Goal: Task Accomplishment & Management: Use online tool/utility

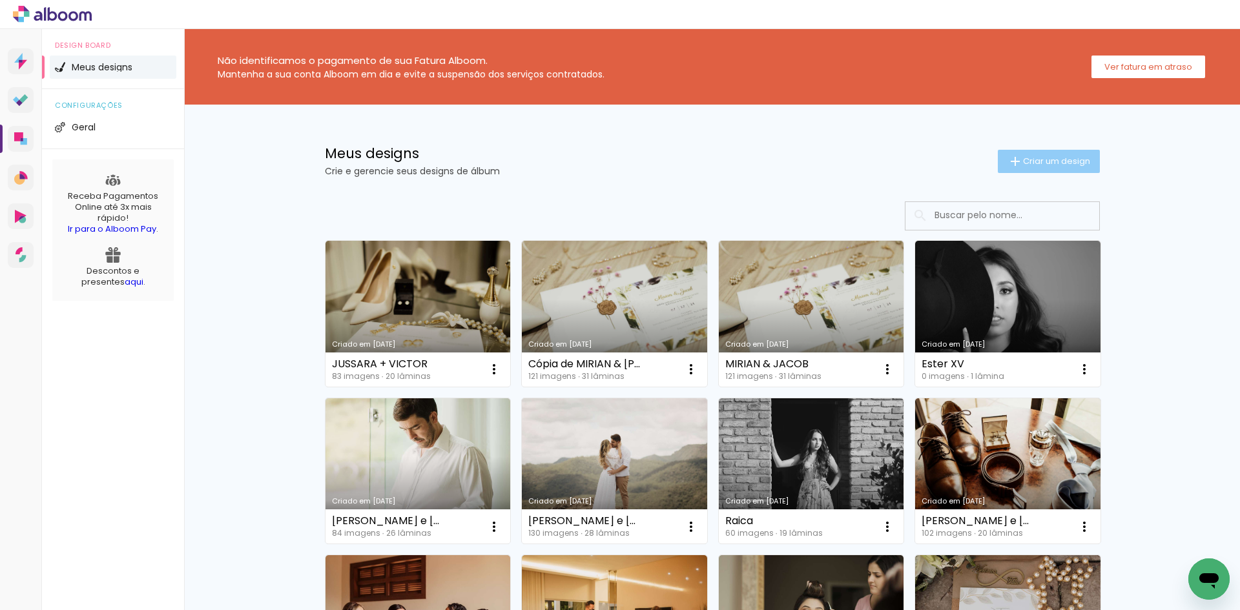
click at [1086, 163] on paper-button "Criar um design" at bounding box center [1049, 161] width 102 height 23
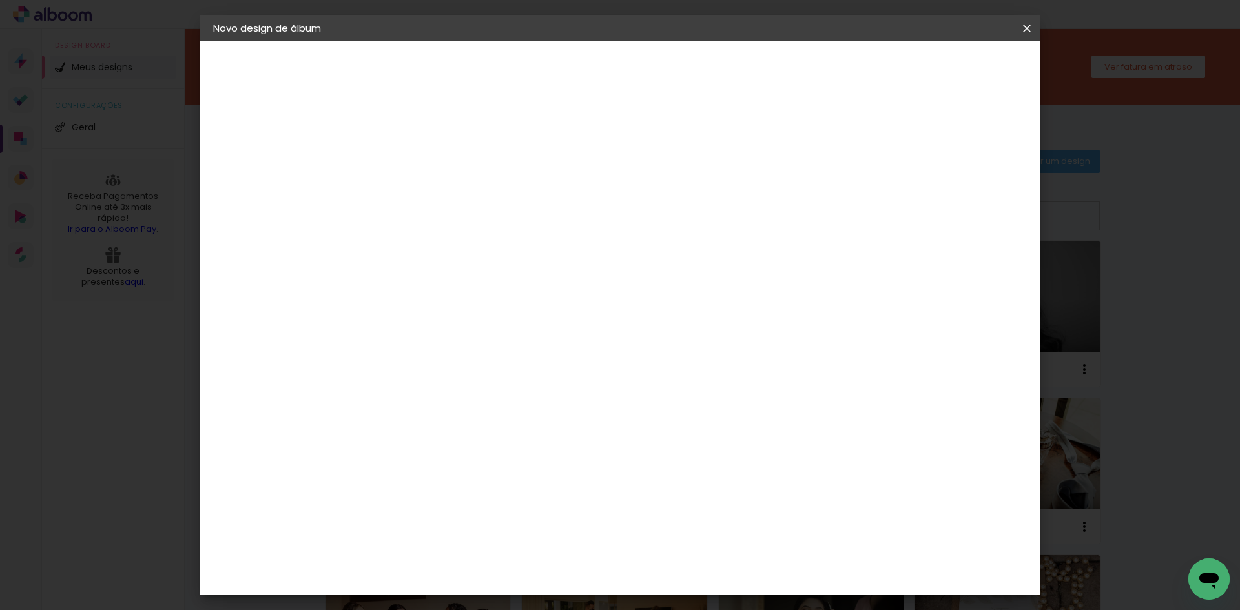
click at [424, 173] on input at bounding box center [424, 173] width 0 height 20
type input "[PERSON_NAME]"
type paper-input "[PERSON_NAME]"
click at [0, 0] on slot "Avançar" at bounding box center [0, 0] width 0 height 0
click at [493, 250] on input at bounding box center [457, 246] width 130 height 16
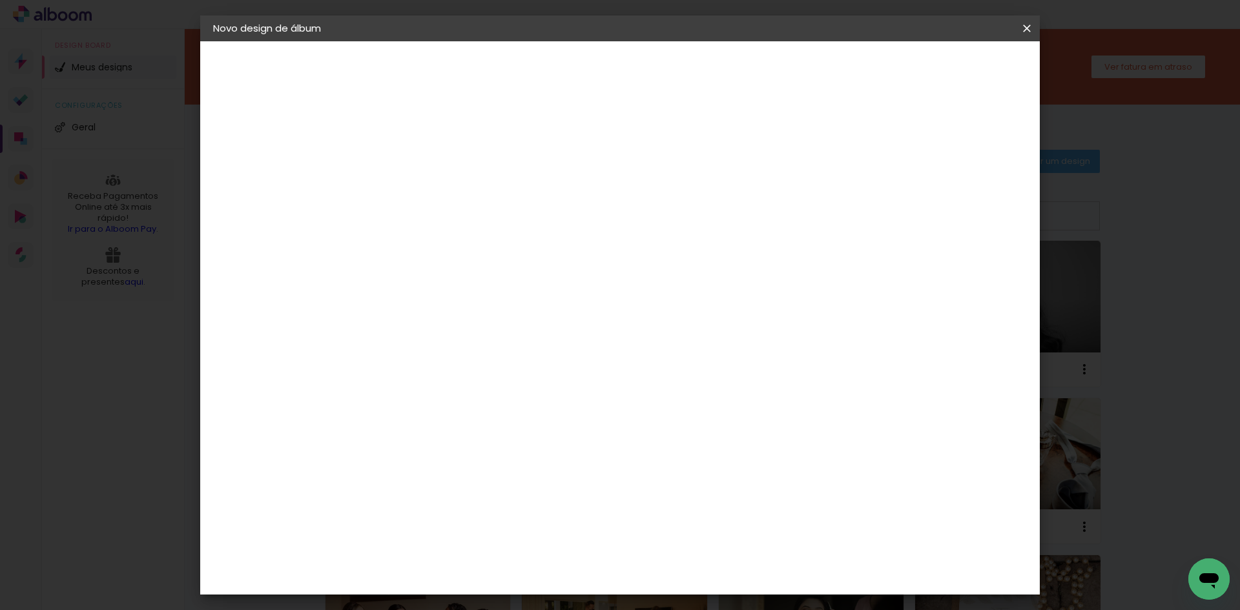
type input "LUI"
type paper-input "LUI"
click at [495, 288] on div "[PERSON_NAME]" at bounding box center [459, 292] width 86 height 10
click at [0, 0] on slot "Avançar" at bounding box center [0, 0] width 0 height 0
click at [475, 215] on input "text" at bounding box center [449, 225] width 50 height 20
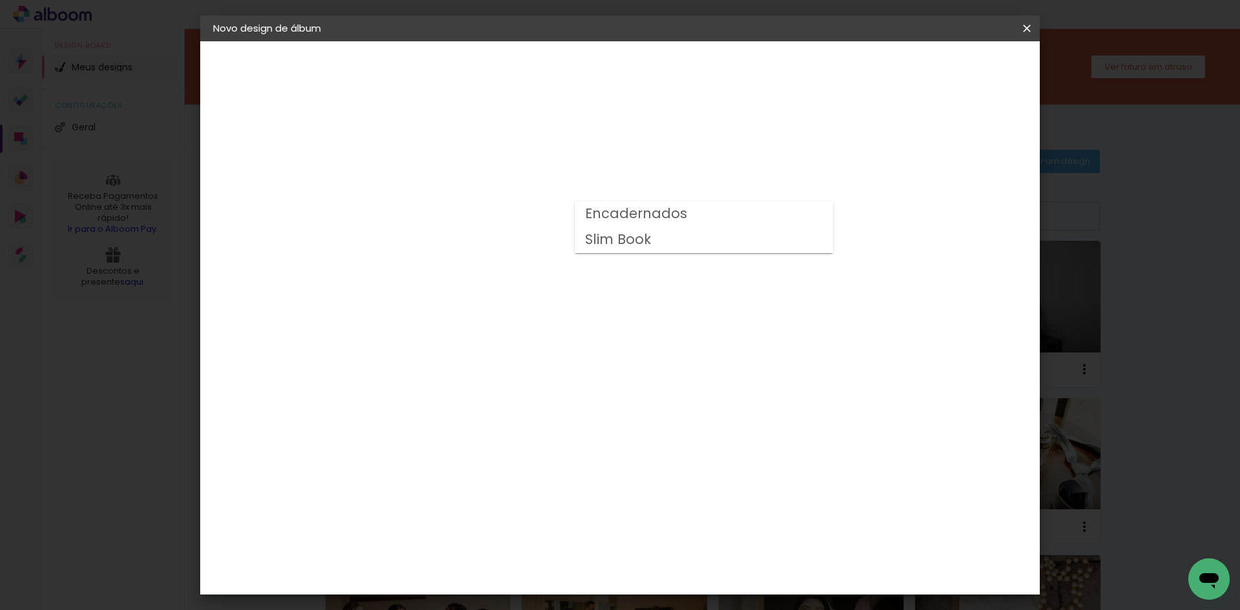
click at [705, 215] on paper-item "Encadernados" at bounding box center [704, 215] width 258 height 26
type input "Encadernados"
click at [583, 215] on input "Encadernados" at bounding box center [503, 212] width 158 height 20
click at [709, 216] on paper-item "Encadernados" at bounding box center [699, 215] width 258 height 26
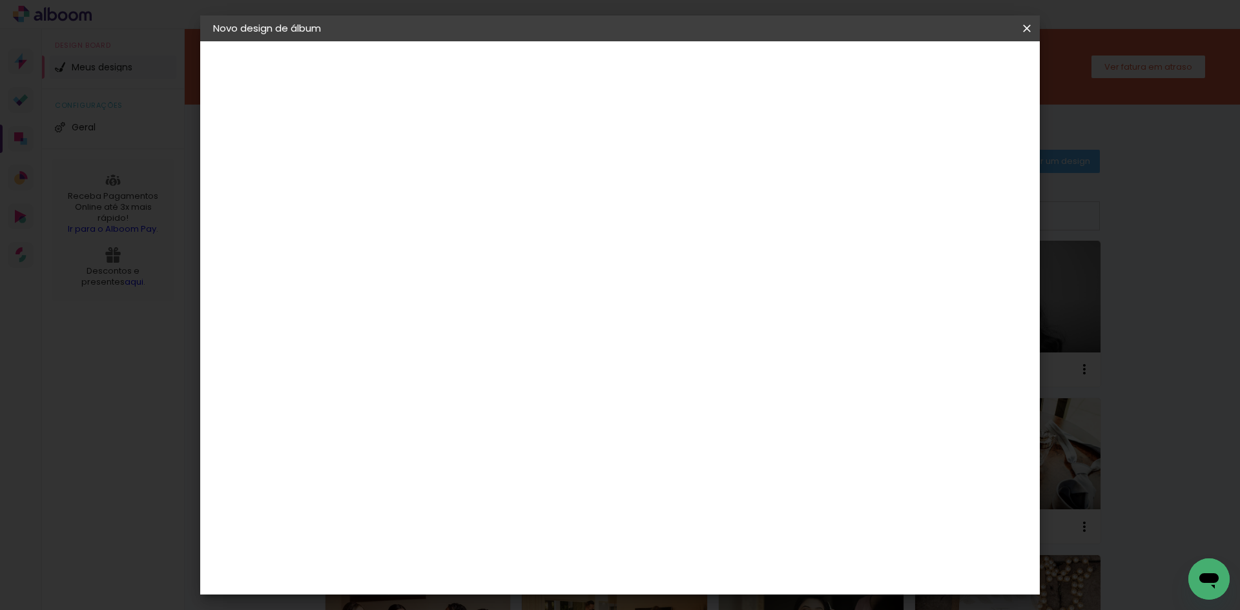
click at [512, 556] on span "30 x 40" at bounding box center [482, 569] width 60 height 26
click at [635, 59] on paper-button "Avançar" at bounding box center [603, 68] width 63 height 22
click at [869, 59] on paper-button "Iniciar design" at bounding box center [827, 68] width 85 height 22
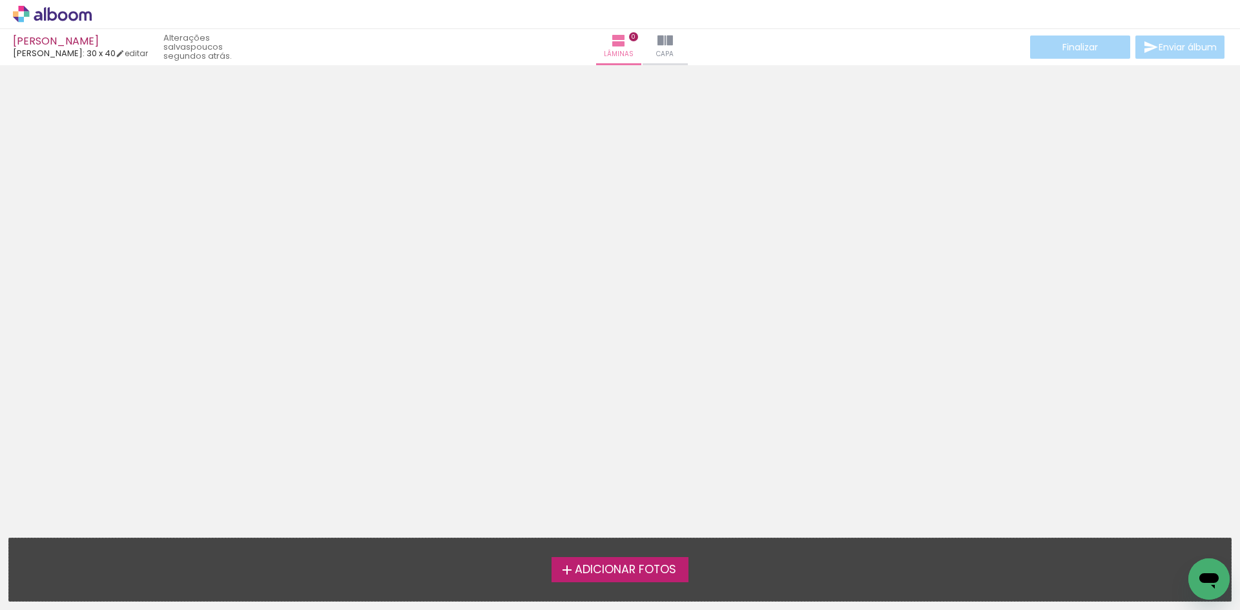
click at [601, 570] on span "Adicionar Fotos" at bounding box center [625, 571] width 101 height 12
click at [0, 0] on input "file" at bounding box center [0, 0] width 0 height 0
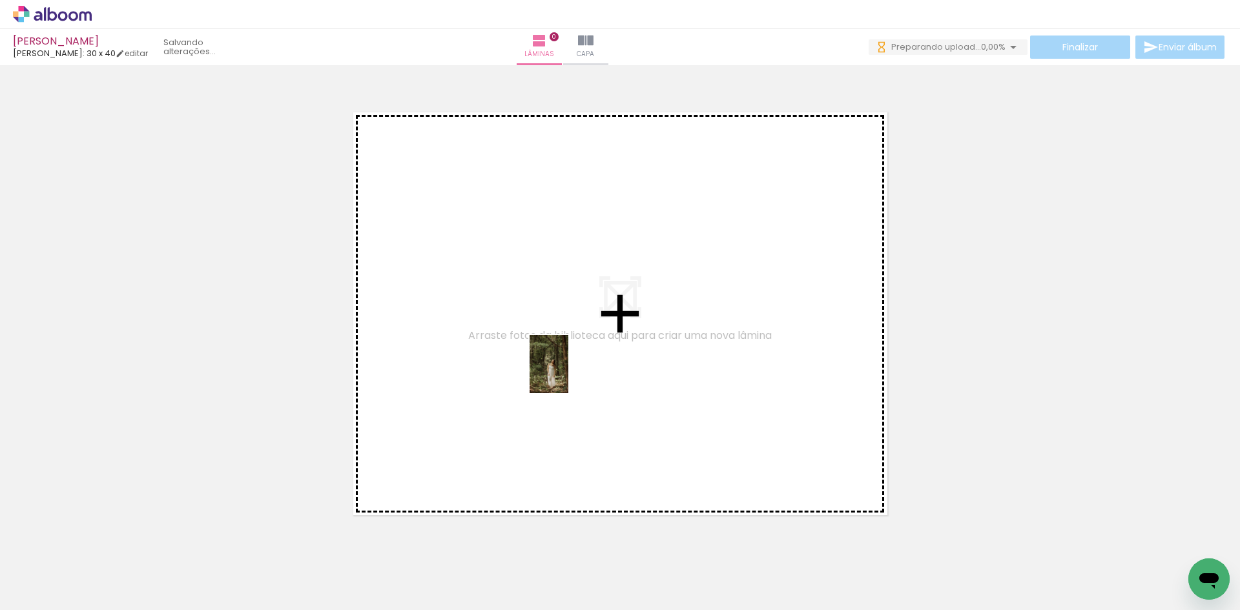
drag, startPoint x: 147, startPoint y: 578, endPoint x: 568, endPoint y: 374, distance: 468.0
click at [568, 374] on quentale-workspace at bounding box center [620, 305] width 1240 height 610
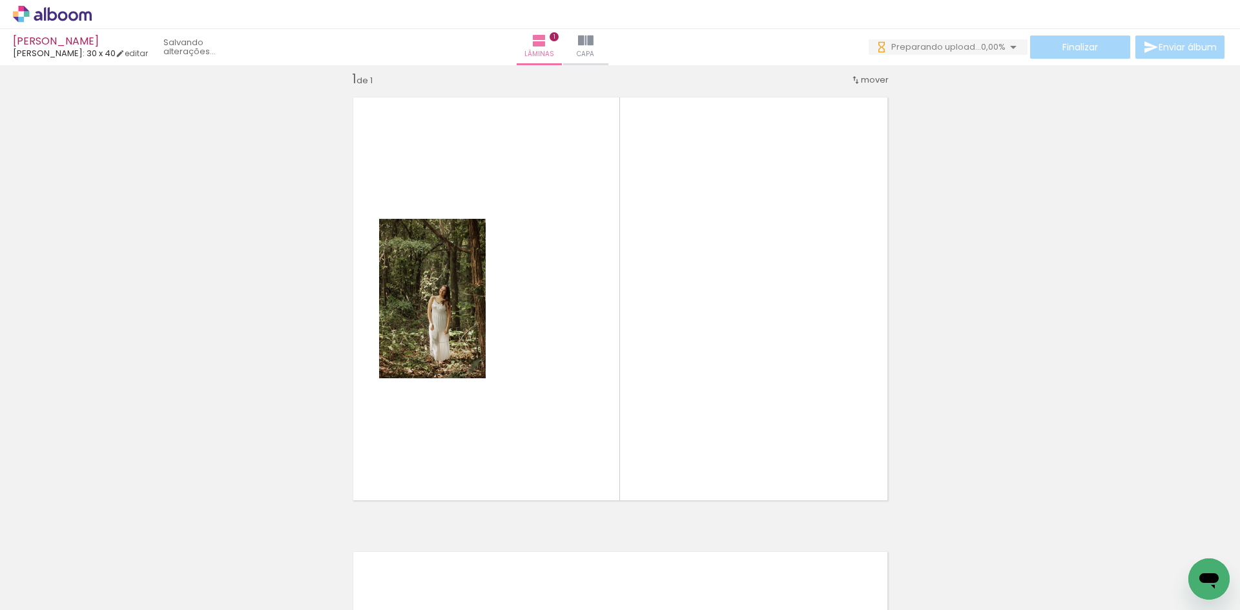
scroll to position [17, 0]
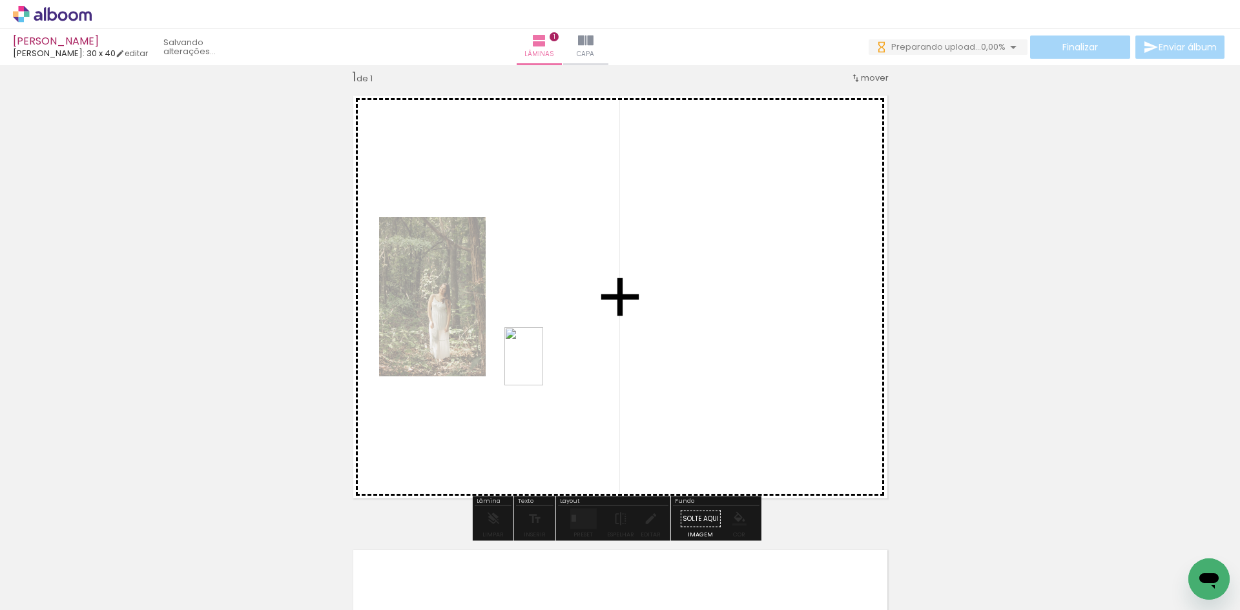
drag, startPoint x: 213, startPoint y: 577, endPoint x: 543, endPoint y: 366, distance: 392.4
click at [543, 366] on quentale-workspace at bounding box center [620, 305] width 1240 height 610
drag, startPoint x: 346, startPoint y: 580, endPoint x: 747, endPoint y: 351, distance: 461.7
click at [747, 351] on quentale-workspace at bounding box center [620, 305] width 1240 height 610
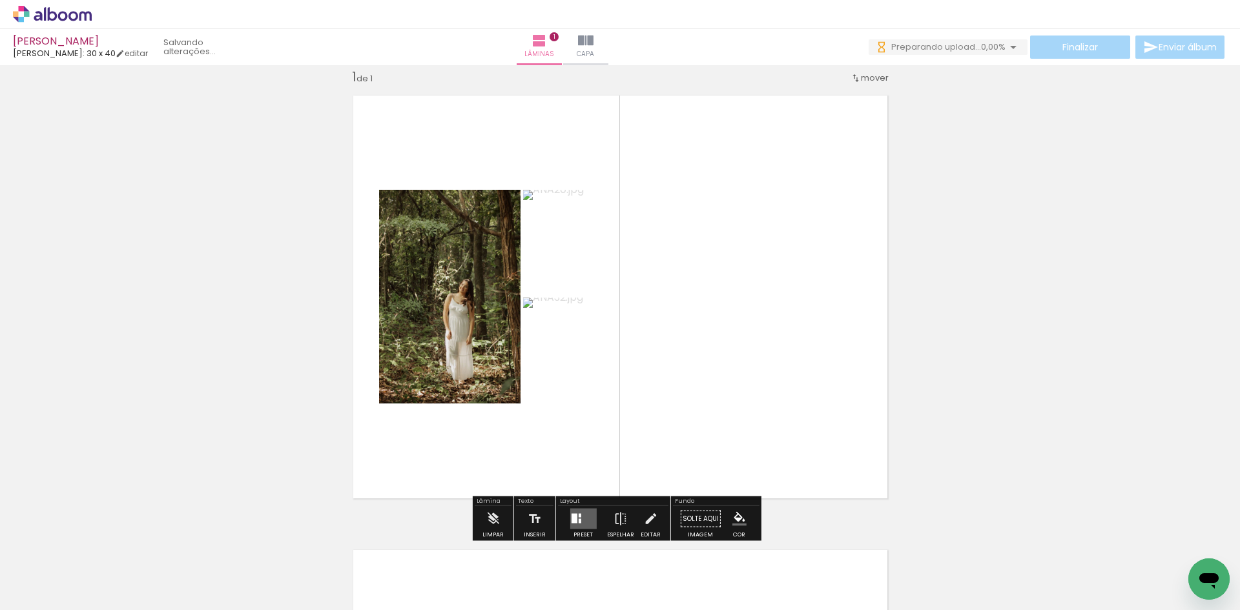
scroll to position [0, 0]
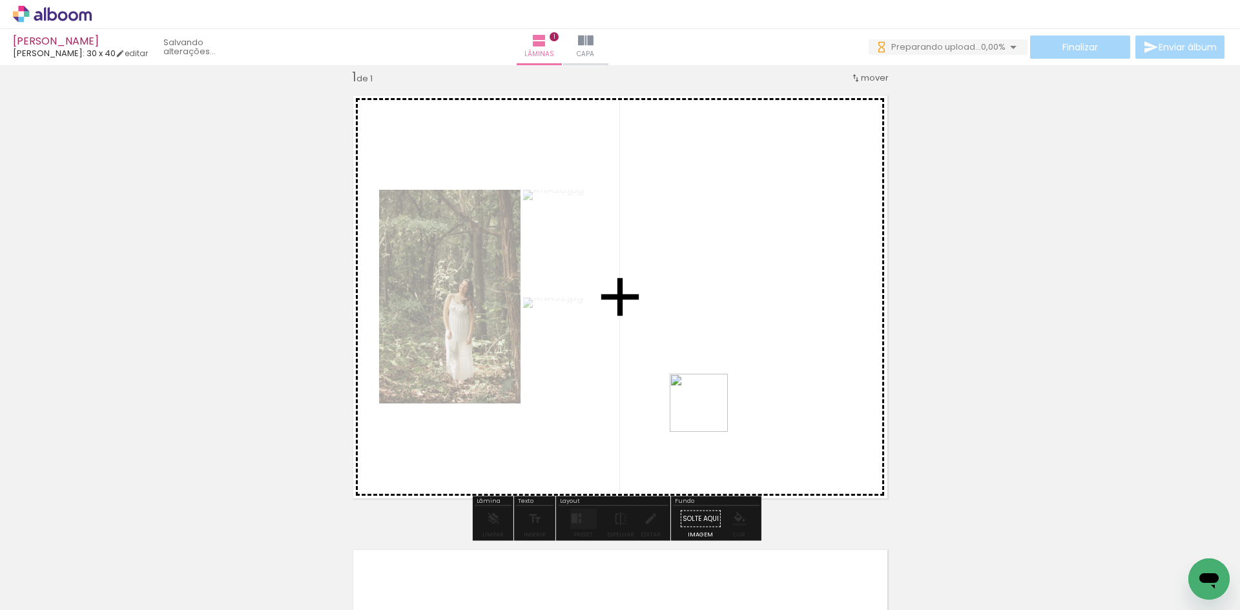
drag, startPoint x: 428, startPoint y: 590, endPoint x: 711, endPoint y: 410, distance: 335.3
click at [711, 410] on quentale-workspace at bounding box center [620, 305] width 1240 height 610
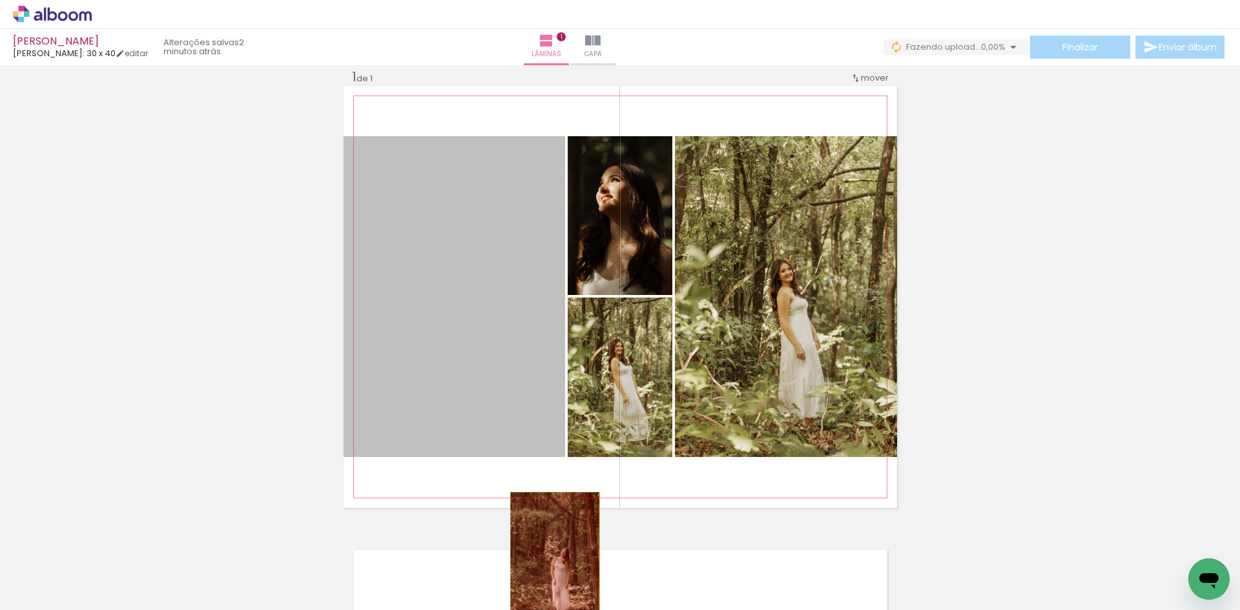
drag, startPoint x: 419, startPoint y: 283, endPoint x: 543, endPoint y: 577, distance: 319.3
click at [543, 577] on quentale-workspace at bounding box center [620, 305] width 1240 height 610
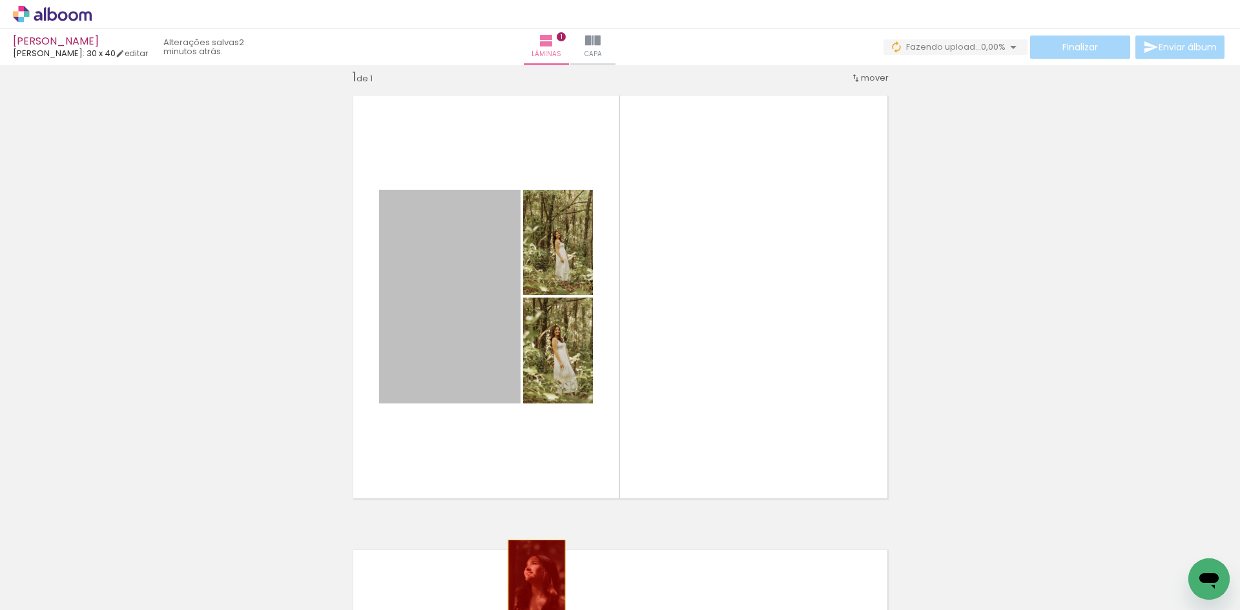
drag, startPoint x: 468, startPoint y: 294, endPoint x: 532, endPoint y: 583, distance: 296.2
click at [532, 583] on quentale-workspace at bounding box center [620, 305] width 1240 height 610
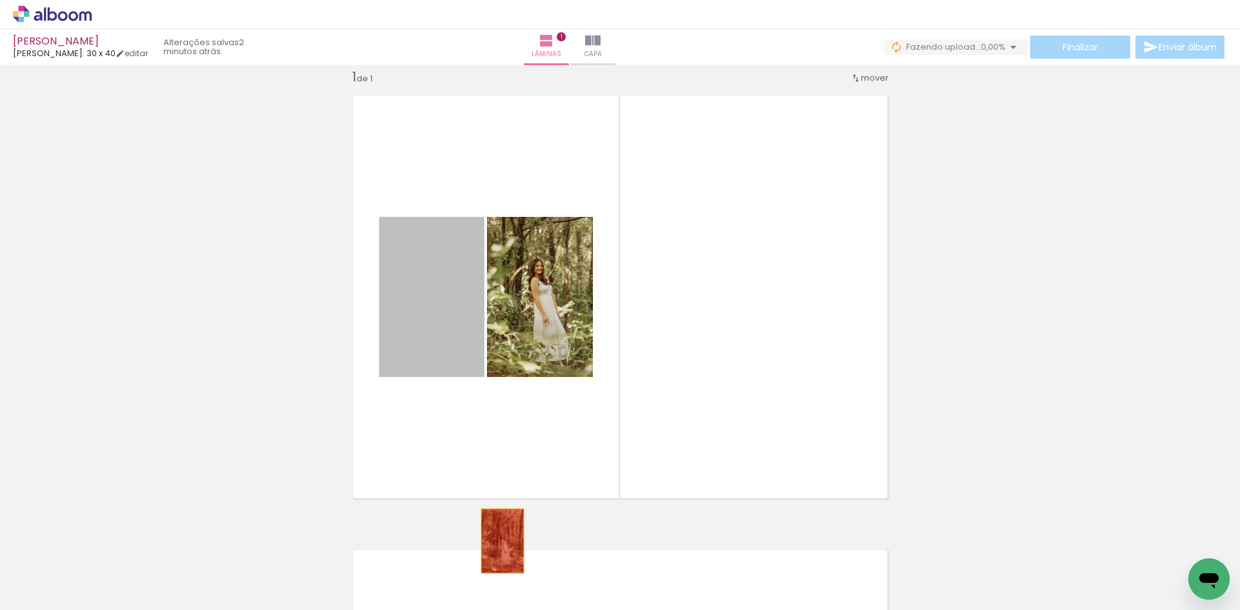
drag, startPoint x: 422, startPoint y: 293, endPoint x: 474, endPoint y: 578, distance: 289.6
click at [474, 578] on quentale-workspace at bounding box center [620, 305] width 1240 height 610
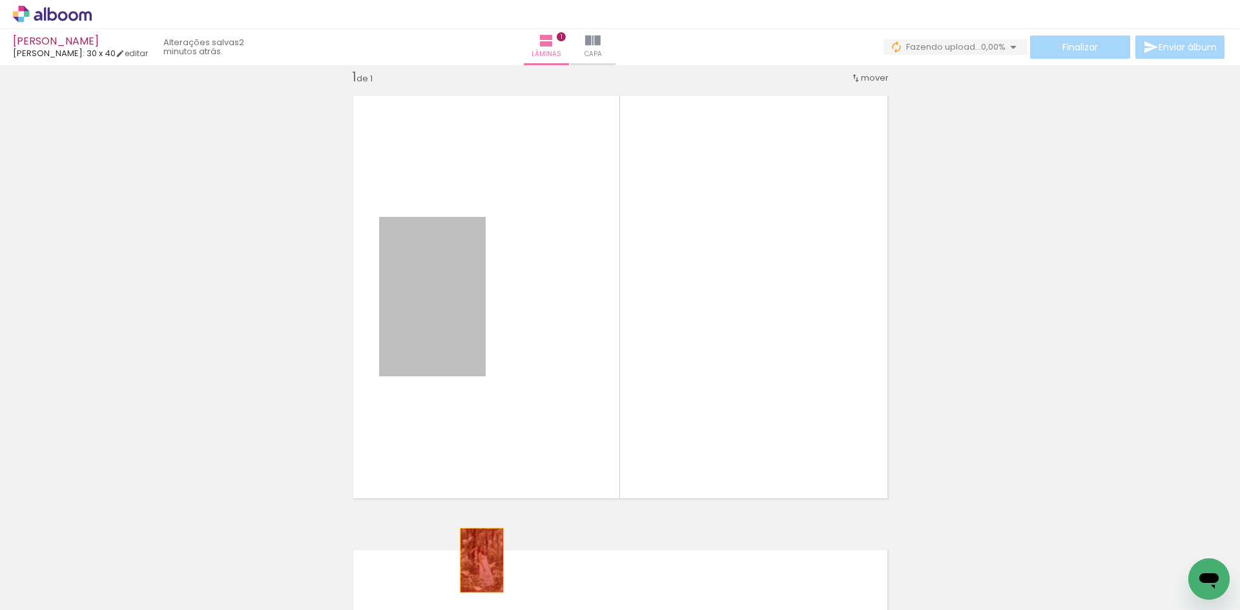
drag, startPoint x: 442, startPoint y: 304, endPoint x: 477, endPoint y: 561, distance: 258.8
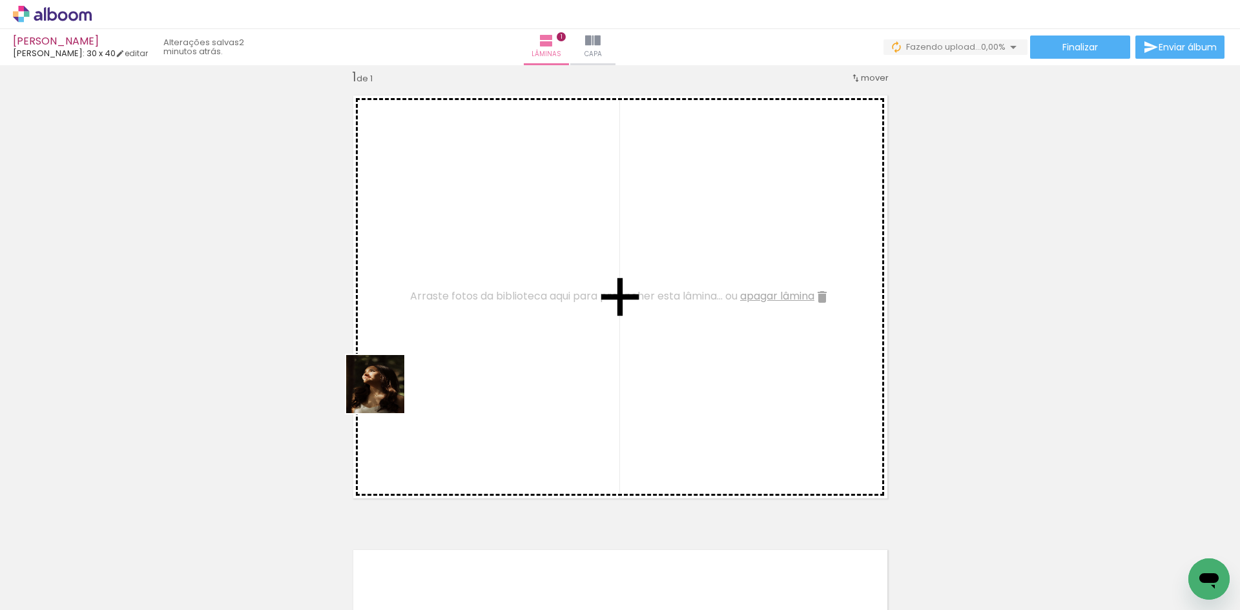
drag, startPoint x: 207, startPoint y: 581, endPoint x: 404, endPoint y: 386, distance: 276.8
click at [401, 374] on quentale-workspace at bounding box center [620, 305] width 1240 height 610
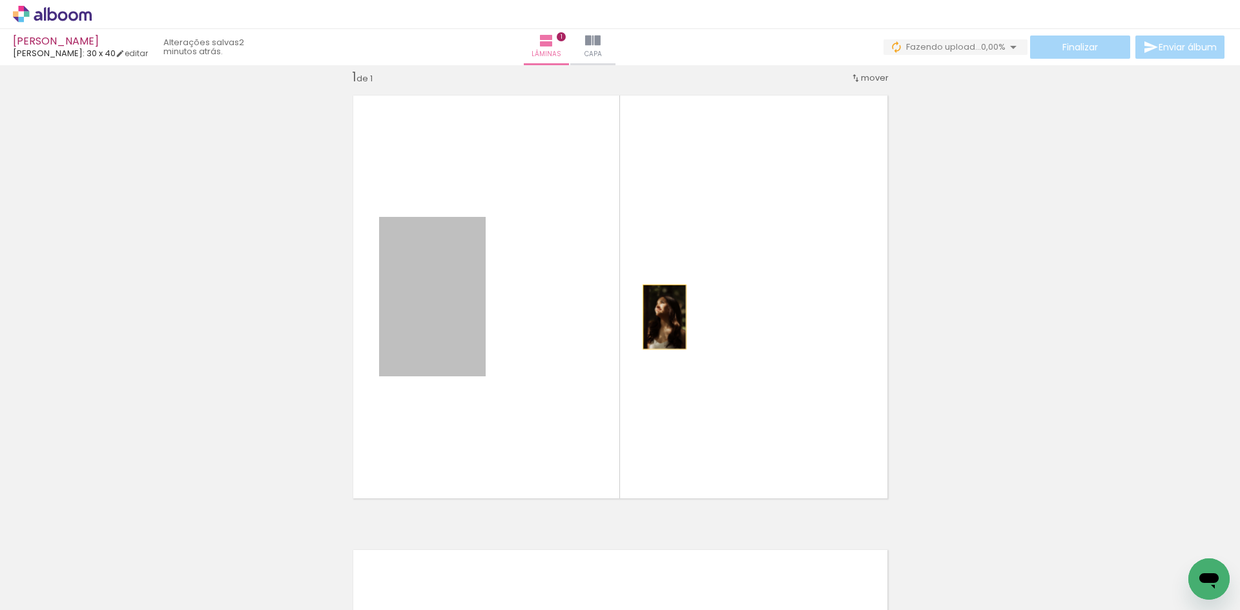
drag, startPoint x: 444, startPoint y: 329, endPoint x: 660, endPoint y: 317, distance: 216.1
click at [660, 317] on quentale-layouter at bounding box center [621, 297] width 554 height 422
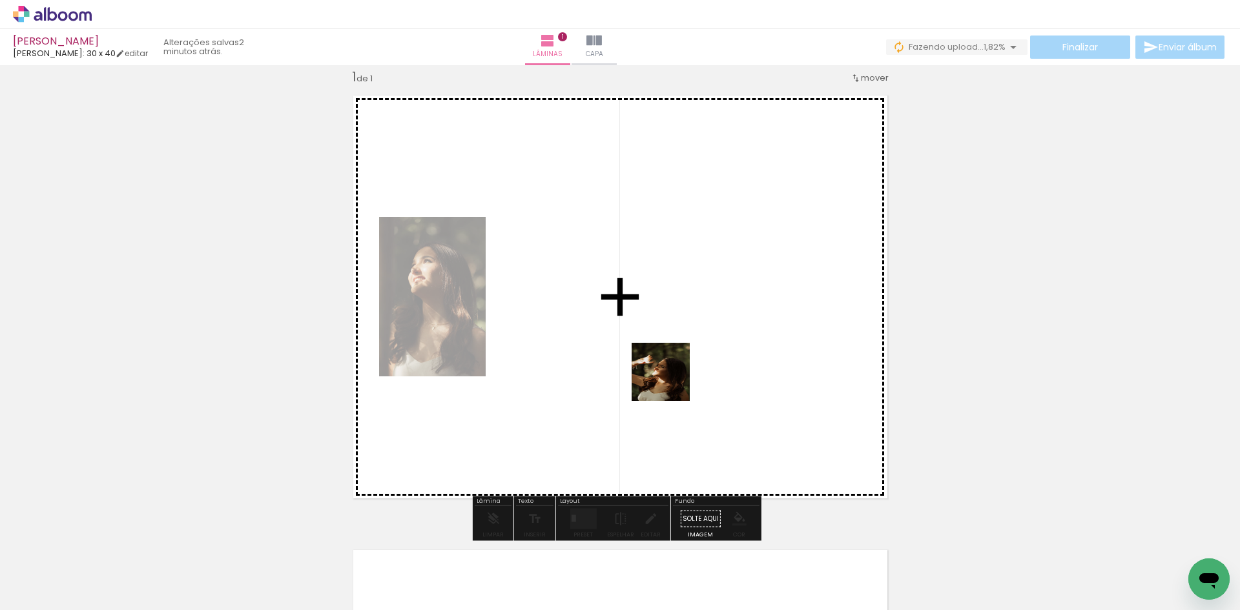
drag, startPoint x: 276, startPoint y: 577, endPoint x: 670, endPoint y: 382, distance: 440.5
click at [670, 382] on quentale-workspace at bounding box center [620, 305] width 1240 height 610
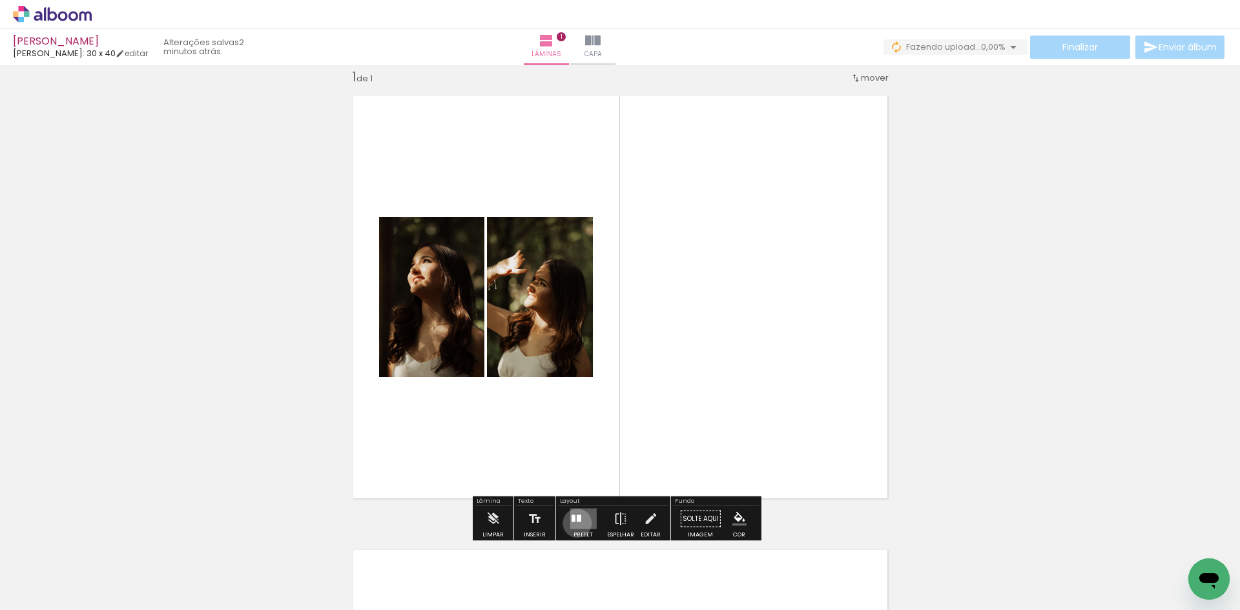
click at [574, 523] on quentale-layouter at bounding box center [583, 519] width 26 height 21
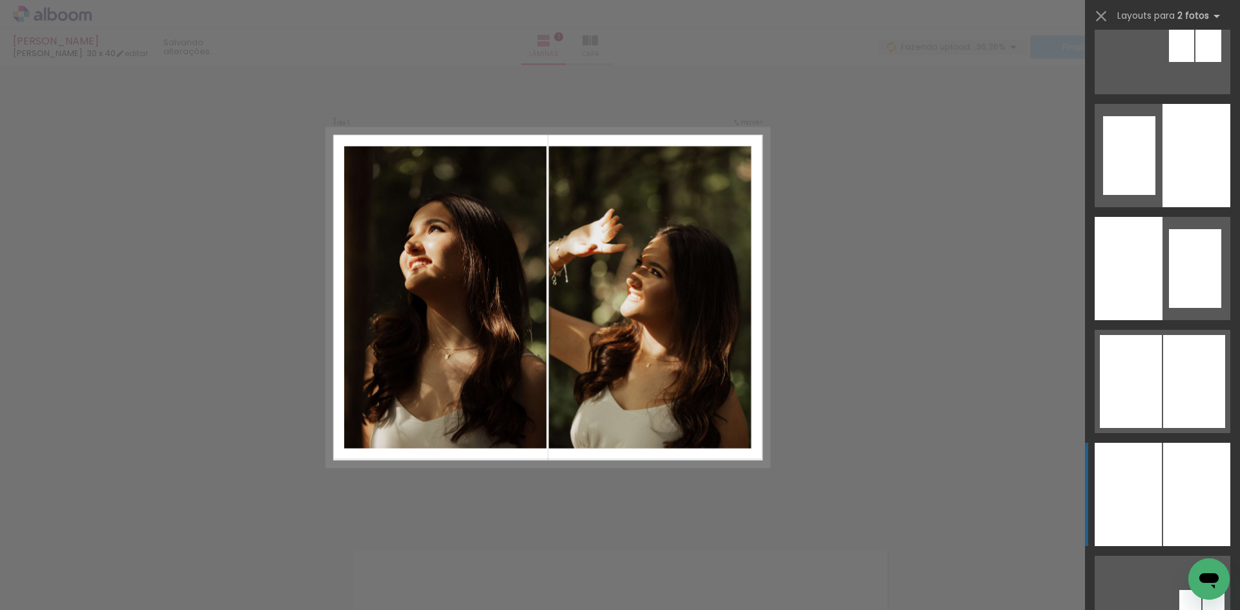
scroll to position [1034, 0]
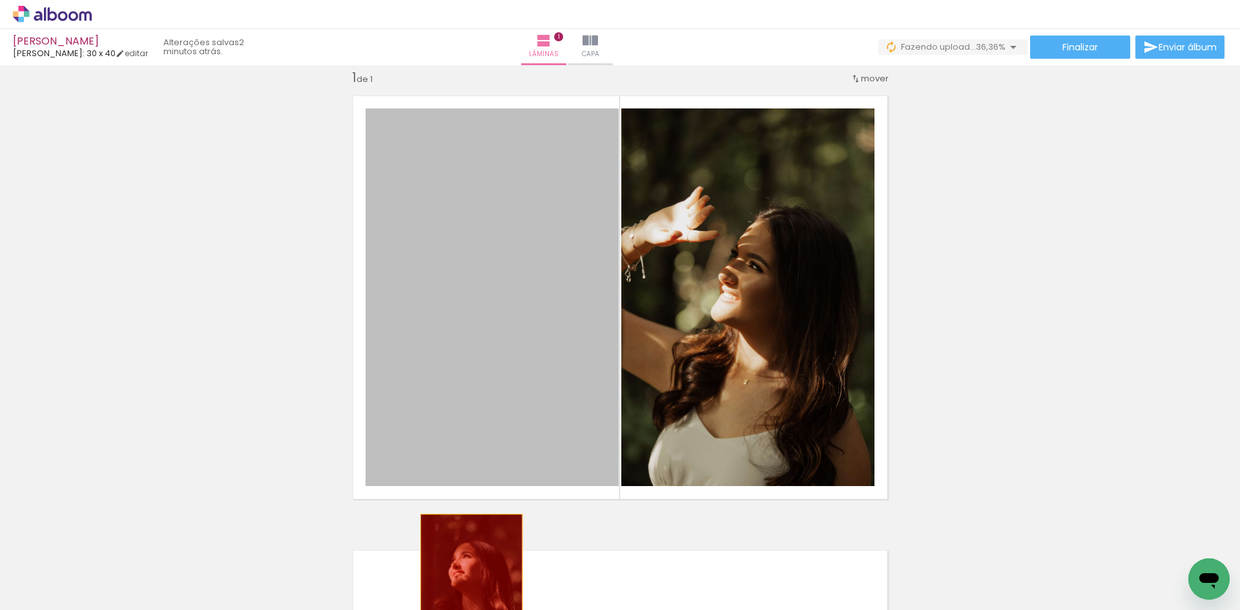
drag, startPoint x: 479, startPoint y: 360, endPoint x: 466, endPoint y: 590, distance: 230.3
click at [466, 590] on quentale-workspace at bounding box center [620, 305] width 1240 height 610
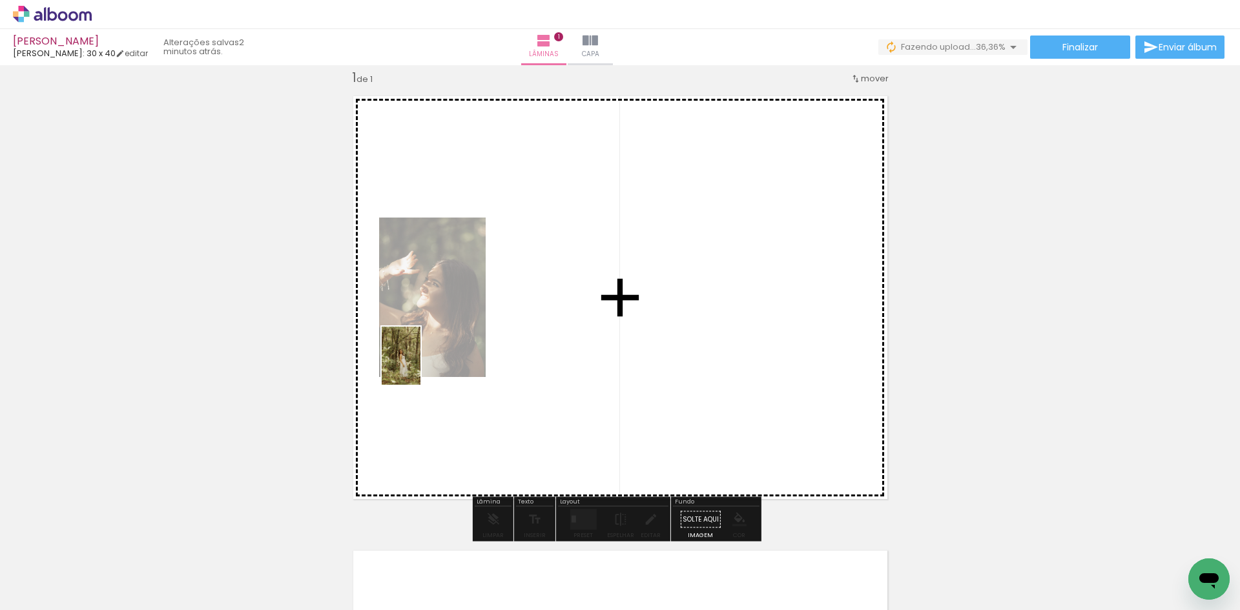
drag, startPoint x: 346, startPoint y: 578, endPoint x: 423, endPoint y: 362, distance: 229.2
click at [423, 362] on quentale-workspace at bounding box center [620, 305] width 1240 height 610
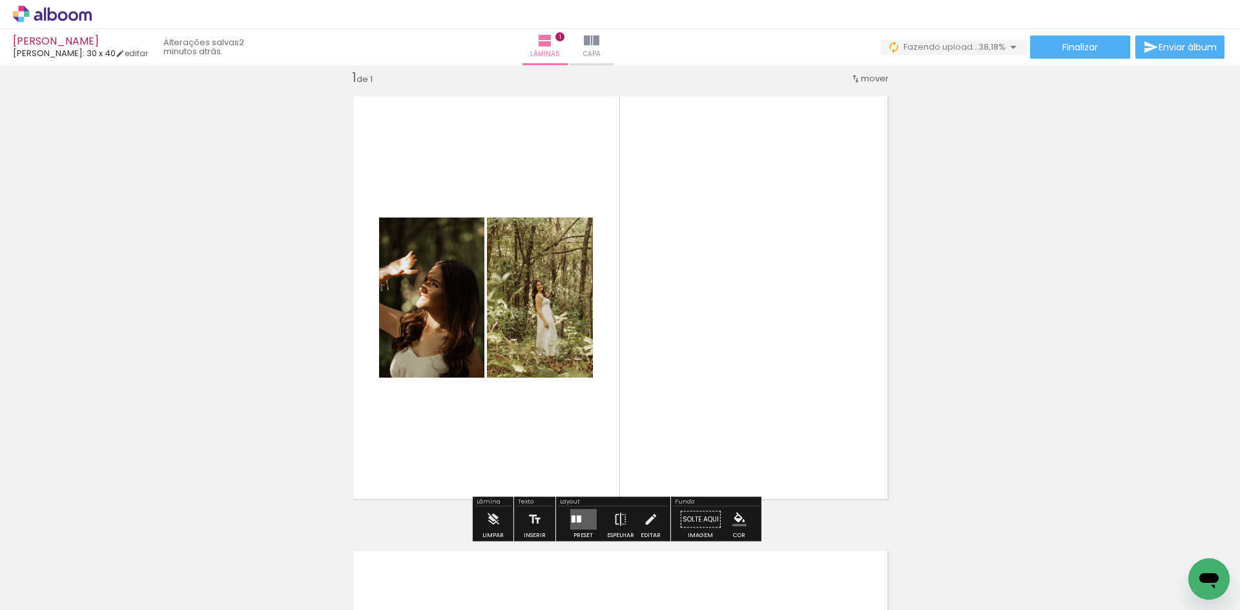
click at [585, 517] on quentale-layouter at bounding box center [583, 520] width 26 height 21
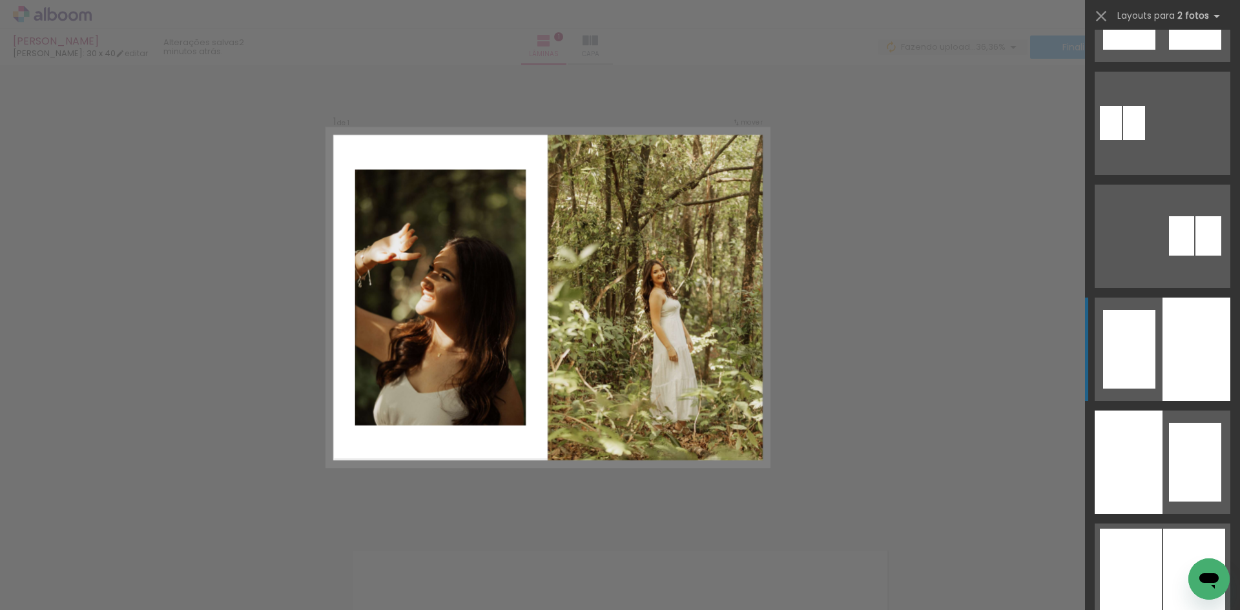
scroll to position [840, 0]
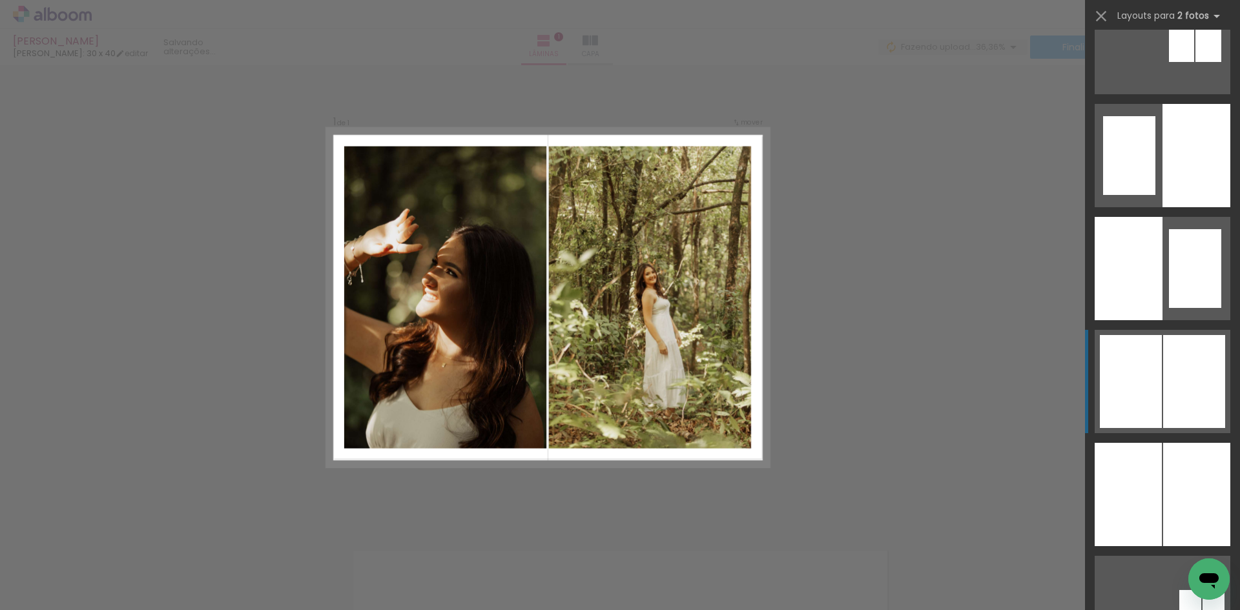
click at [1173, 207] on div at bounding box center [1197, 155] width 68 height 103
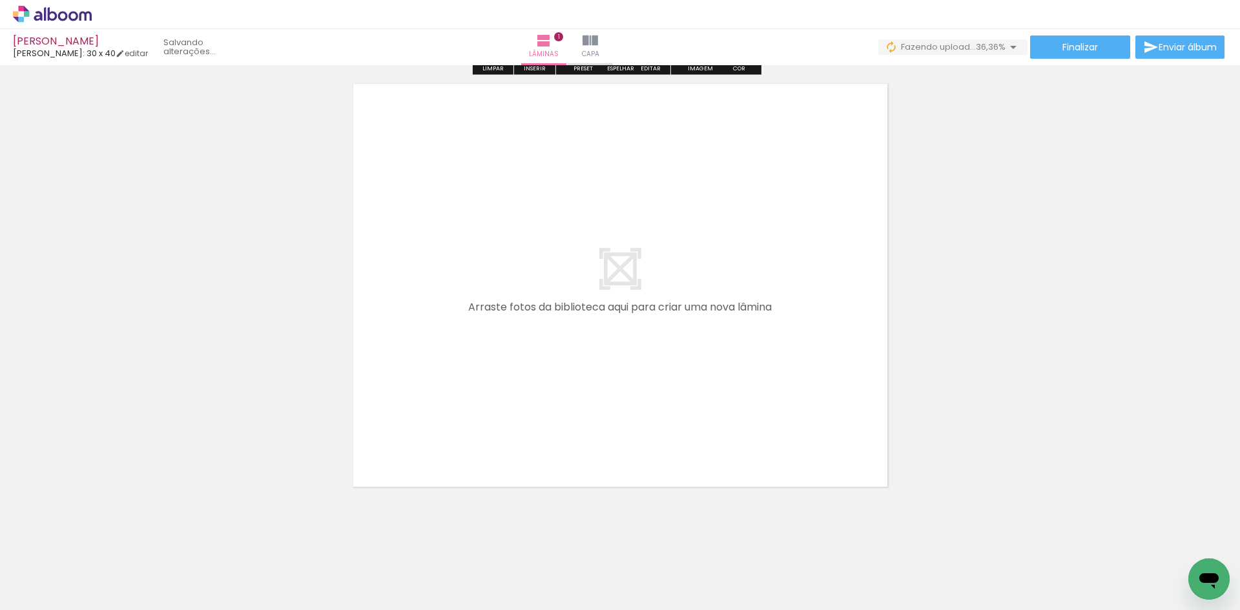
scroll to position [495, 0]
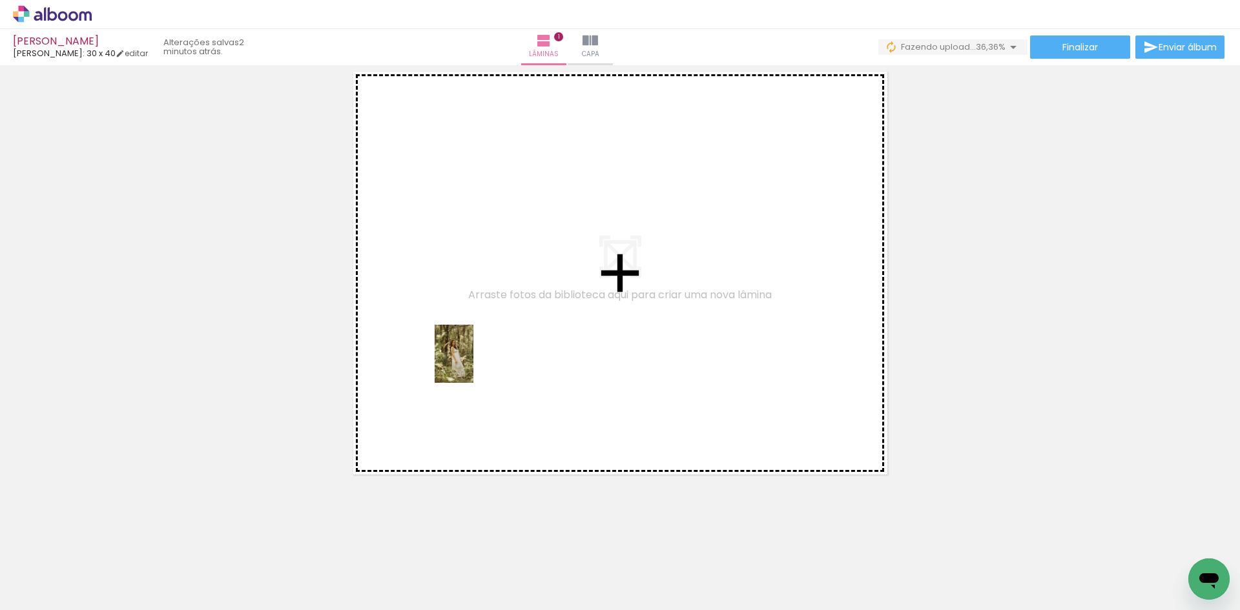
drag, startPoint x: 438, startPoint y: 577, endPoint x: 473, endPoint y: 364, distance: 216.1
click at [473, 364] on quentale-workspace at bounding box center [620, 305] width 1240 height 610
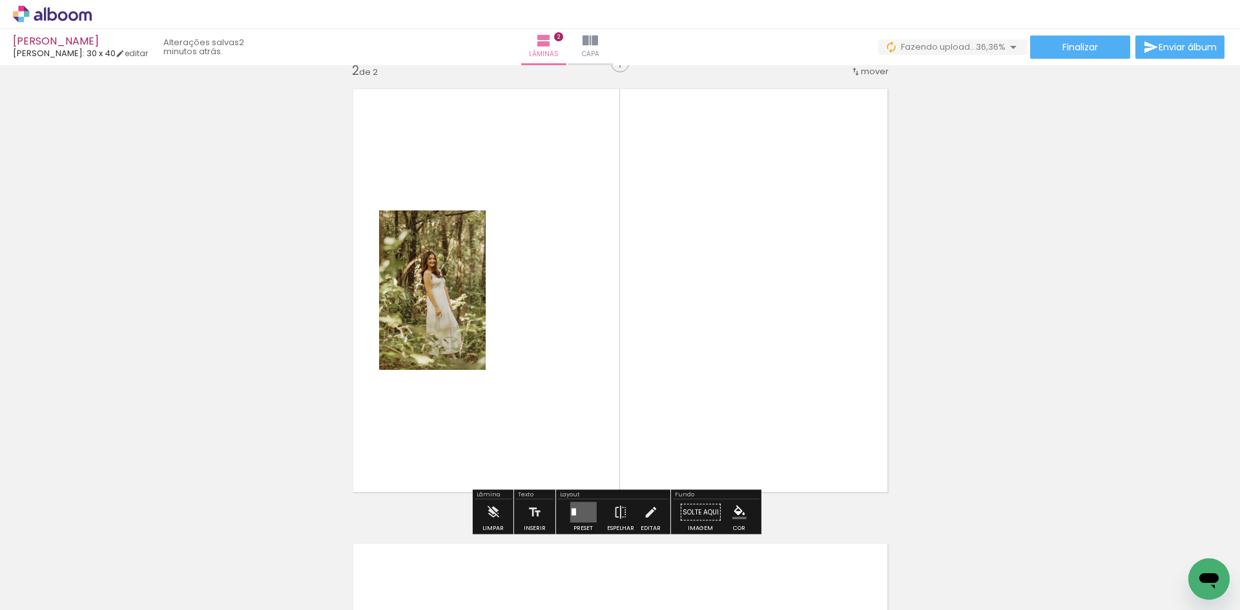
scroll to position [472, 0]
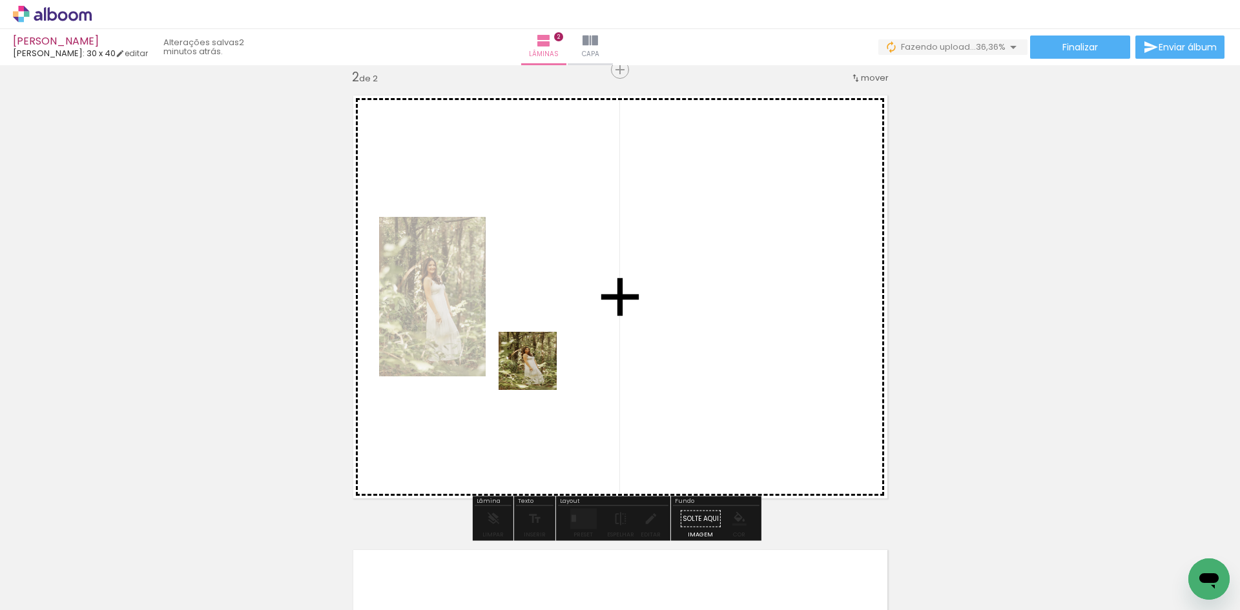
drag, startPoint x: 510, startPoint y: 563, endPoint x: 543, endPoint y: 312, distance: 253.5
click at [543, 312] on quentale-workspace at bounding box center [620, 305] width 1240 height 610
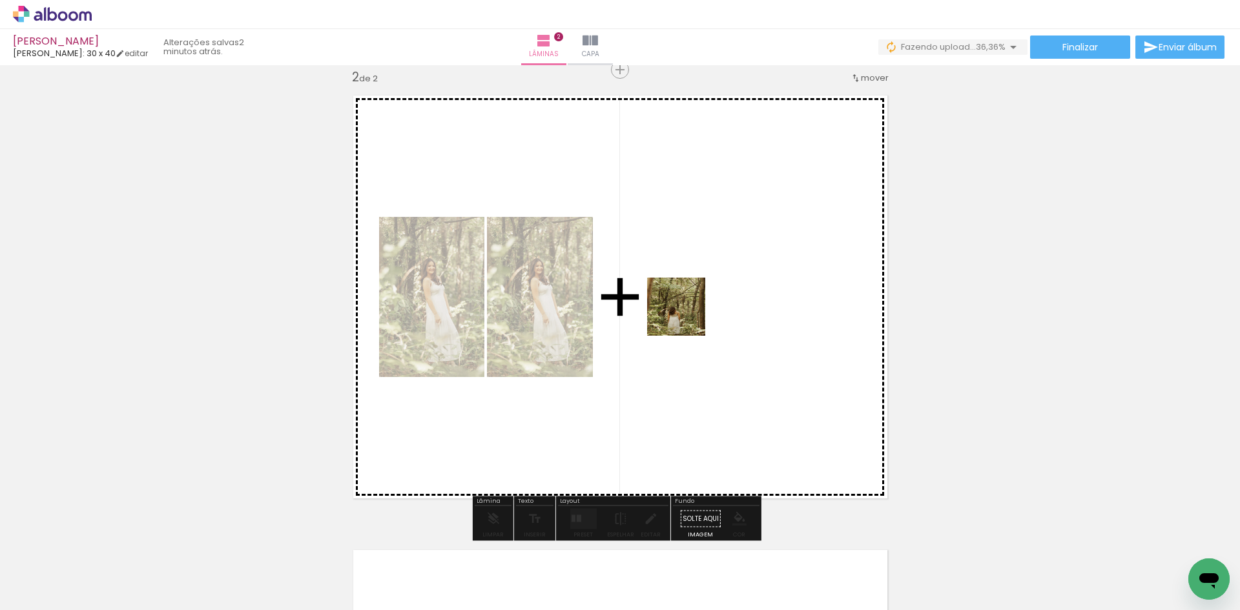
drag, startPoint x: 575, startPoint y: 572, endPoint x: 517, endPoint y: 407, distance: 175.1
click at [688, 313] on quentale-workspace at bounding box center [620, 305] width 1240 height 610
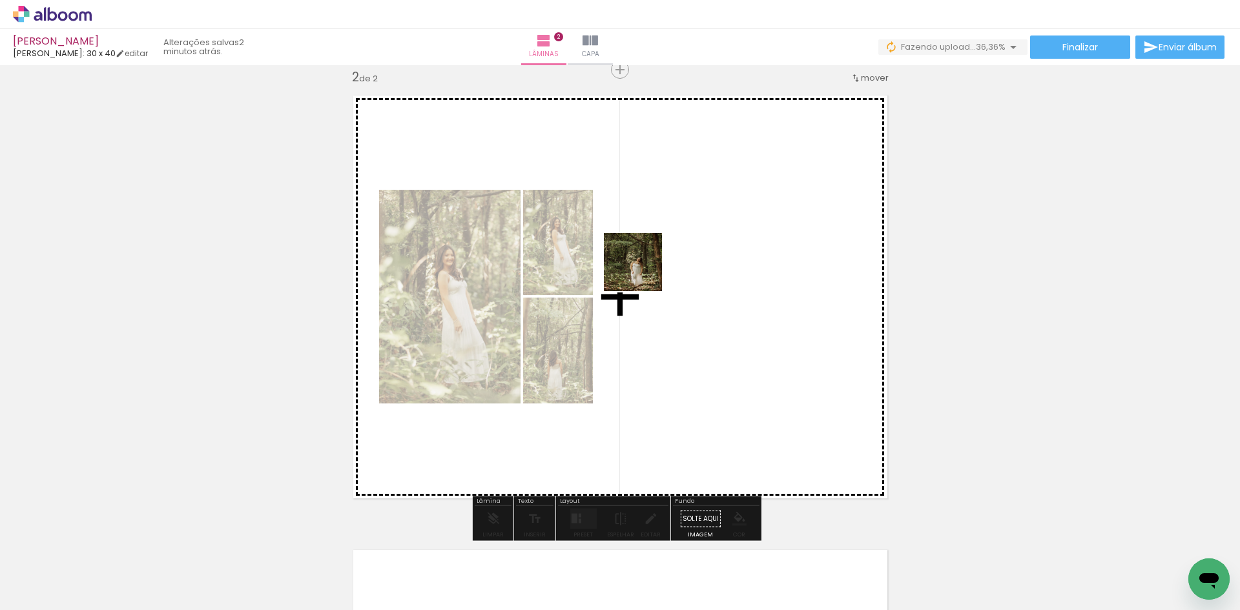
drag, startPoint x: 145, startPoint y: 561, endPoint x: 643, endPoint y: 272, distance: 575.7
click at [643, 272] on quentale-workspace at bounding box center [620, 305] width 1240 height 610
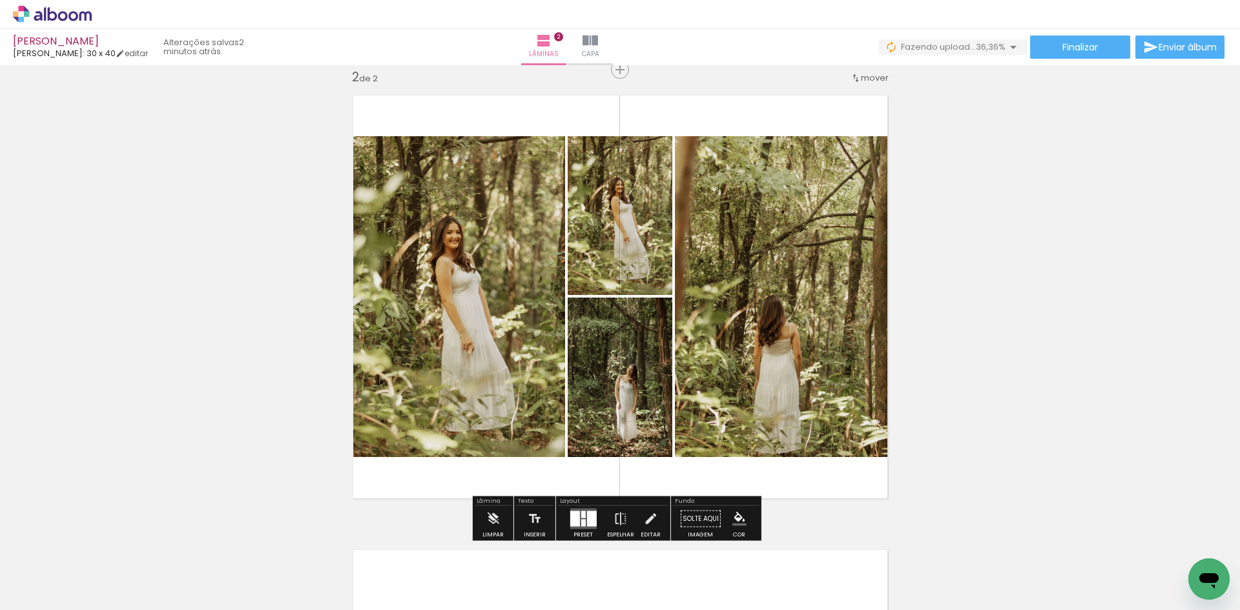
click at [583, 517] on quentale-layouter at bounding box center [583, 519] width 26 height 21
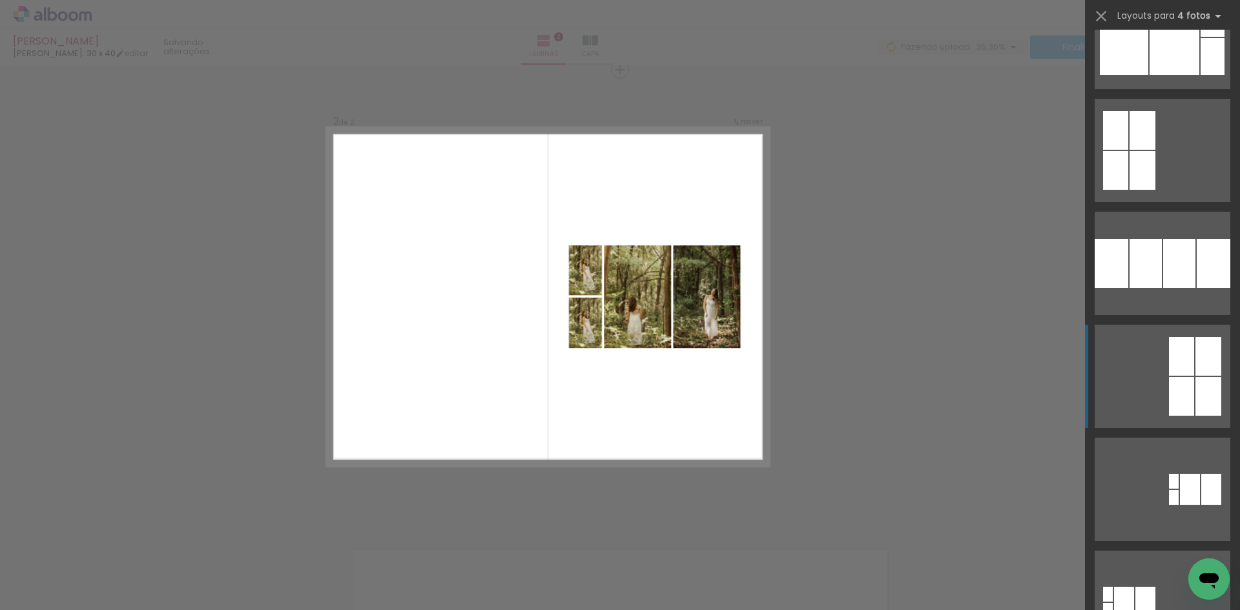
scroll to position [129, 0]
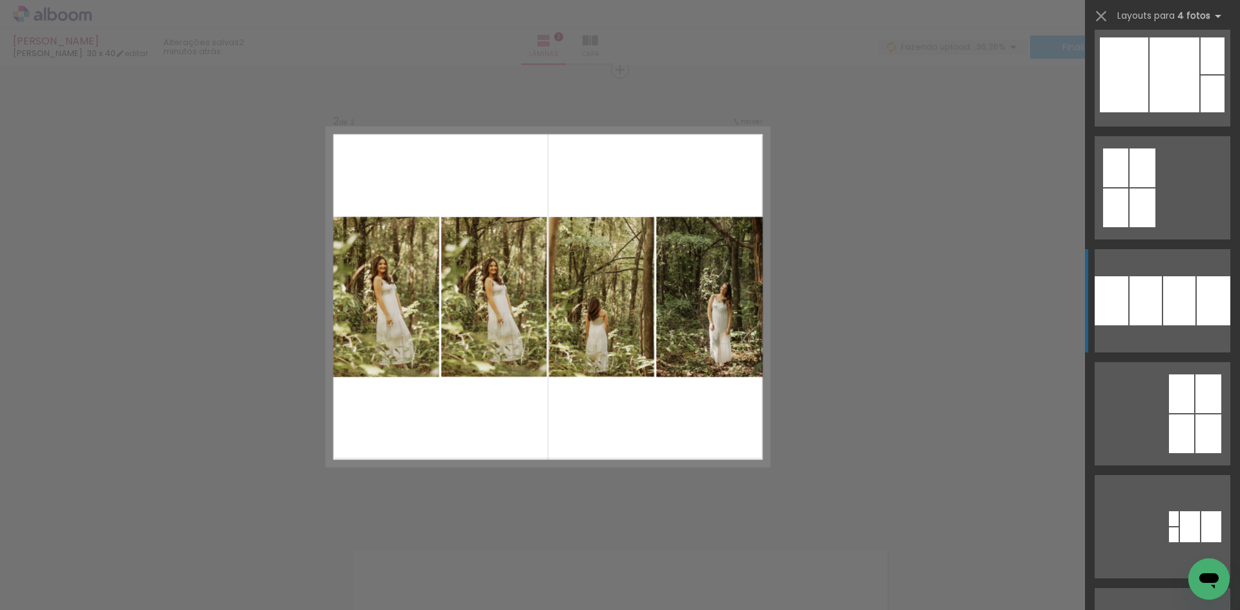
click at [1201, 74] on div at bounding box center [1213, 55] width 24 height 37
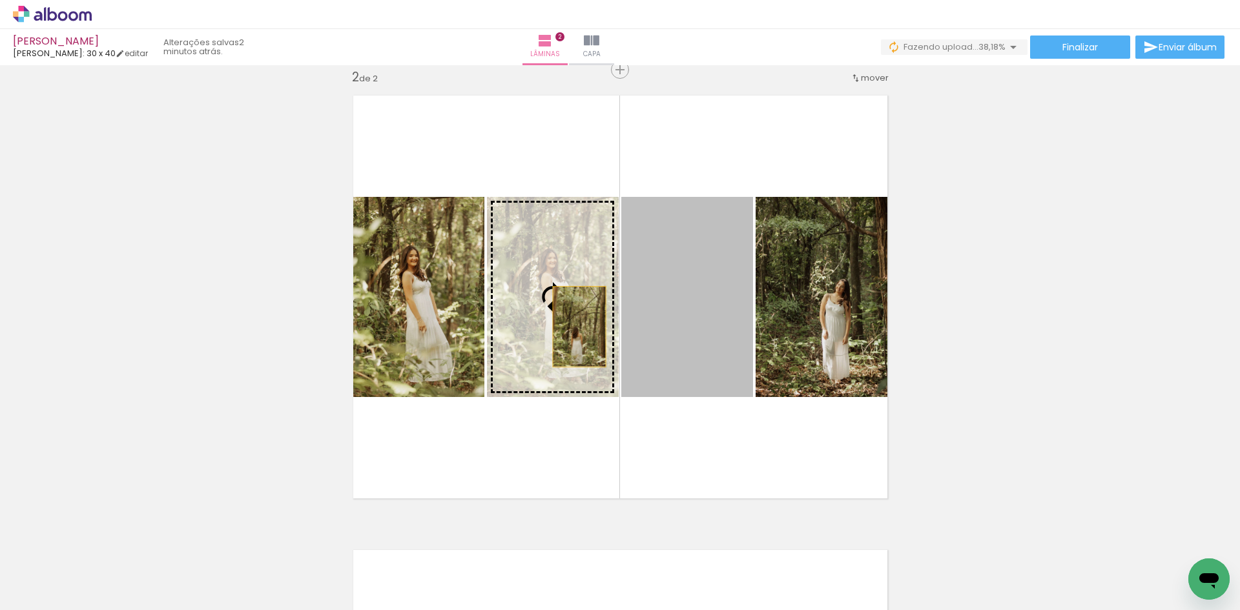
drag, startPoint x: 666, startPoint y: 330, endPoint x: 565, endPoint y: 327, distance: 100.8
click at [0, 0] on slot at bounding box center [0, 0] width 0 height 0
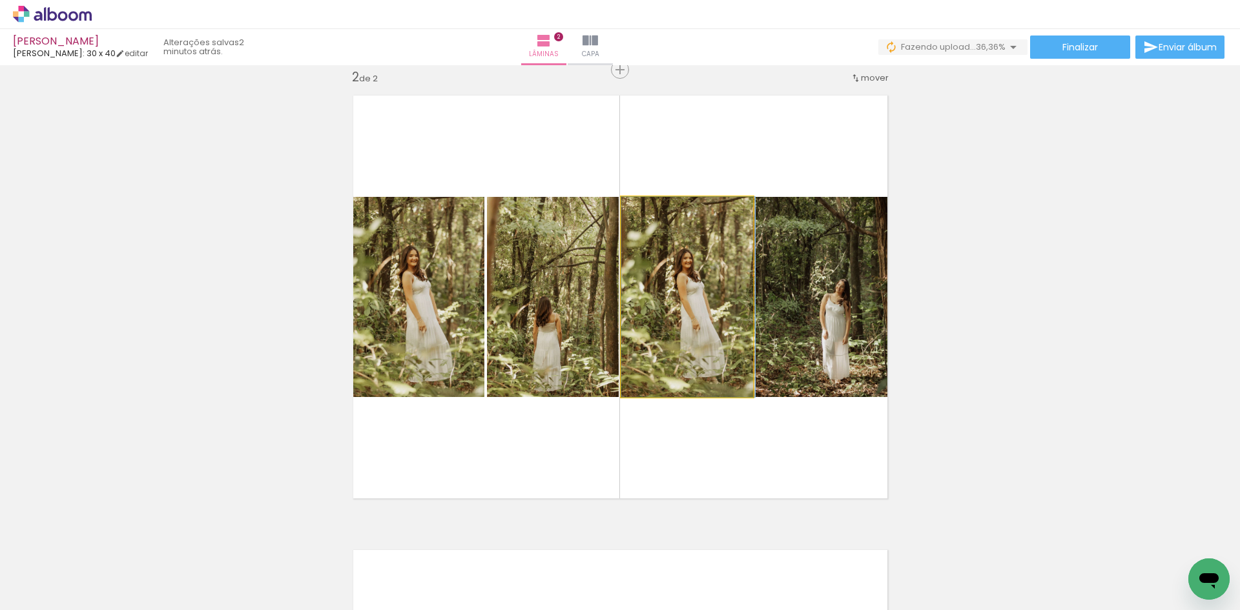
drag, startPoint x: 676, startPoint y: 326, endPoint x: 681, endPoint y: 319, distance: 8.7
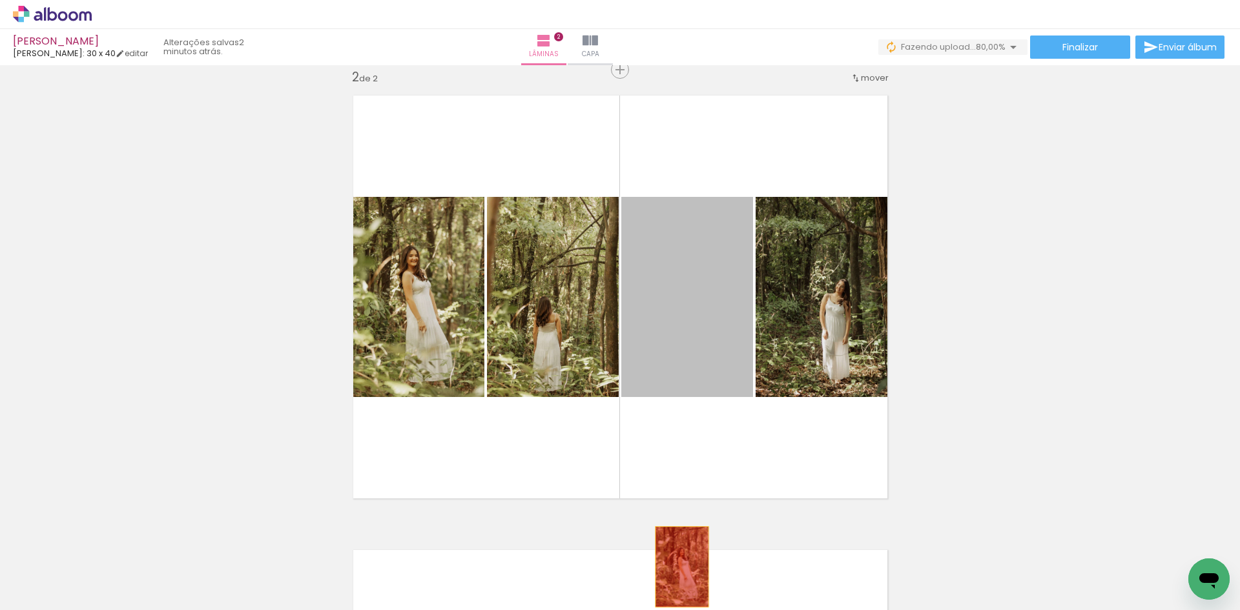
drag, startPoint x: 712, startPoint y: 331, endPoint x: 677, endPoint y: 567, distance: 239.0
click at [677, 567] on quentale-workspace at bounding box center [620, 305] width 1240 height 610
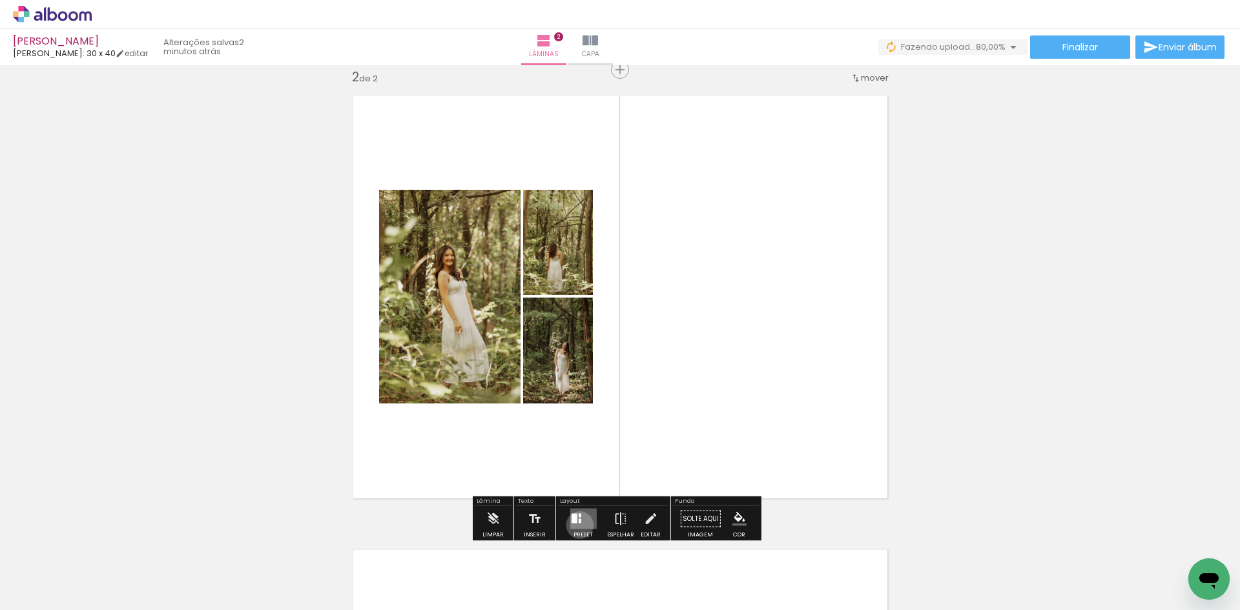
click at [577, 525] on quentale-layouter at bounding box center [583, 519] width 26 height 21
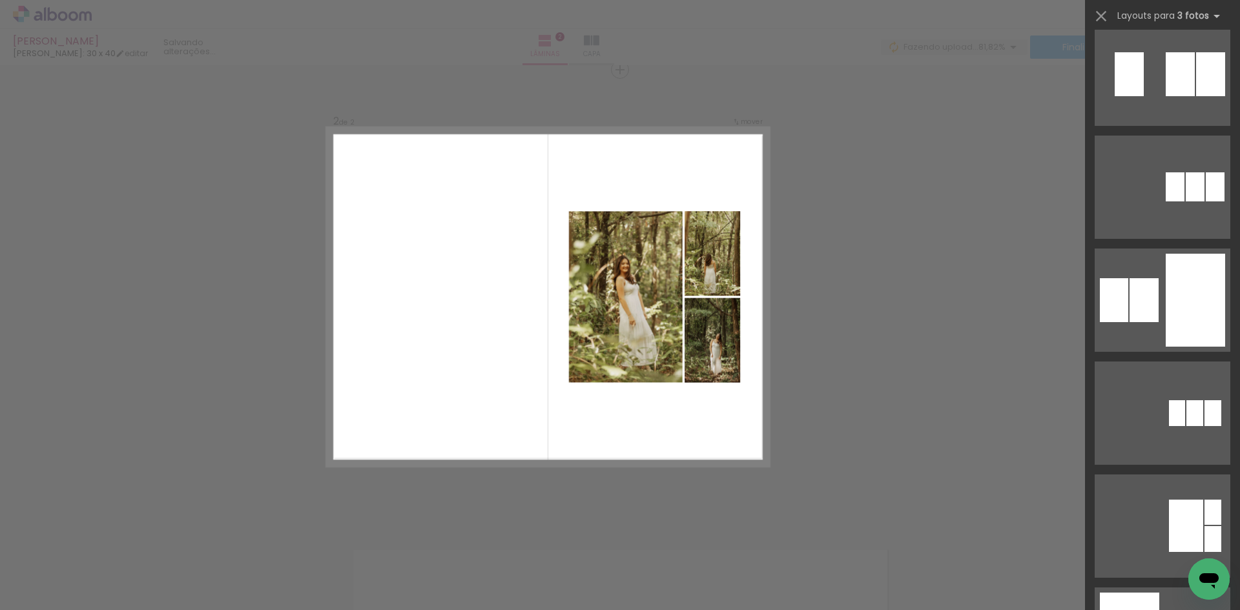
scroll to position [258, 0]
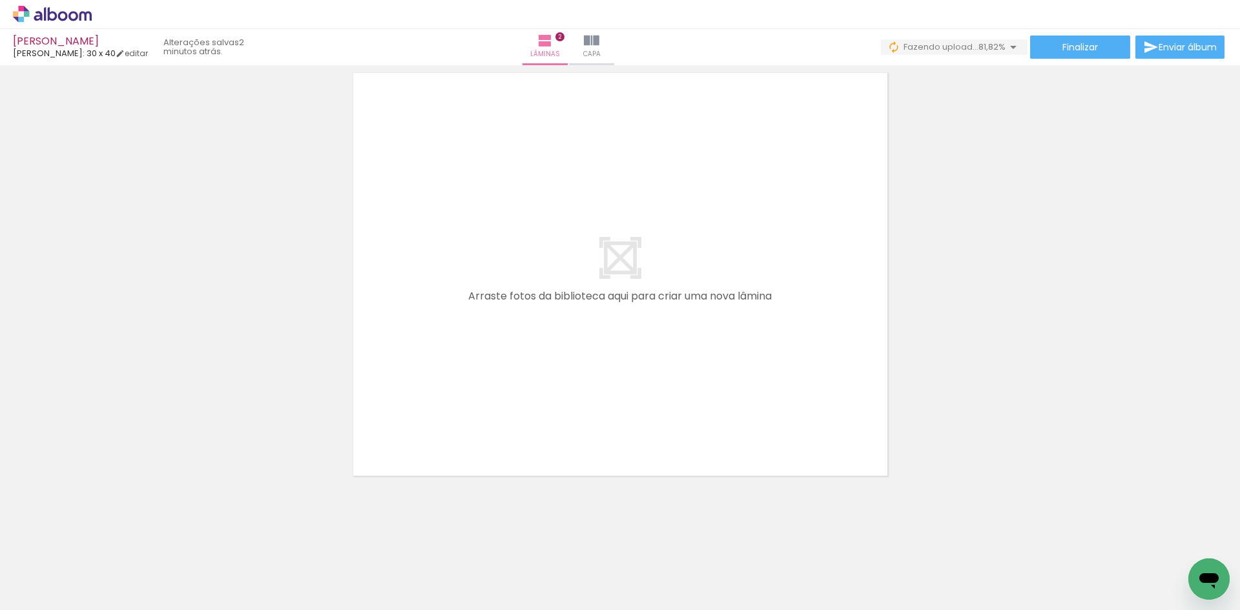
scroll to position [950, 0]
click at [108, 541] on iron-icon at bounding box center [101, 541] width 14 height 14
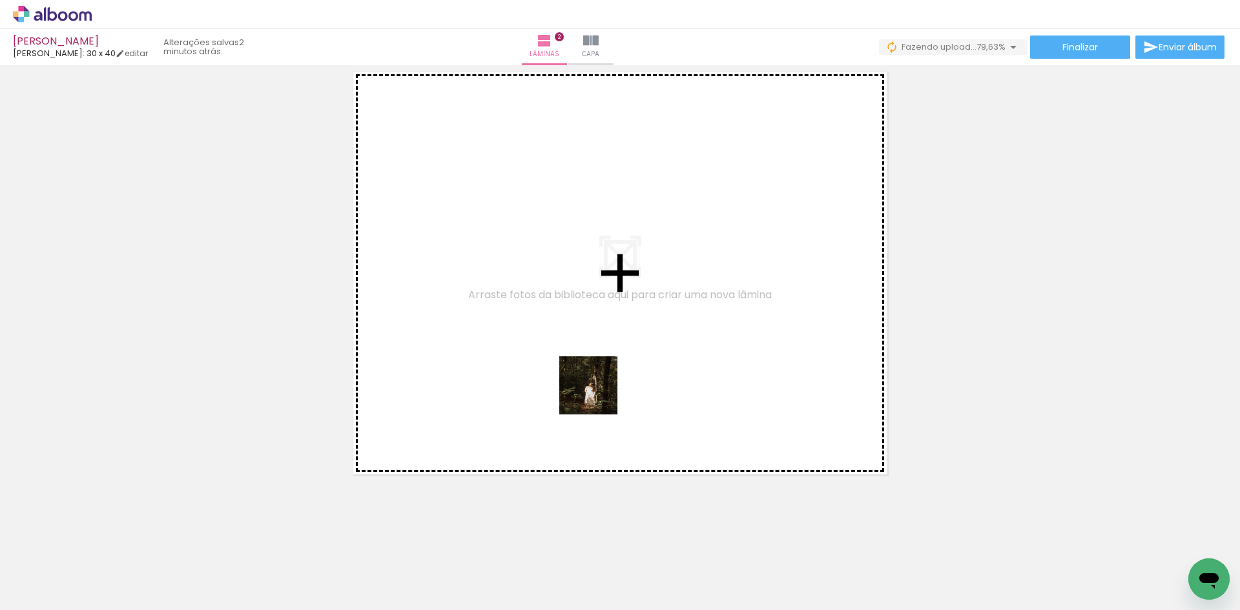
drag, startPoint x: 570, startPoint y: 588, endPoint x: 598, endPoint y: 395, distance: 194.6
click at [598, 395] on quentale-workspace at bounding box center [620, 305] width 1240 height 610
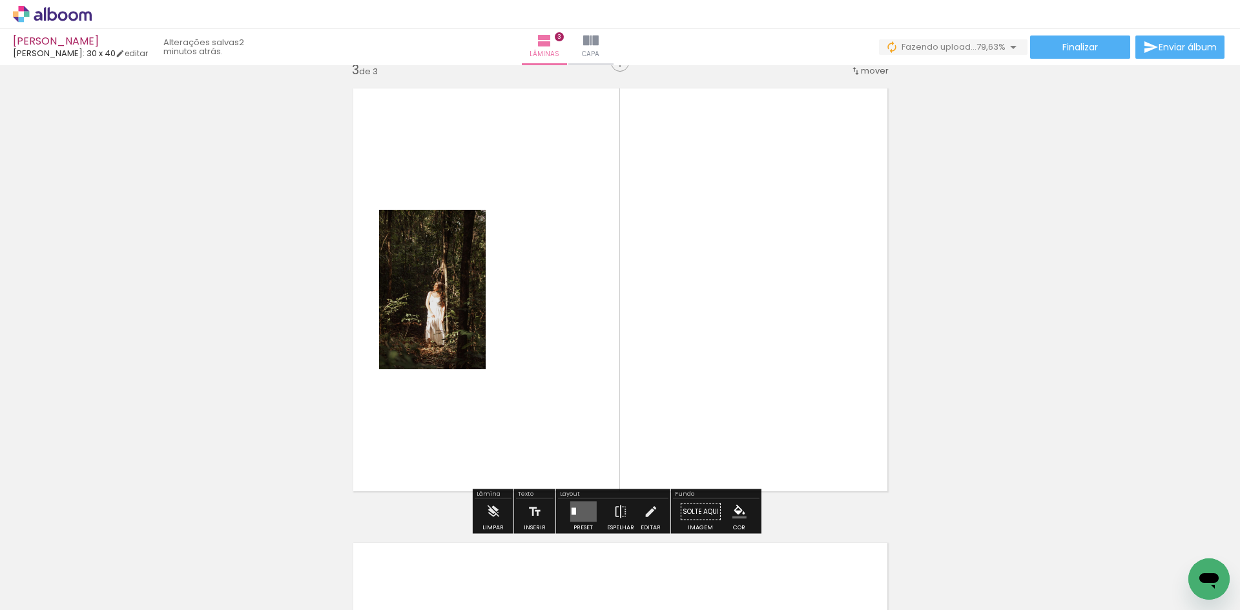
scroll to position [926, 0]
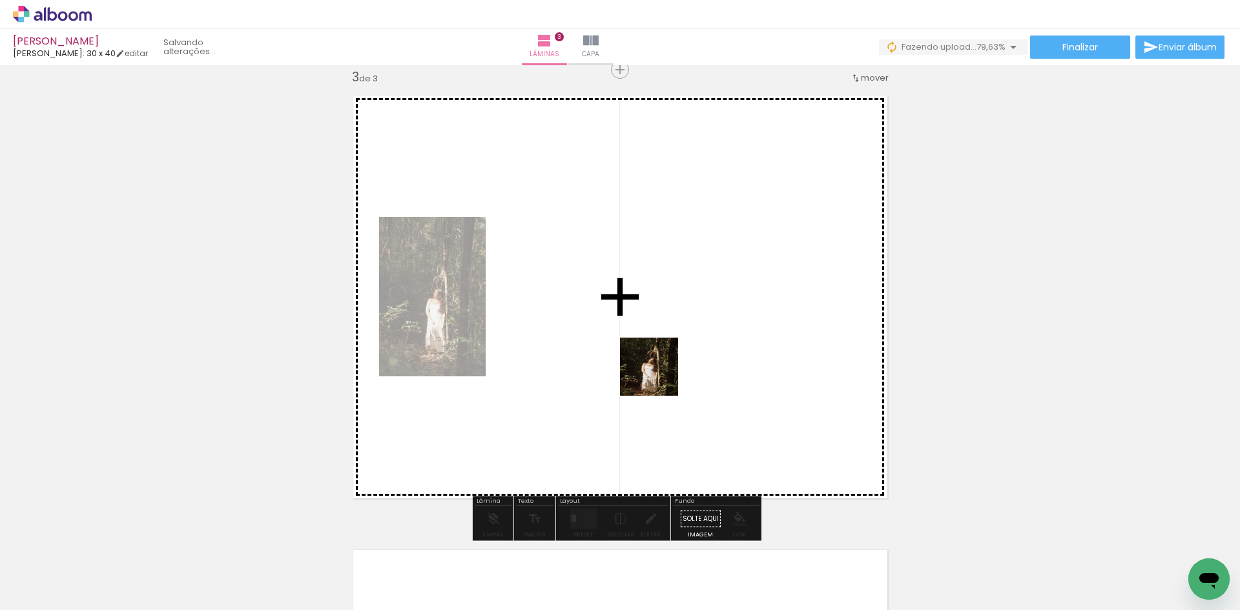
drag, startPoint x: 641, startPoint y: 576, endPoint x: 667, endPoint y: 396, distance: 182.2
click at [660, 376] on quentale-workspace at bounding box center [620, 305] width 1240 height 610
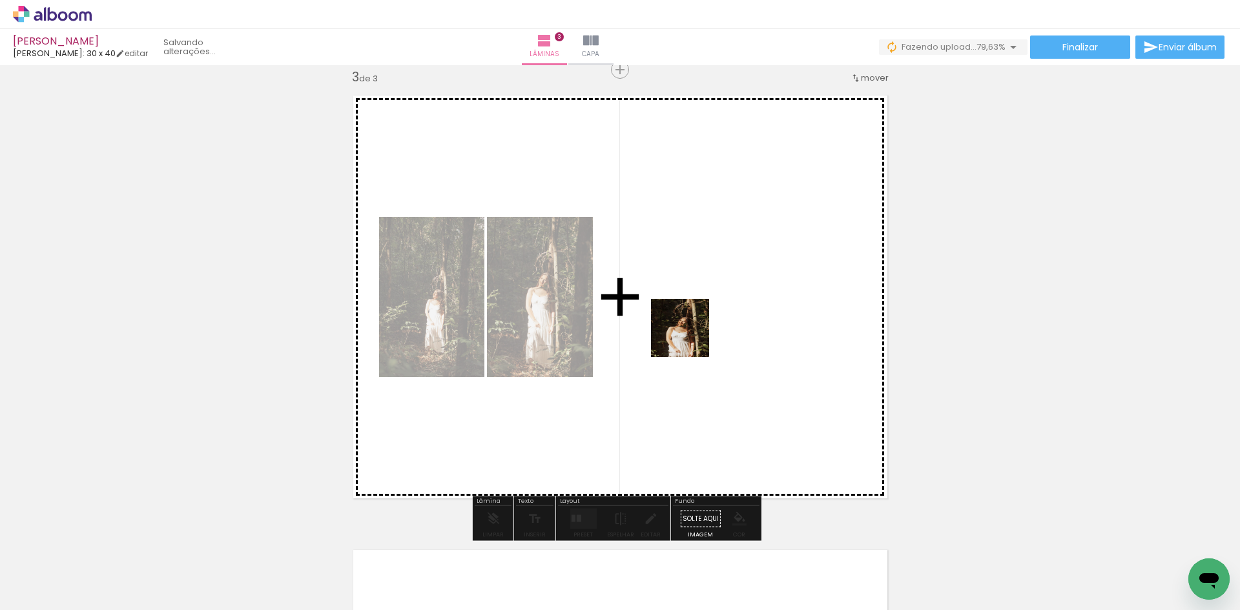
drag, startPoint x: 716, startPoint y: 583, endPoint x: 690, endPoint y: 338, distance: 246.2
click at [690, 338] on quentale-workspace at bounding box center [620, 305] width 1240 height 610
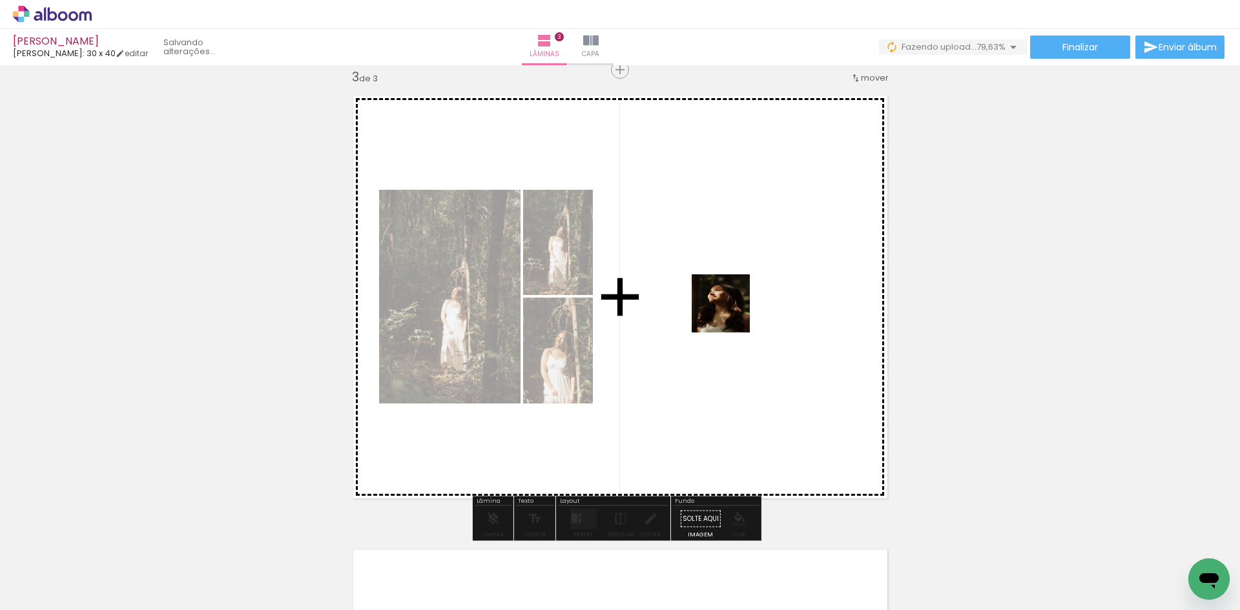
drag, startPoint x: 486, startPoint y: 442, endPoint x: 731, endPoint y: 313, distance: 276.5
click at [731, 313] on quentale-workspace at bounding box center [620, 305] width 1240 height 610
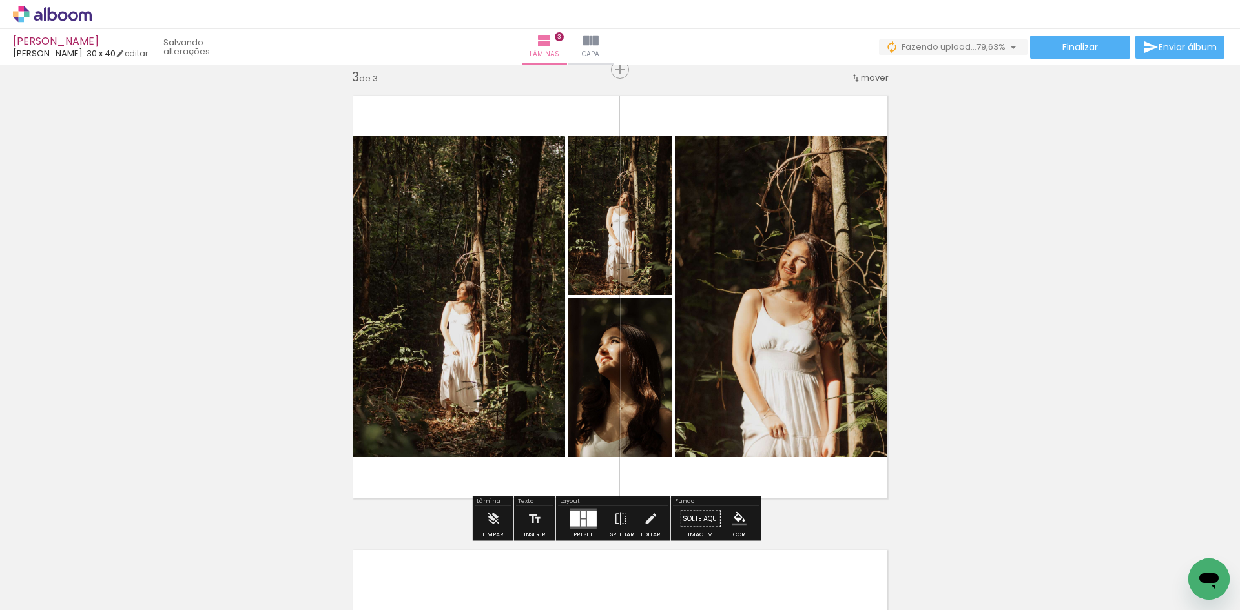
click at [581, 516] on div at bounding box center [583, 515] width 5 height 7
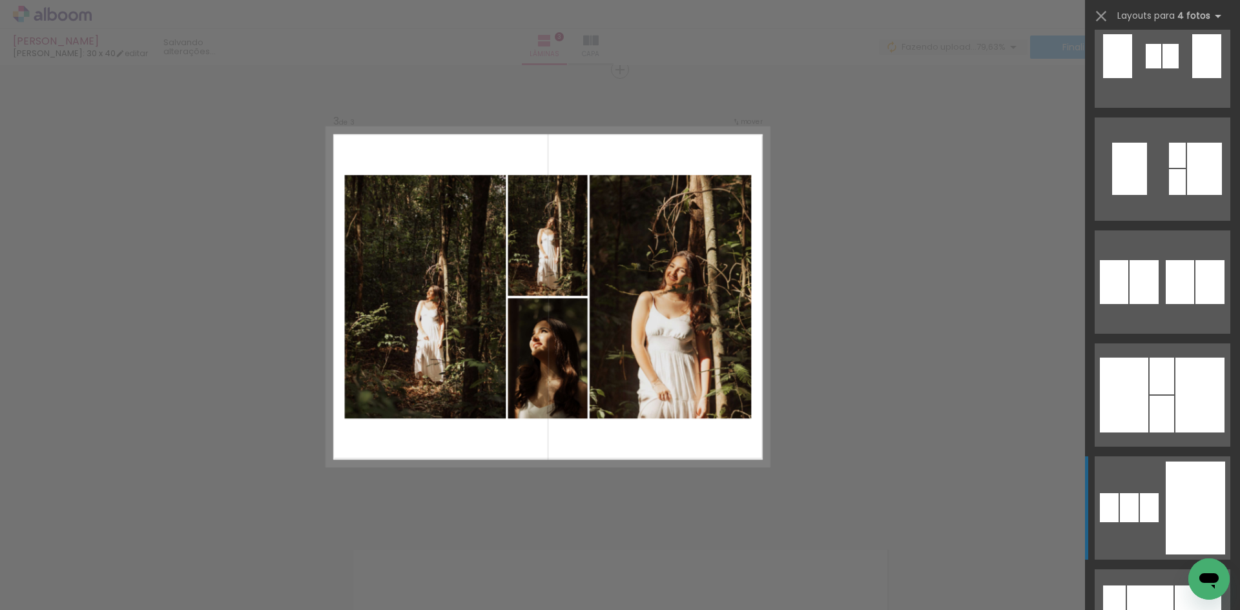
scroll to position [1227, 0]
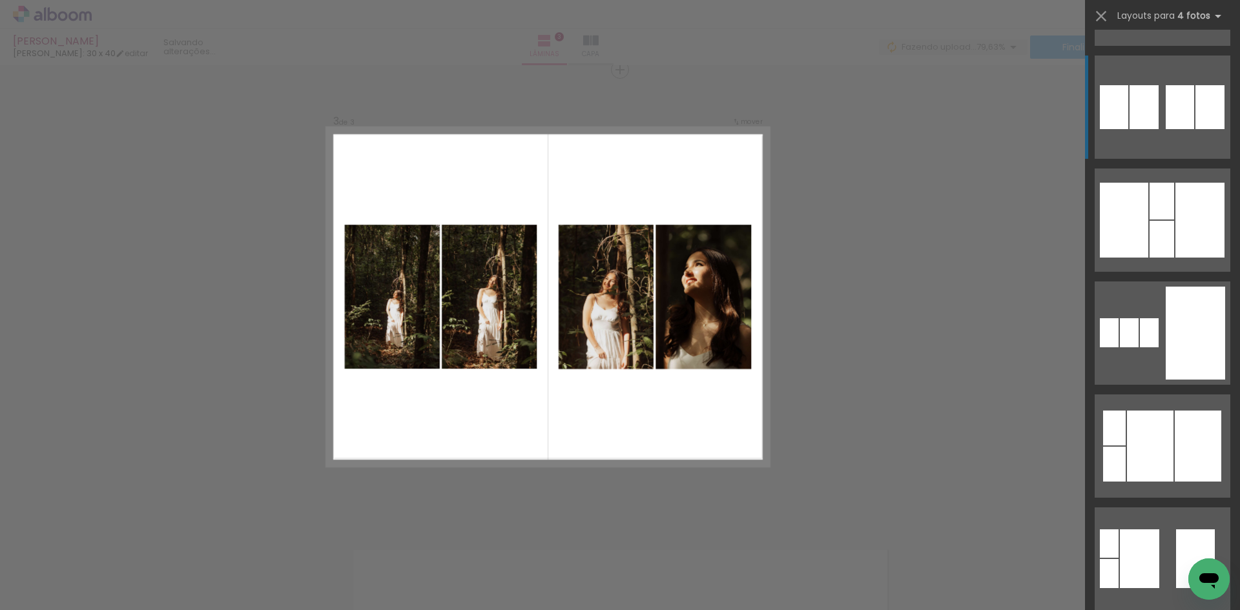
click at [1159, 318] on div at bounding box center [1149, 332] width 19 height 29
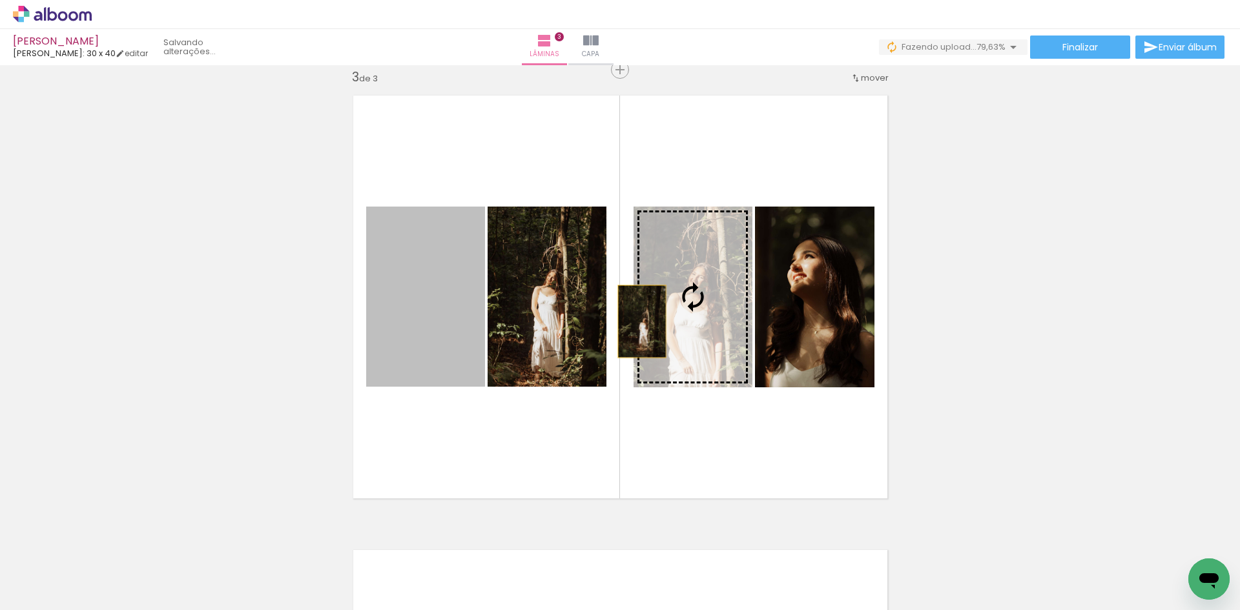
drag, startPoint x: 427, startPoint y: 336, endPoint x: 637, endPoint y: 322, distance: 210.4
click at [0, 0] on slot at bounding box center [0, 0] width 0 height 0
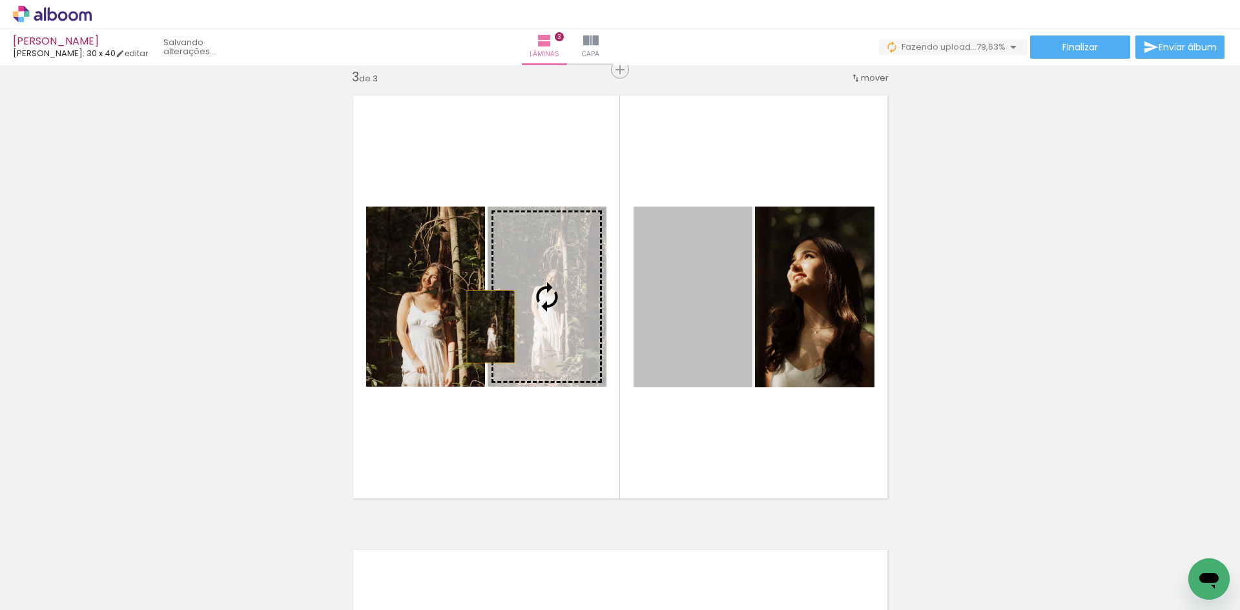
drag, startPoint x: 681, startPoint y: 339, endPoint x: 460, endPoint y: 328, distance: 221.8
click at [0, 0] on slot at bounding box center [0, 0] width 0 height 0
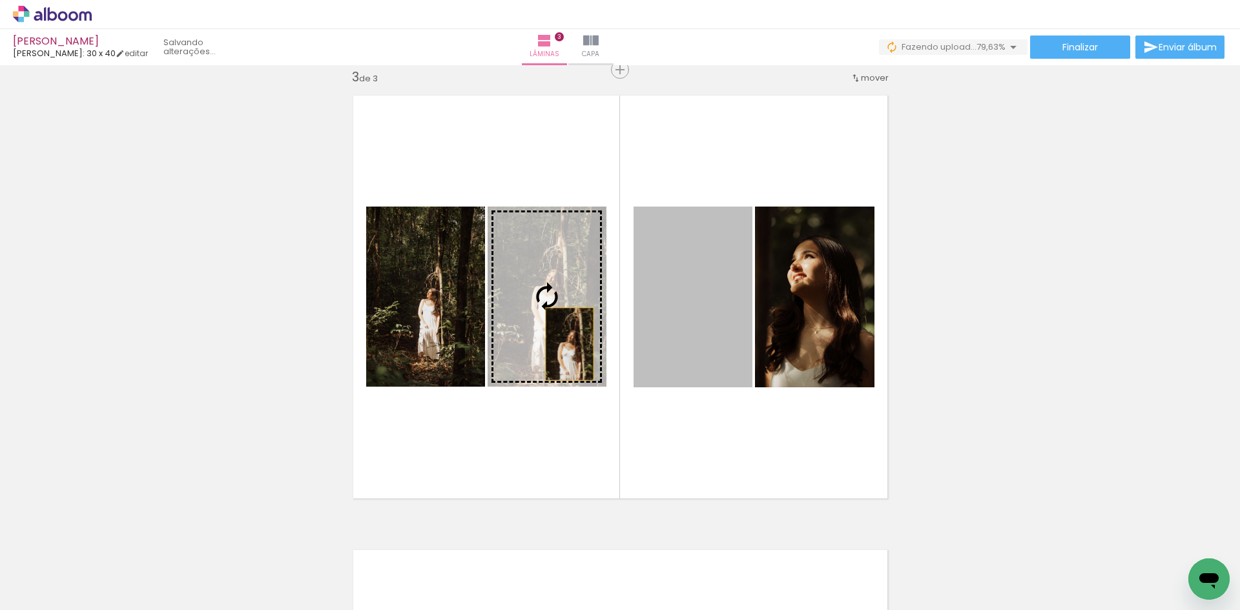
drag, startPoint x: 692, startPoint y: 340, endPoint x: 565, endPoint y: 344, distance: 127.3
click at [0, 0] on slot at bounding box center [0, 0] width 0 height 0
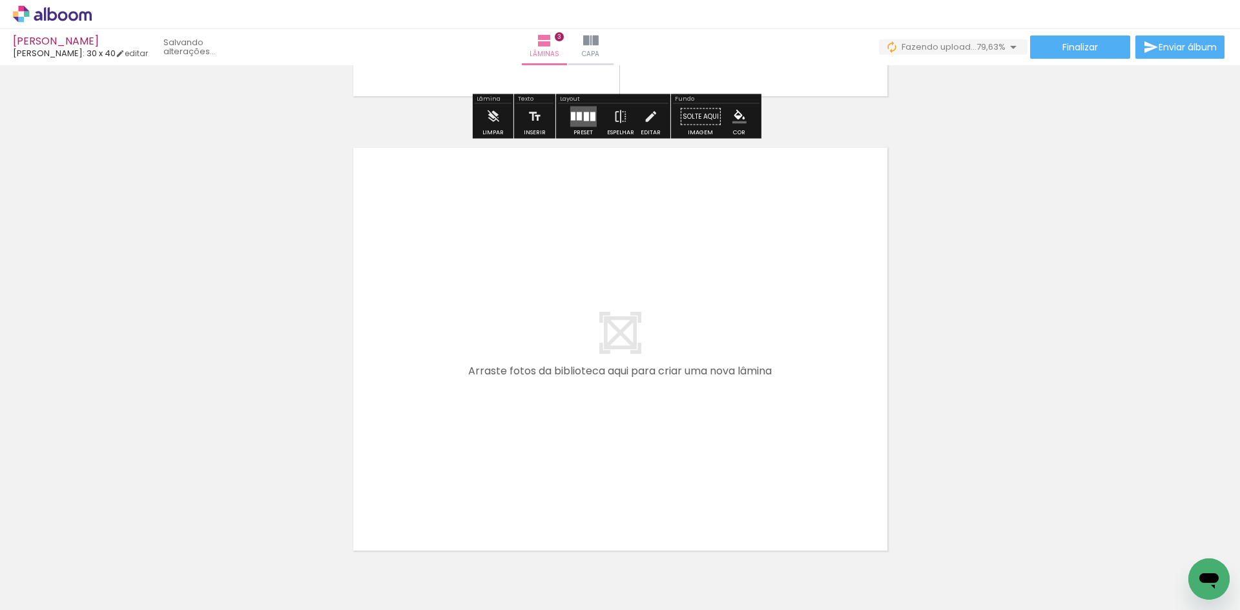
scroll to position [1378, 0]
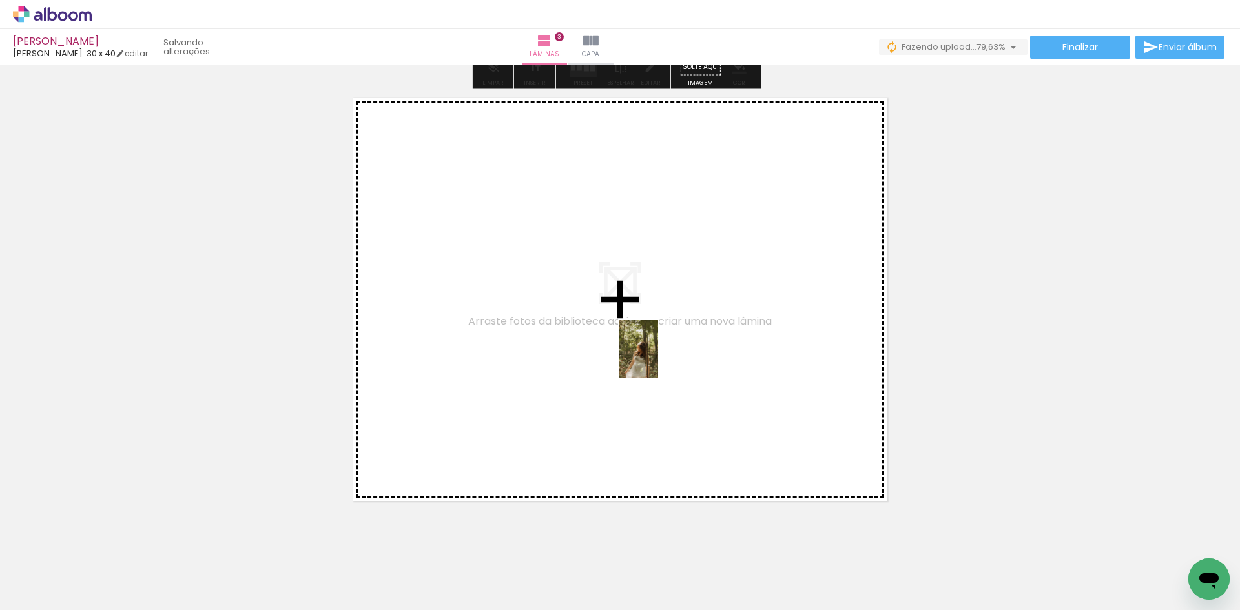
drag, startPoint x: 776, startPoint y: 577, endPoint x: 658, endPoint y: 359, distance: 248.3
click at [658, 359] on quentale-workspace at bounding box center [620, 305] width 1240 height 610
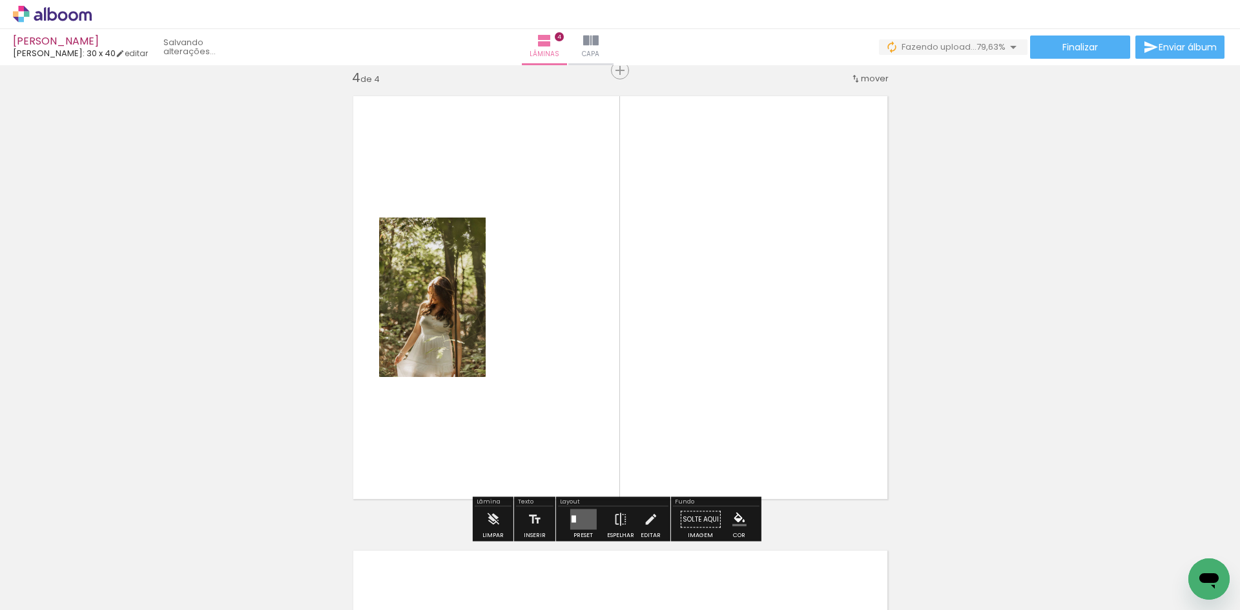
scroll to position [1381, 0]
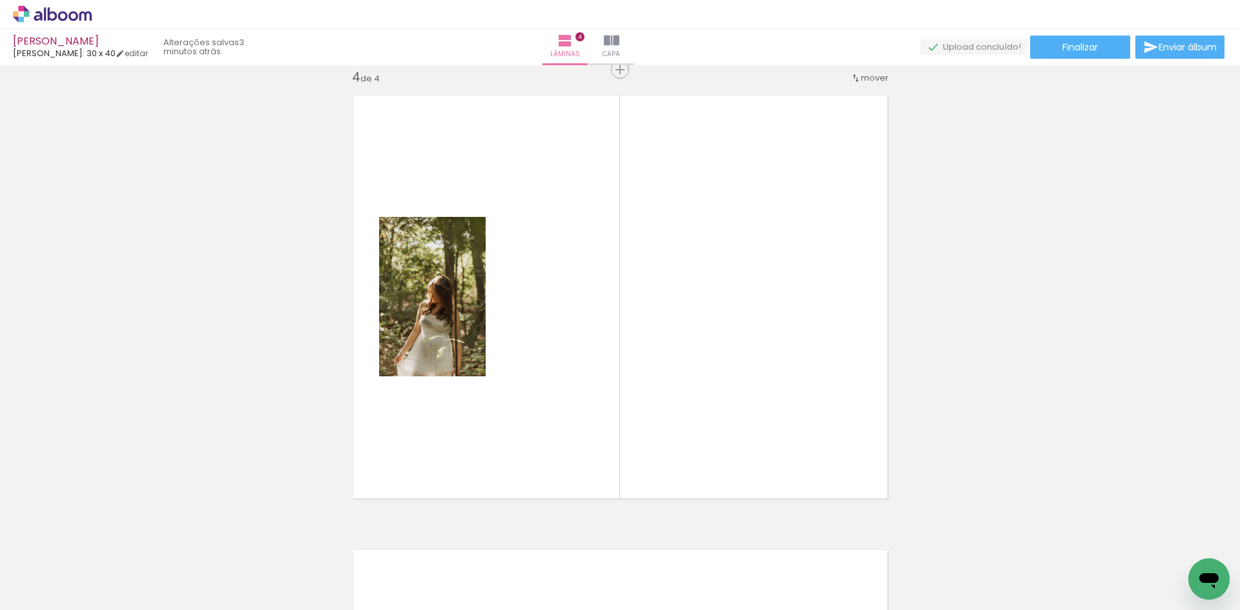
click at [108, 546] on iron-icon at bounding box center [101, 541] width 14 height 14
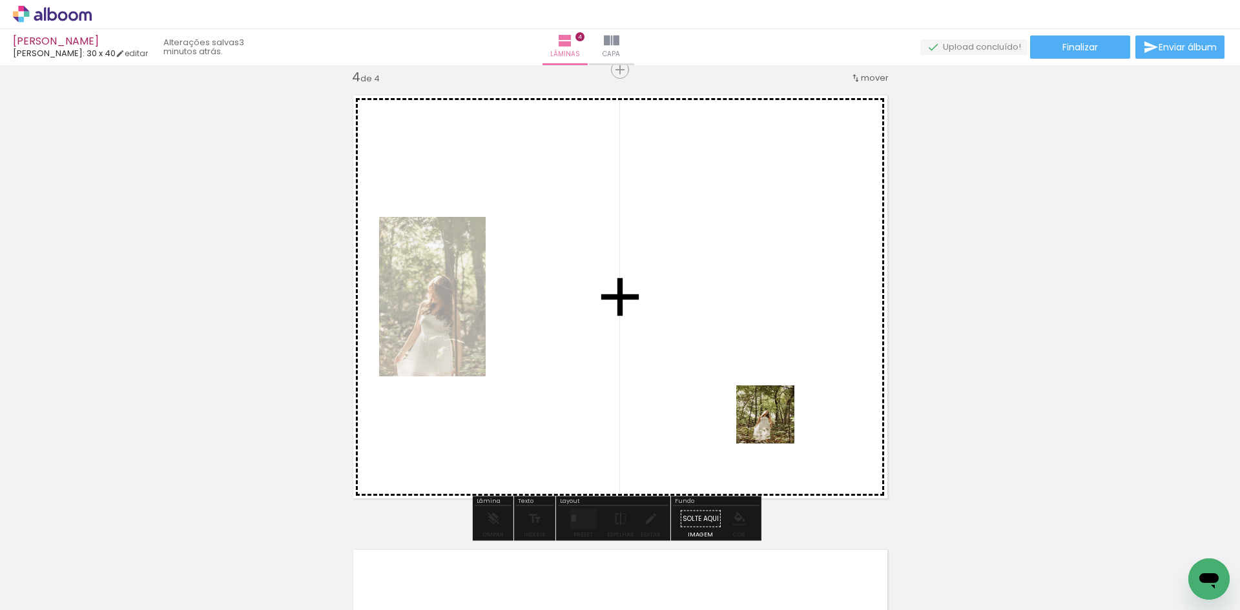
drag, startPoint x: 857, startPoint y: 580, endPoint x: 736, endPoint y: 349, distance: 260.9
click at [736, 349] on quentale-workspace at bounding box center [620, 305] width 1240 height 610
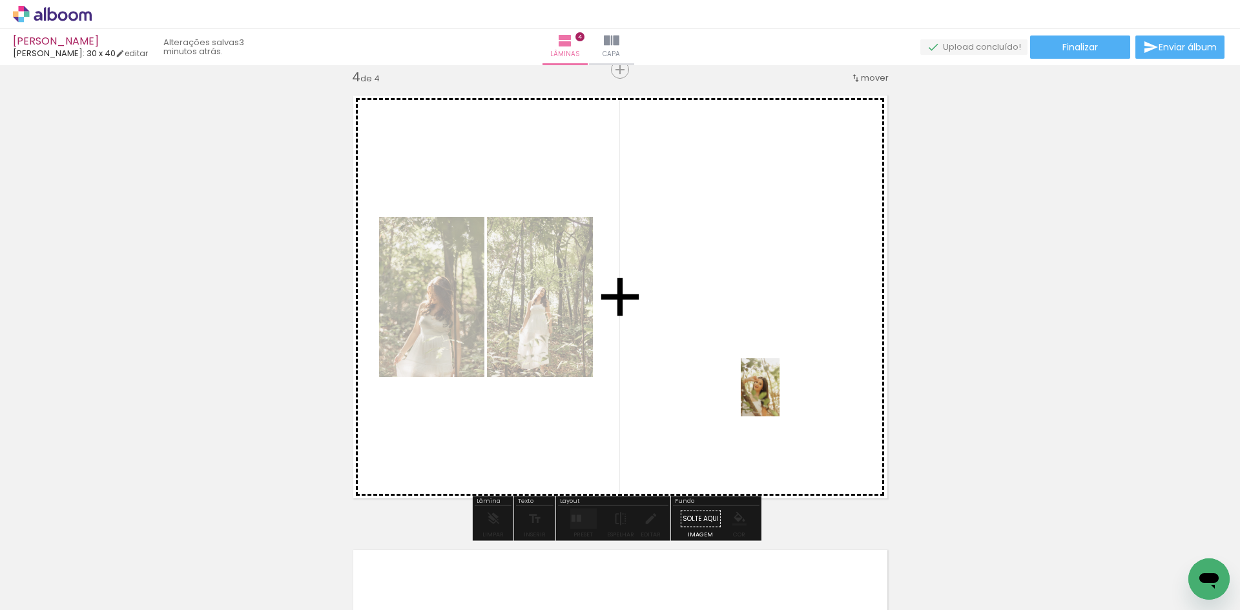
drag, startPoint x: 920, startPoint y: 569, endPoint x: 973, endPoint y: 593, distance: 58.1
click at [779, 395] on quentale-workspace at bounding box center [620, 305] width 1240 height 610
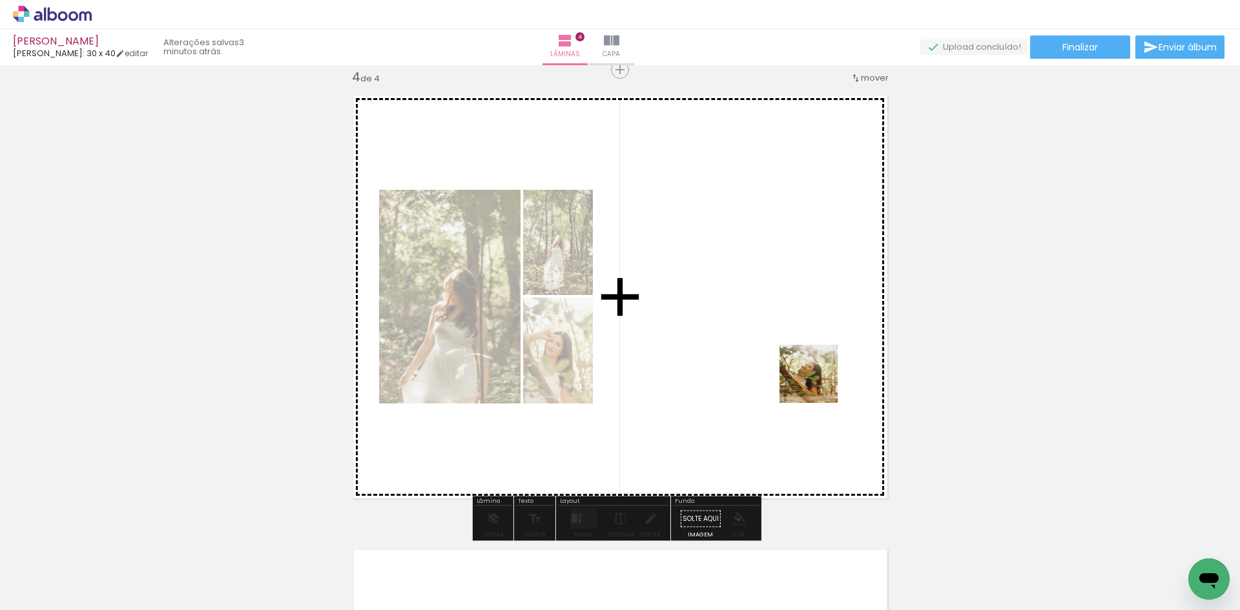
drag, startPoint x: 884, startPoint y: 439, endPoint x: 807, endPoint y: 371, distance: 102.5
click at [807, 371] on quentale-workspace at bounding box center [620, 305] width 1240 height 610
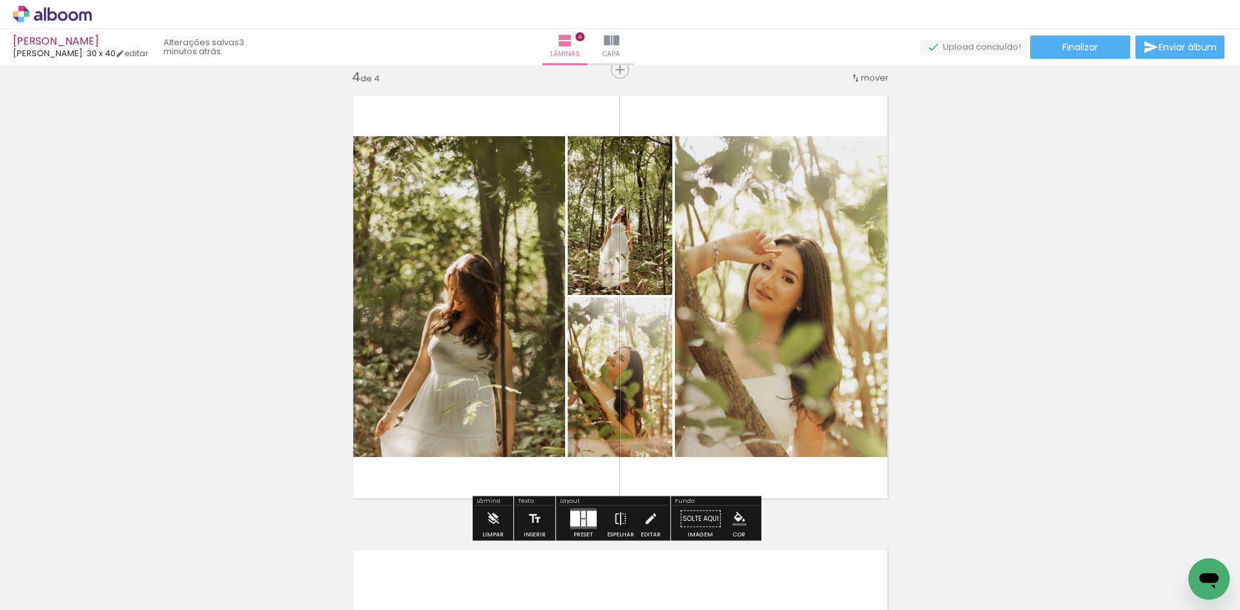
click at [587, 515] on div at bounding box center [592, 520] width 10 height 16
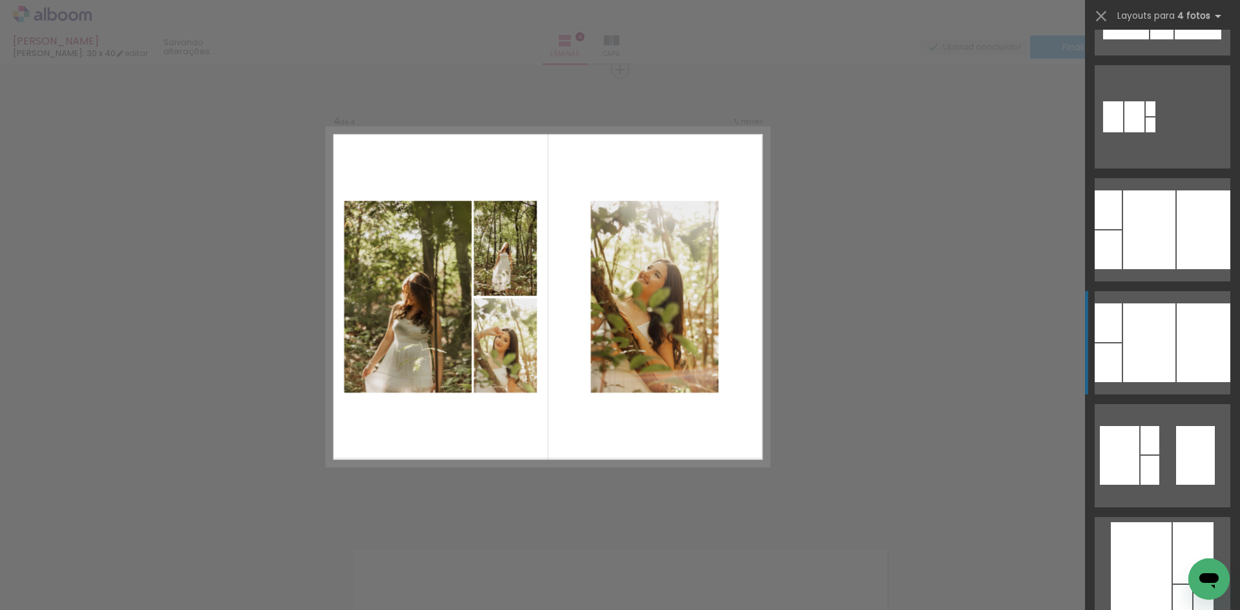
scroll to position [2132, 0]
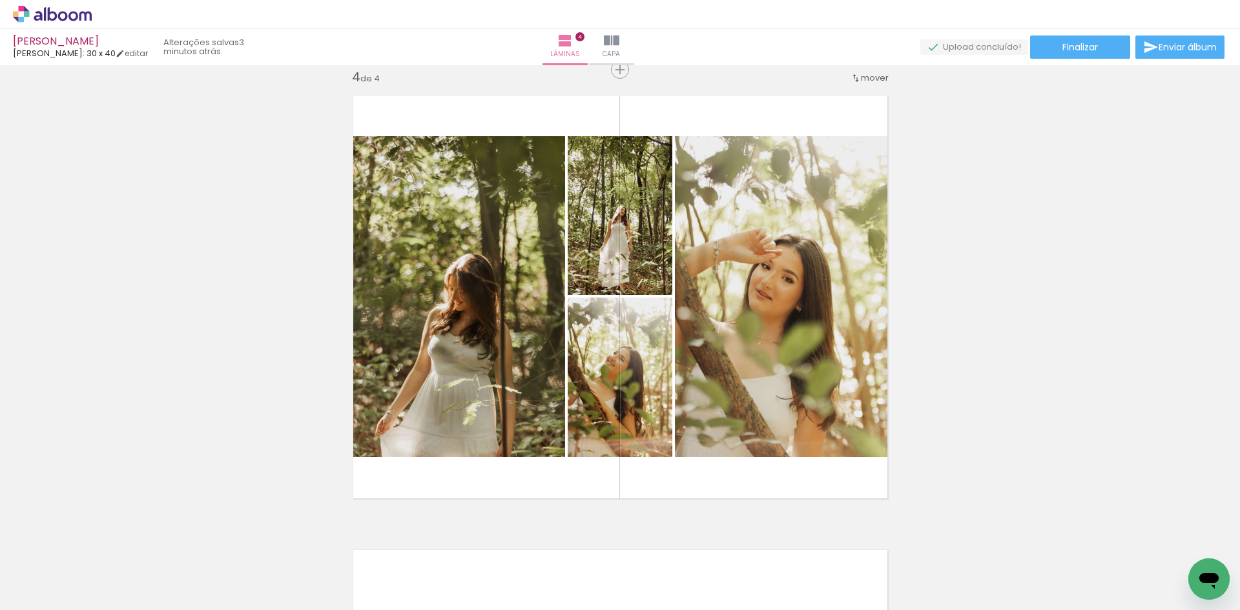
scroll to position [0, 393]
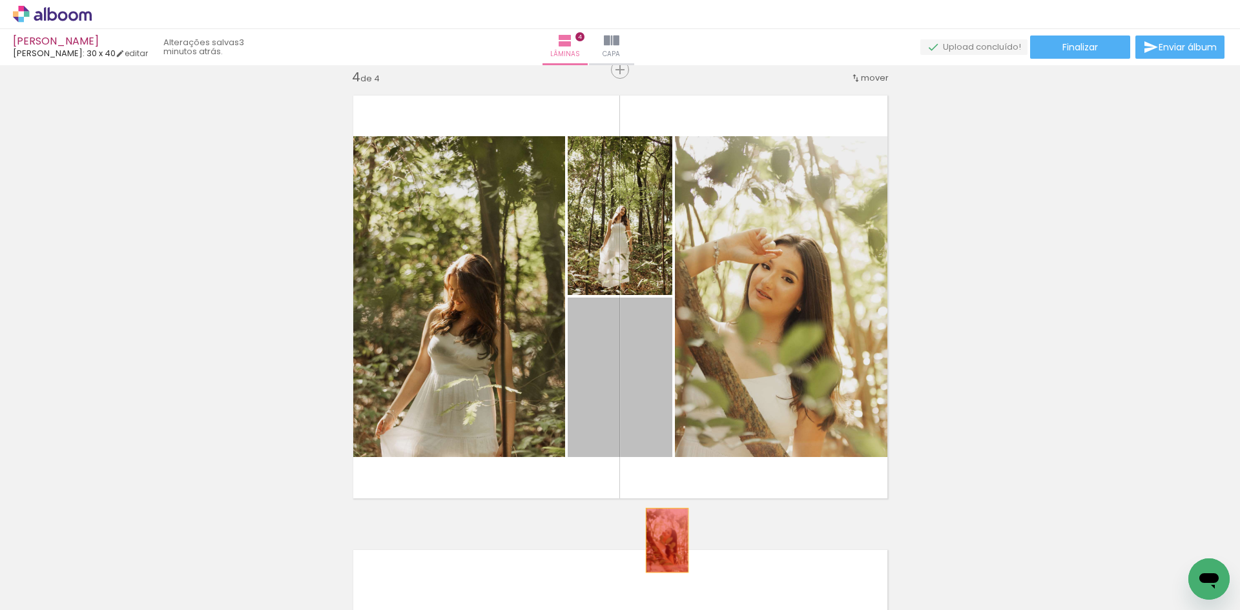
drag, startPoint x: 634, startPoint y: 383, endPoint x: 660, endPoint y: 550, distance: 168.5
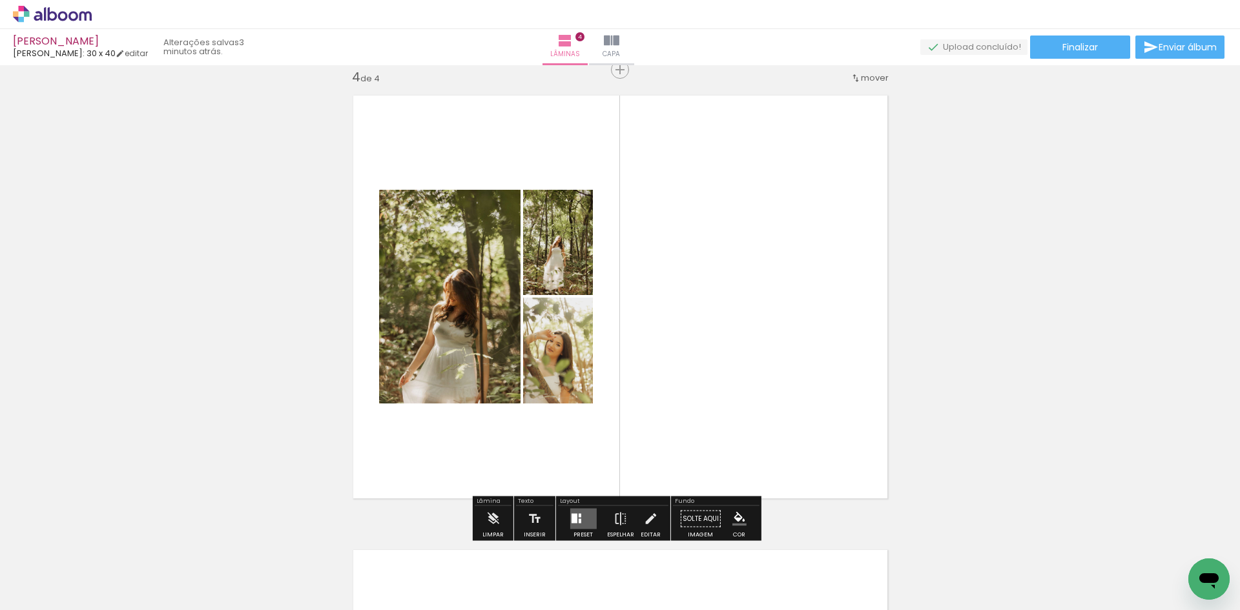
click at [571, 521] on div at bounding box center [574, 519] width 6 height 10
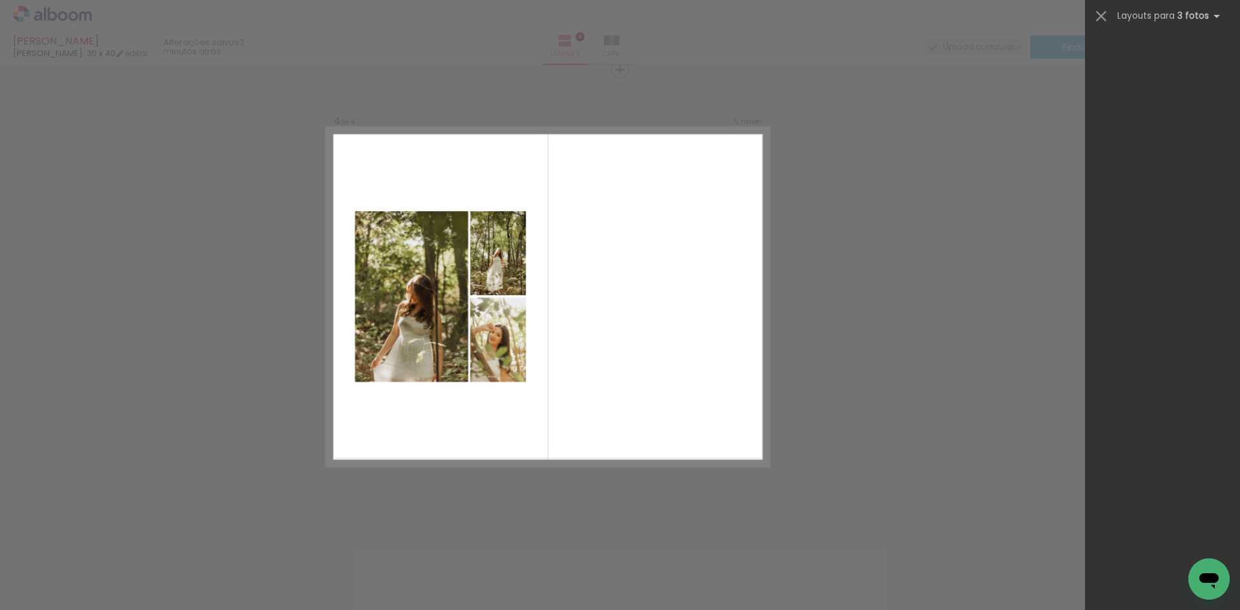
scroll to position [0, 0]
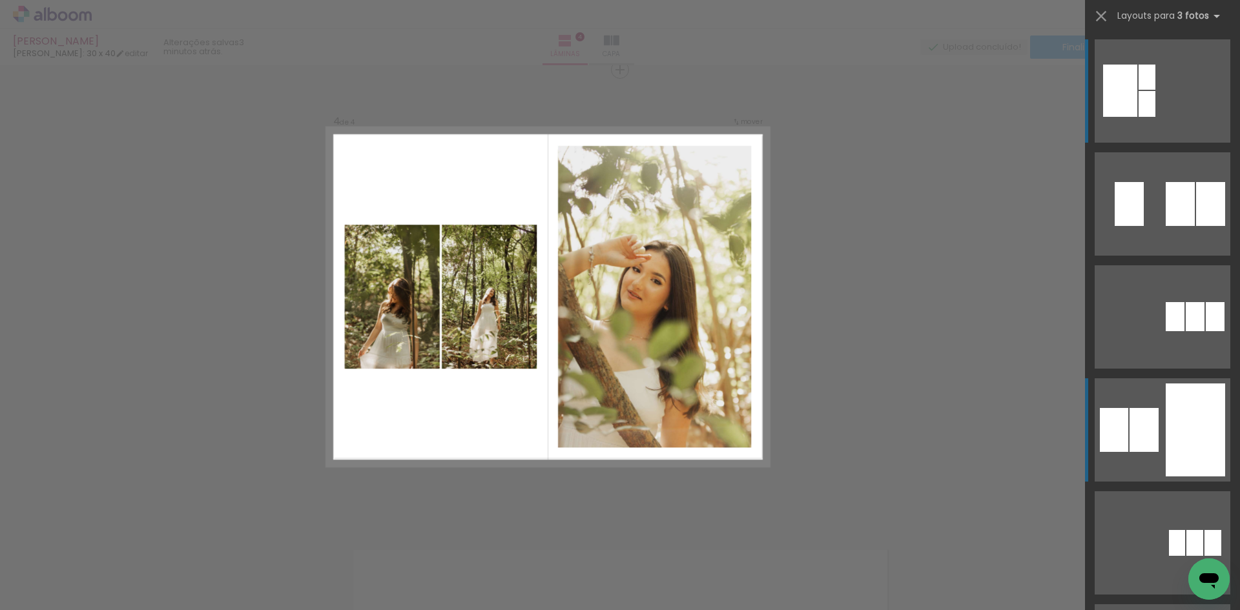
click at [1155, 256] on quentale-layouter at bounding box center [1163, 203] width 136 height 103
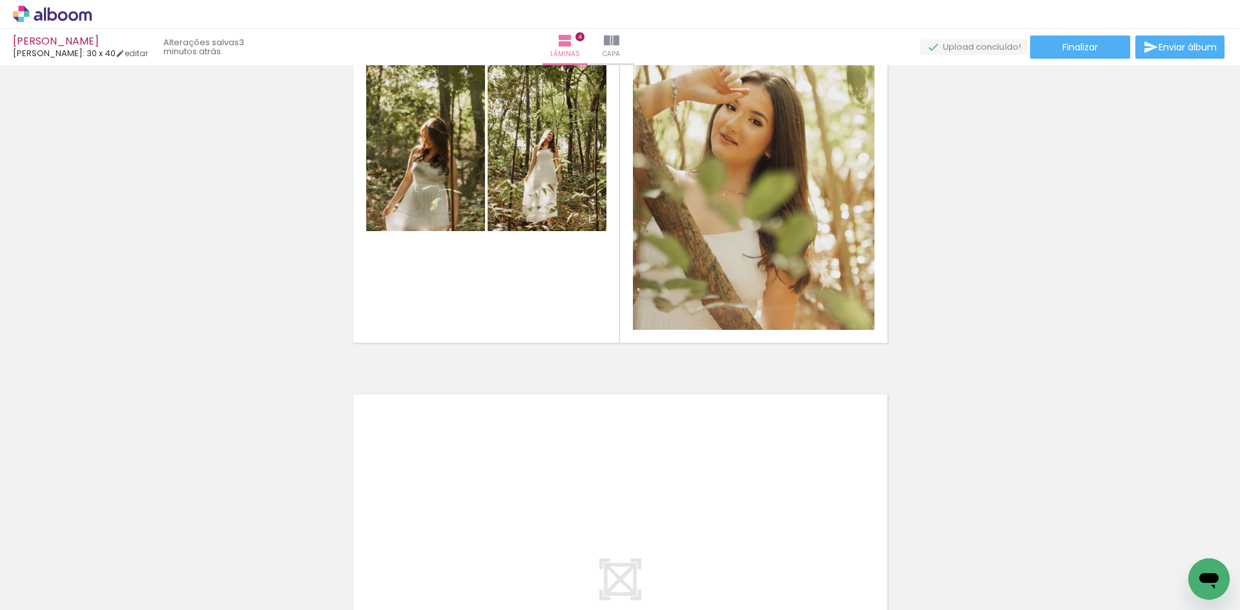
scroll to position [1214, 0]
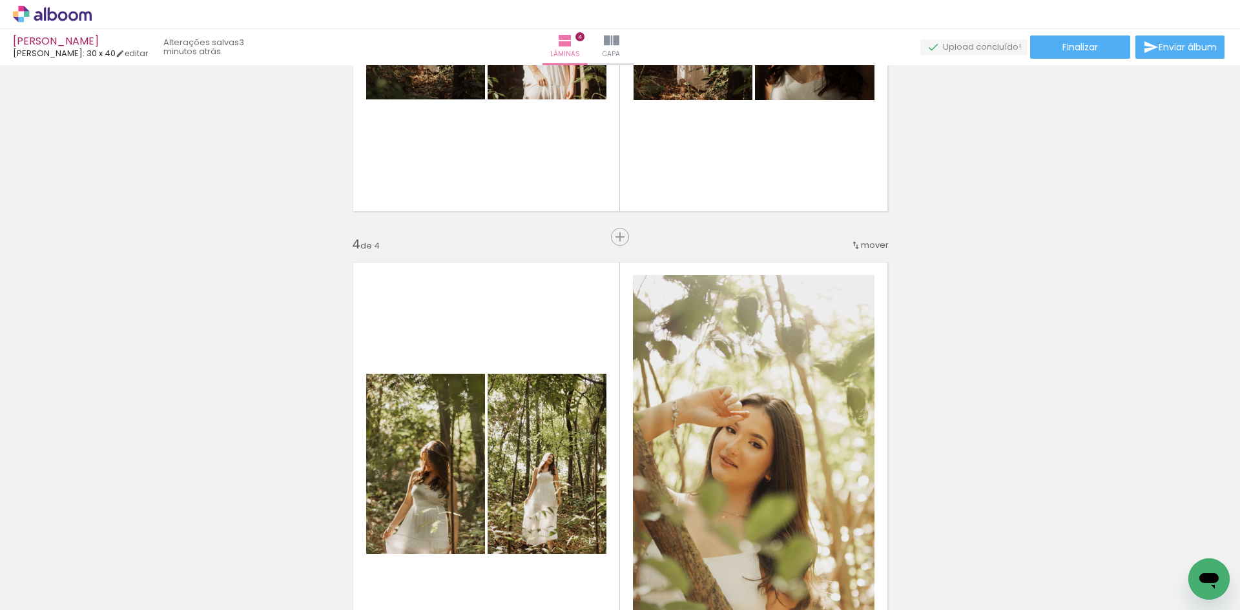
drag, startPoint x: 615, startPoint y: 579, endPoint x: 582, endPoint y: 419, distance: 163.5
click at [582, 419] on quentale-workspace at bounding box center [620, 305] width 1240 height 610
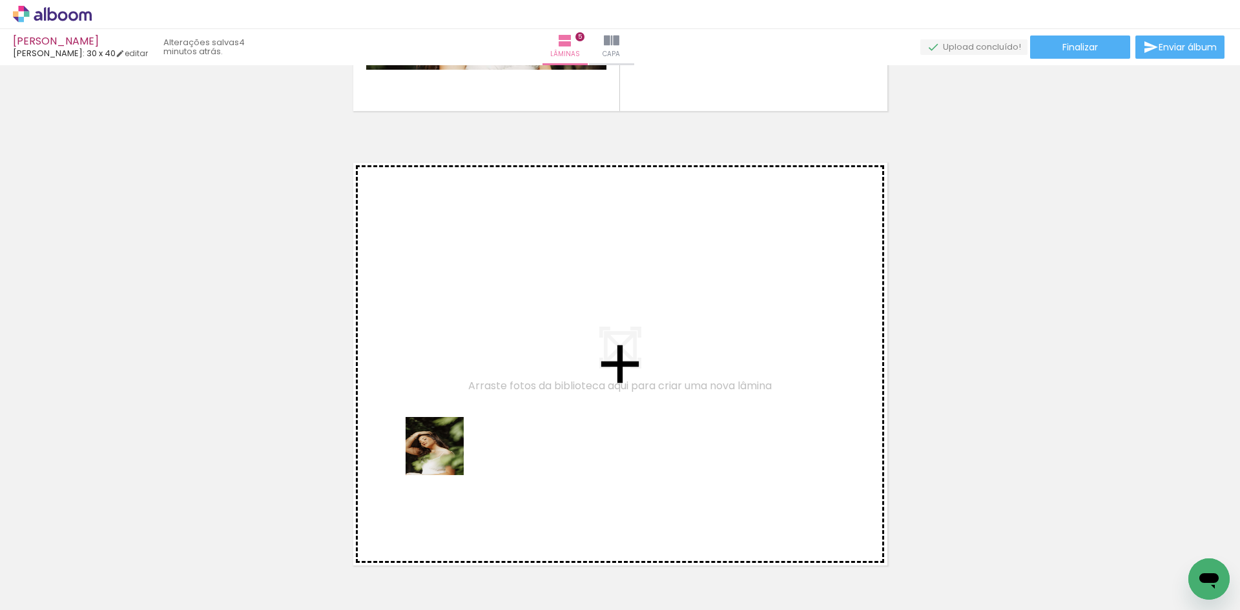
drag, startPoint x: 403, startPoint y: 567, endPoint x: 450, endPoint y: 443, distance: 132.5
click at [450, 443] on quentale-workspace at bounding box center [620, 305] width 1240 height 610
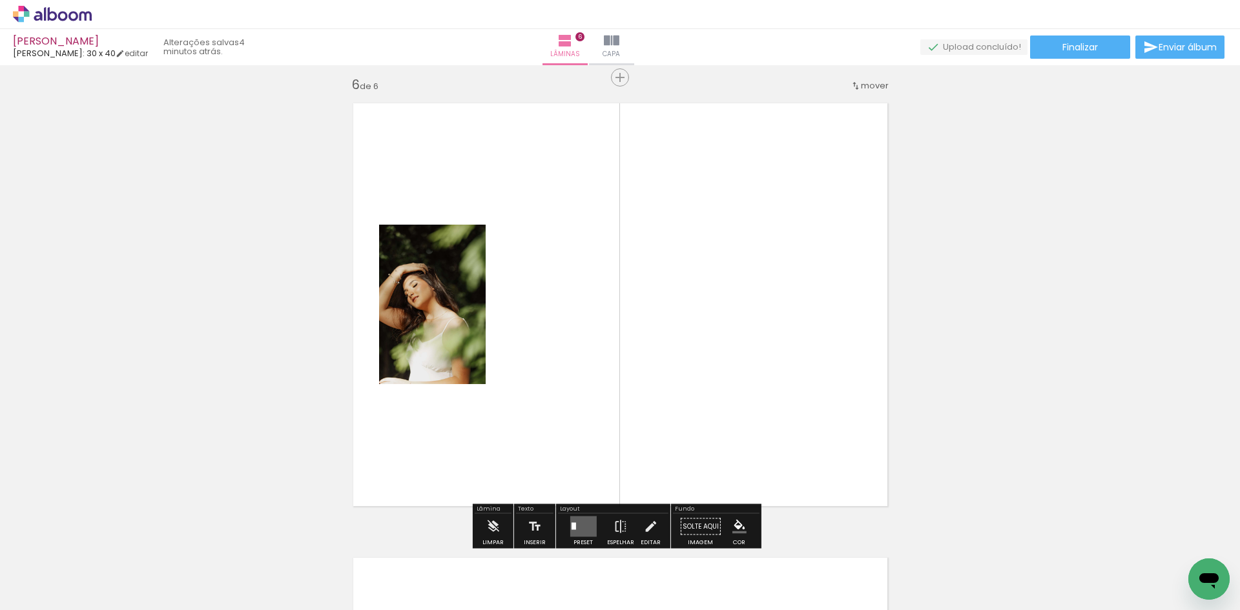
scroll to position [2291, 0]
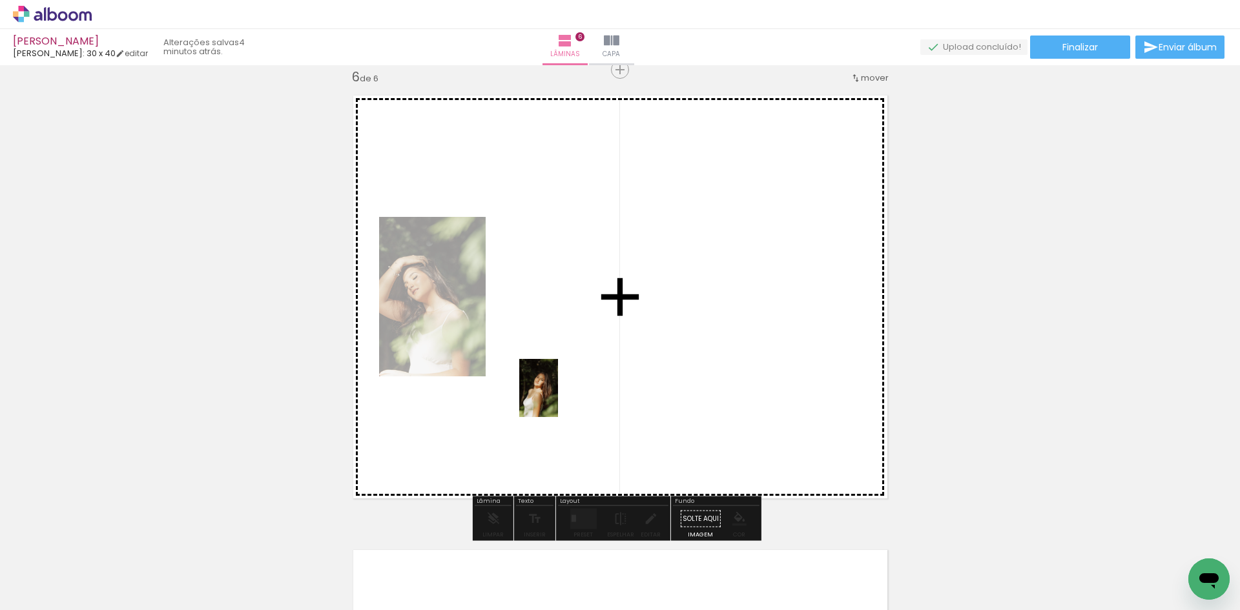
drag, startPoint x: 486, startPoint y: 583, endPoint x: 558, endPoint y: 398, distance: 198.4
click at [558, 398] on quentale-workspace at bounding box center [620, 305] width 1240 height 610
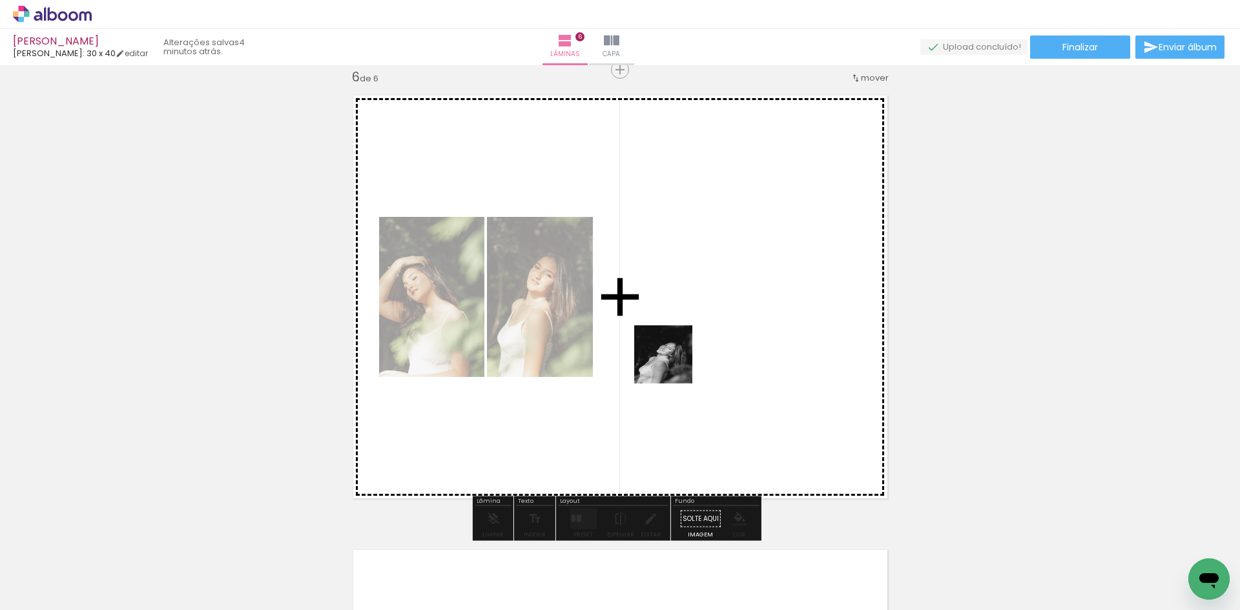
drag, startPoint x: 542, startPoint y: 566, endPoint x: 681, endPoint y: 375, distance: 236.3
click at [689, 339] on quentale-workspace at bounding box center [620, 305] width 1240 height 610
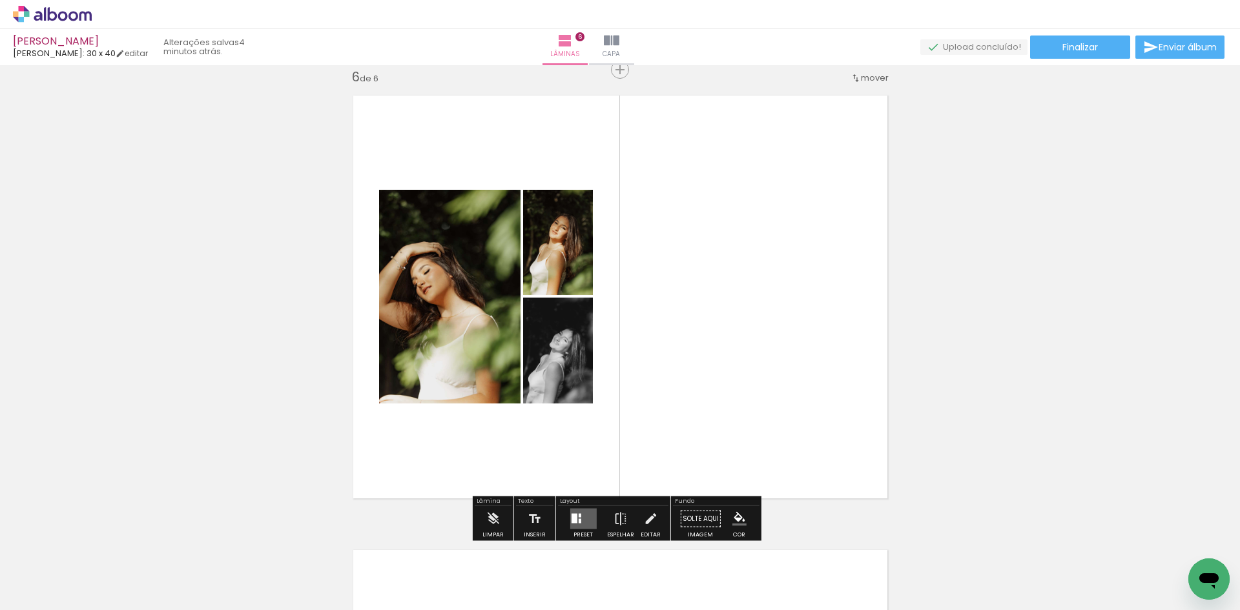
click at [578, 515] on div at bounding box center [579, 516] width 3 height 4
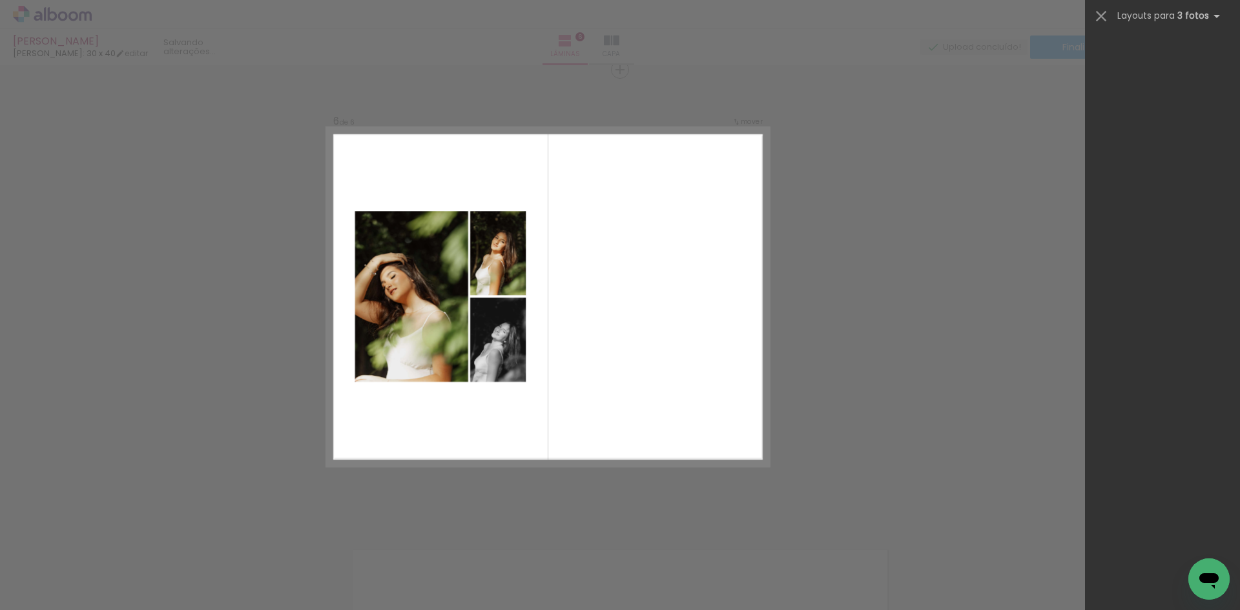
scroll to position [0, 0]
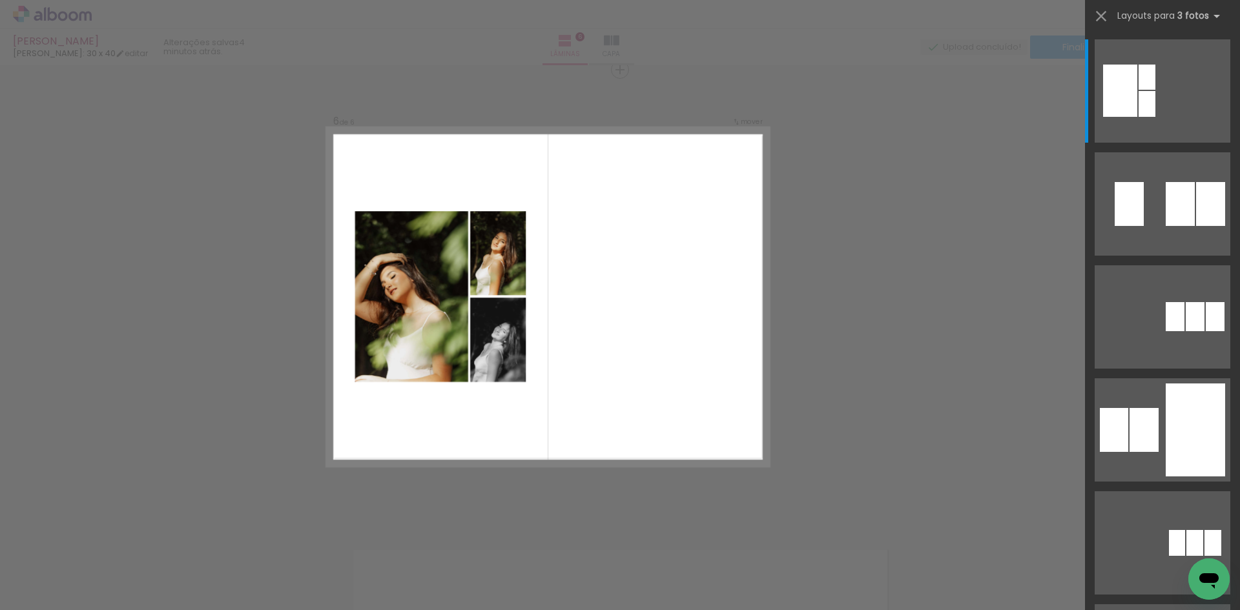
drag, startPoint x: 1240, startPoint y: 74, endPoint x: 1240, endPoint y: 169, distance: 95.0
drag, startPoint x: 1240, startPoint y: 169, endPoint x: 1048, endPoint y: 90, distance: 207.2
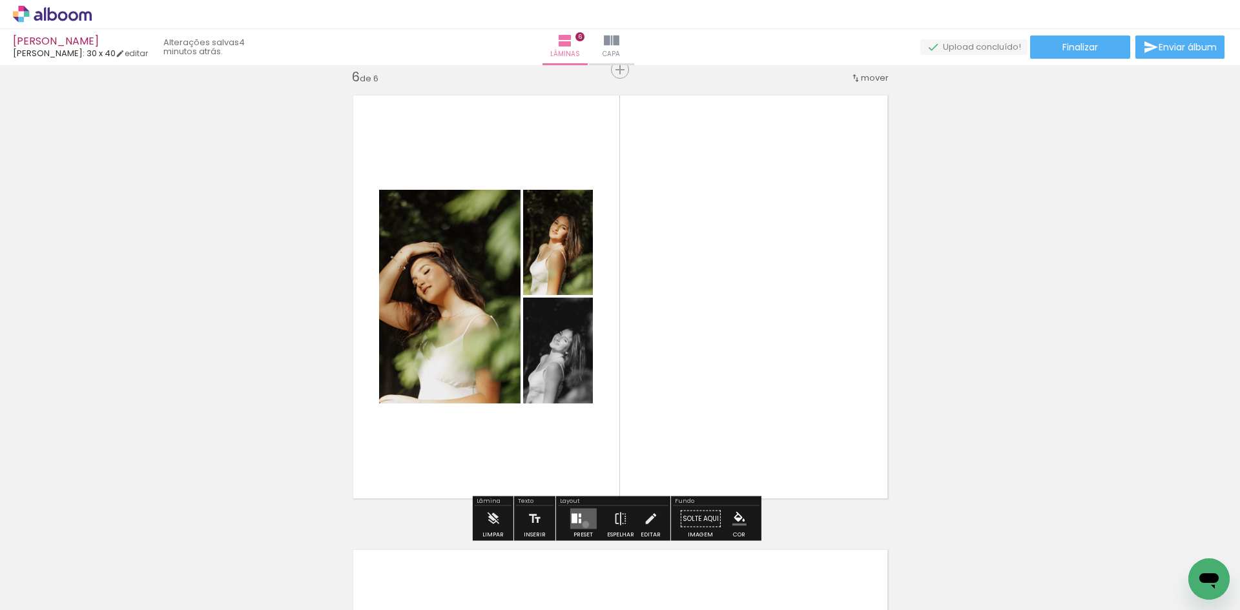
click at [583, 525] on quentale-layouter at bounding box center [583, 519] width 26 height 21
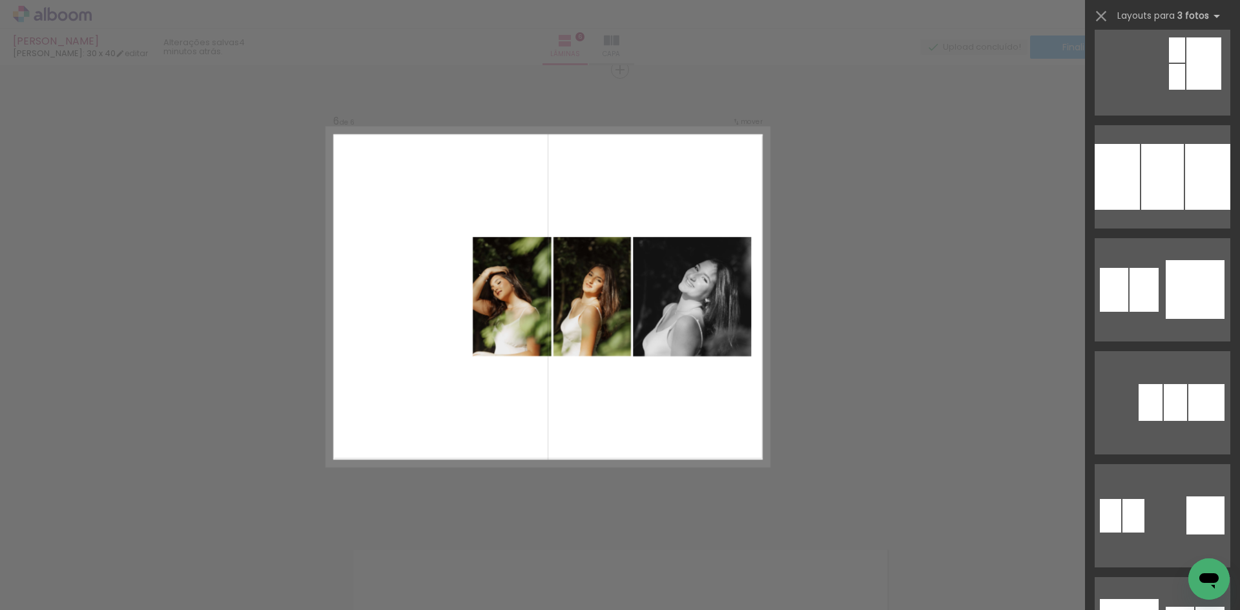
scroll to position [1744, 0]
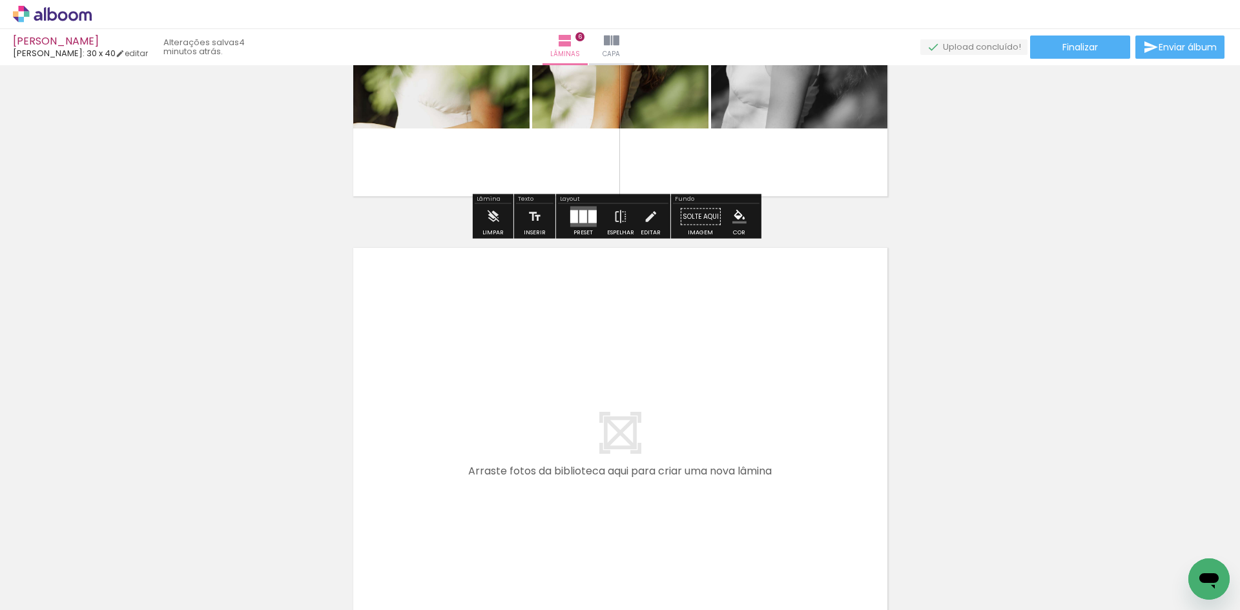
scroll to position [2743, 0]
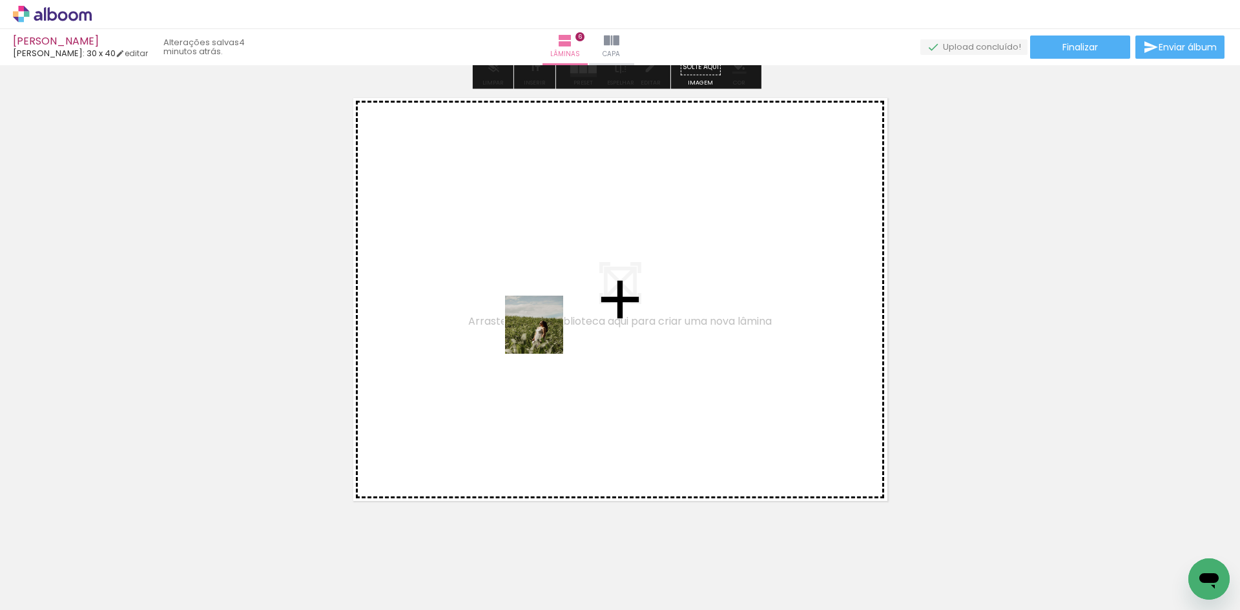
drag, startPoint x: 628, startPoint y: 578, endPoint x: 544, endPoint y: 335, distance: 257.6
click at [544, 335] on quentale-workspace at bounding box center [620, 305] width 1240 height 610
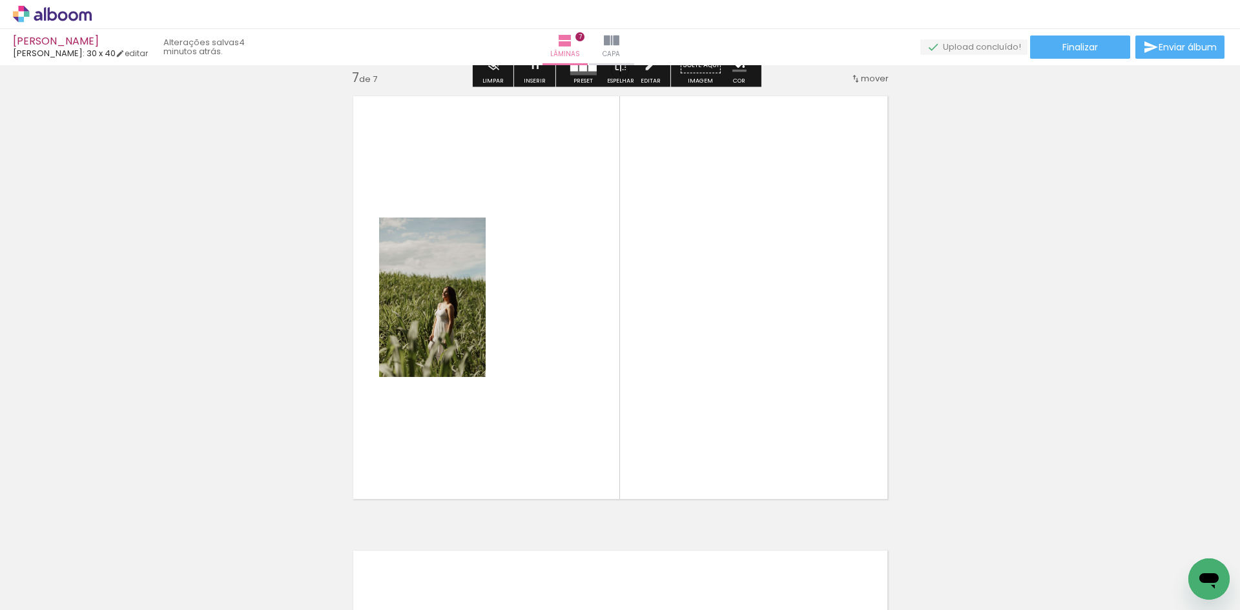
scroll to position [2745, 0]
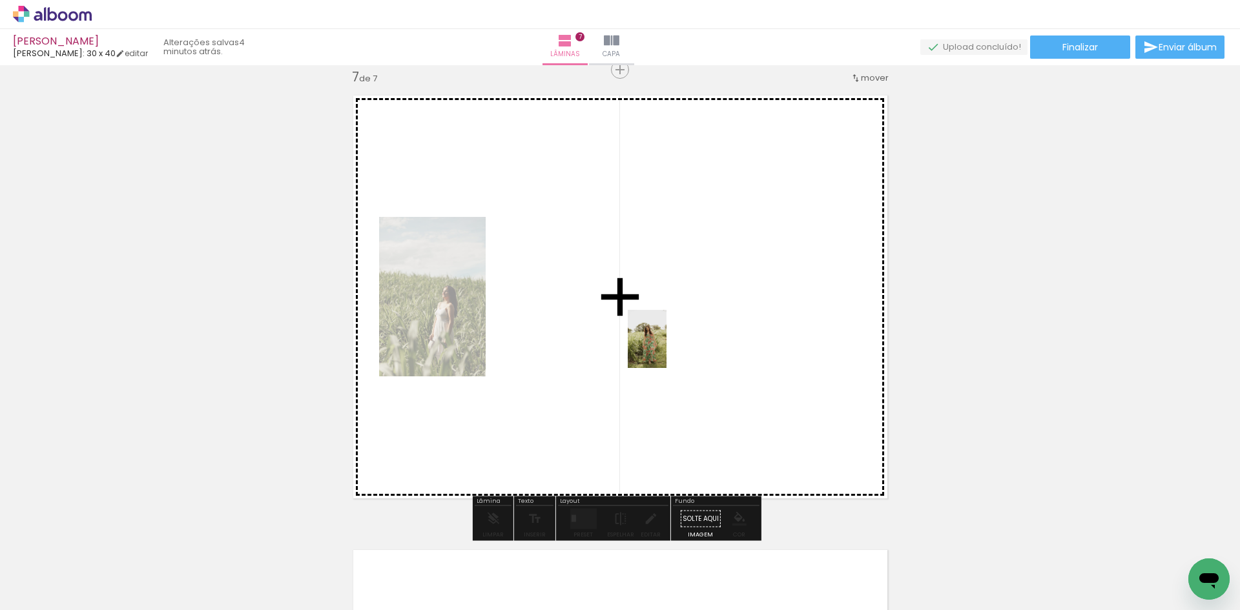
drag, startPoint x: 706, startPoint y: 565, endPoint x: 667, endPoint y: 349, distance: 219.9
click at [667, 349] on quentale-workspace at bounding box center [620, 305] width 1240 height 610
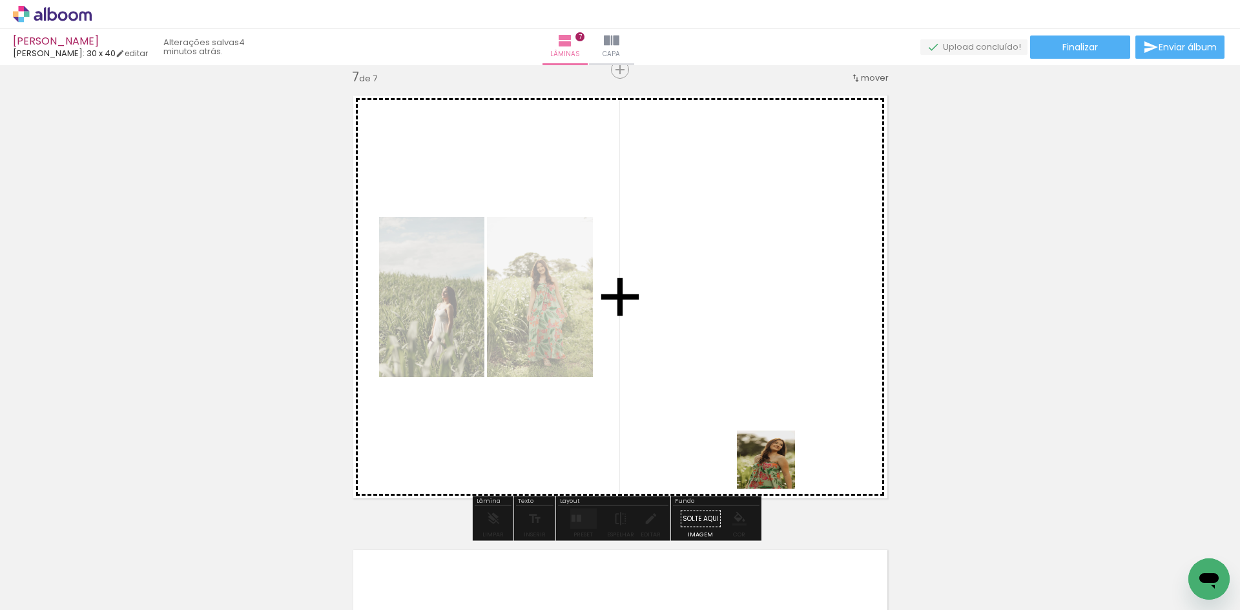
drag, startPoint x: 766, startPoint y: 581, endPoint x: 773, endPoint y: 391, distance: 190.0
click at [773, 391] on quentale-workspace at bounding box center [620, 305] width 1240 height 610
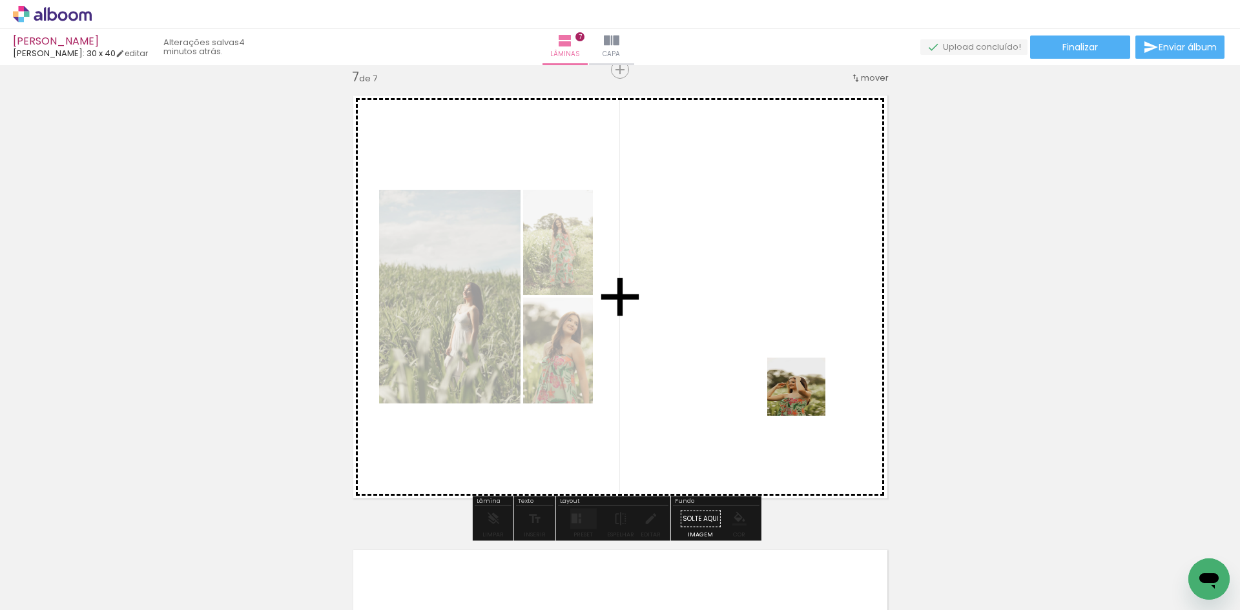
drag, startPoint x: 830, startPoint y: 562, endPoint x: 806, endPoint y: 397, distance: 167.1
click at [806, 397] on quentale-workspace at bounding box center [620, 305] width 1240 height 610
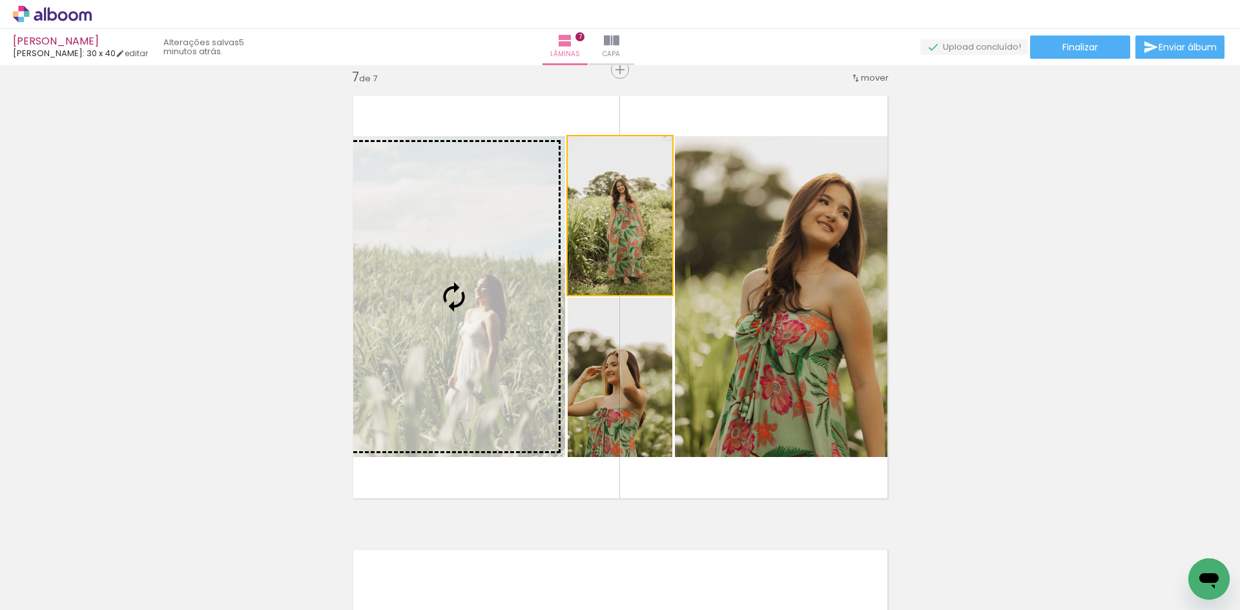
drag, startPoint x: 585, startPoint y: 220, endPoint x: 483, endPoint y: 256, distance: 107.7
click at [0, 0] on slot at bounding box center [0, 0] width 0 height 0
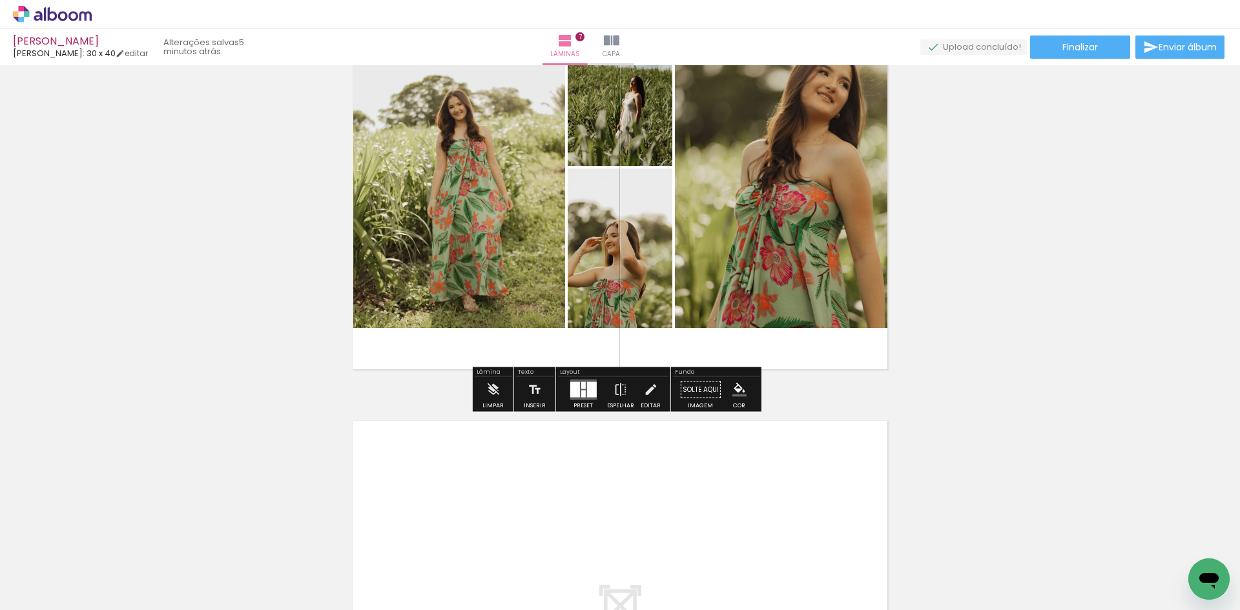
scroll to position [3224, 0]
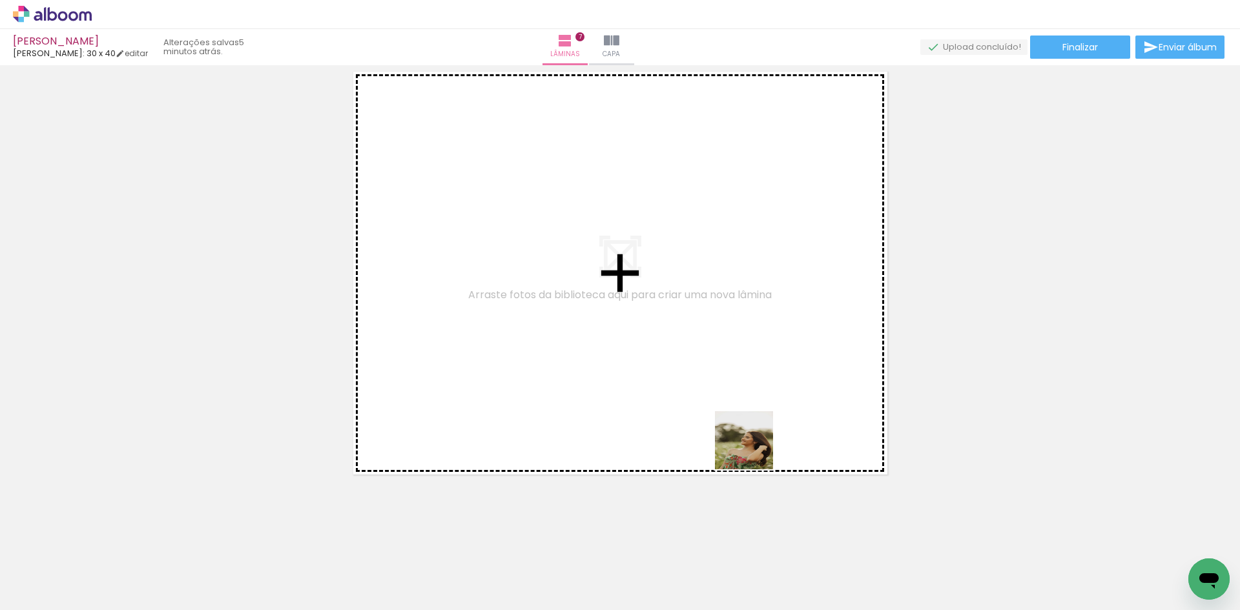
drag, startPoint x: 902, startPoint y: 563, endPoint x: 791, endPoint y: 489, distance: 133.1
click at [594, 324] on quentale-workspace at bounding box center [620, 305] width 1240 height 610
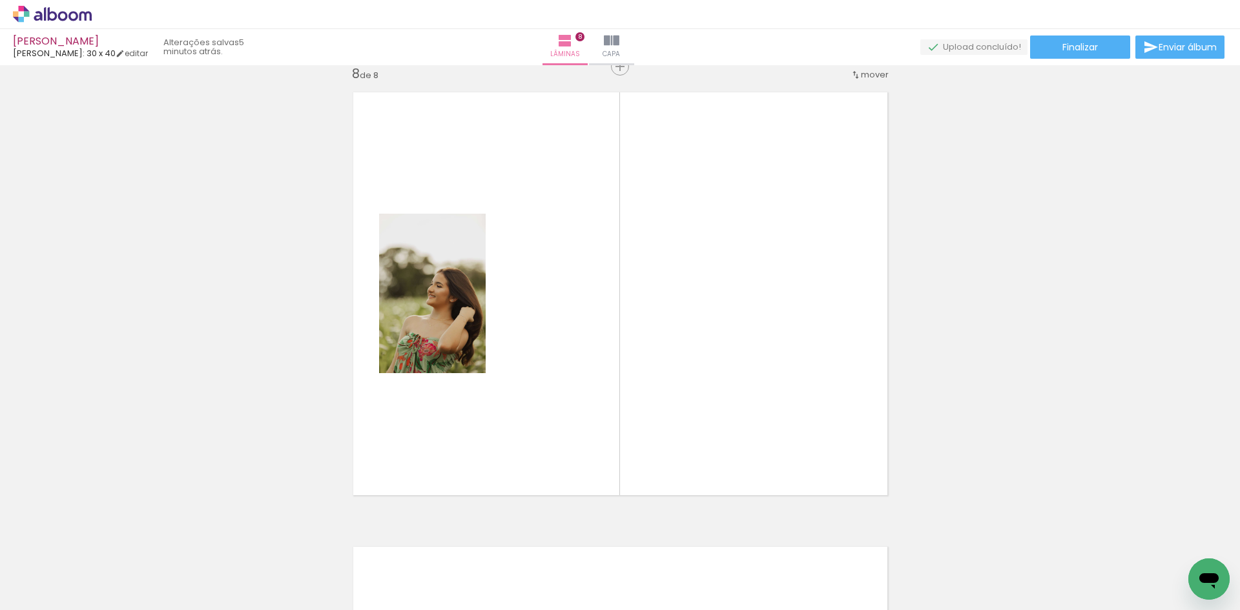
scroll to position [3200, 0]
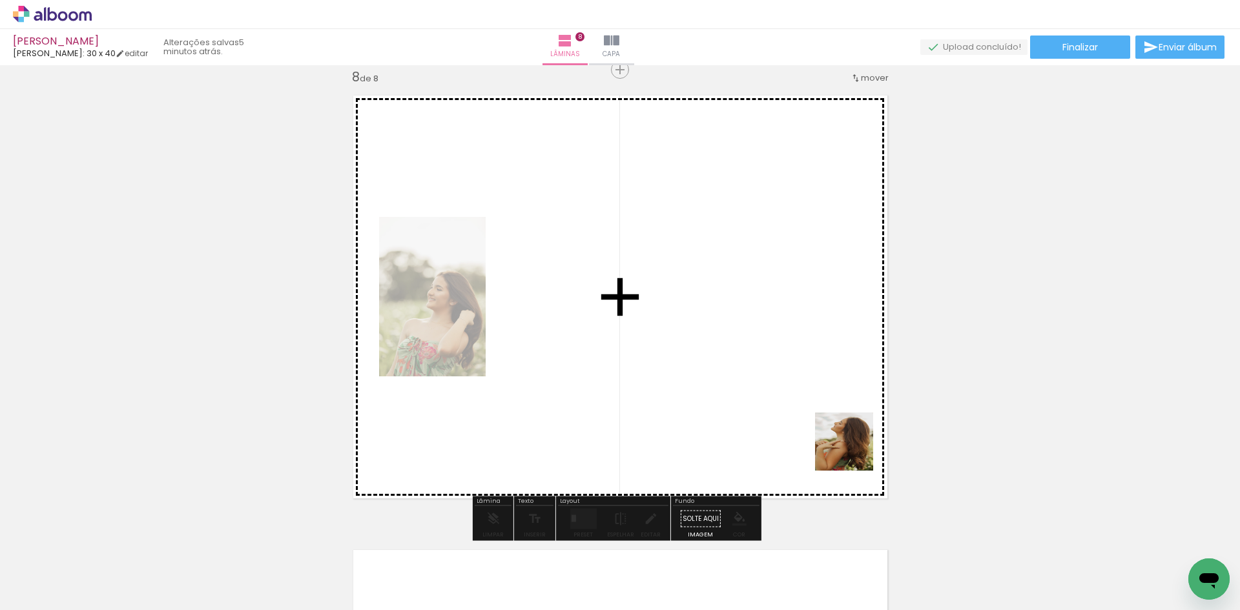
drag, startPoint x: 967, startPoint y: 574, endPoint x: 728, endPoint y: 337, distance: 336.6
click at [728, 337] on quentale-workspace at bounding box center [620, 305] width 1240 height 610
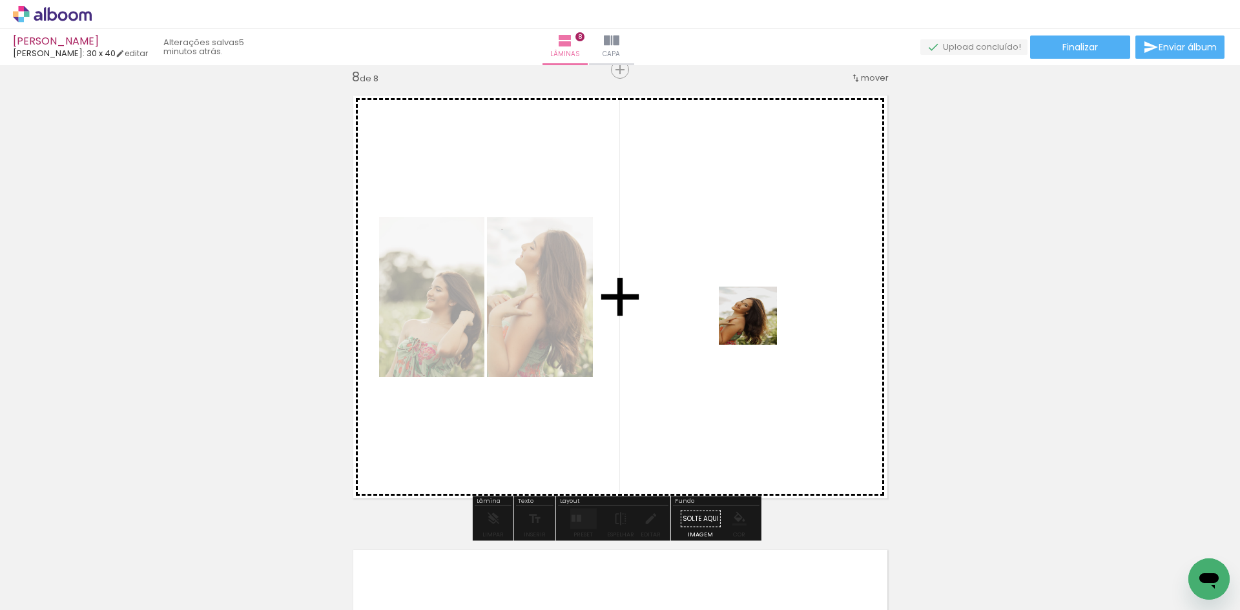
drag, startPoint x: 993, startPoint y: 496, endPoint x: 781, endPoint y: 340, distance: 263.8
click at [747, 318] on quentale-workspace at bounding box center [620, 305] width 1240 height 610
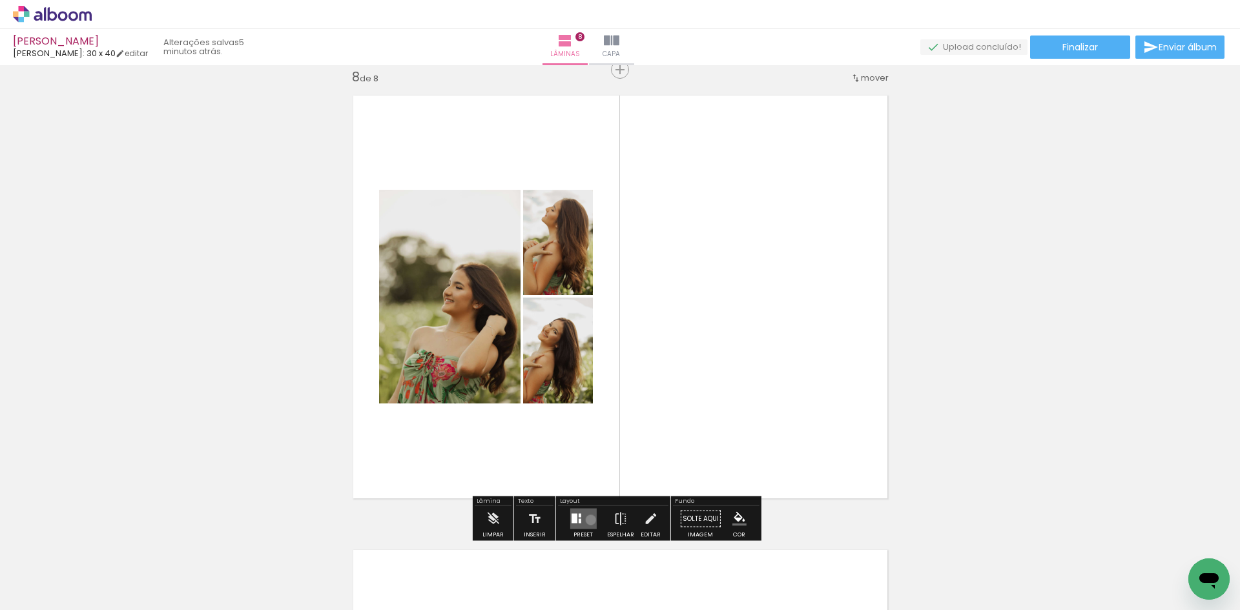
click at [588, 520] on quentale-layouter at bounding box center [583, 519] width 26 height 21
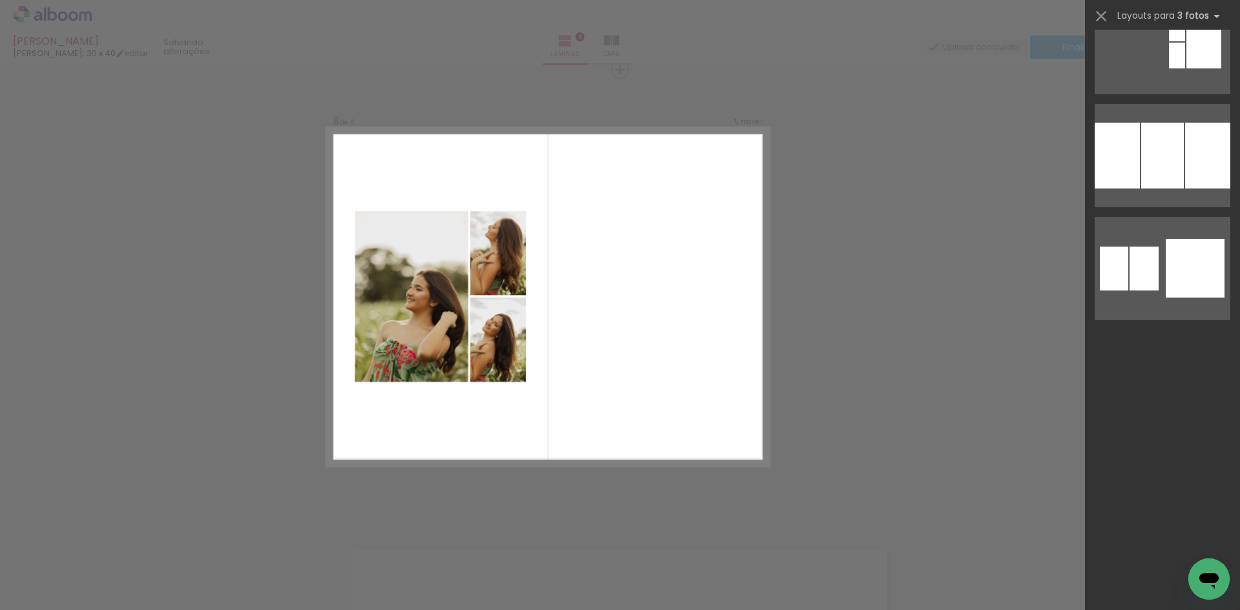
scroll to position [0, 0]
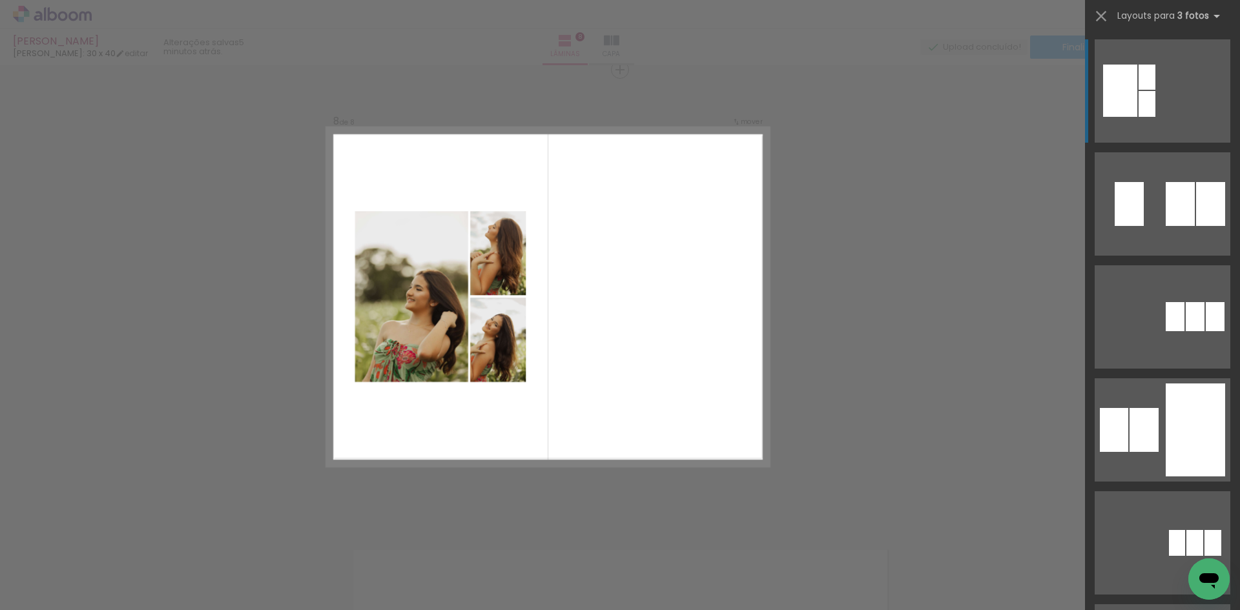
click at [700, 358] on quentale-layouter at bounding box center [547, 297] width 443 height 338
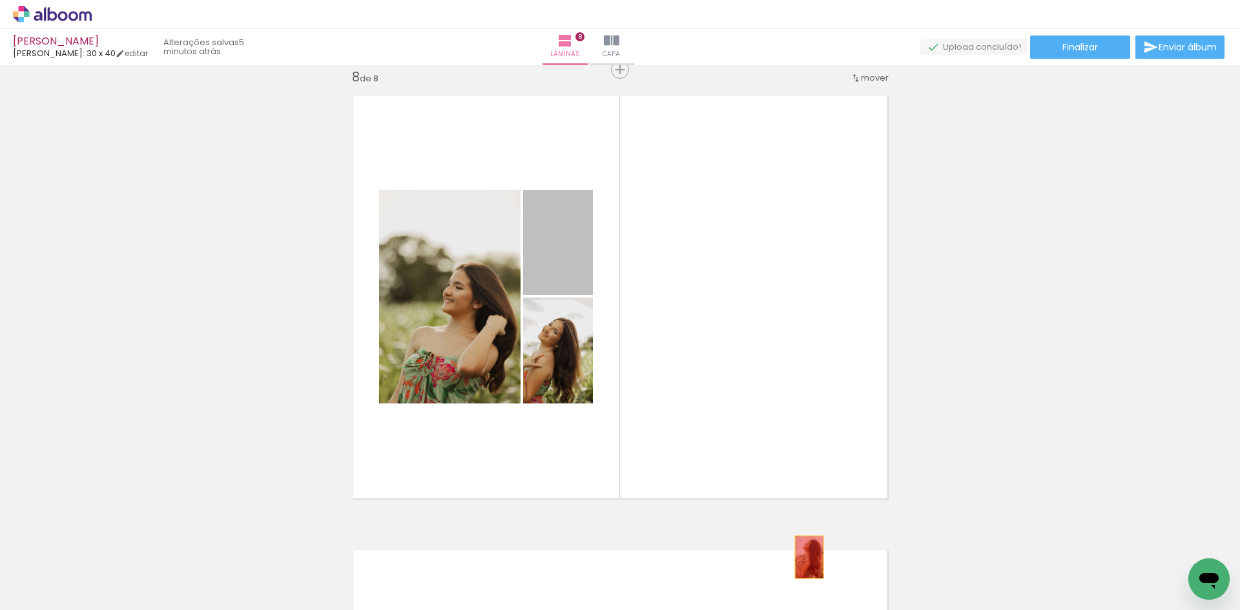
drag, startPoint x: 579, startPoint y: 242, endPoint x: 804, endPoint y: 557, distance: 387.5
click at [804, 557] on quentale-workspace at bounding box center [620, 305] width 1240 height 610
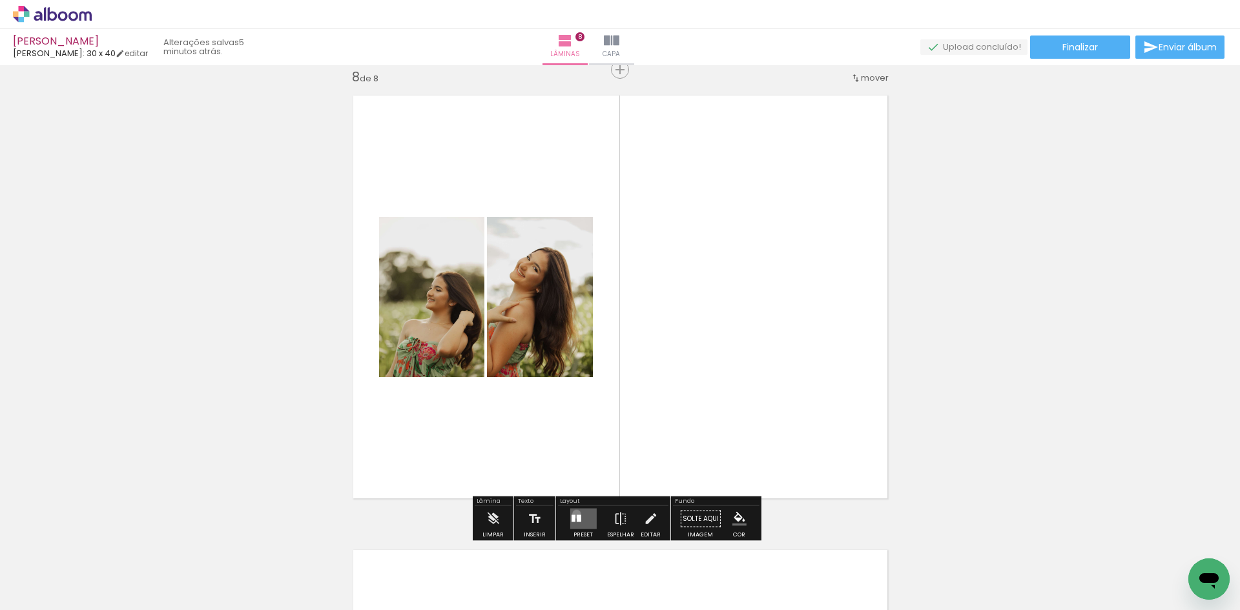
click at [573, 515] on quentale-layouter at bounding box center [583, 519] width 26 height 21
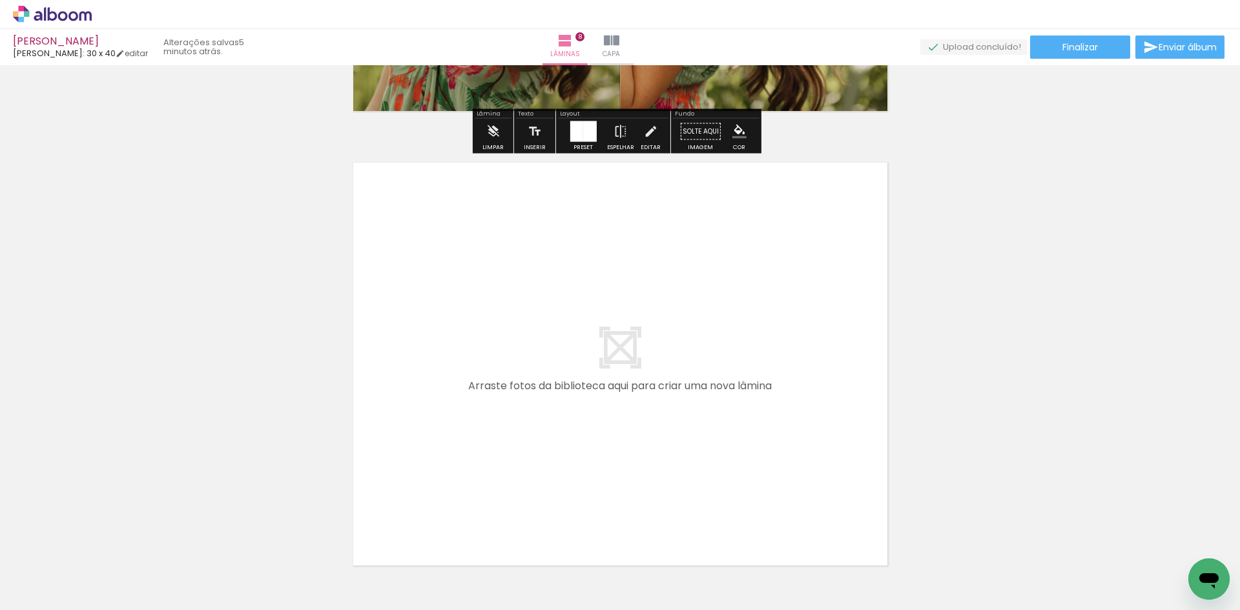
scroll to position [3652, 0]
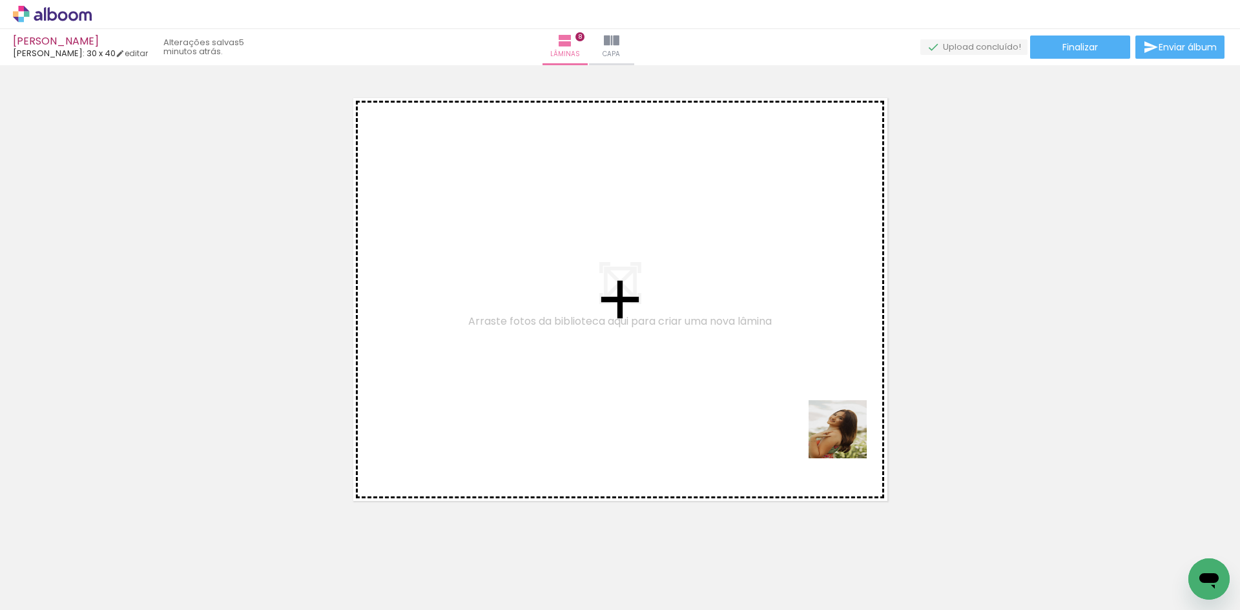
drag, startPoint x: 1135, startPoint y: 585, endPoint x: 637, endPoint y: 368, distance: 543.3
click at [637, 368] on quentale-workspace at bounding box center [620, 305] width 1240 height 610
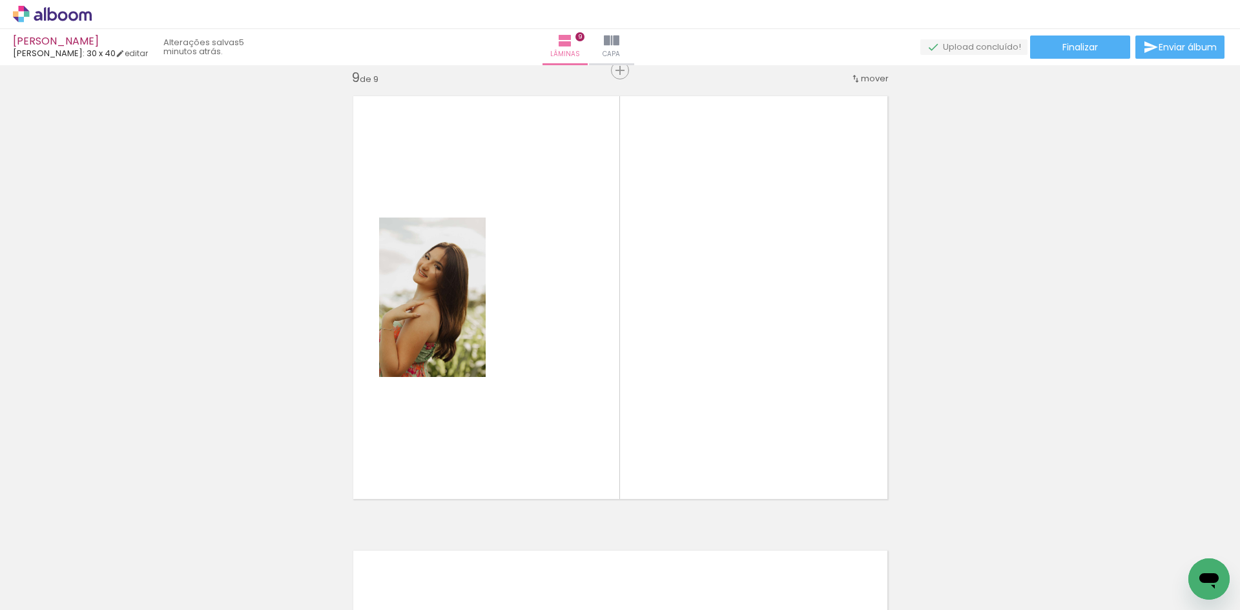
scroll to position [3655, 0]
drag, startPoint x: 988, startPoint y: 574, endPoint x: 1168, endPoint y: 573, distance: 180.2
click at [786, 342] on quentale-workspace at bounding box center [620, 305] width 1240 height 610
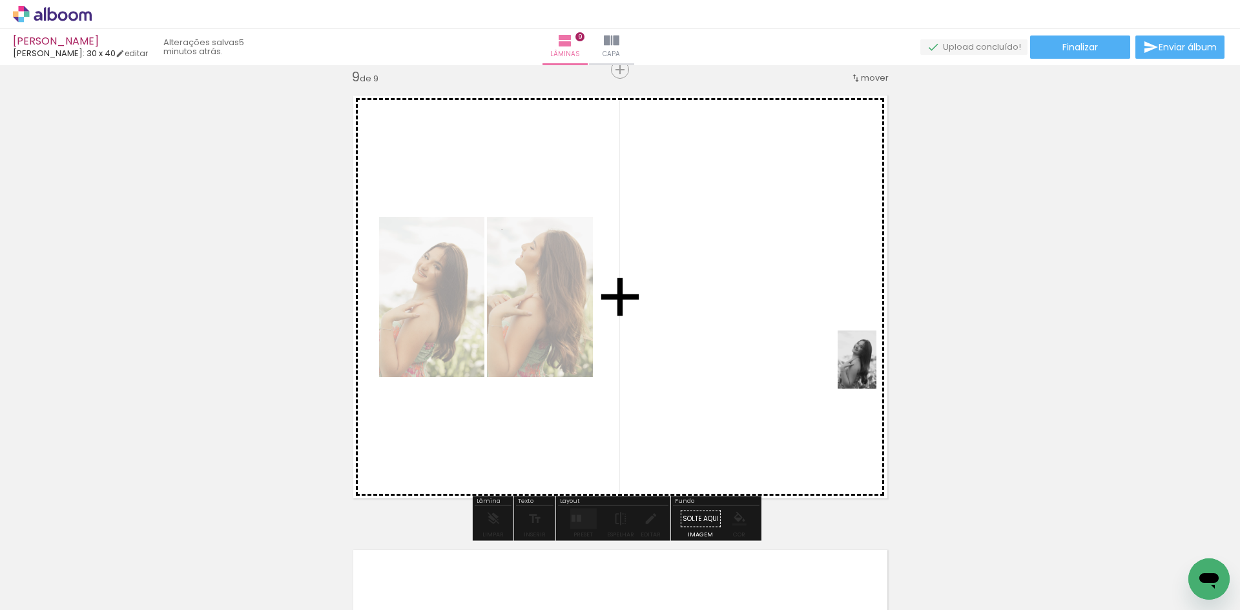
drag, startPoint x: 1219, startPoint y: 548, endPoint x: 877, endPoint y: 369, distance: 386.0
click at [877, 369] on quentale-workspace at bounding box center [620, 305] width 1240 height 610
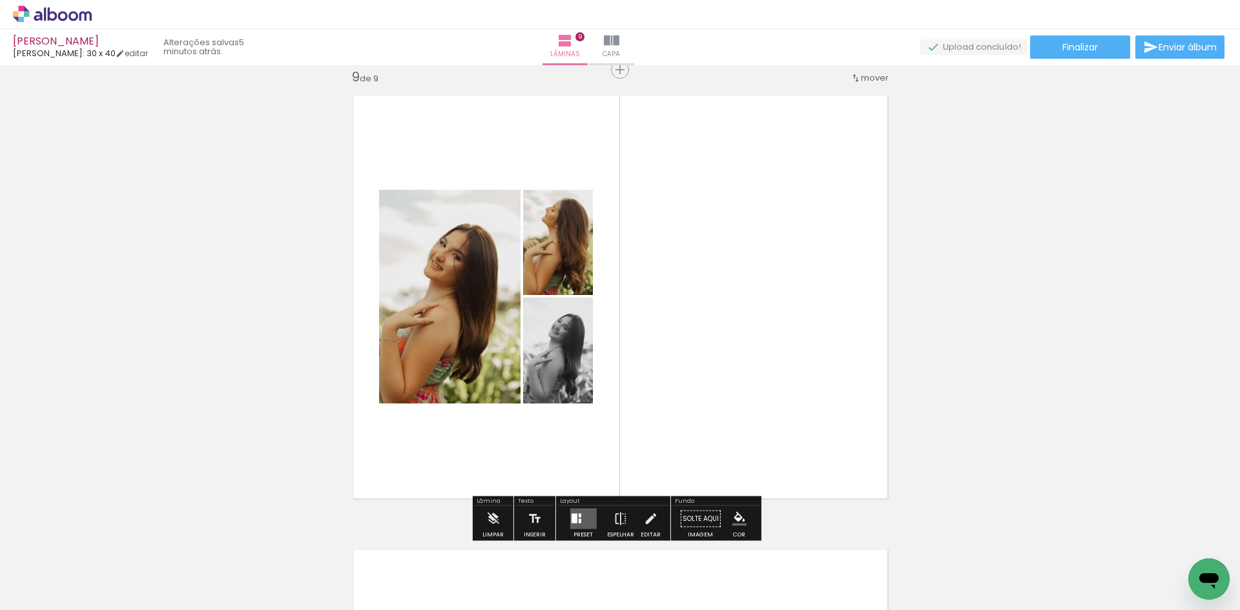
scroll to position [0, 1496]
click at [586, 521] on quentale-layouter at bounding box center [583, 519] width 26 height 21
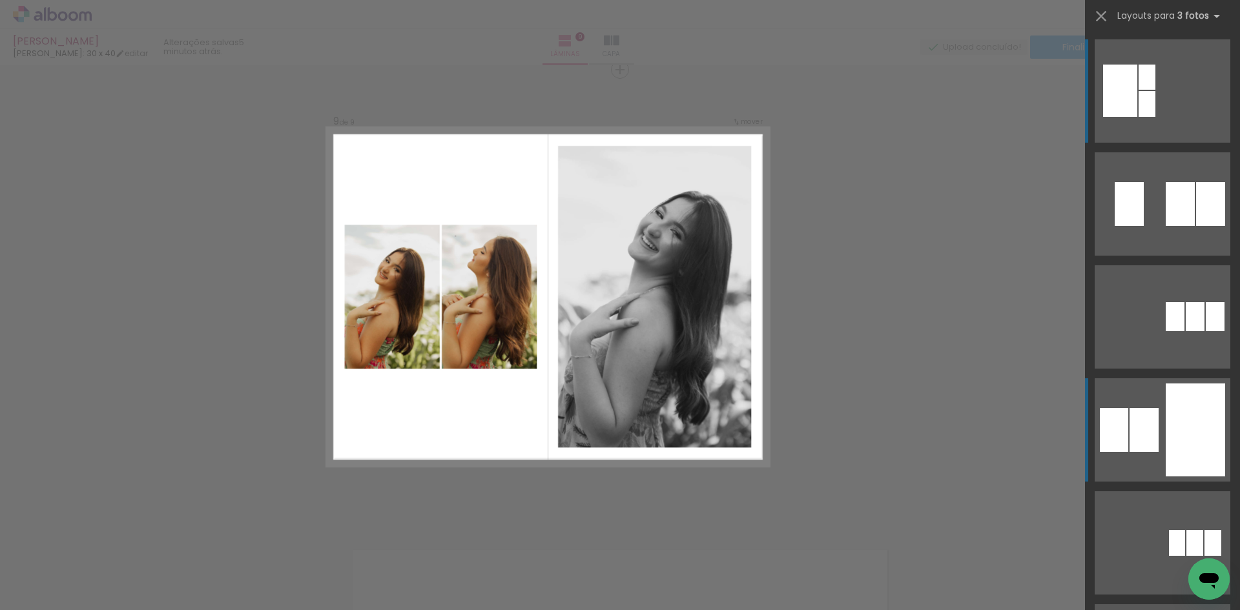
click at [1196, 226] on div at bounding box center [1210, 204] width 29 height 44
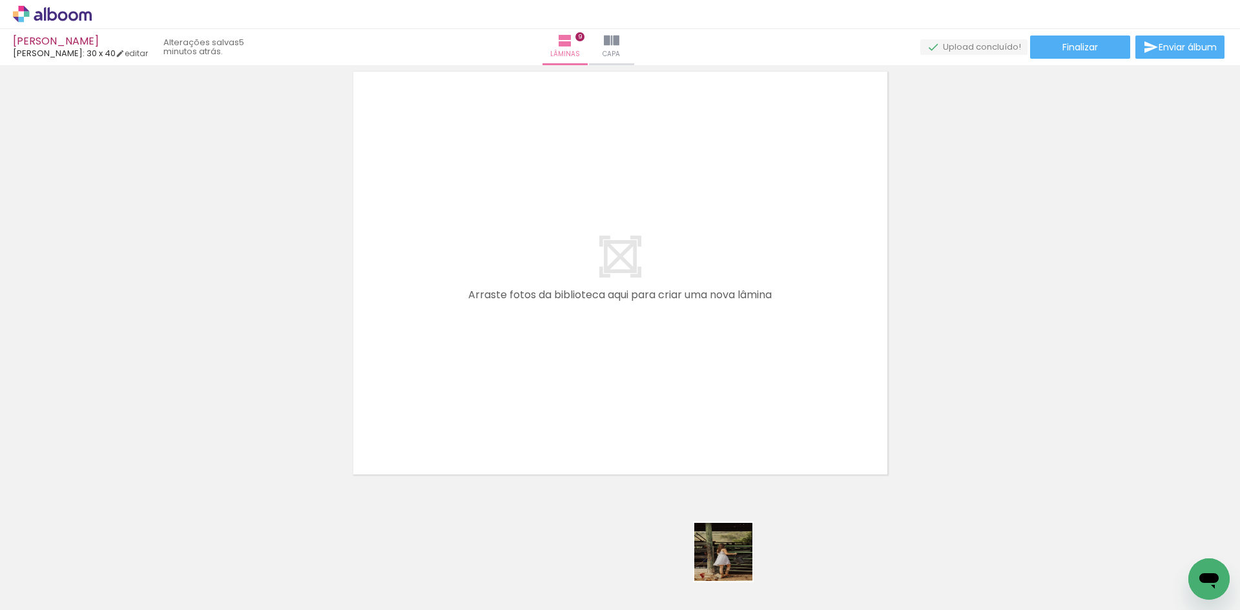
drag, startPoint x: 733, startPoint y: 562, endPoint x: 831, endPoint y: 524, distance: 104.7
click at [660, 358] on quentale-workspace at bounding box center [620, 305] width 1240 height 610
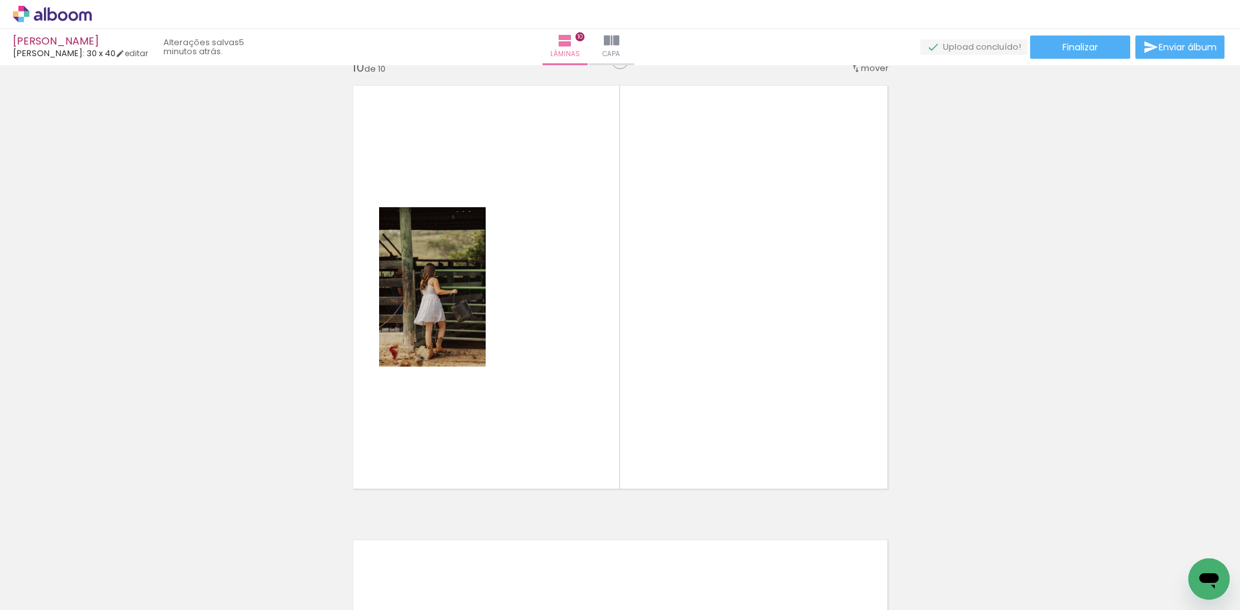
scroll to position [4109, 0]
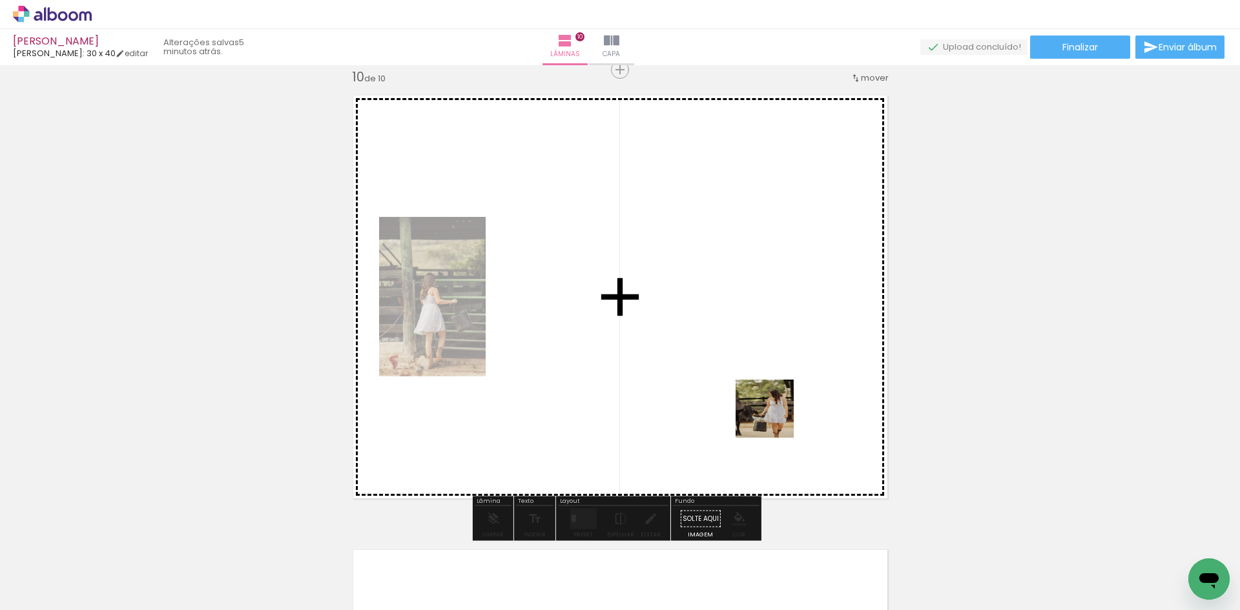
drag, startPoint x: 809, startPoint y: 535, endPoint x: 751, endPoint y: 355, distance: 189.2
click at [751, 355] on quentale-workspace at bounding box center [620, 305] width 1240 height 610
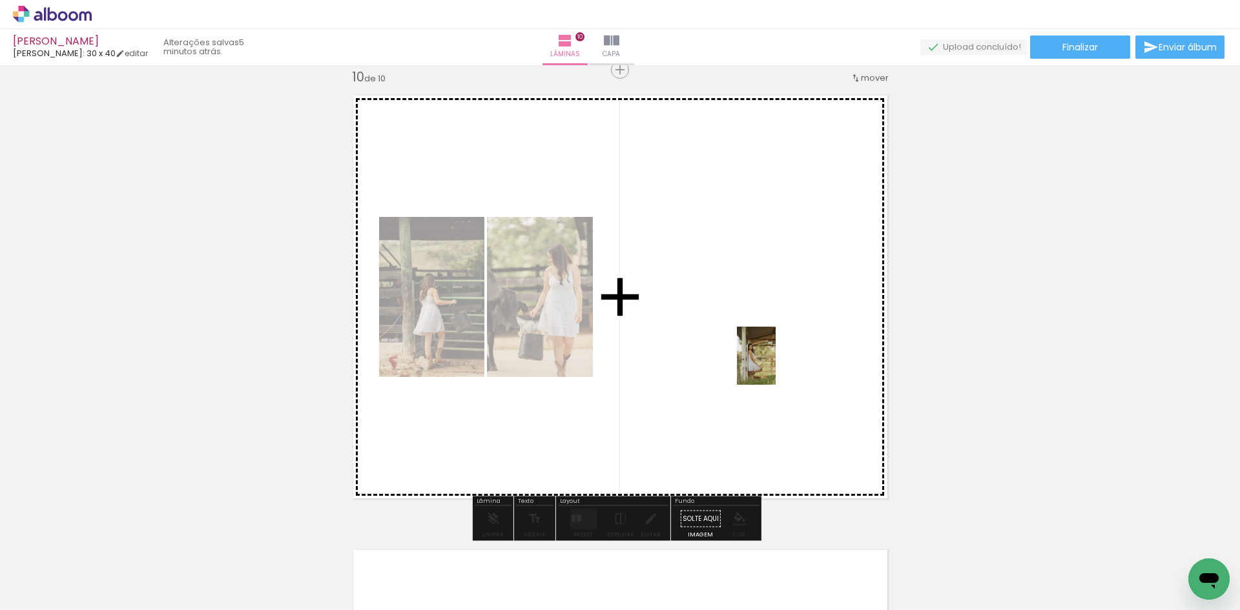
drag, startPoint x: 864, startPoint y: 568, endPoint x: 776, endPoint y: 366, distance: 221.0
click at [776, 366] on quentale-workspace at bounding box center [620, 305] width 1240 height 610
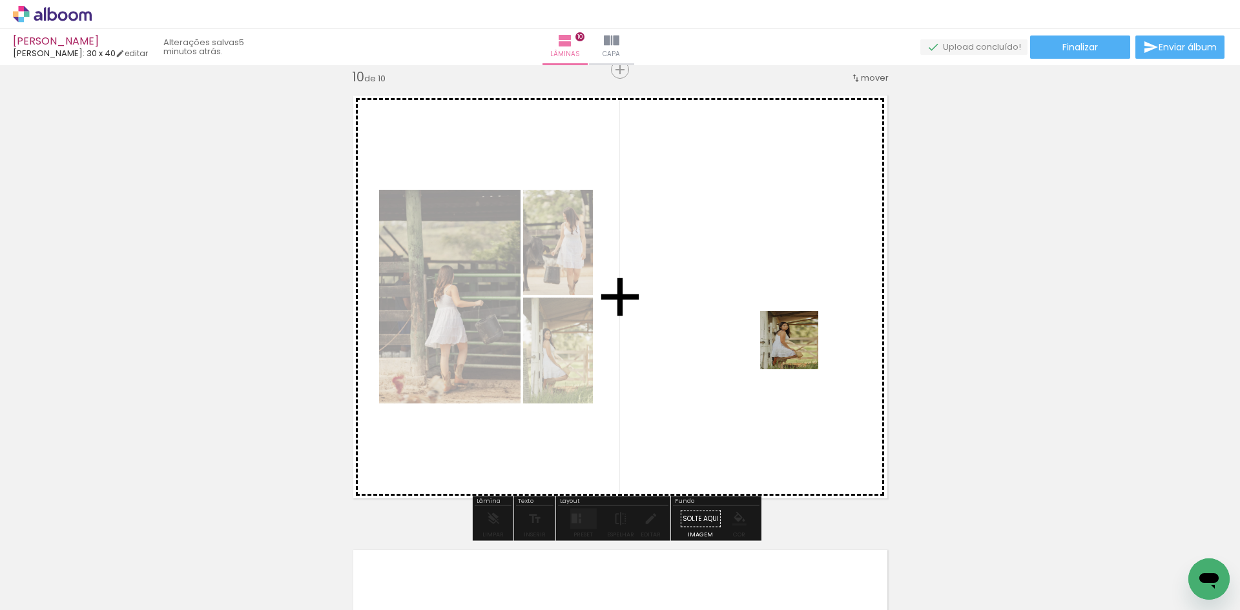
drag, startPoint x: 926, startPoint y: 501, endPoint x: 795, endPoint y: 342, distance: 206.0
click at [795, 342] on quentale-workspace at bounding box center [620, 305] width 1240 height 610
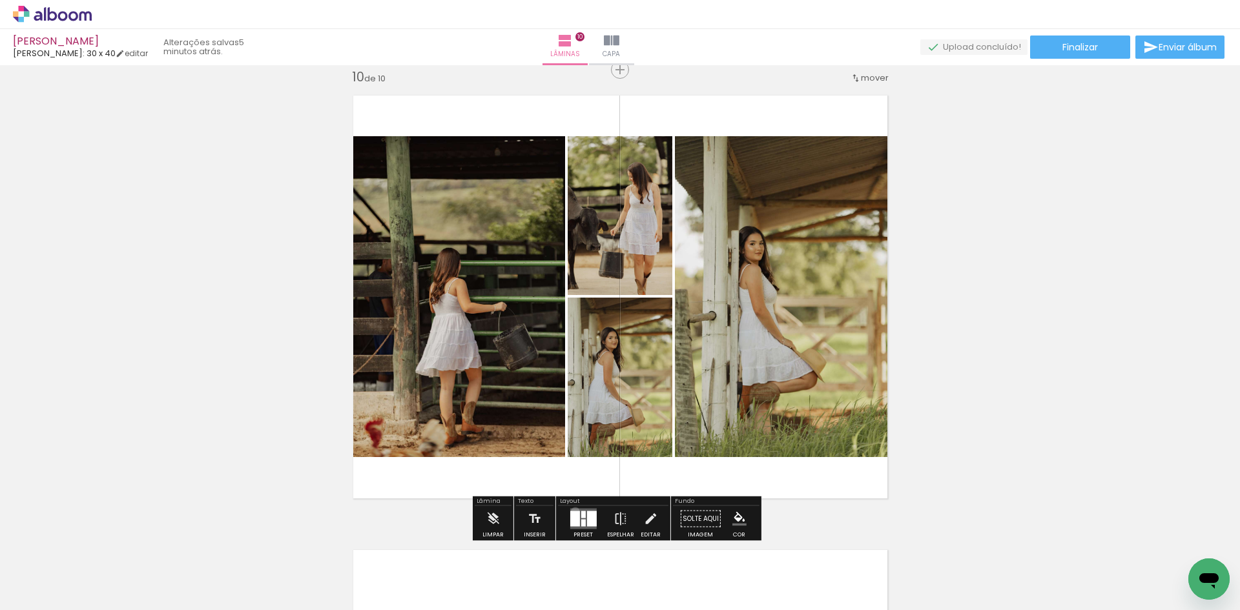
click at [572, 512] on div at bounding box center [575, 520] width 10 height 16
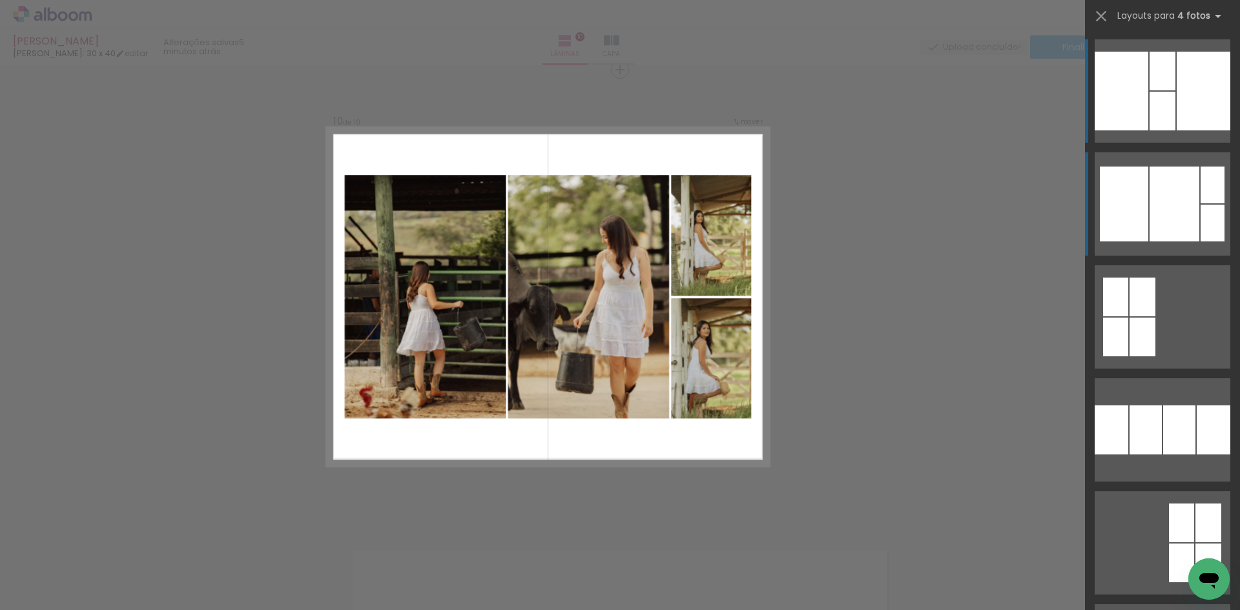
click at [1174, 169] on div at bounding box center [1175, 204] width 50 height 75
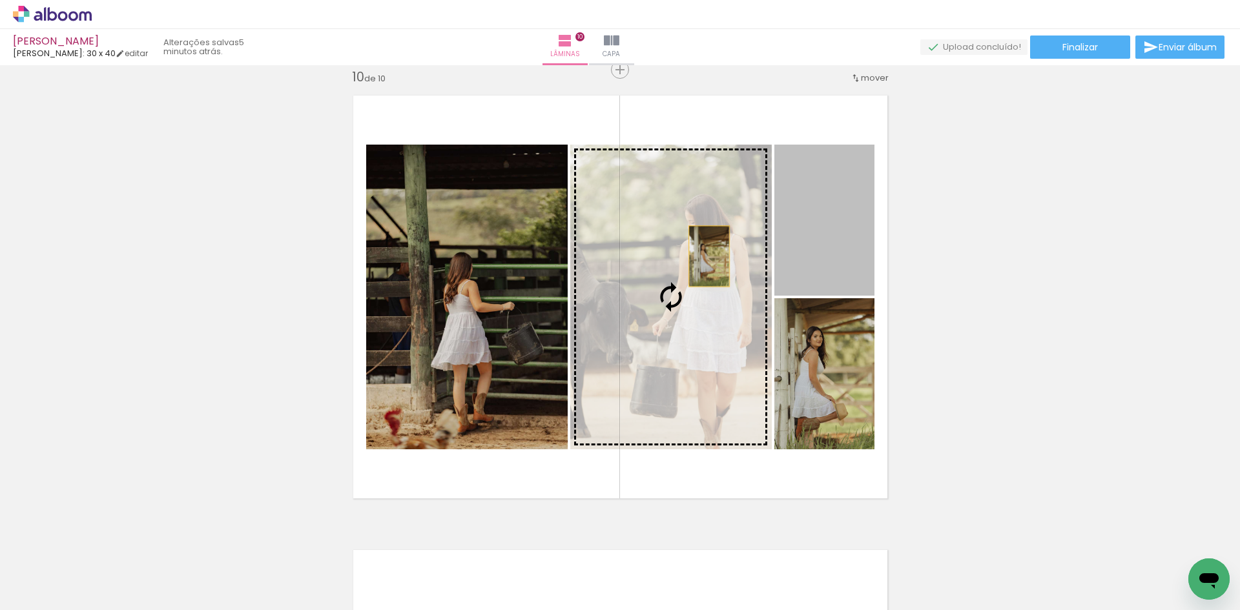
drag, startPoint x: 849, startPoint y: 229, endPoint x: 704, endPoint y: 256, distance: 147.3
click at [0, 0] on slot at bounding box center [0, 0] width 0 height 0
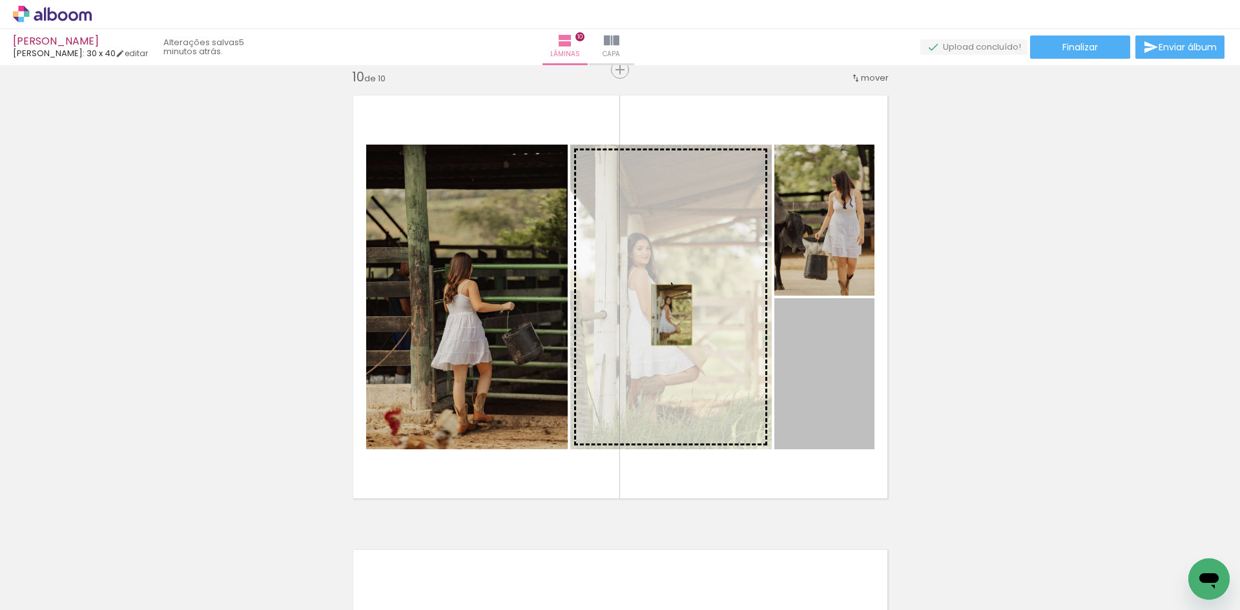
drag, startPoint x: 820, startPoint y: 359, endPoint x: 667, endPoint y: 315, distance: 159.9
click at [0, 0] on slot at bounding box center [0, 0] width 0 height 0
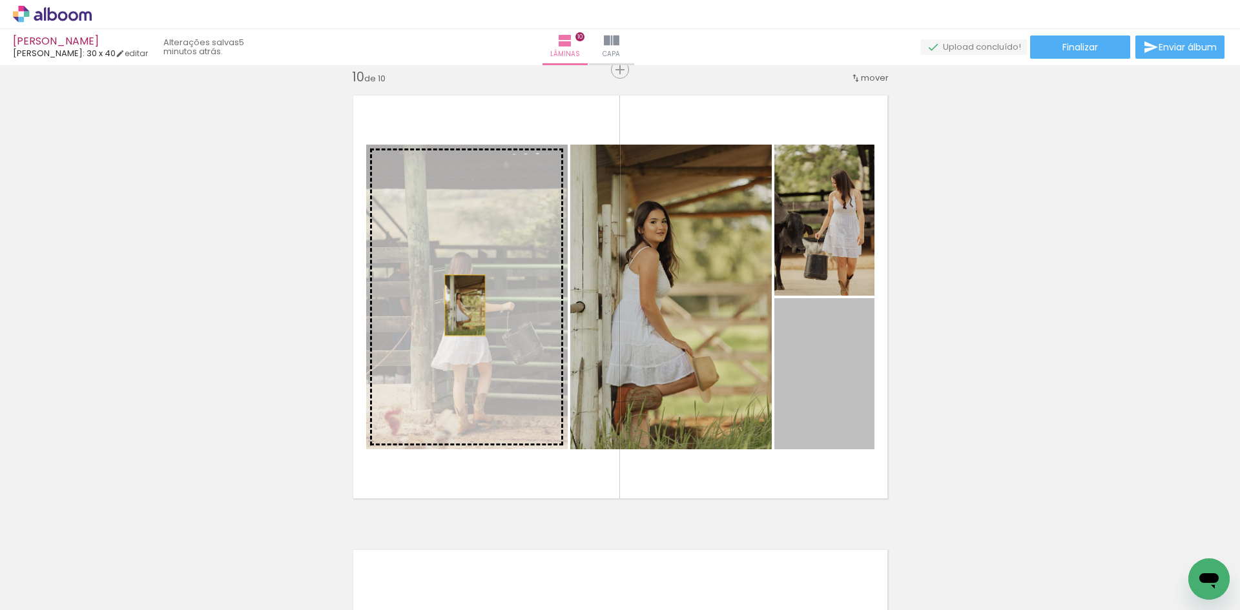
drag, startPoint x: 830, startPoint y: 406, endPoint x: 460, endPoint y: 306, distance: 383.6
click at [0, 0] on slot at bounding box center [0, 0] width 0 height 0
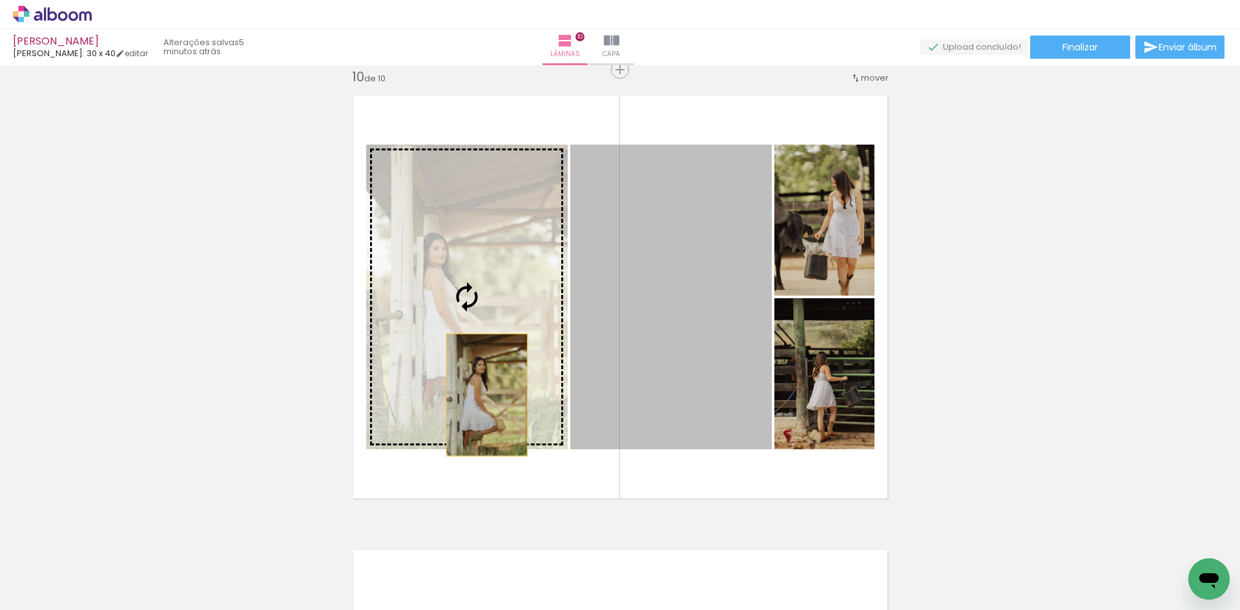
drag, startPoint x: 691, startPoint y: 402, endPoint x: 482, endPoint y: 395, distance: 208.7
click at [0, 0] on slot at bounding box center [0, 0] width 0 height 0
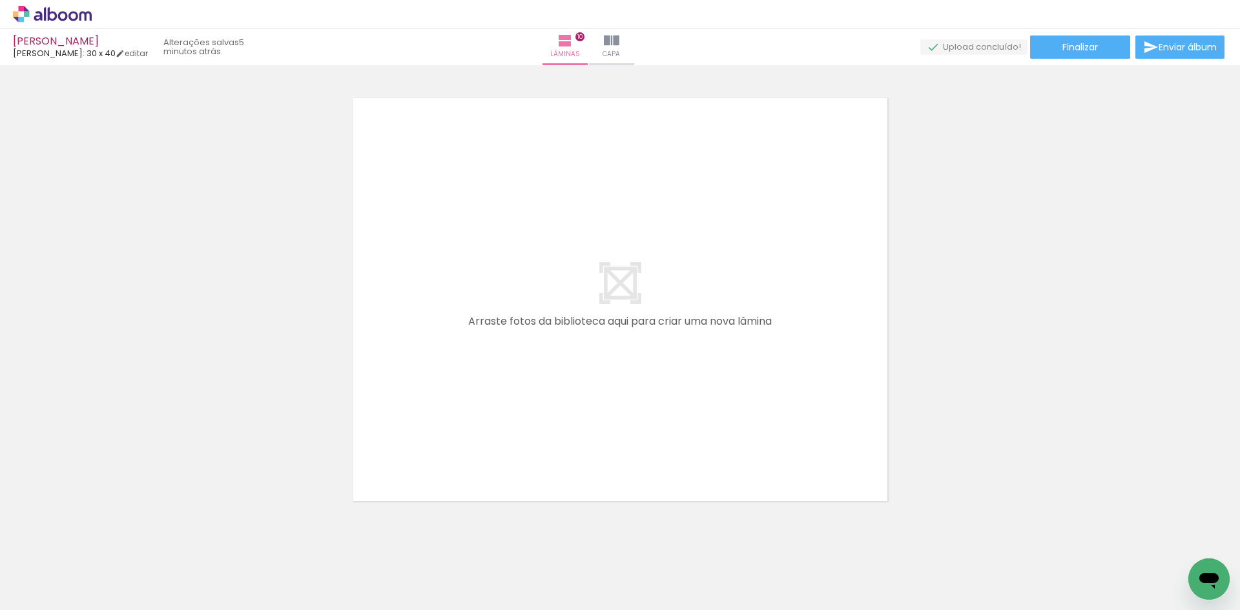
scroll to position [4588, 0]
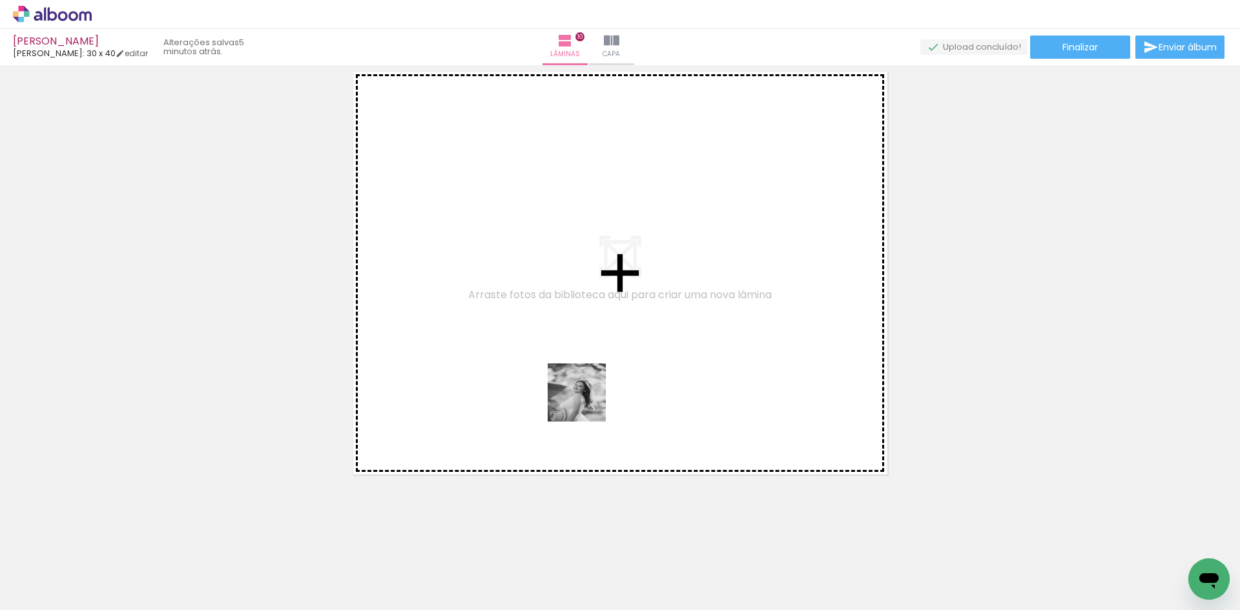
drag, startPoint x: 604, startPoint y: 574, endPoint x: 658, endPoint y: 510, distance: 84.4
click at [583, 372] on quentale-workspace at bounding box center [620, 305] width 1240 height 610
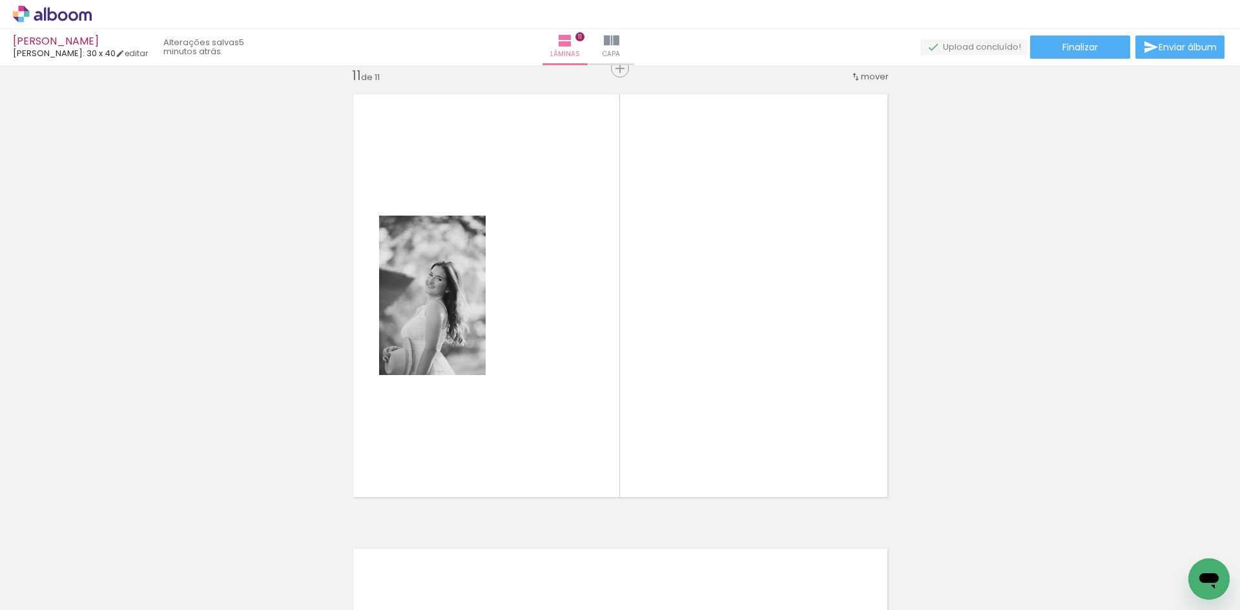
scroll to position [4564, 0]
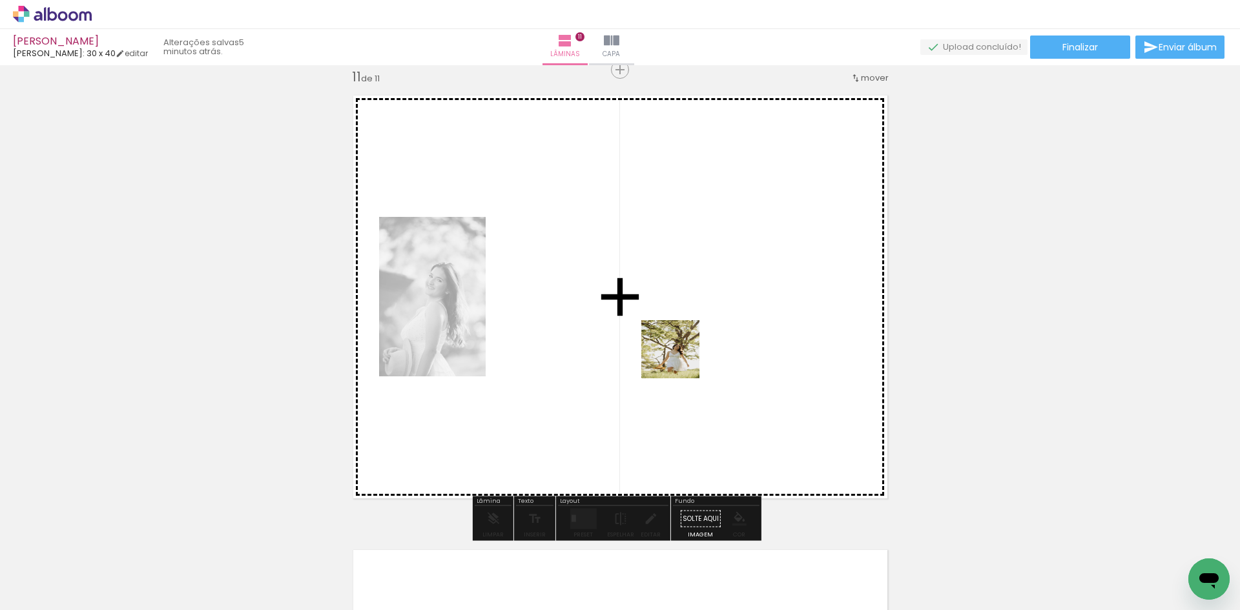
drag, startPoint x: 695, startPoint y: 574, endPoint x: 680, endPoint y: 341, distance: 233.1
click at [680, 341] on quentale-workspace at bounding box center [620, 305] width 1240 height 610
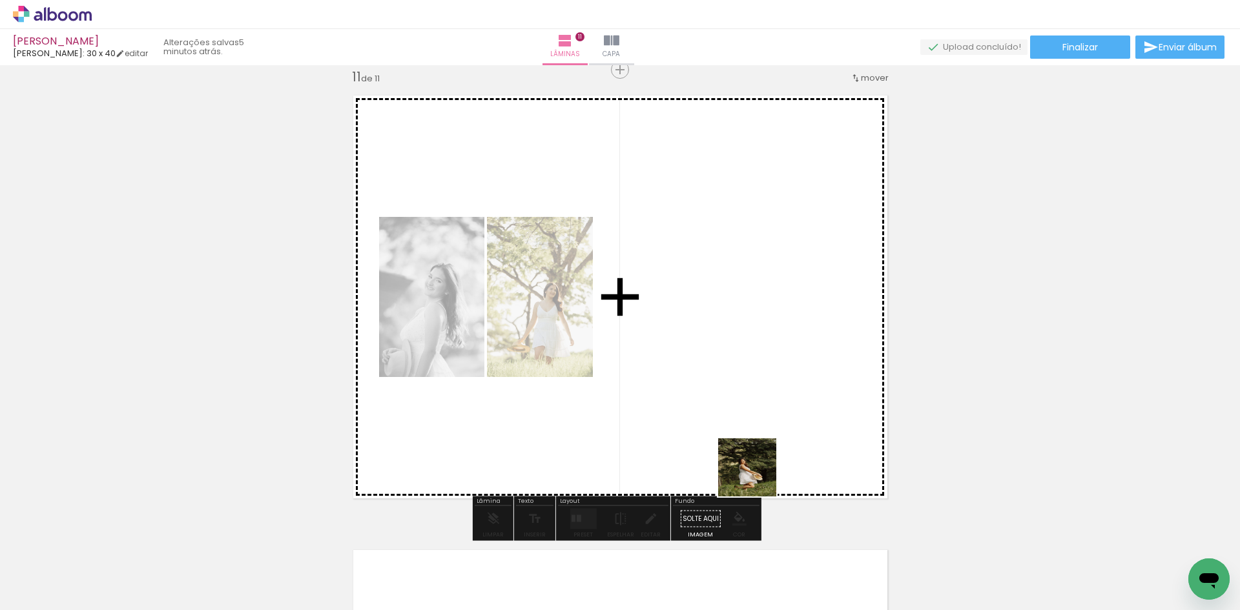
drag, startPoint x: 762, startPoint y: 575, endPoint x: 663, endPoint y: 526, distance: 110.1
click at [768, 369] on quentale-workspace at bounding box center [620, 305] width 1240 height 610
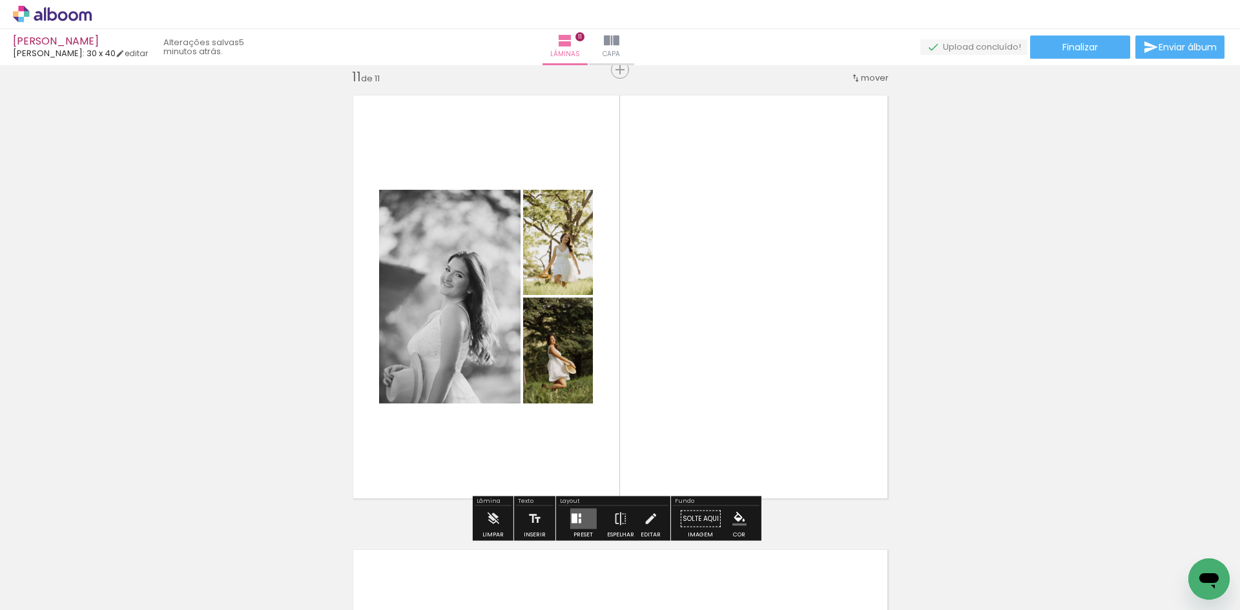
click at [583, 515] on quentale-layouter at bounding box center [583, 519] width 26 height 21
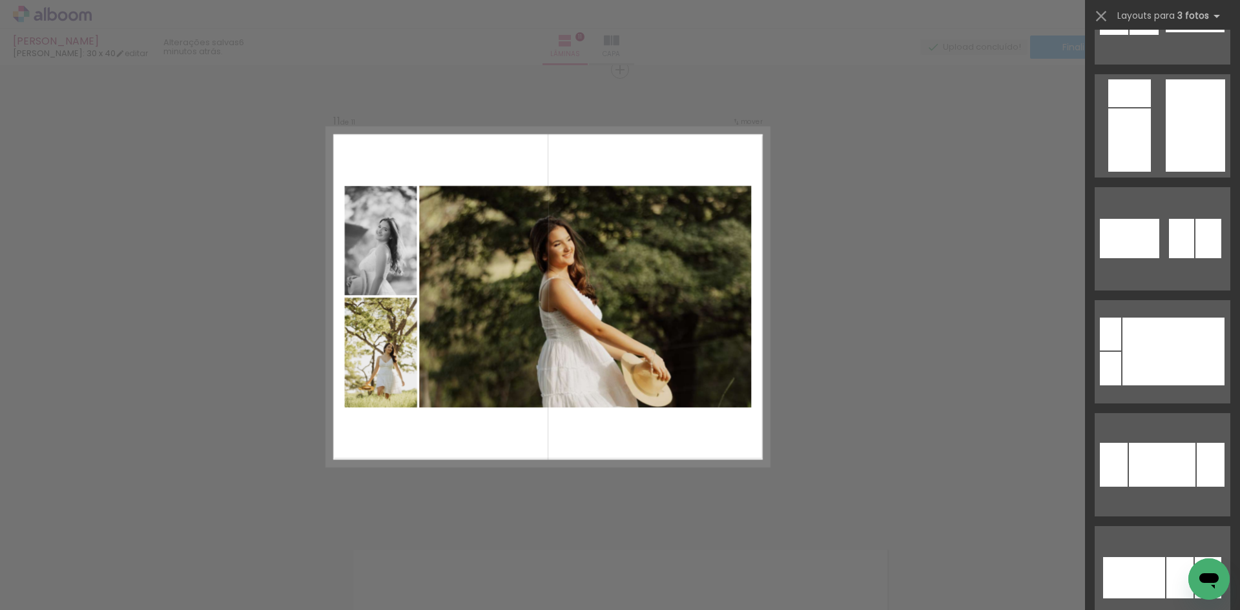
scroll to position [5569, 0]
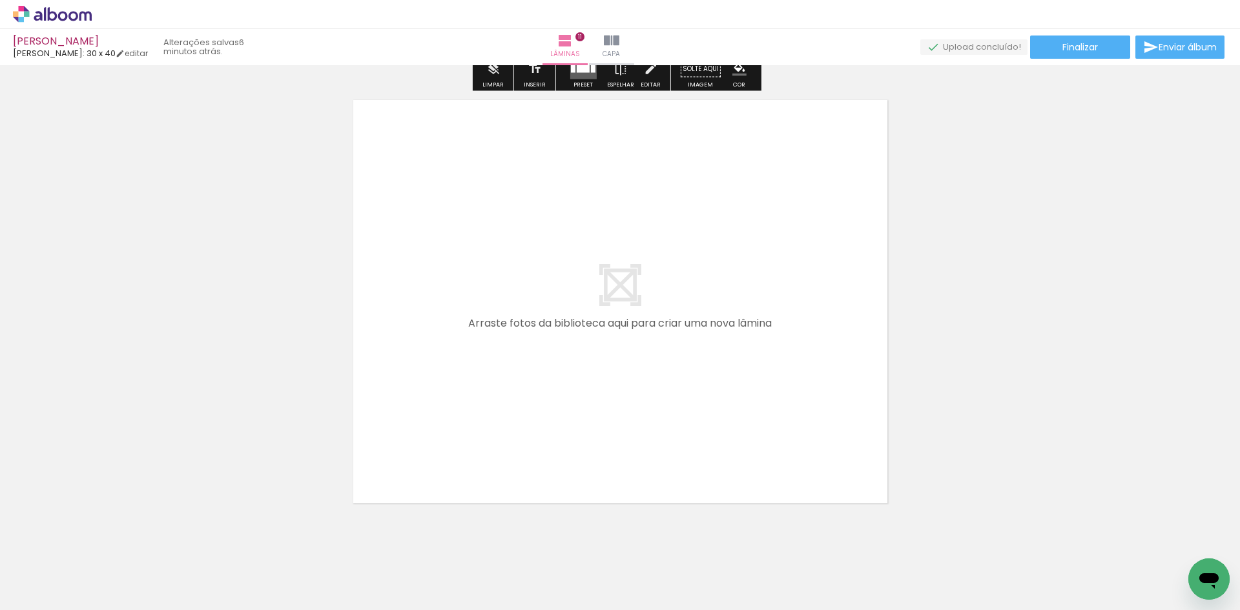
scroll to position [5016, 0]
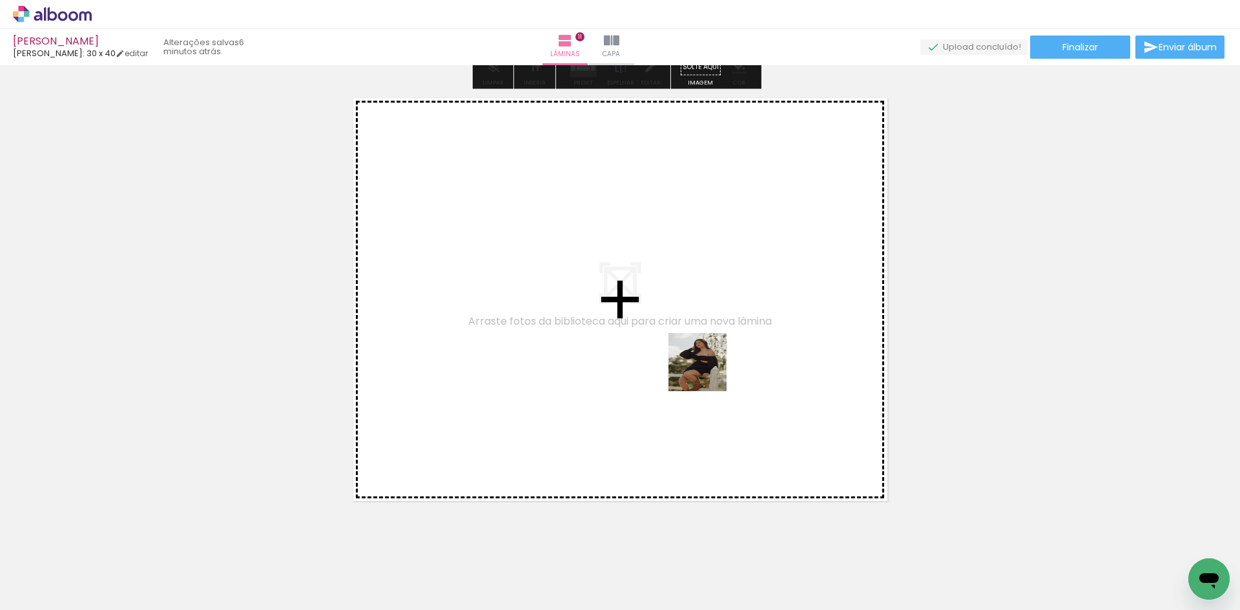
drag, startPoint x: 835, startPoint y: 574, endPoint x: 649, endPoint y: 296, distance: 334.1
click at [649, 296] on quentale-workspace at bounding box center [620, 305] width 1240 height 610
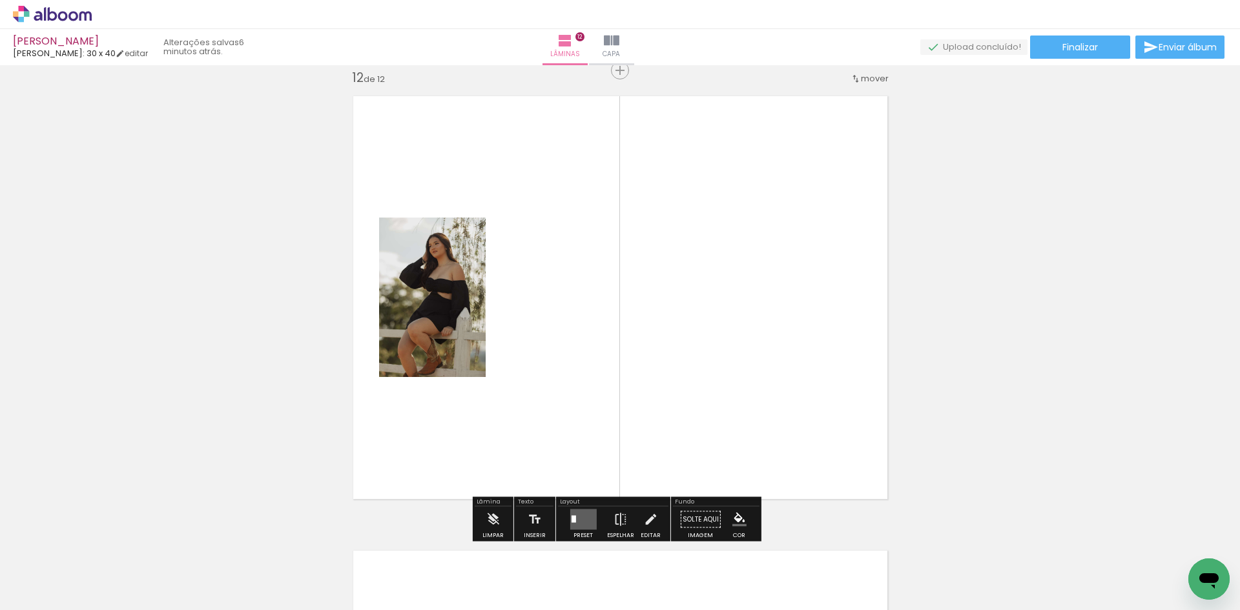
scroll to position [5019, 0]
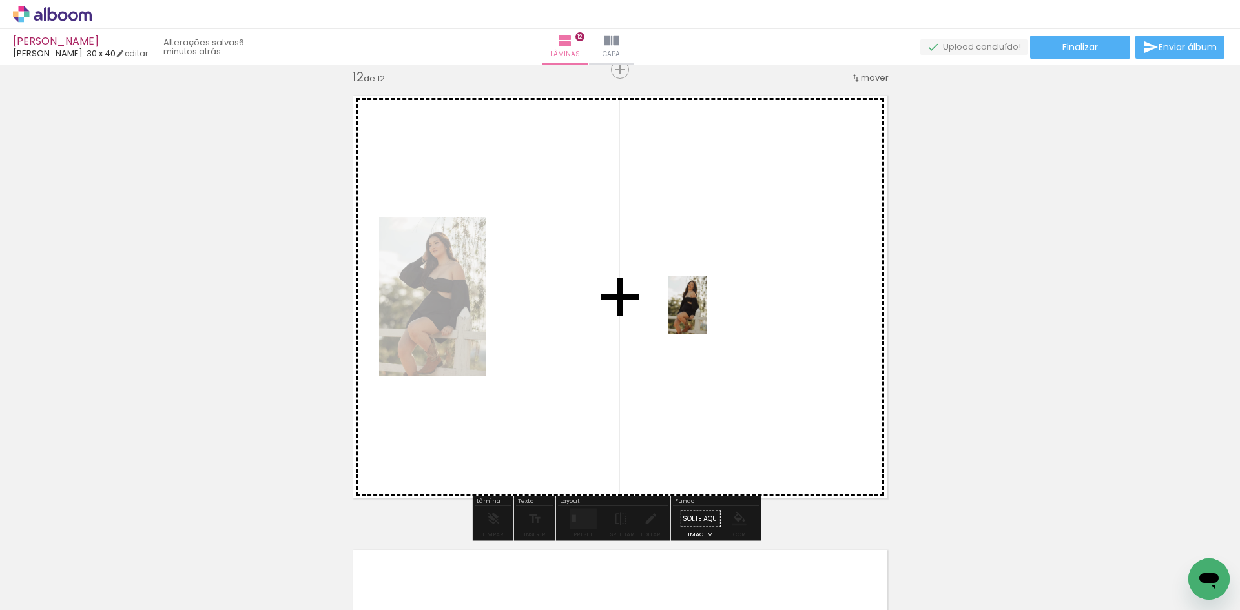
drag, startPoint x: 980, startPoint y: 570, endPoint x: 707, endPoint y: 315, distance: 374.3
click at [707, 315] on quentale-workspace at bounding box center [620, 305] width 1240 height 610
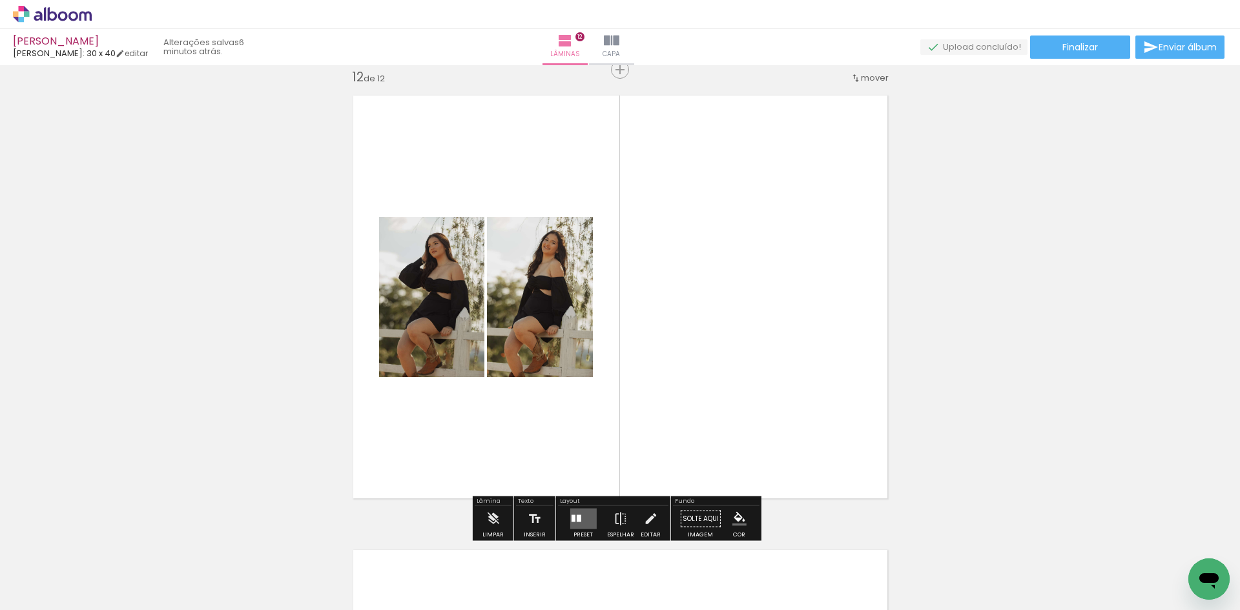
click at [1240, 574] on div at bounding box center [1259, 567] width 39 height 58
click at [576, 519] on div at bounding box center [578, 518] width 5 height 7
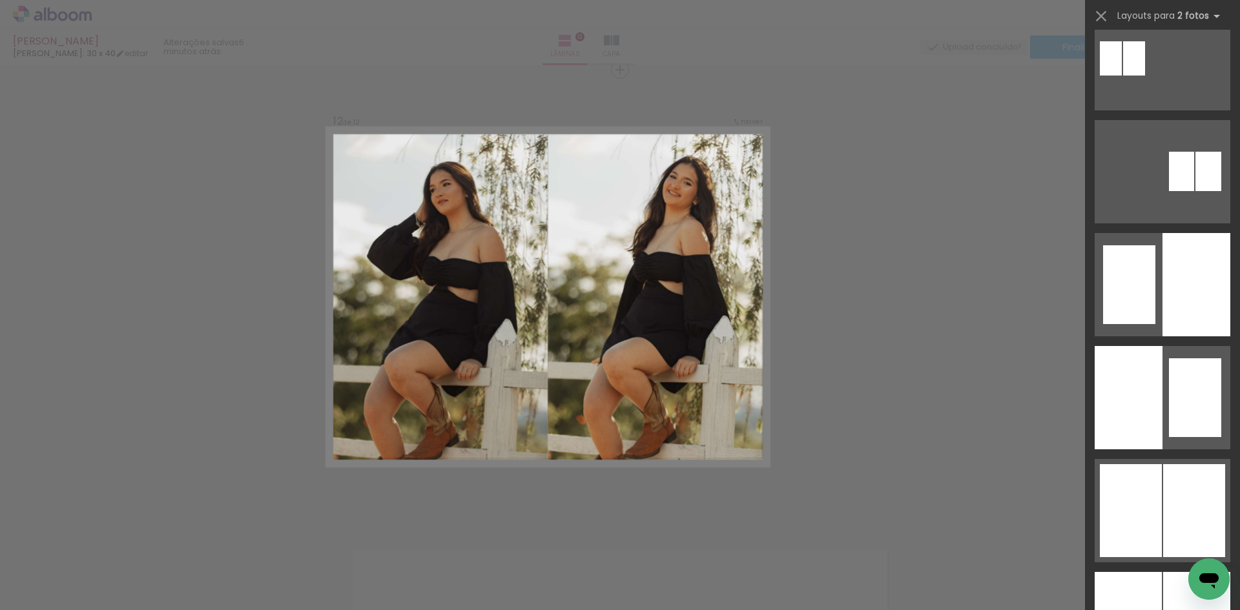
scroll to position [904, 0]
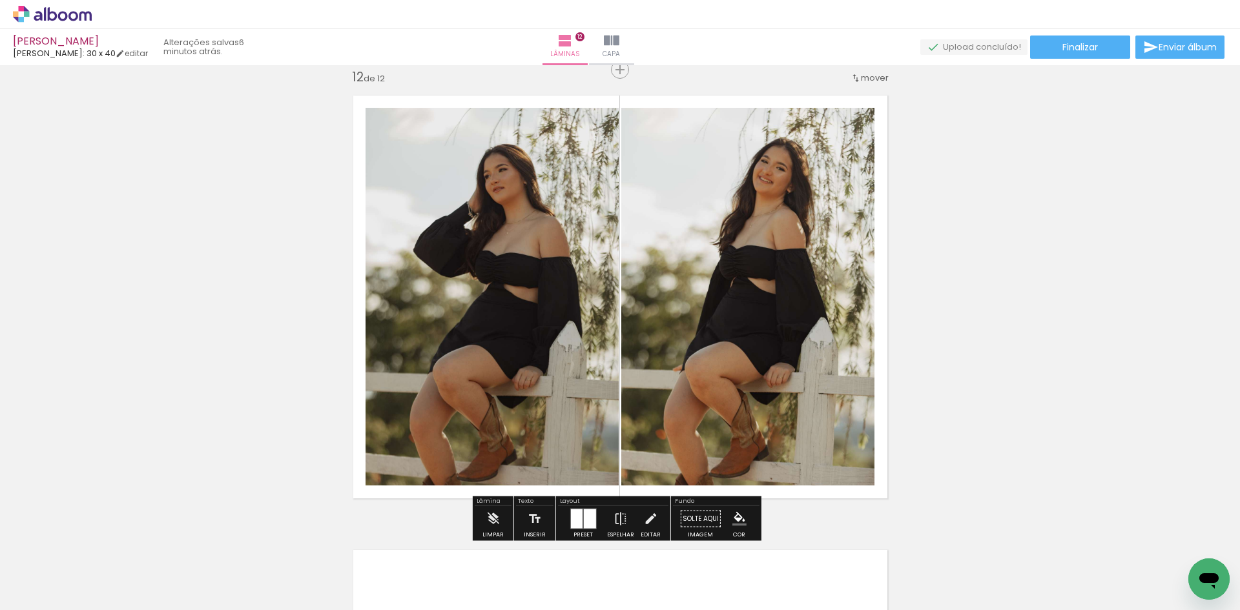
scroll to position [5471, 0]
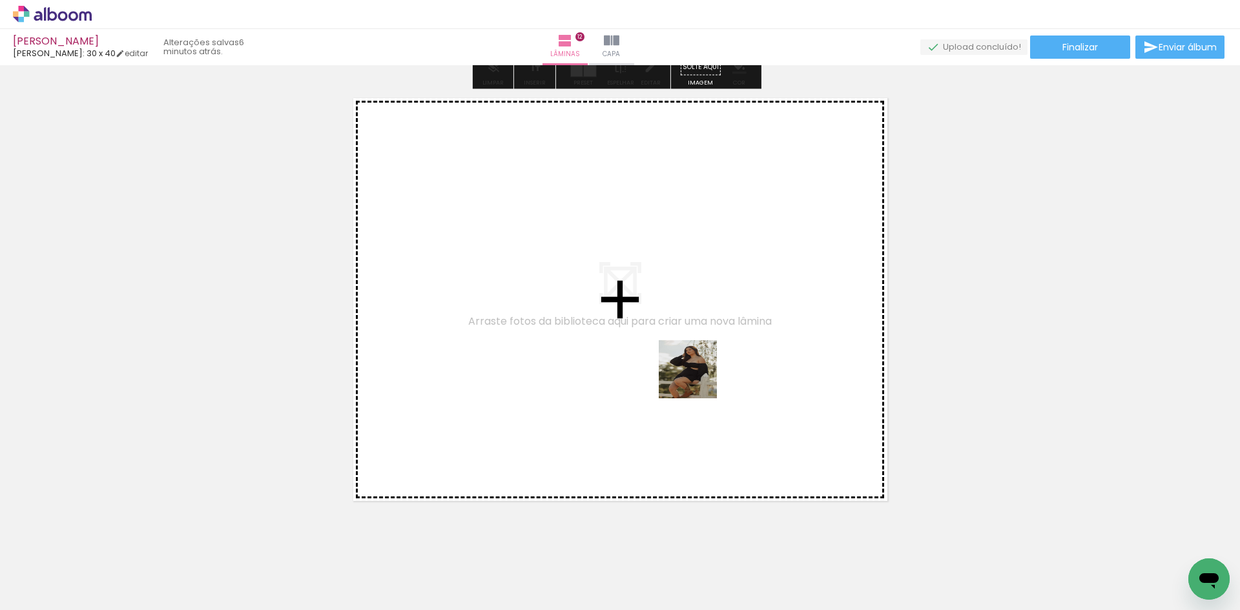
drag, startPoint x: 895, startPoint y: 581, endPoint x: 962, endPoint y: 551, distance: 72.9
click at [696, 377] on quentale-workspace at bounding box center [620, 305] width 1240 height 610
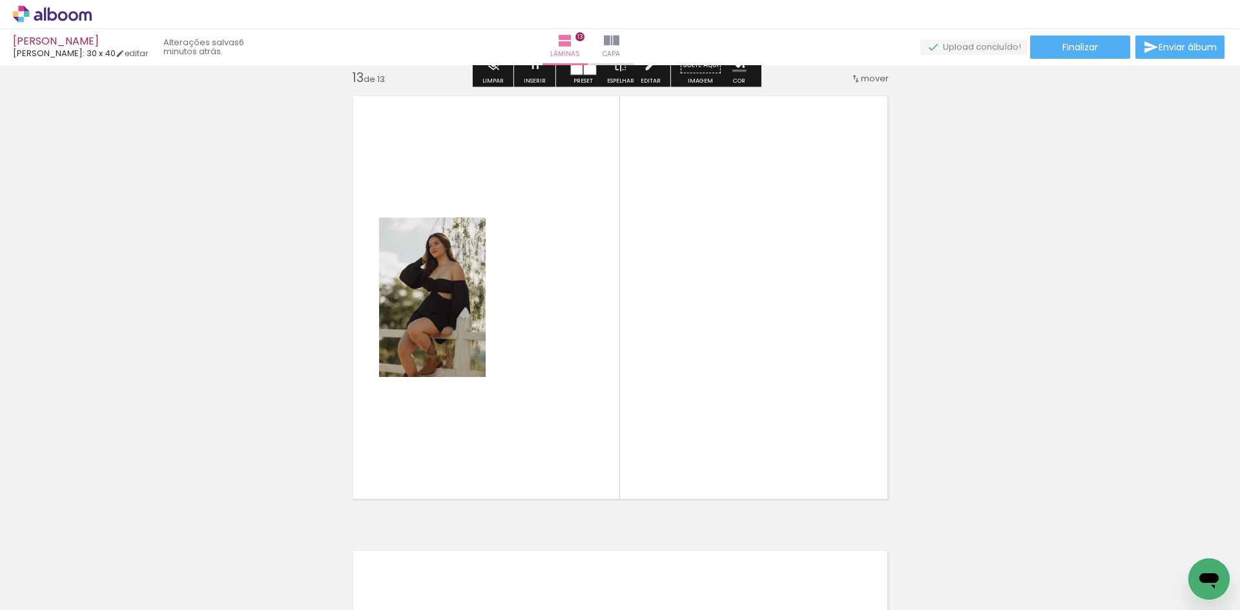
scroll to position [5474, 0]
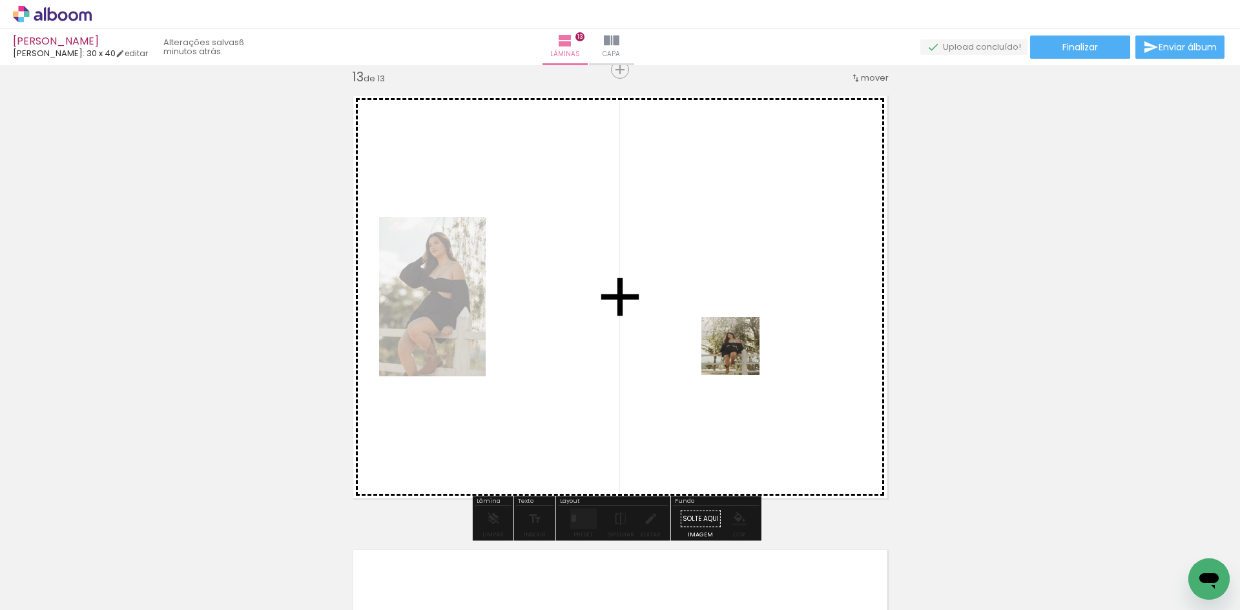
drag, startPoint x: 1050, startPoint y: 581, endPoint x: 740, endPoint y: 356, distance: 383.3
click at [740, 356] on quentale-workspace at bounding box center [620, 305] width 1240 height 610
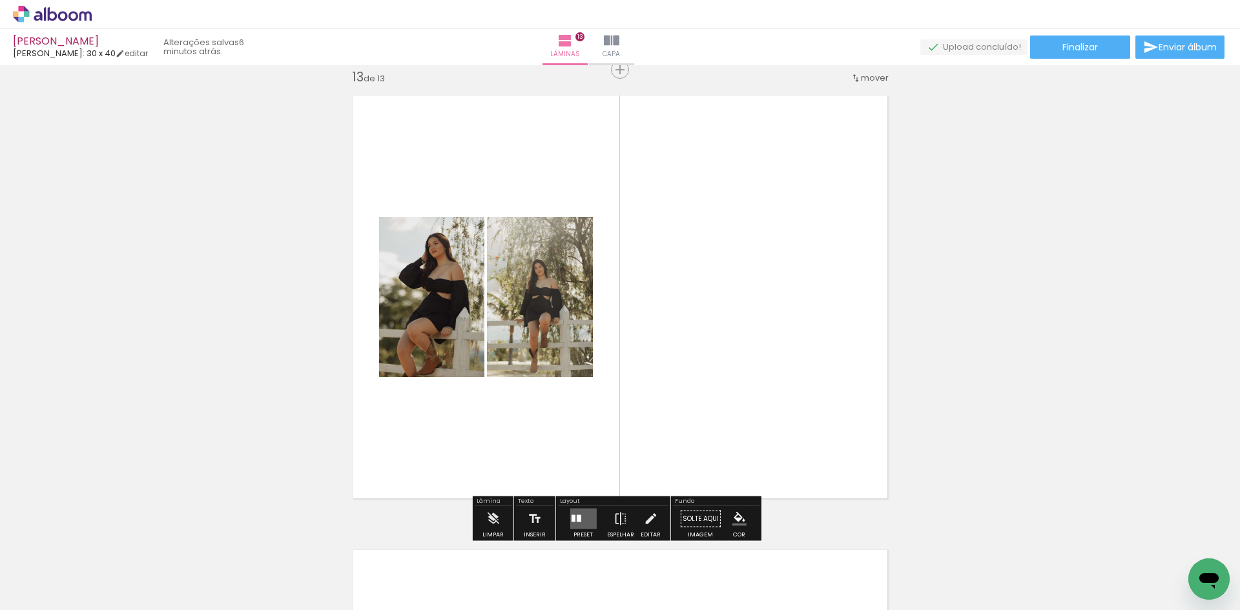
drag, startPoint x: 1131, startPoint y: 577, endPoint x: 799, endPoint y: 359, distance: 397.0
click at [799, 359] on quentale-workspace at bounding box center [620, 305] width 1240 height 610
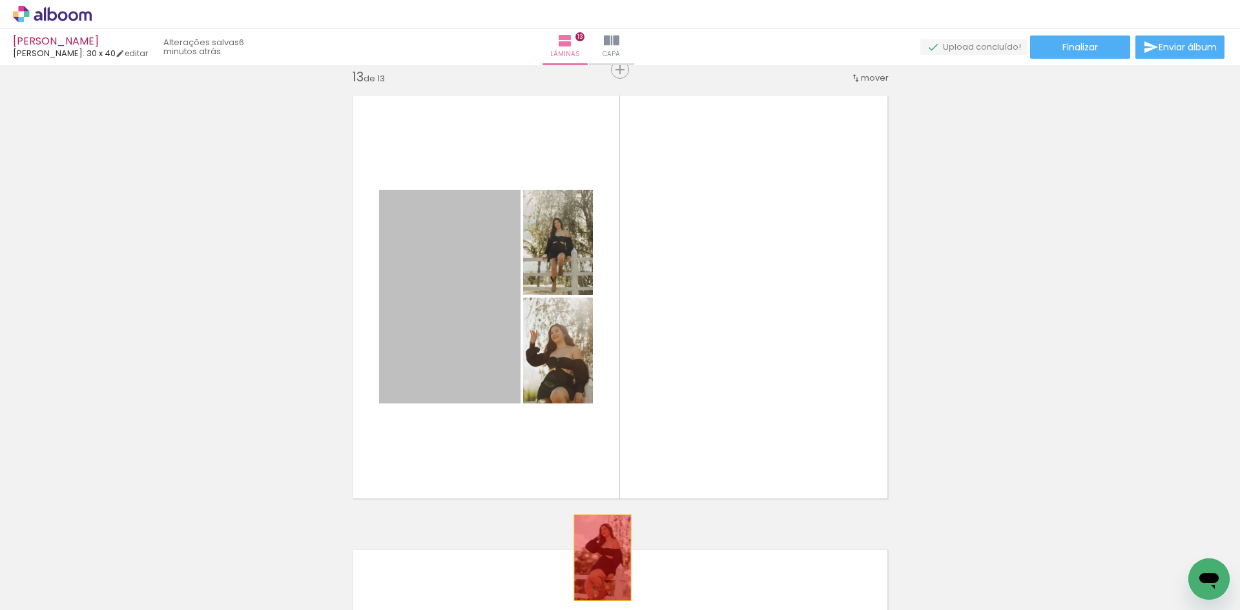
drag, startPoint x: 429, startPoint y: 273, endPoint x: 597, endPoint y: 558, distance: 331.6
click at [597, 558] on quentale-workspace at bounding box center [620, 305] width 1240 height 610
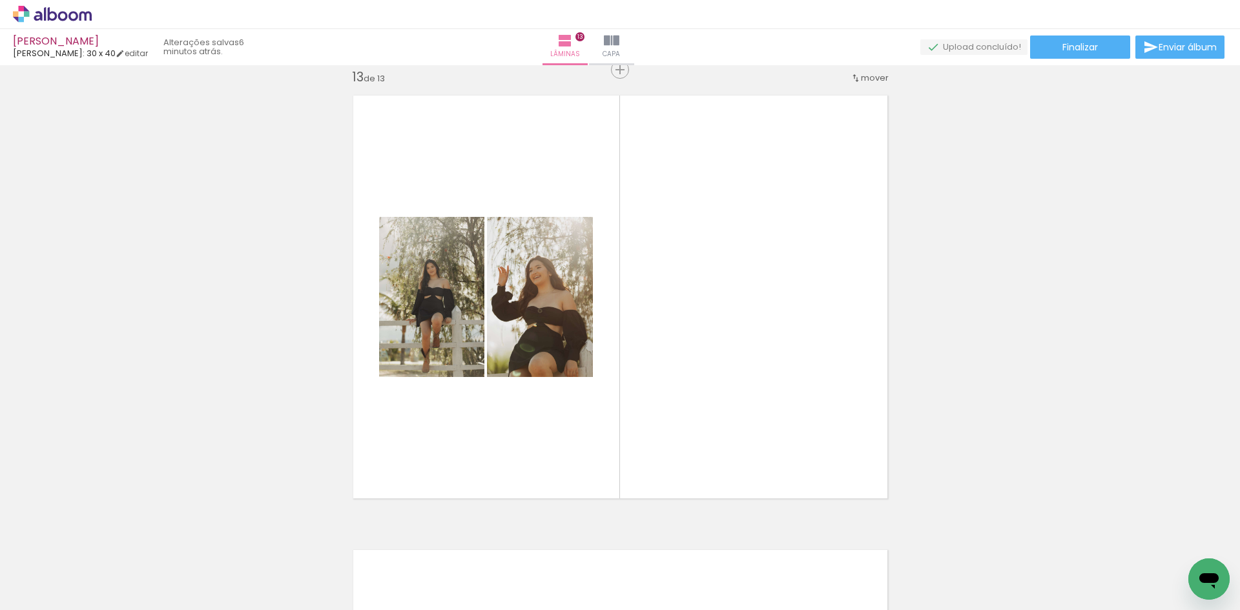
scroll to position [0, 2515]
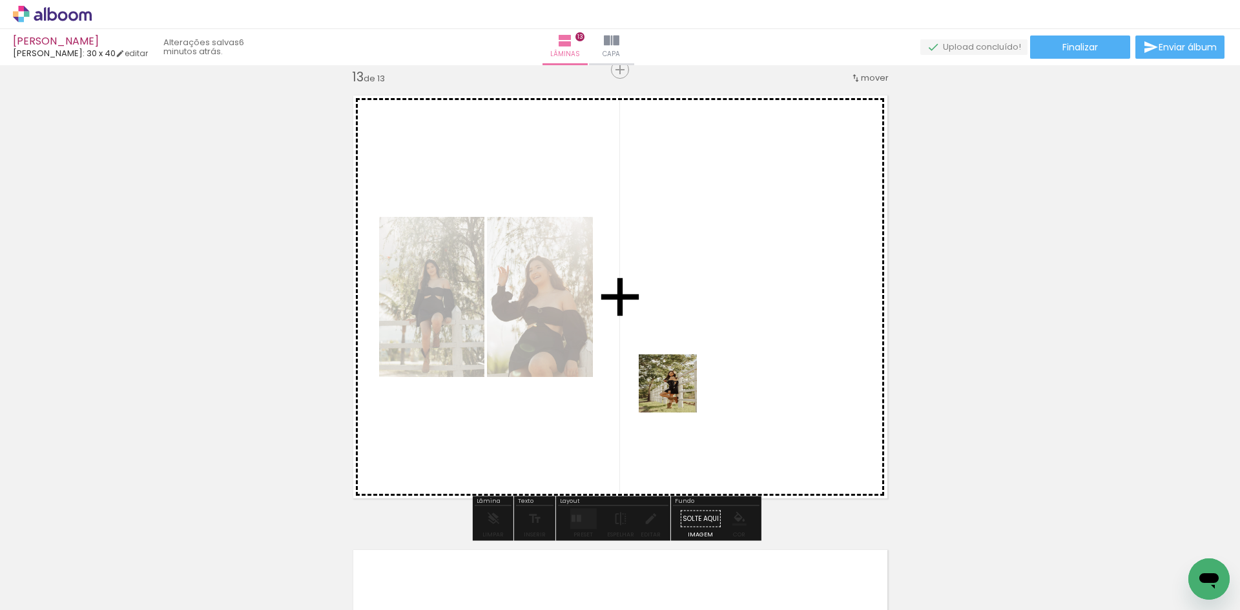
drag, startPoint x: 599, startPoint y: 581, endPoint x: 693, endPoint y: 369, distance: 231.6
click at [693, 369] on quentale-workspace at bounding box center [620, 305] width 1240 height 610
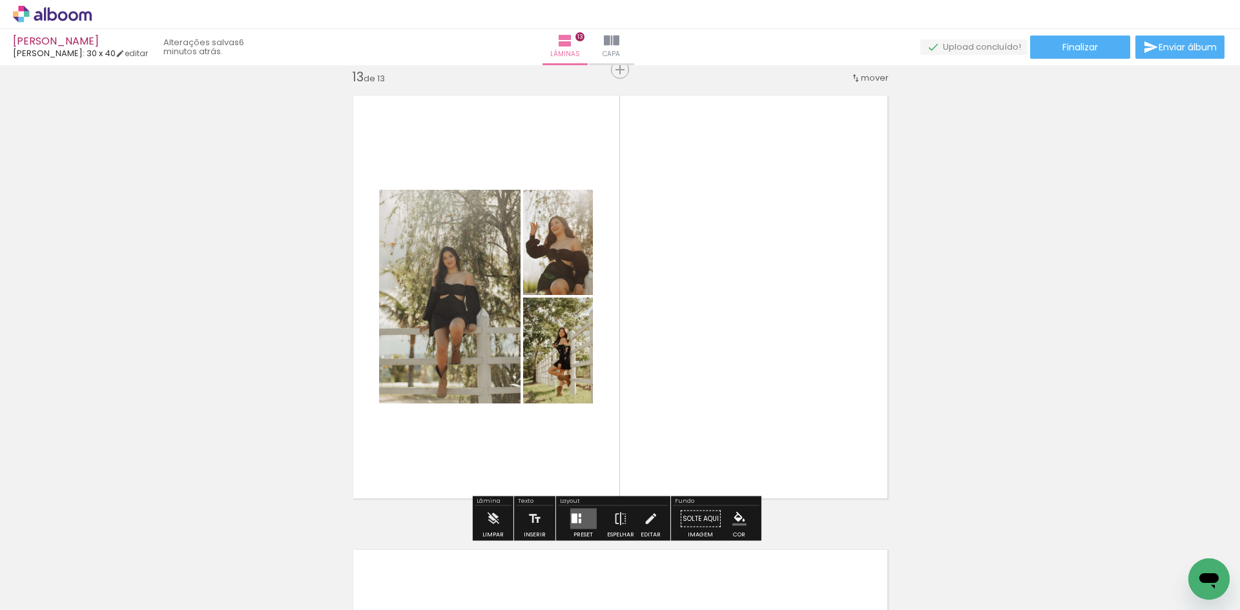
drag, startPoint x: 667, startPoint y: 575, endPoint x: 763, endPoint y: 348, distance: 246.7
click at [763, 348] on quentale-workspace at bounding box center [620, 305] width 1240 height 610
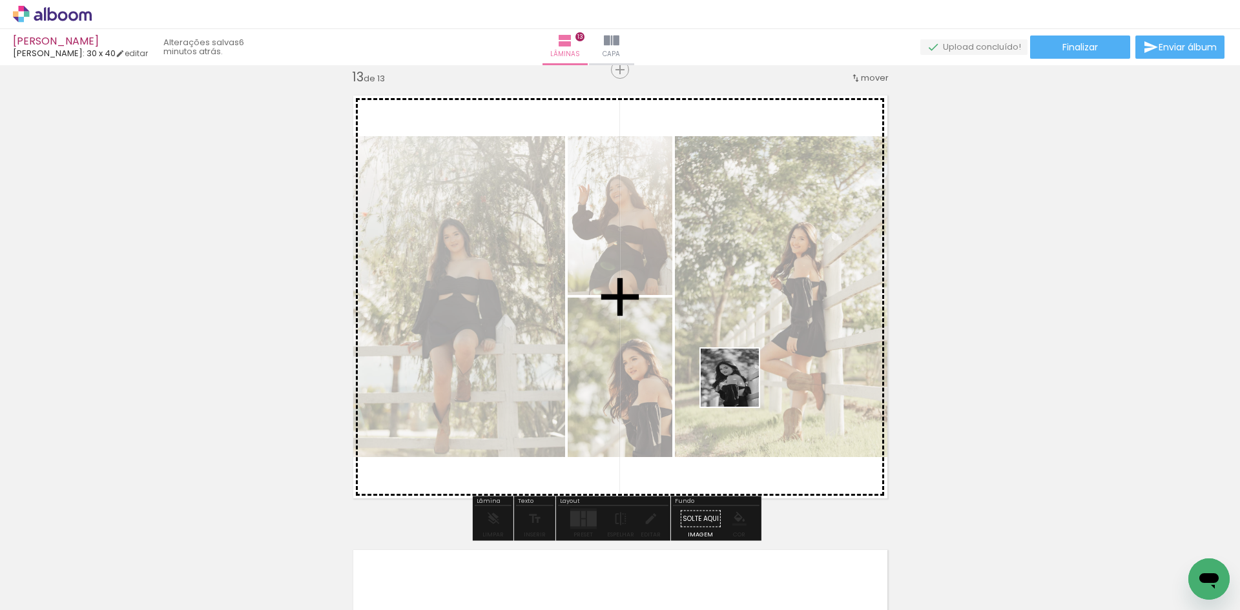
drag, startPoint x: 722, startPoint y: 581, endPoint x: 744, endPoint y: 370, distance: 211.7
click at [748, 332] on quentale-workspace at bounding box center [620, 305] width 1240 height 610
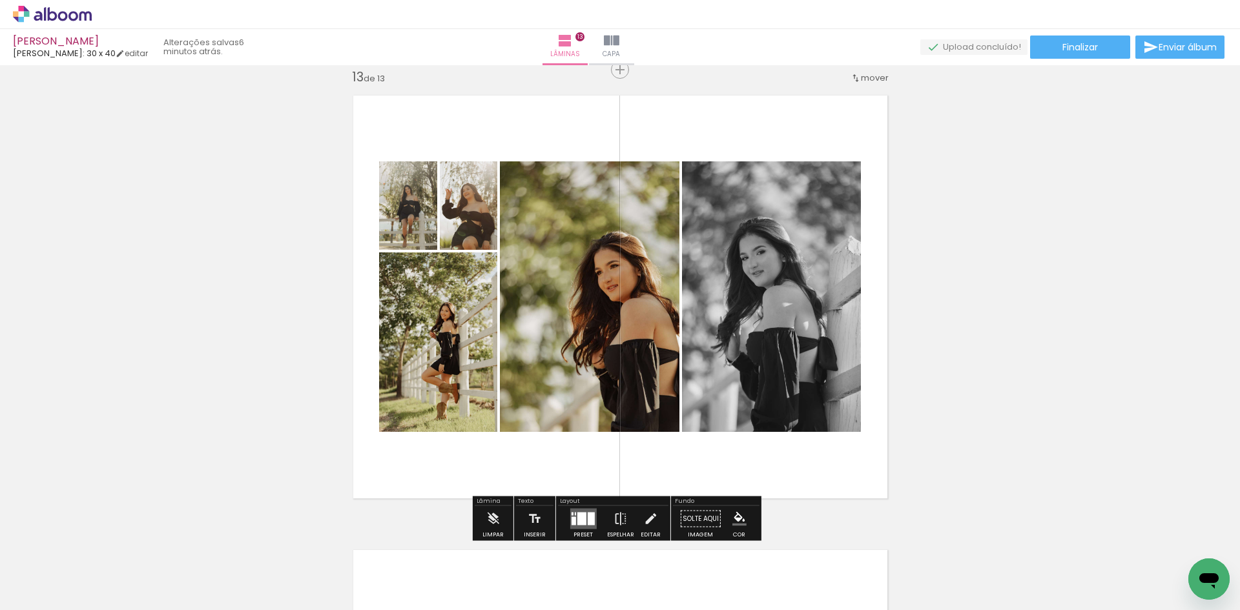
click at [587, 514] on div at bounding box center [590, 519] width 7 height 13
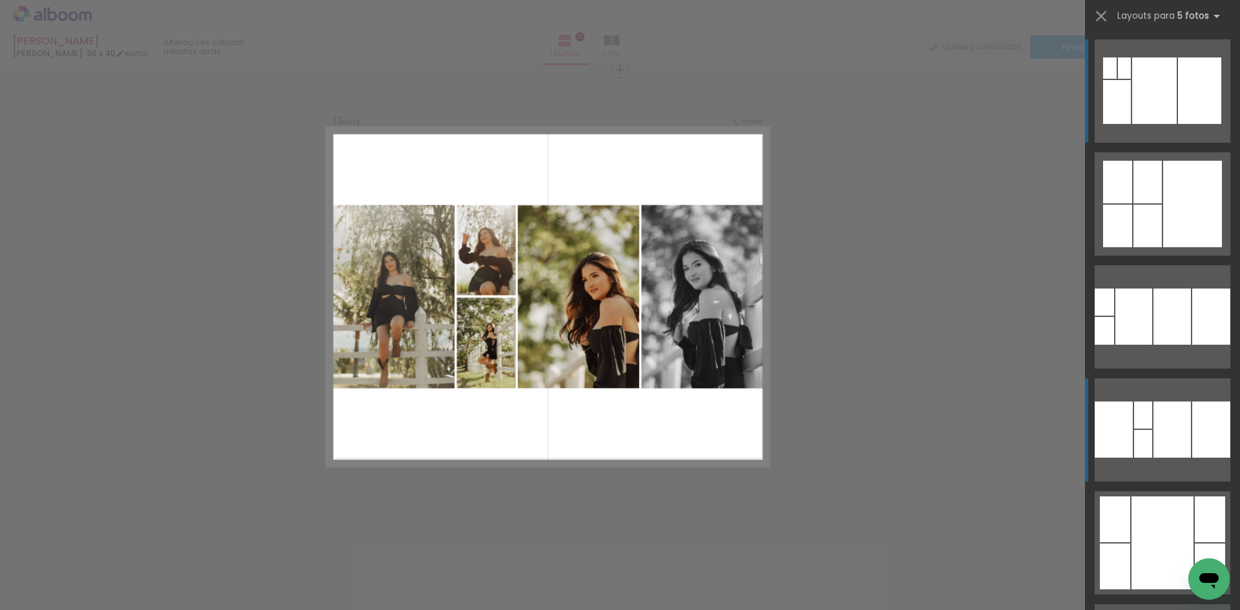
scroll to position [323, 0]
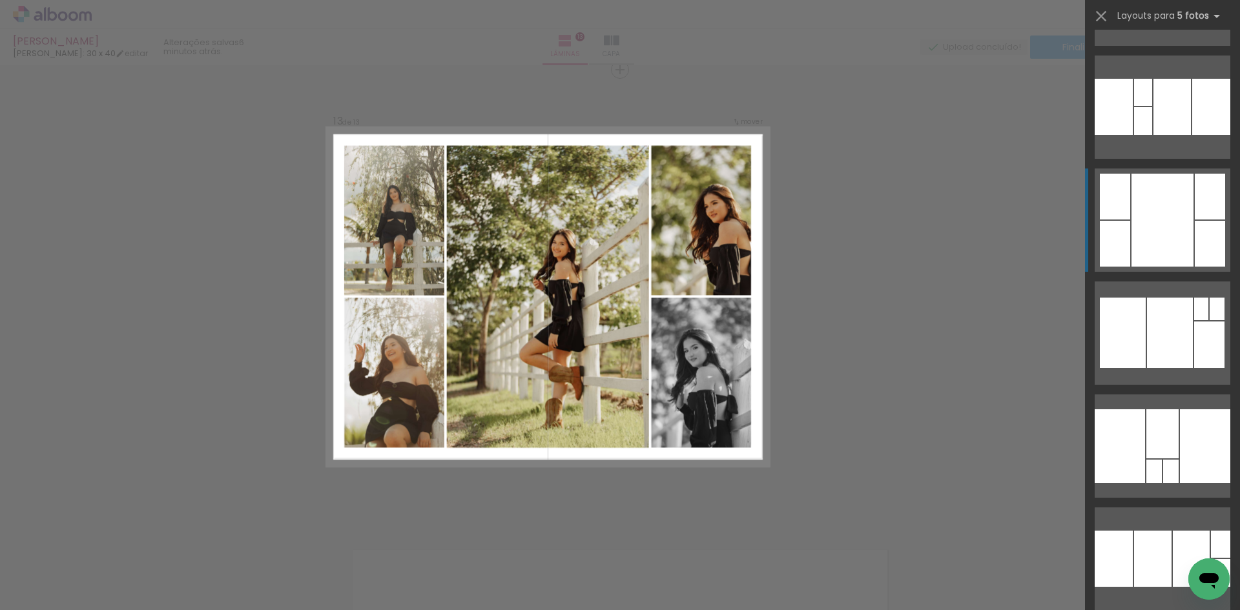
click at [1178, 218] on div at bounding box center [1163, 220] width 62 height 93
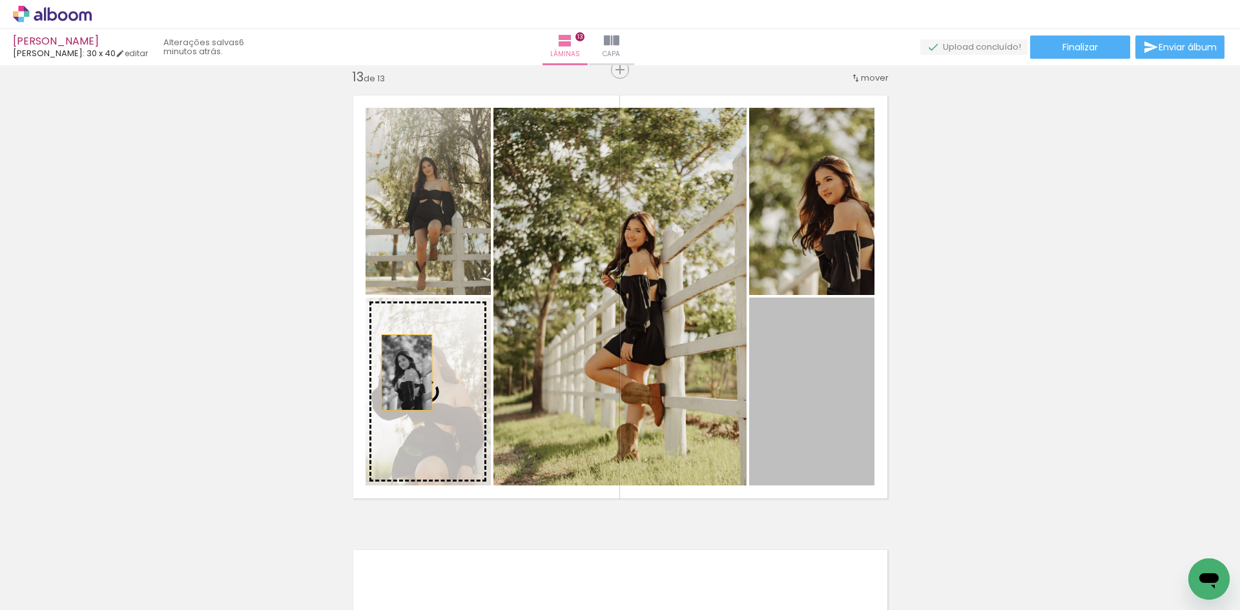
drag, startPoint x: 800, startPoint y: 405, endPoint x: 402, endPoint y: 373, distance: 399.9
click at [0, 0] on slot at bounding box center [0, 0] width 0 height 0
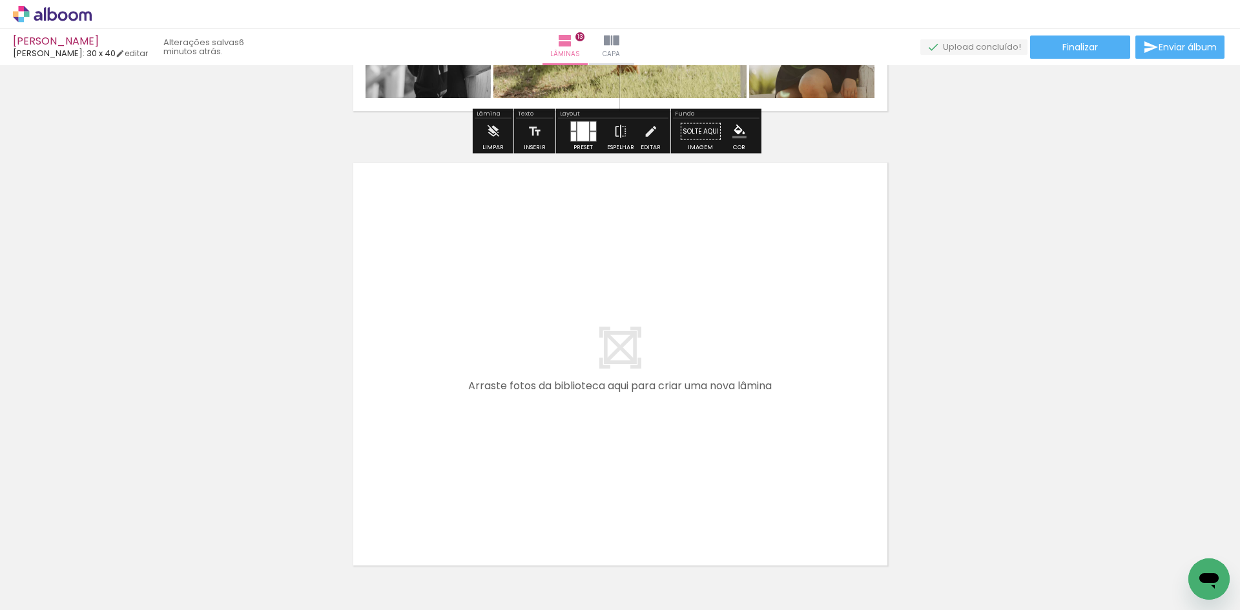
scroll to position [5952, 0]
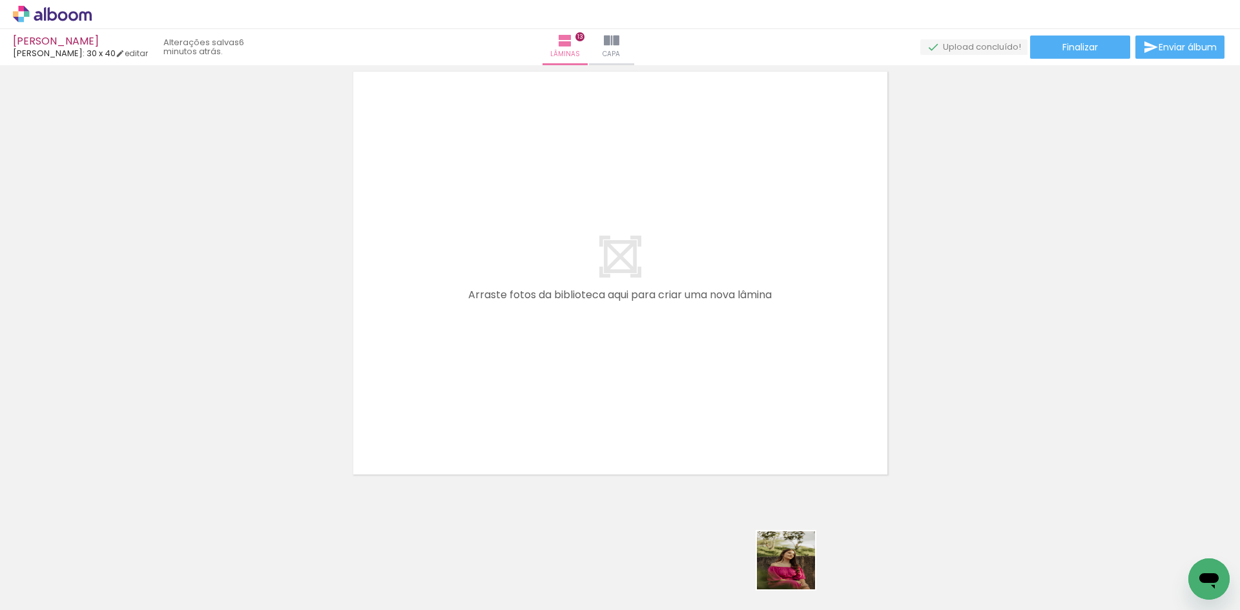
drag, startPoint x: 798, startPoint y: 579, endPoint x: 654, endPoint y: 362, distance: 260.0
click at [654, 362] on quentale-workspace at bounding box center [620, 305] width 1240 height 610
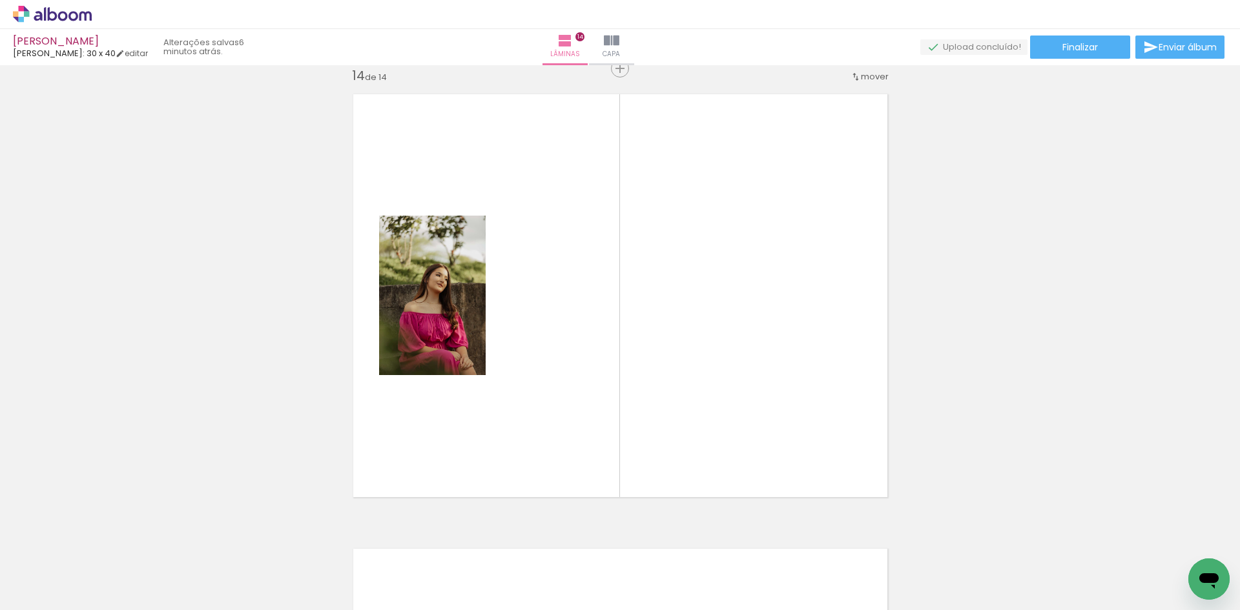
scroll to position [5928, 0]
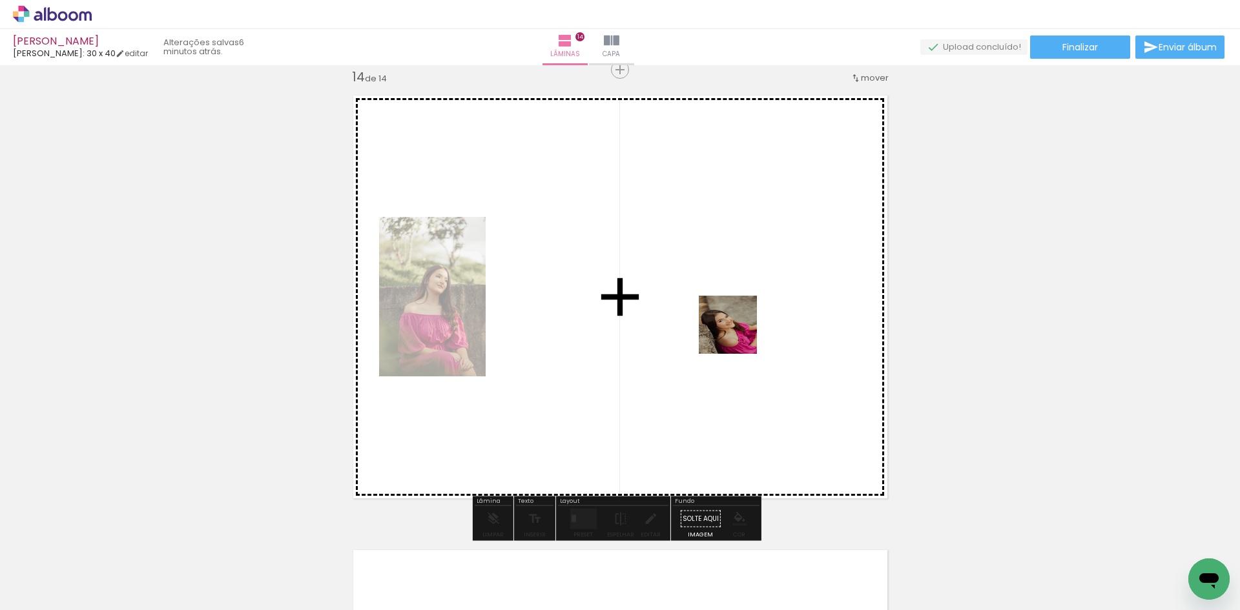
drag, startPoint x: 866, startPoint y: 570, endPoint x: 733, endPoint y: 327, distance: 276.7
click at [731, 324] on quentale-workspace at bounding box center [620, 305] width 1240 height 610
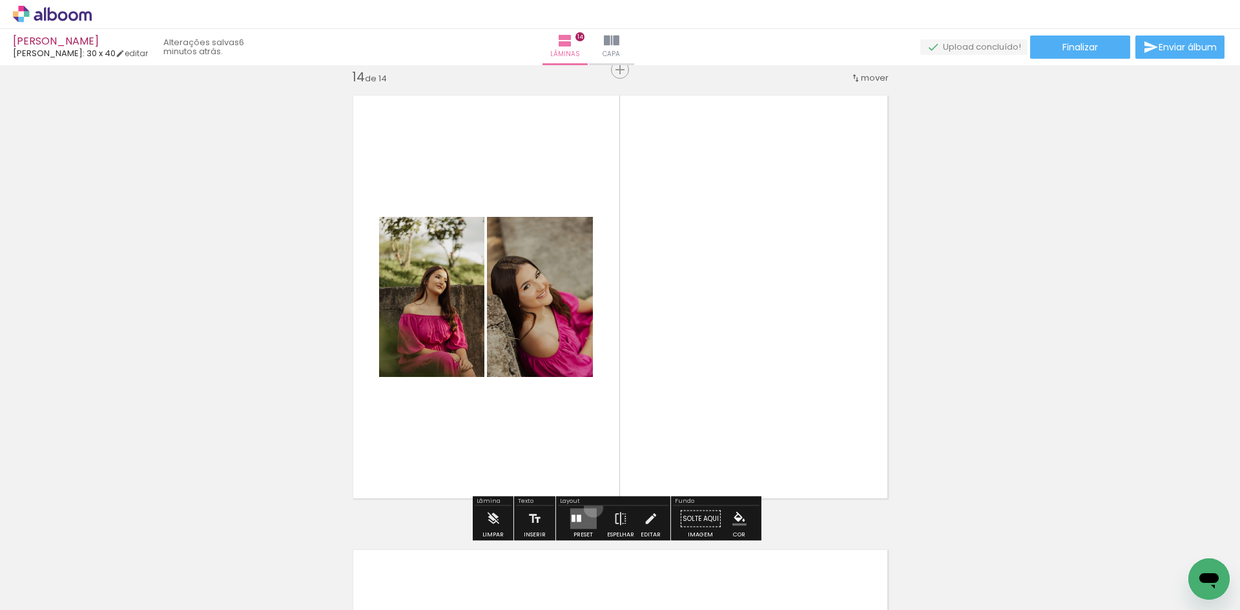
click at [590, 508] on div at bounding box center [583, 519] width 35 height 26
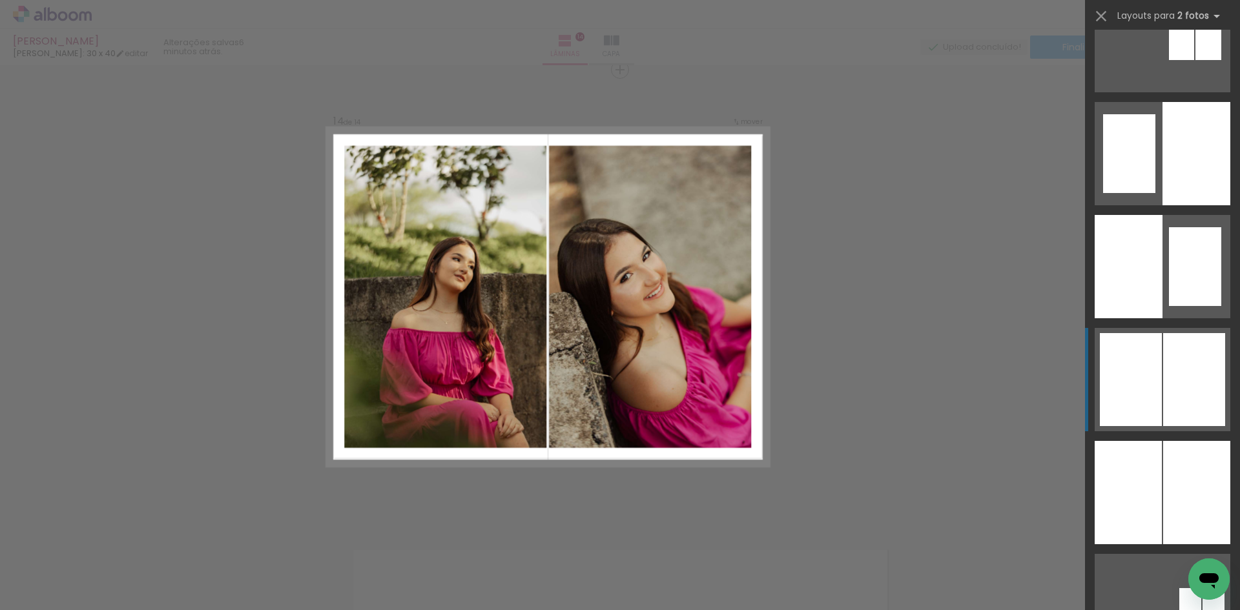
scroll to position [904, 0]
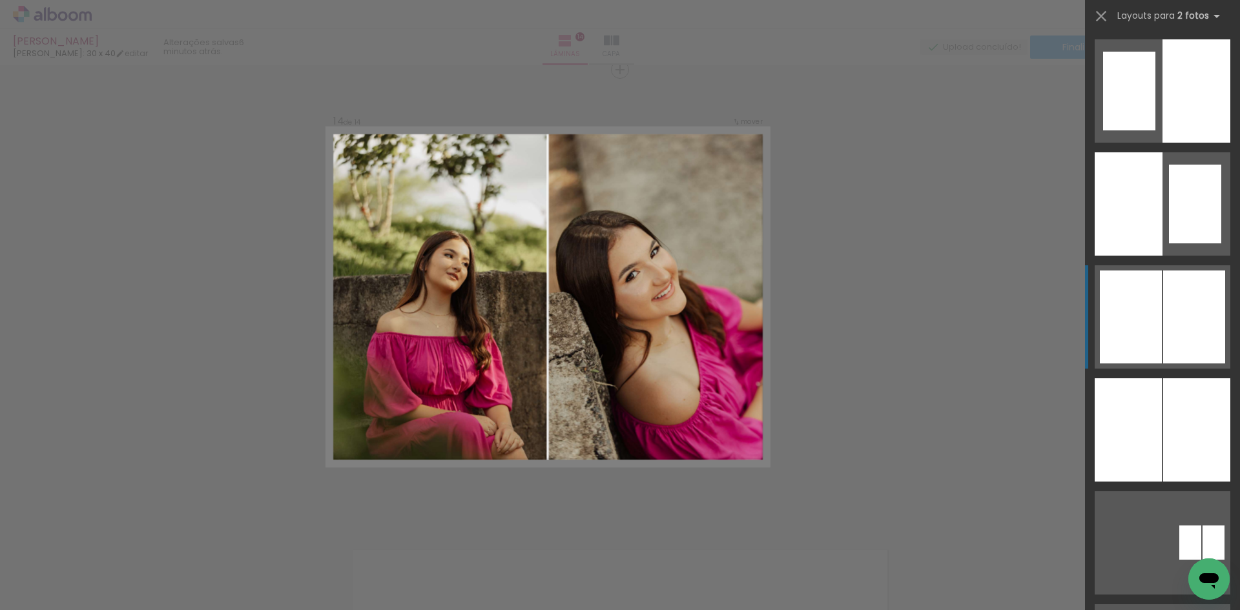
click at [1163, 143] on div at bounding box center [1197, 90] width 68 height 103
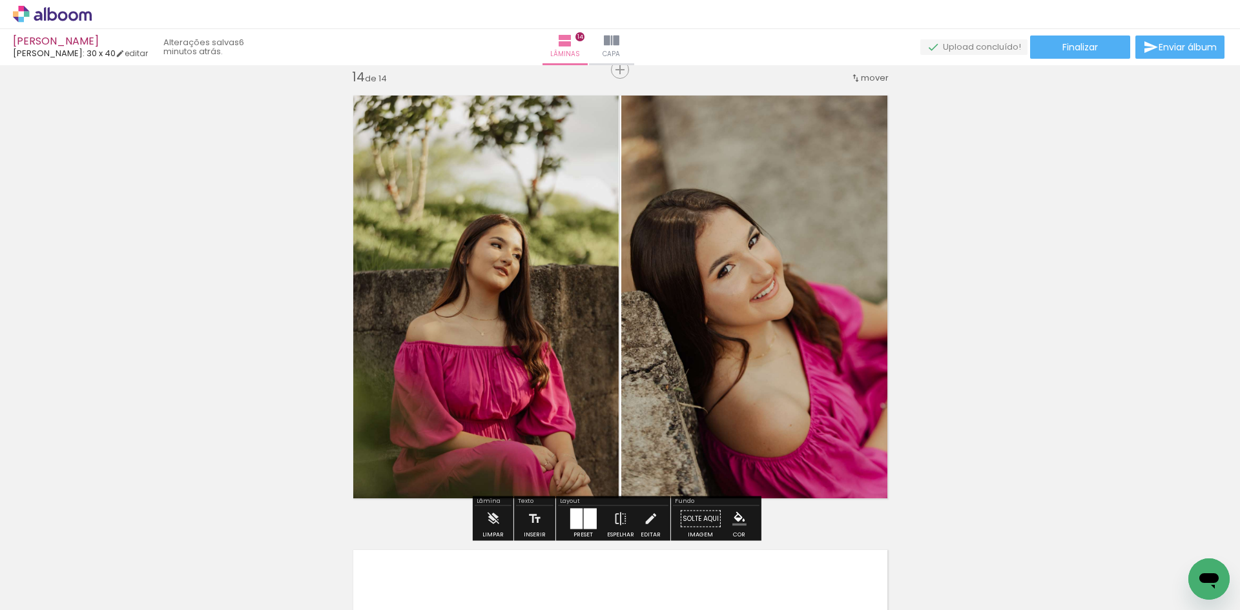
scroll to position [6407, 0]
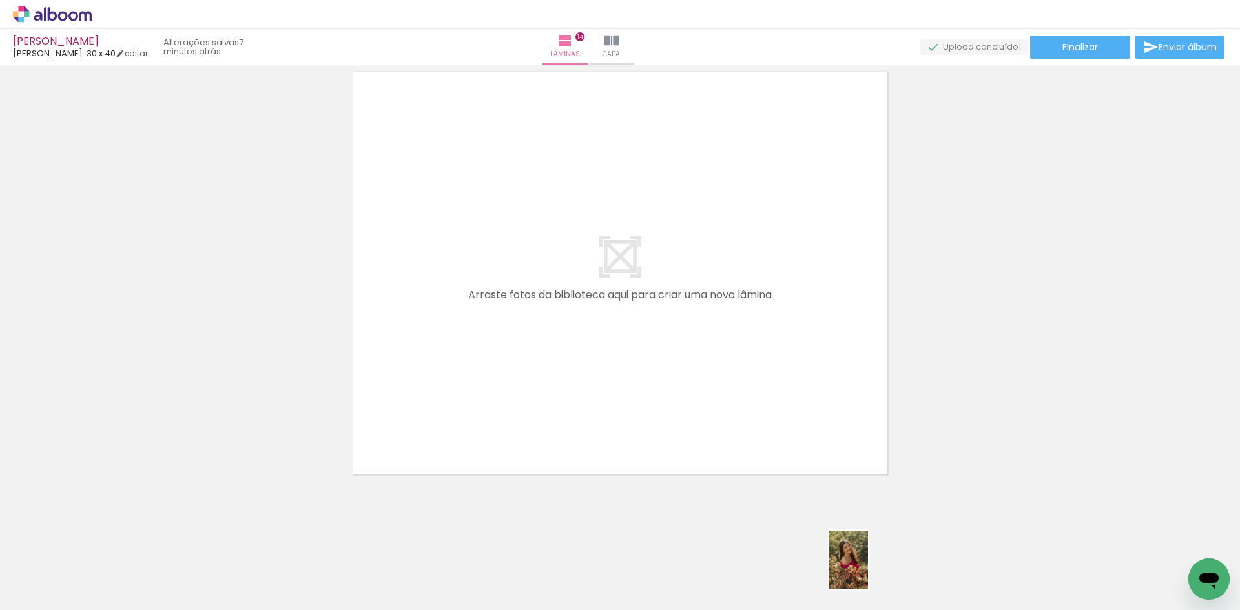
drag, startPoint x: 962, startPoint y: 582, endPoint x: 868, endPoint y: 570, distance: 94.5
click at [0, 0] on slot at bounding box center [0, 0] width 0 height 0
drag, startPoint x: 908, startPoint y: 483, endPoint x: 723, endPoint y: 368, distance: 218.5
click at [723, 368] on quentale-workspace at bounding box center [620, 305] width 1240 height 610
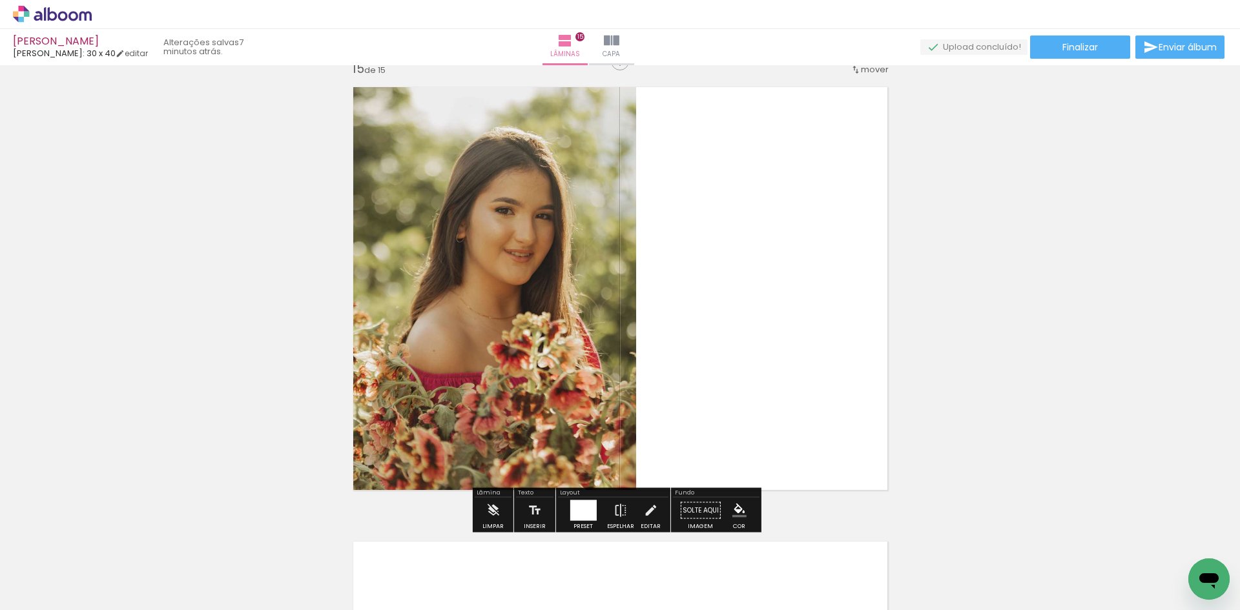
scroll to position [6383, 0]
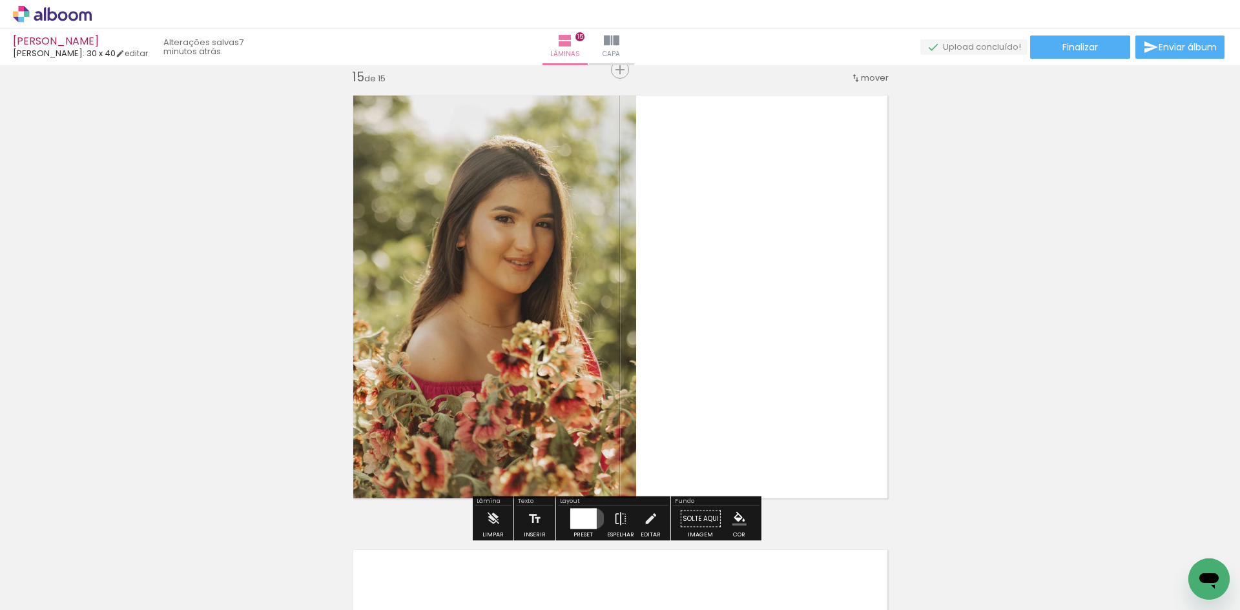
click at [591, 519] on div at bounding box center [583, 519] width 26 height 21
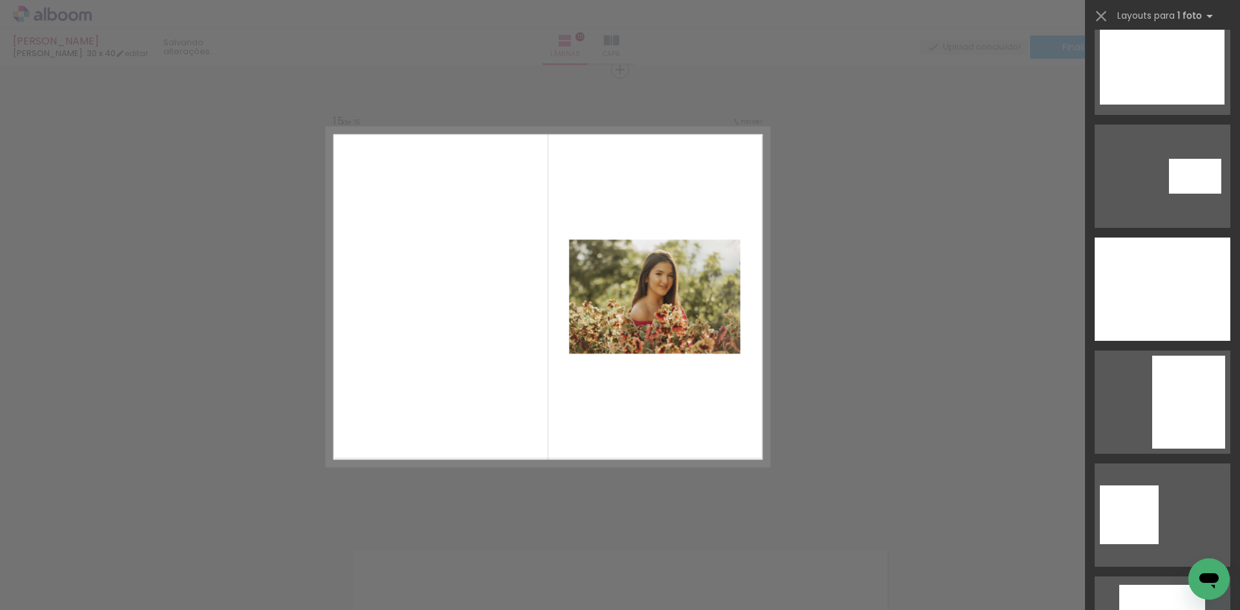
scroll to position [1615, 0]
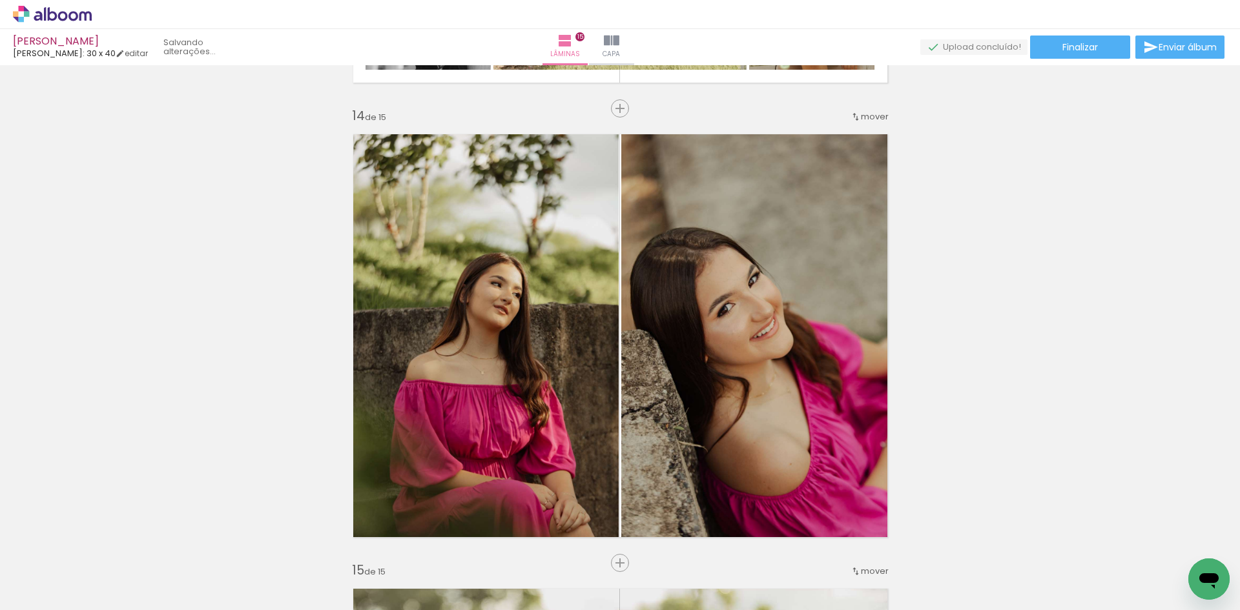
scroll to position [5737, 0]
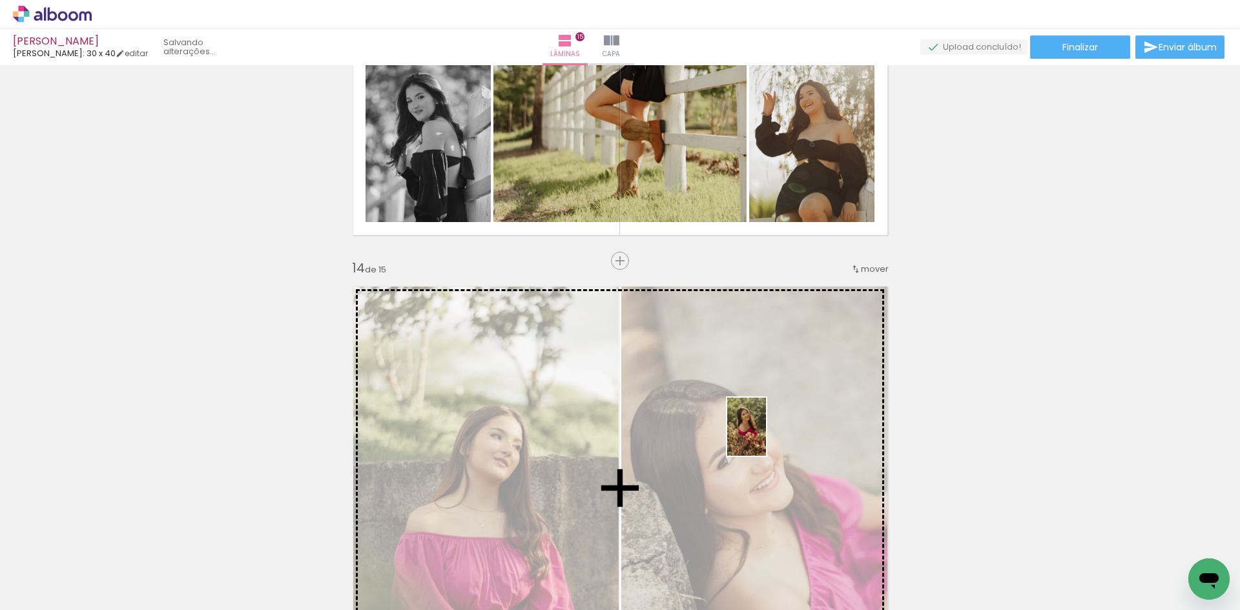
drag, startPoint x: 955, startPoint y: 586, endPoint x: 766, endPoint y: 437, distance: 240.5
click at [766, 437] on quentale-workspace at bounding box center [620, 305] width 1240 height 610
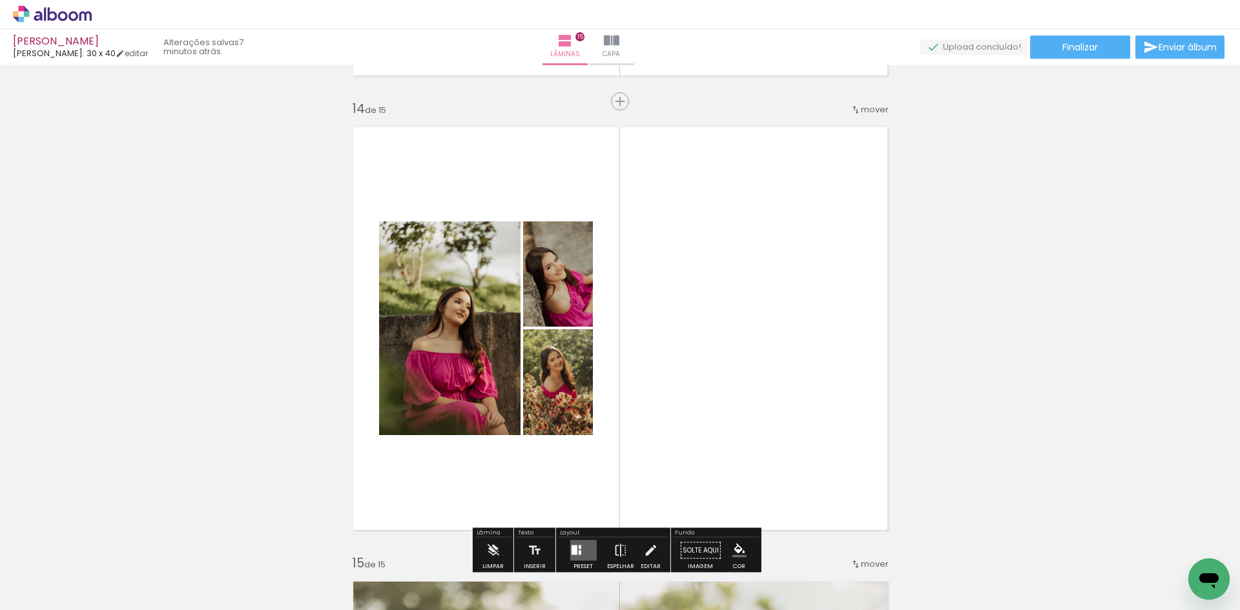
scroll to position [5996, 0]
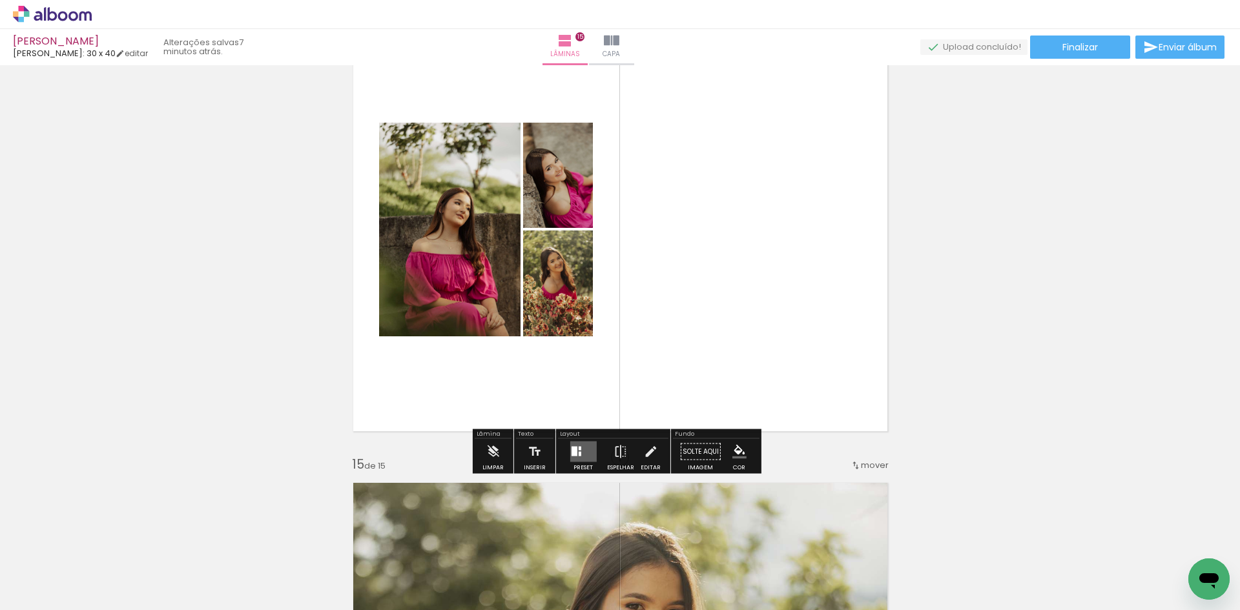
click at [584, 453] on quentale-layouter at bounding box center [583, 452] width 26 height 21
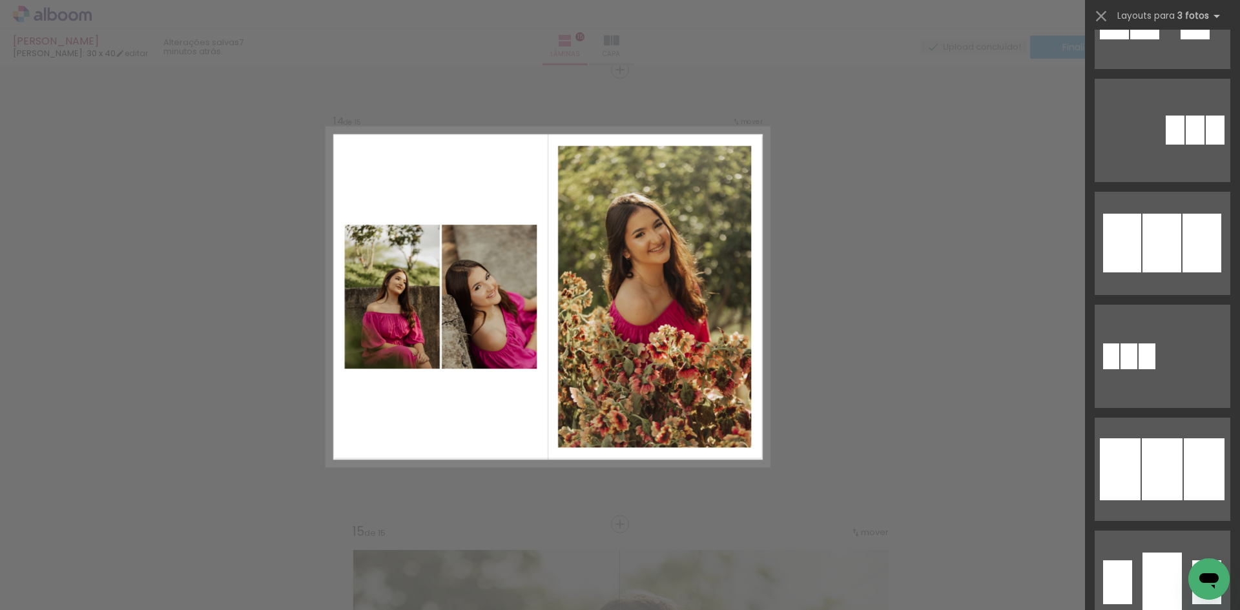
scroll to position [1034, 0]
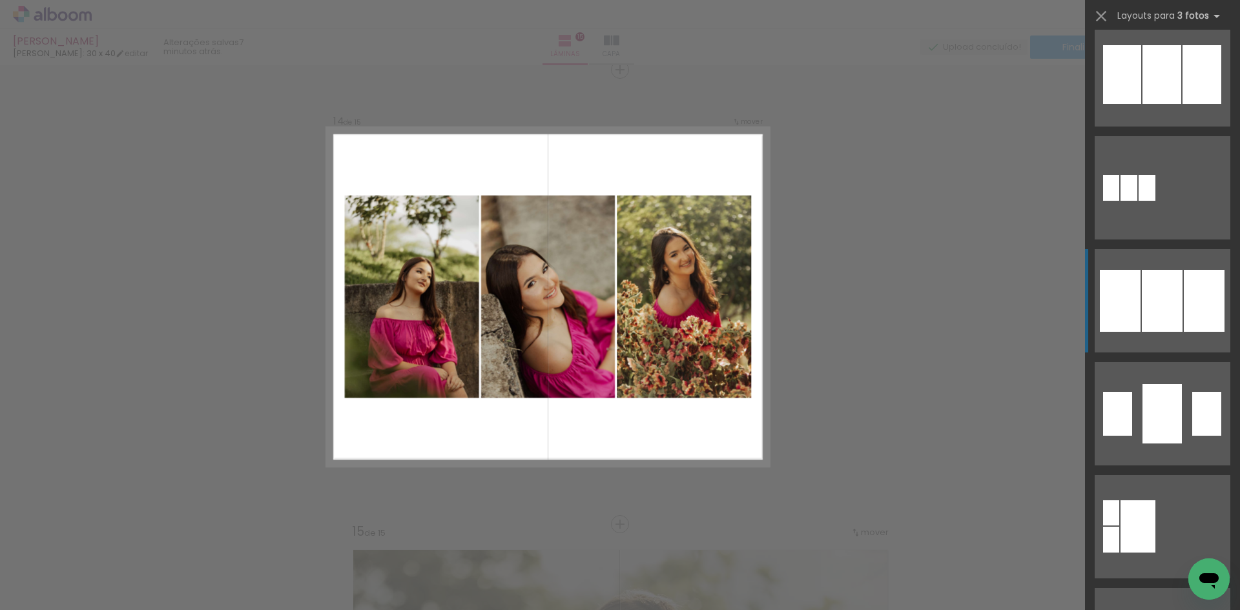
click at [1154, 104] on div at bounding box center [1162, 74] width 39 height 59
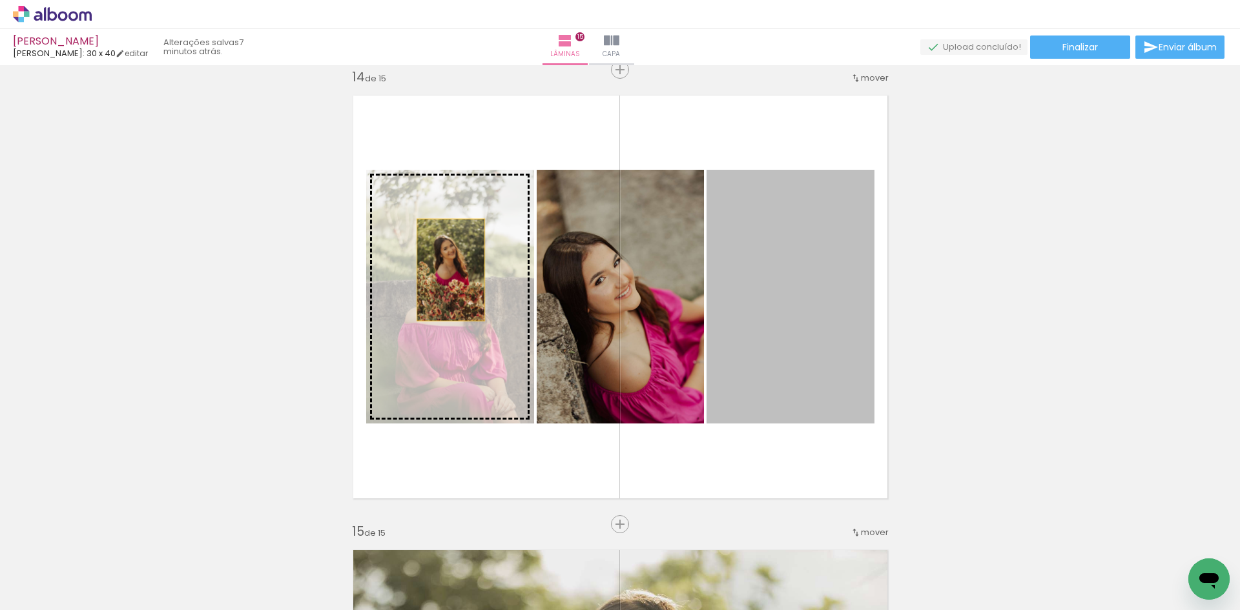
drag, startPoint x: 815, startPoint y: 298, endPoint x: 446, endPoint y: 270, distance: 369.2
click at [0, 0] on slot at bounding box center [0, 0] width 0 height 0
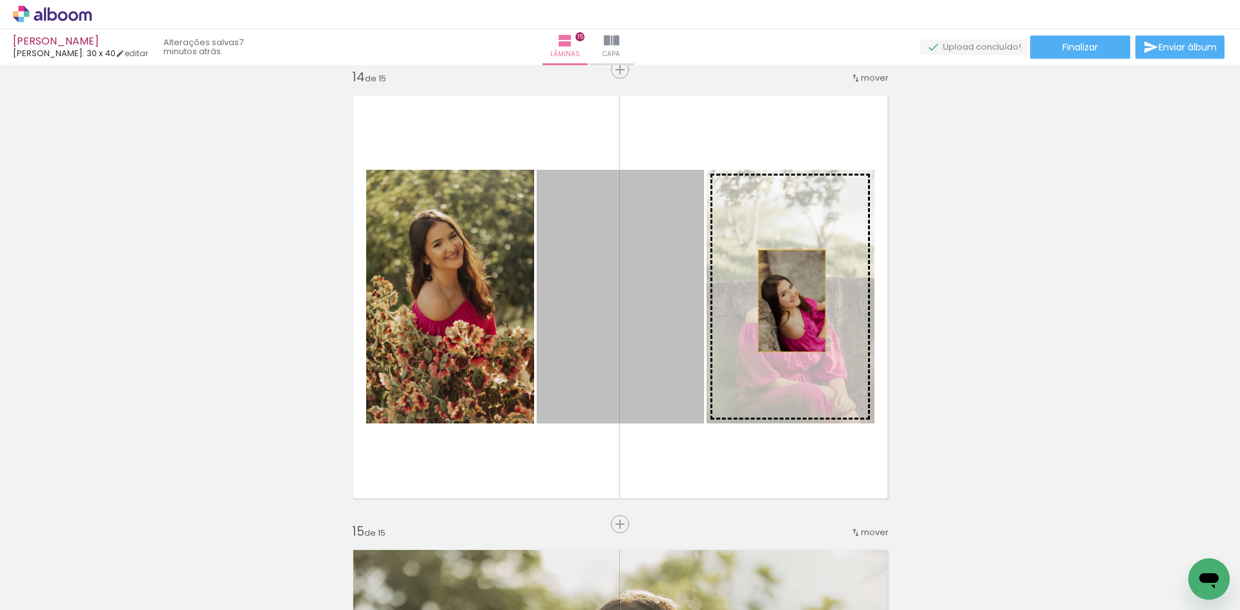
drag, startPoint x: 641, startPoint y: 304, endPoint x: 791, endPoint y: 300, distance: 149.9
click at [0, 0] on slot at bounding box center [0, 0] width 0 height 0
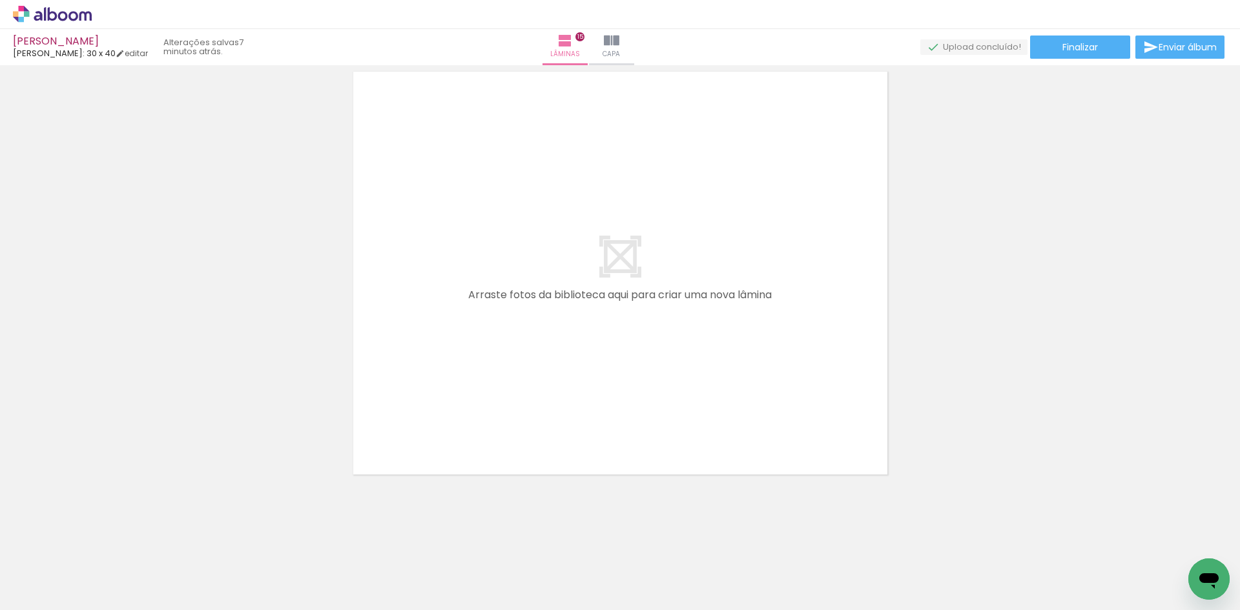
scroll to position [0, 2632]
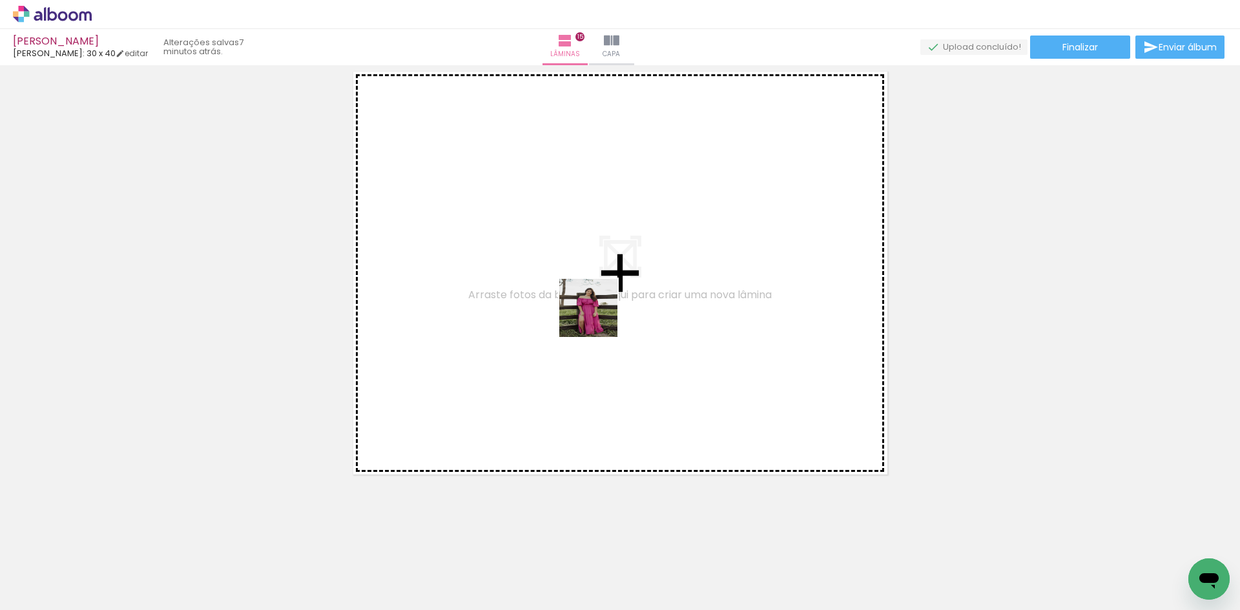
drag, startPoint x: 953, startPoint y: 554, endPoint x: 598, endPoint y: 318, distance: 426.4
click at [598, 318] on quentale-workspace at bounding box center [620, 305] width 1240 height 610
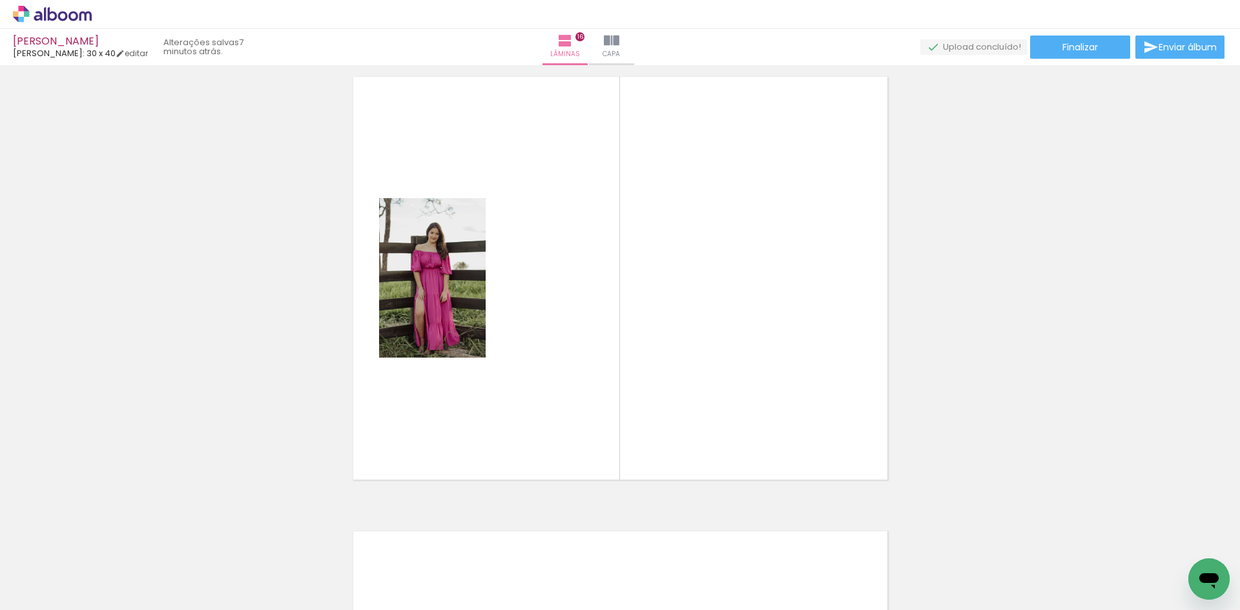
scroll to position [6838, 0]
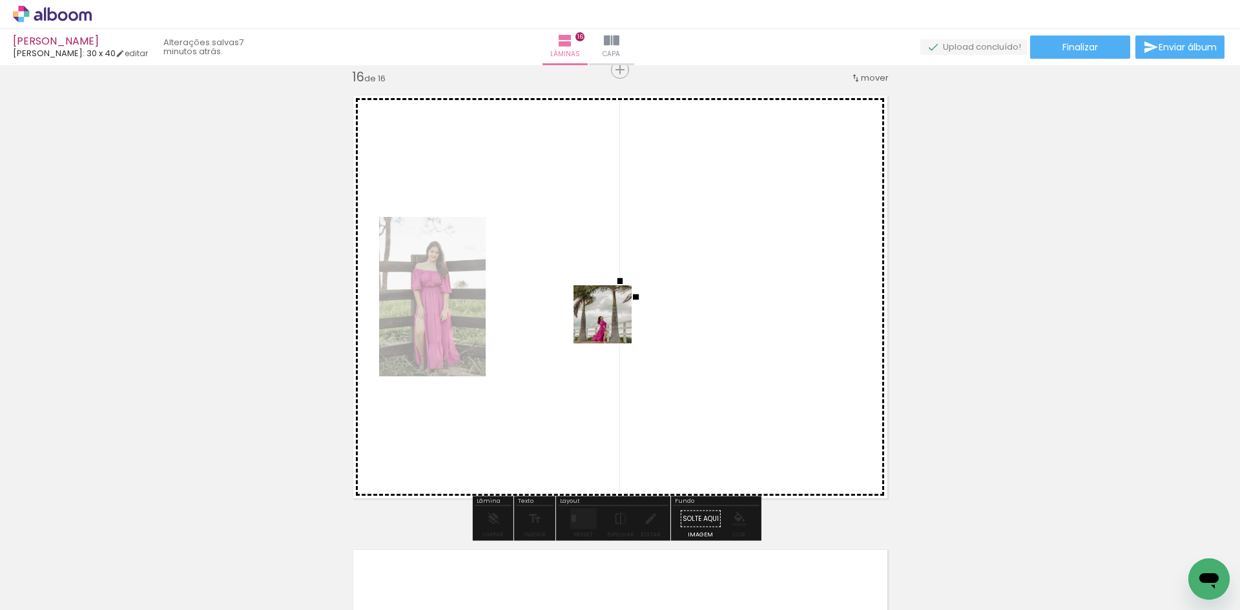
drag, startPoint x: 952, startPoint y: 499, endPoint x: 612, endPoint y: 324, distance: 382.5
click at [612, 324] on quentale-workspace at bounding box center [620, 305] width 1240 height 610
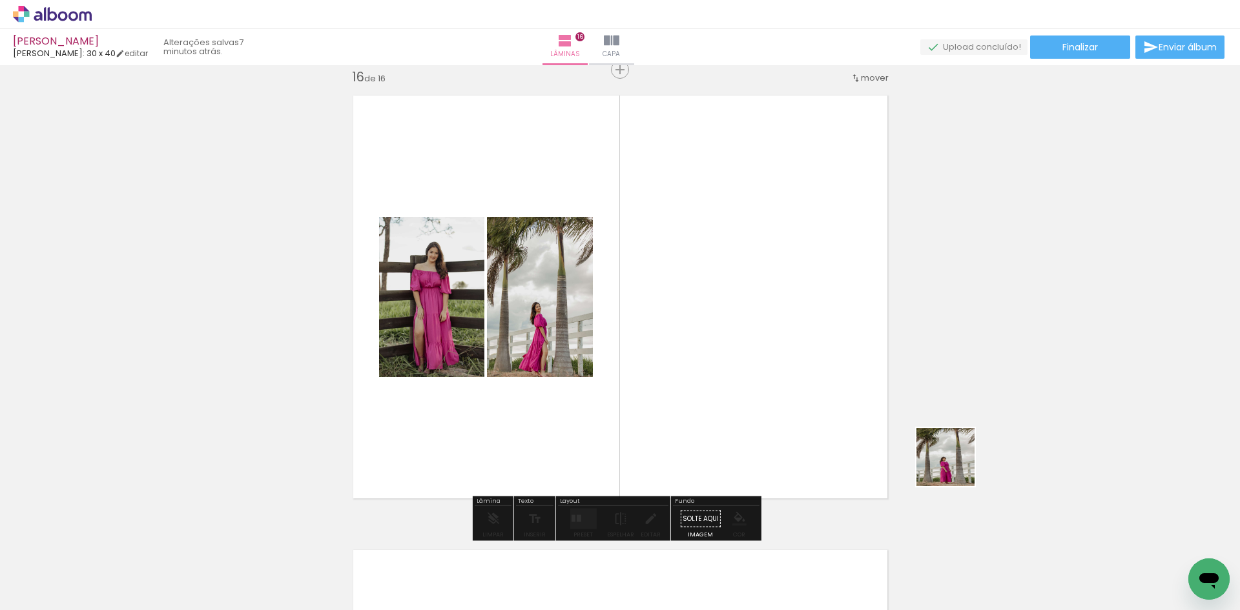
drag, startPoint x: 1122, startPoint y: 578, endPoint x: 638, endPoint y: 557, distance: 484.3
click at [879, 380] on quentale-workspace at bounding box center [620, 305] width 1240 height 610
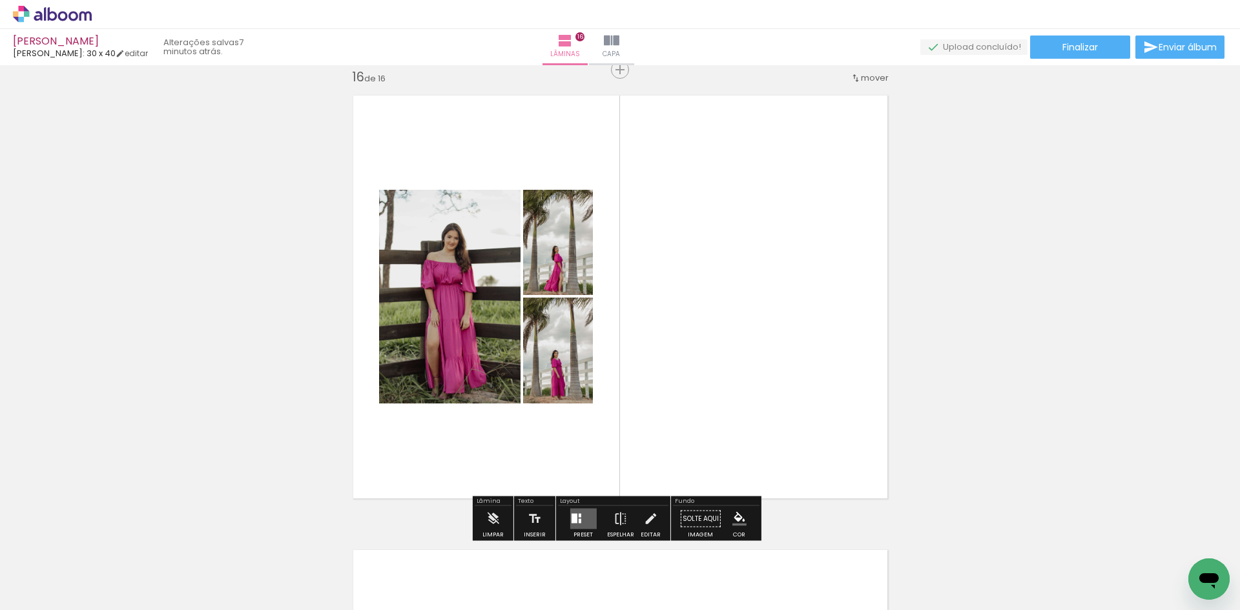
click at [578, 520] on div at bounding box center [579, 521] width 3 height 5
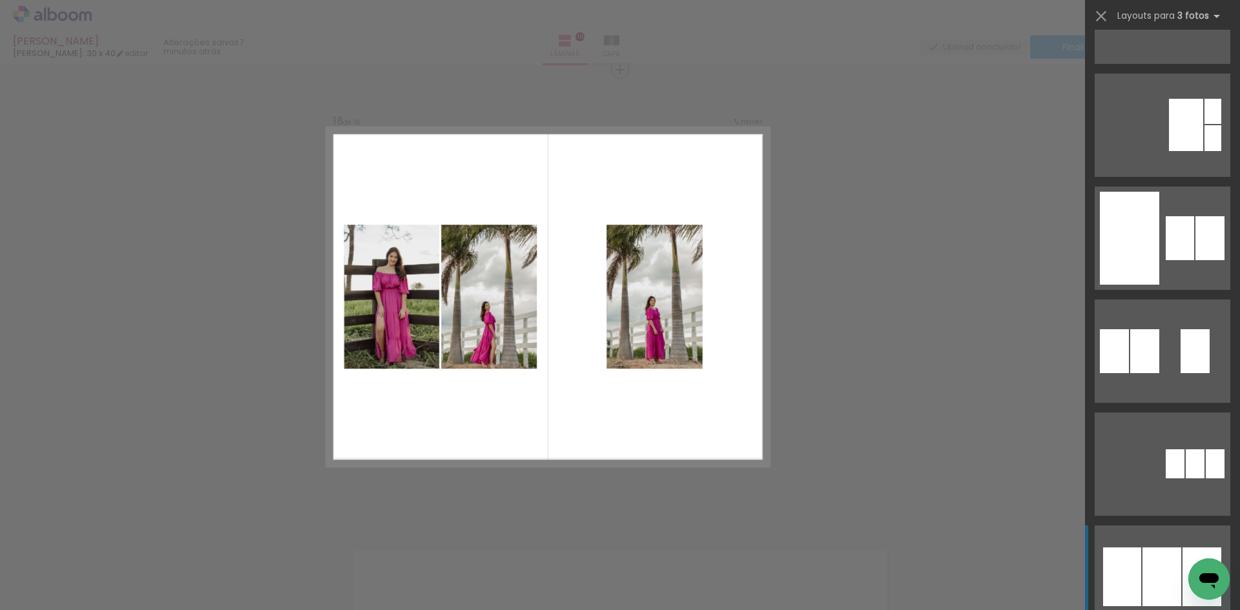
scroll to position [646, 0]
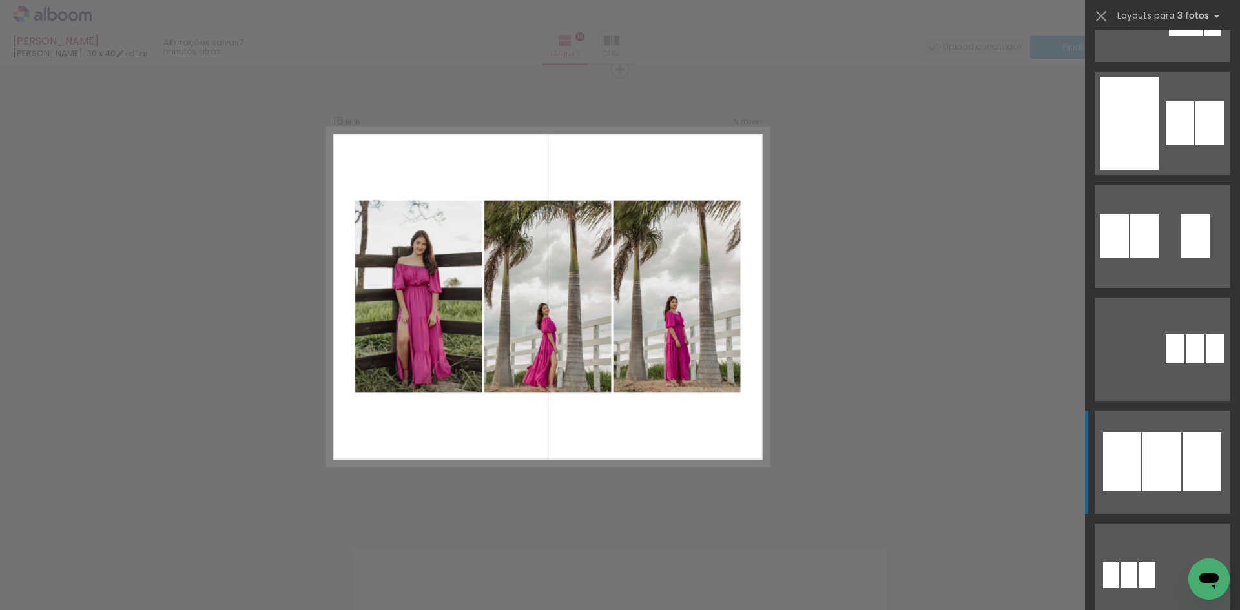
click at [1143, 451] on div at bounding box center [1162, 462] width 39 height 59
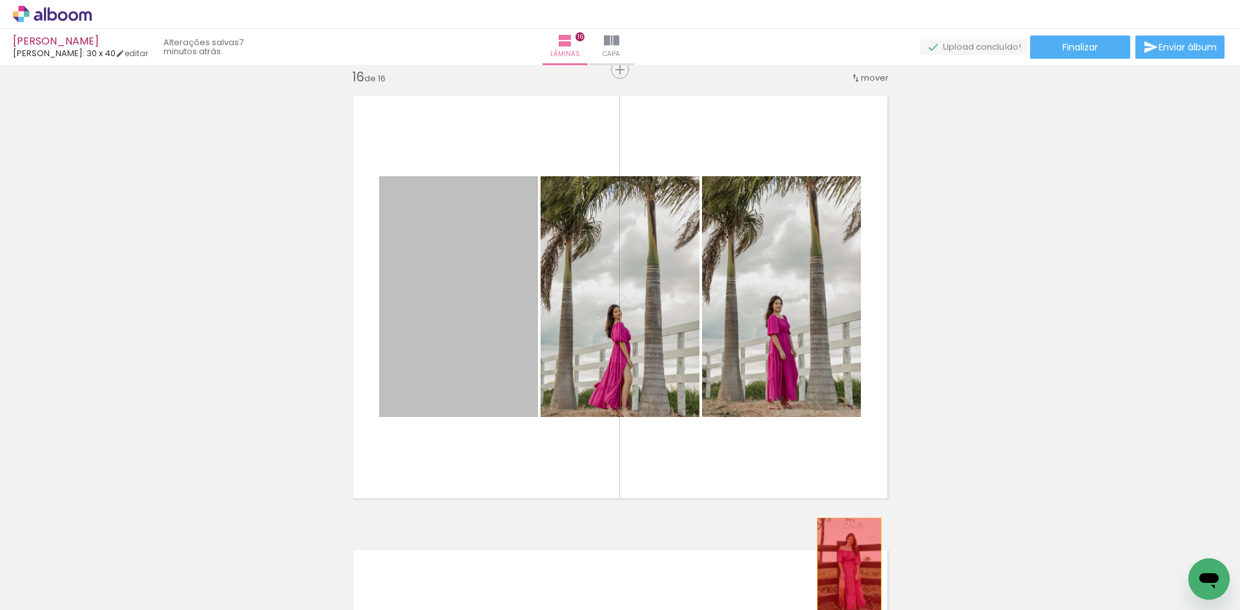
drag, startPoint x: 480, startPoint y: 283, endPoint x: 847, endPoint y: 576, distance: 469.3
click at [847, 576] on quentale-workspace at bounding box center [620, 305] width 1240 height 610
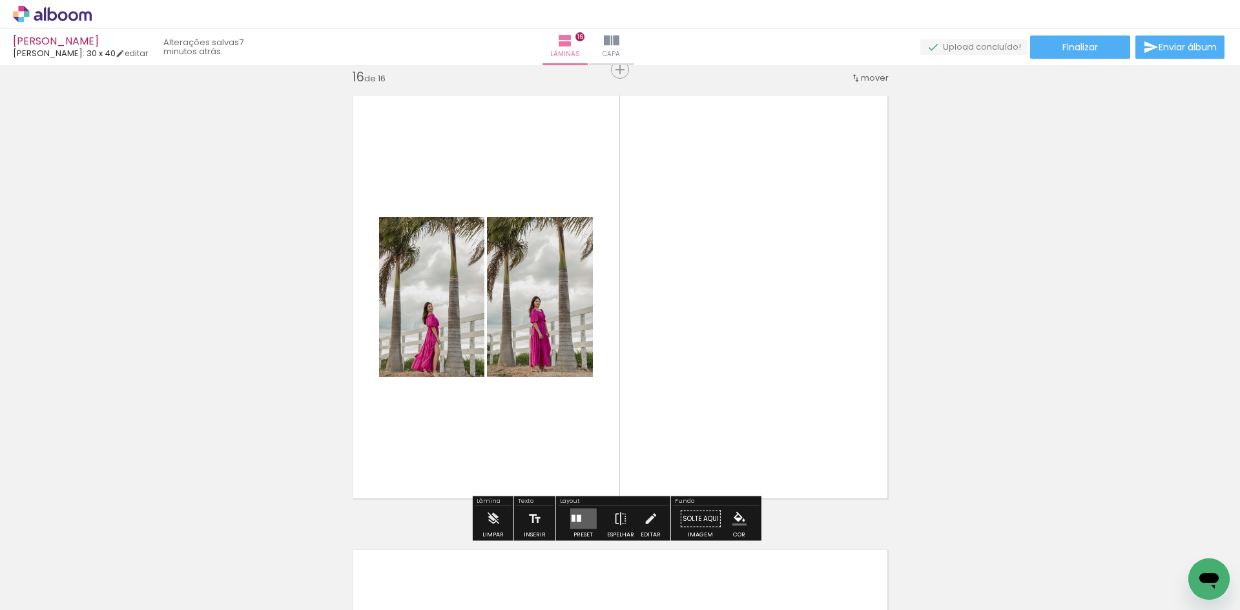
click at [577, 512] on quentale-layouter at bounding box center [583, 519] width 26 height 21
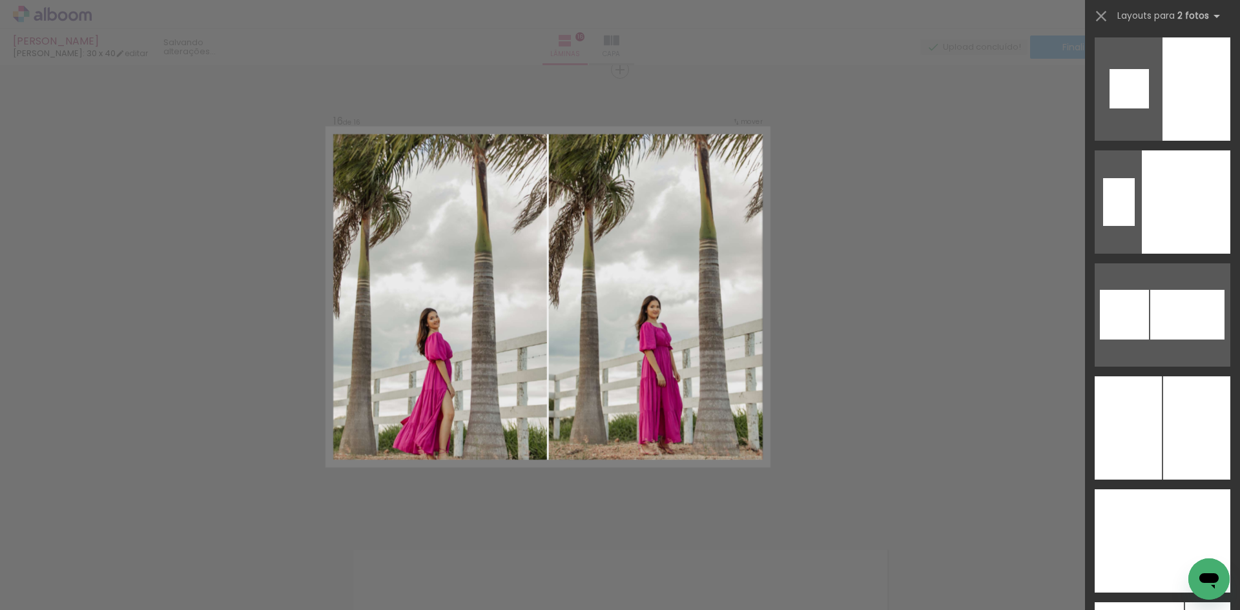
scroll to position [5038, 0]
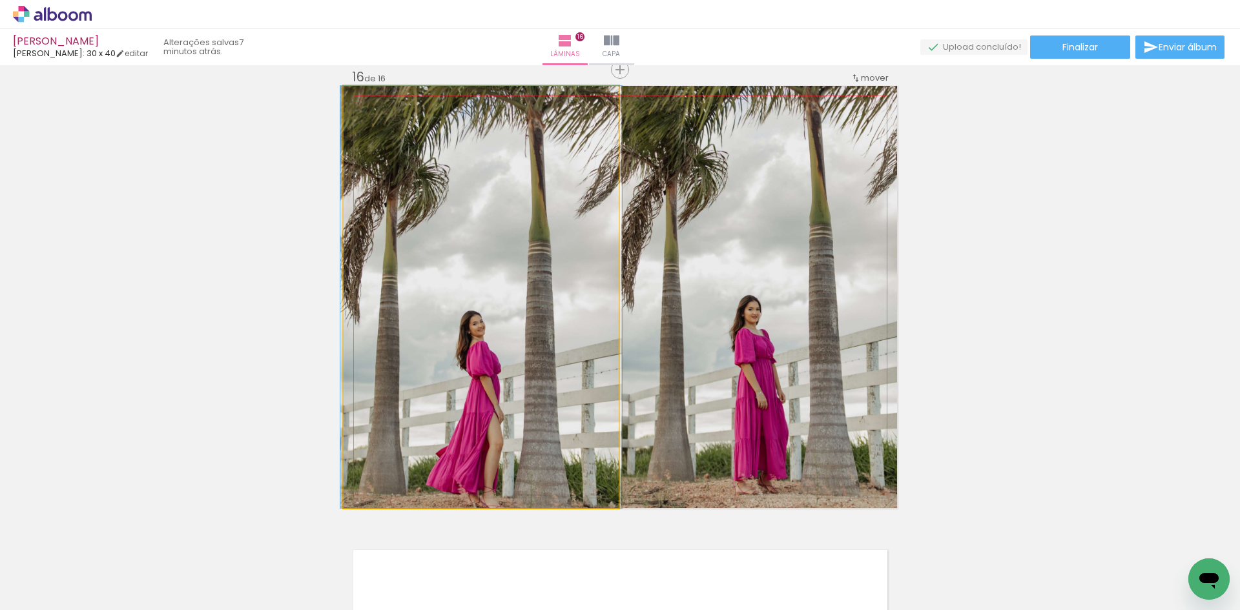
drag, startPoint x: 541, startPoint y: 329, endPoint x: 541, endPoint y: 308, distance: 20.7
drag, startPoint x: 535, startPoint y: 359, endPoint x: 536, endPoint y: 320, distance: 38.8
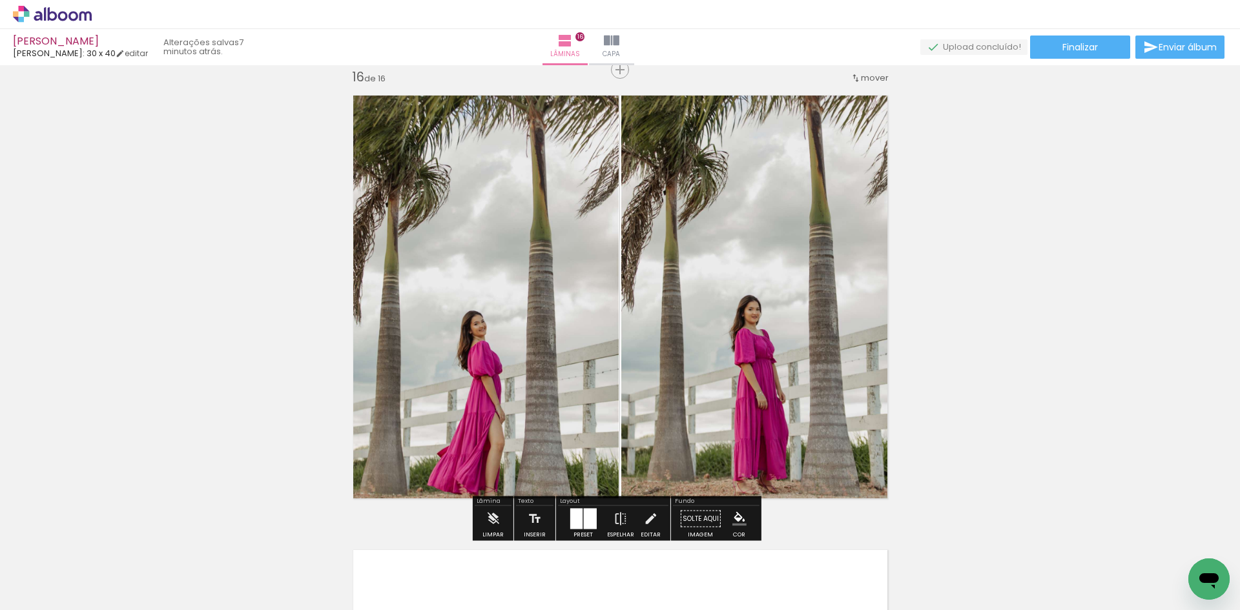
click at [536, 320] on quentale-photo at bounding box center [481, 297] width 275 height 422
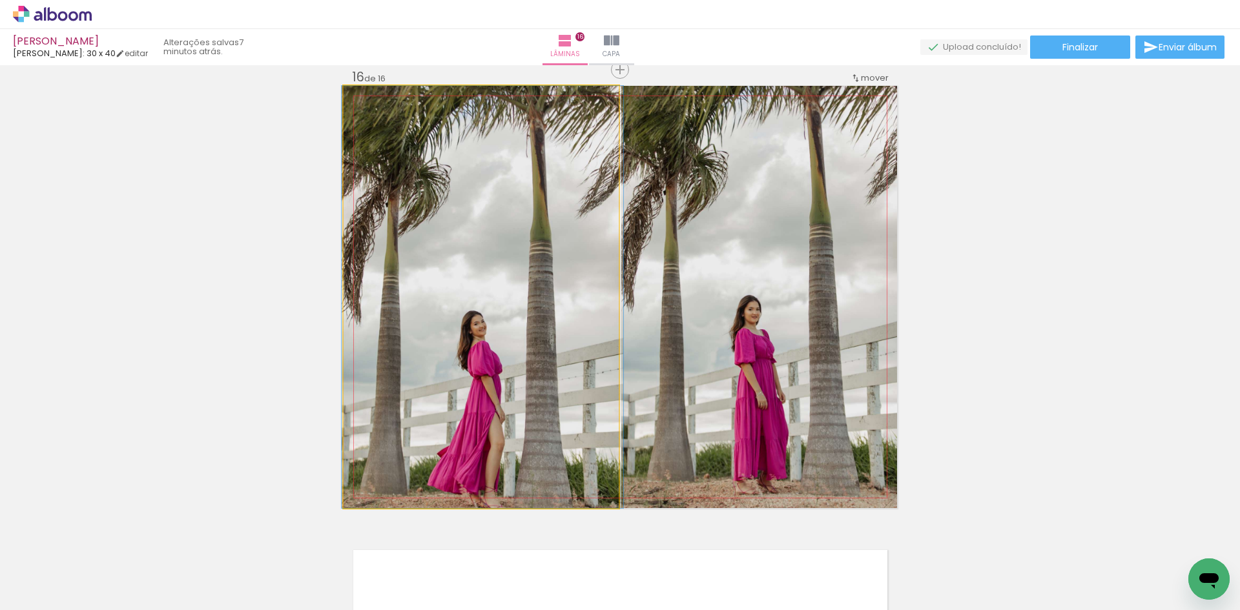
drag, startPoint x: 369, startPoint y: 99, endPoint x: 352, endPoint y: 100, distance: 17.5
type paper-slider "100"
click at [352, 100] on div at bounding box center [393, 99] width 90 height 19
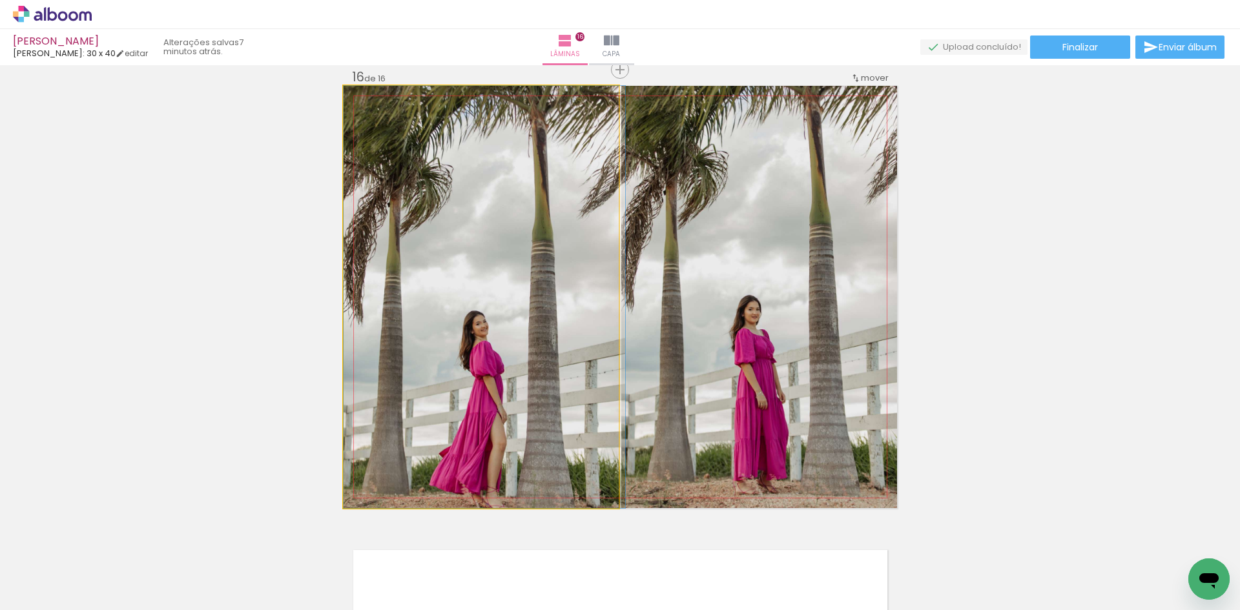
drag, startPoint x: 514, startPoint y: 317, endPoint x: 522, endPoint y: 282, distance: 35.2
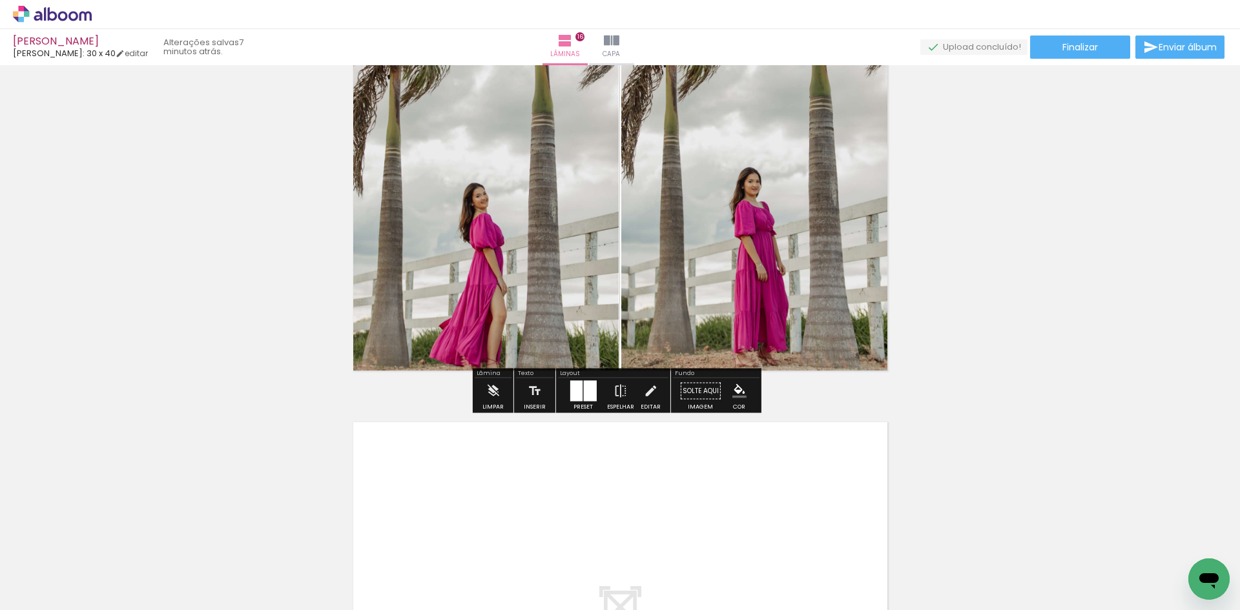
scroll to position [6967, 0]
click at [594, 391] on div at bounding box center [583, 390] width 35 height 26
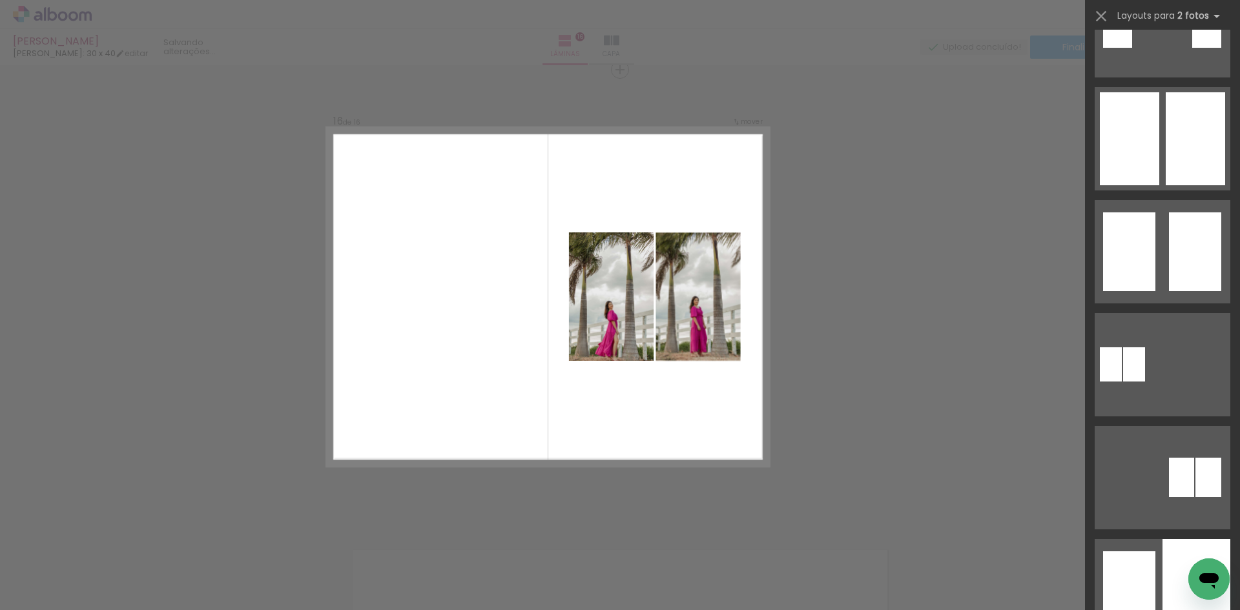
scroll to position [404, 0]
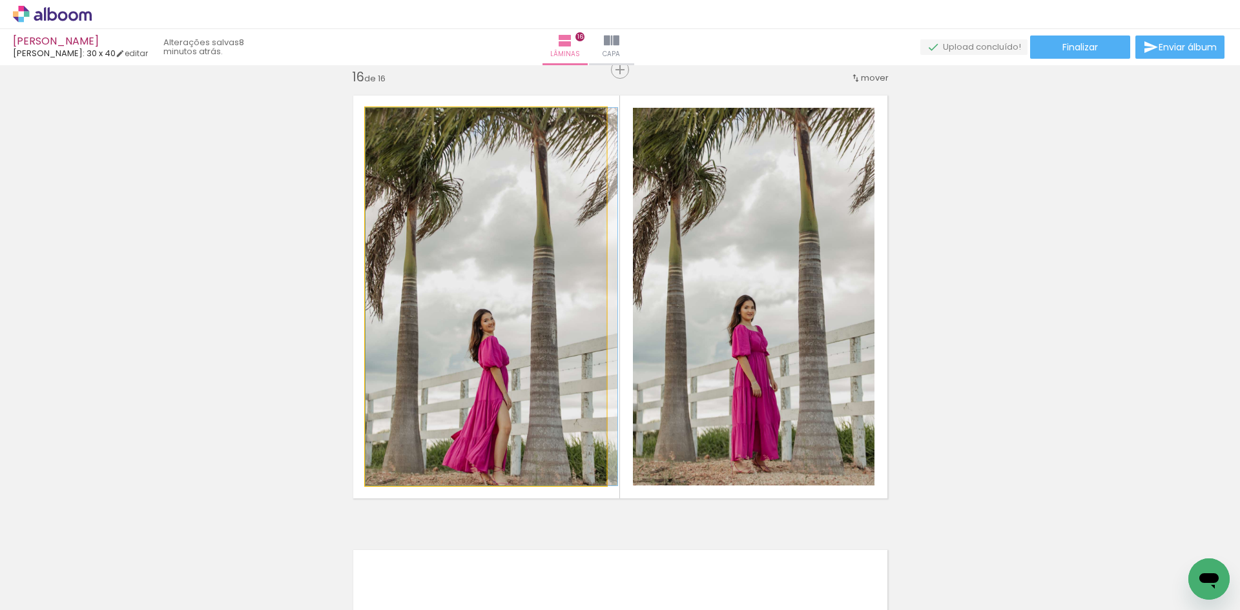
drag, startPoint x: 499, startPoint y: 313, endPoint x: 504, endPoint y: 286, distance: 27.5
drag, startPoint x: 511, startPoint y: 338, endPoint x: 514, endPoint y: 299, distance: 39.5
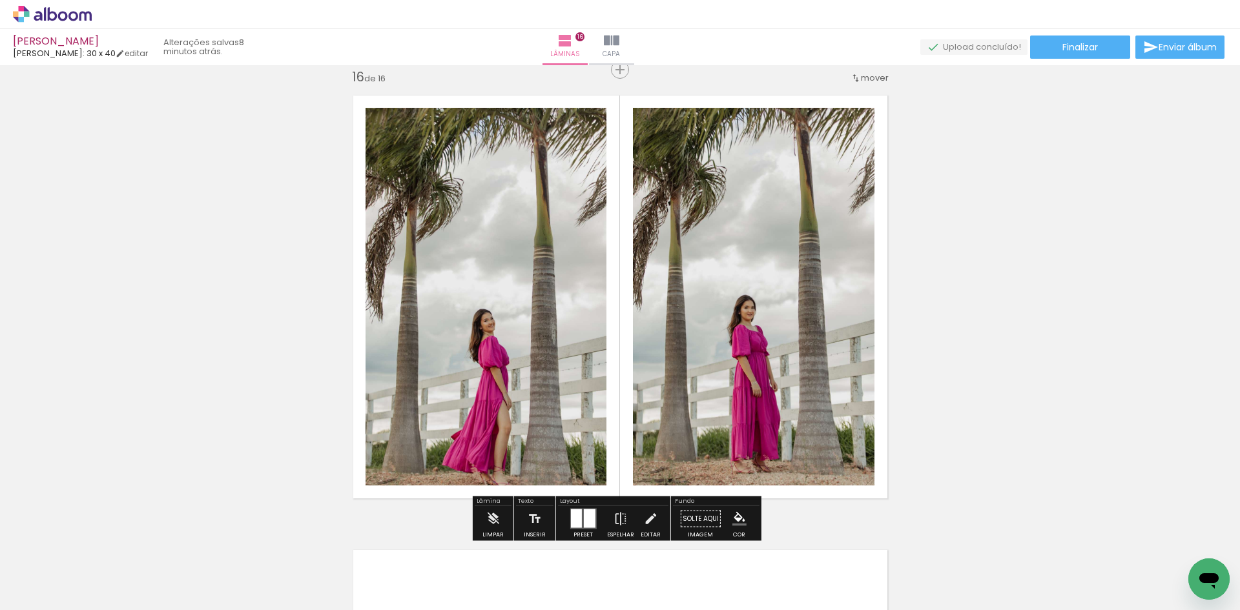
click at [514, 299] on quentale-photo at bounding box center [486, 297] width 241 height 378
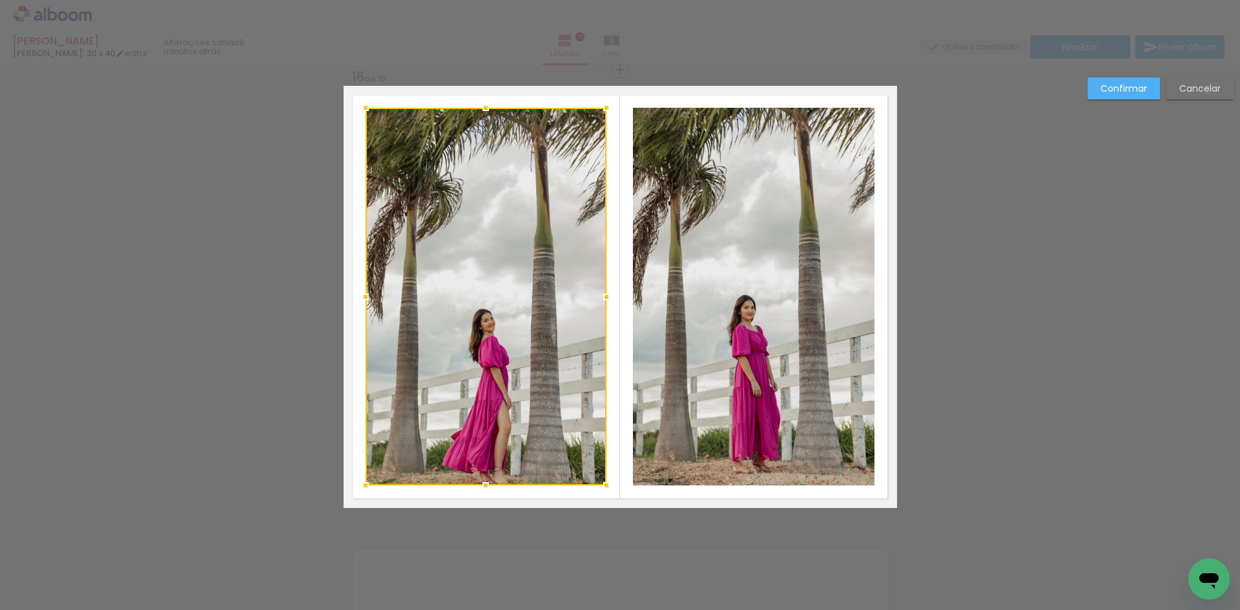
drag, startPoint x: 514, startPoint y: 299, endPoint x: 517, endPoint y: 277, distance: 22.2
click at [517, 277] on div at bounding box center [486, 297] width 241 height 378
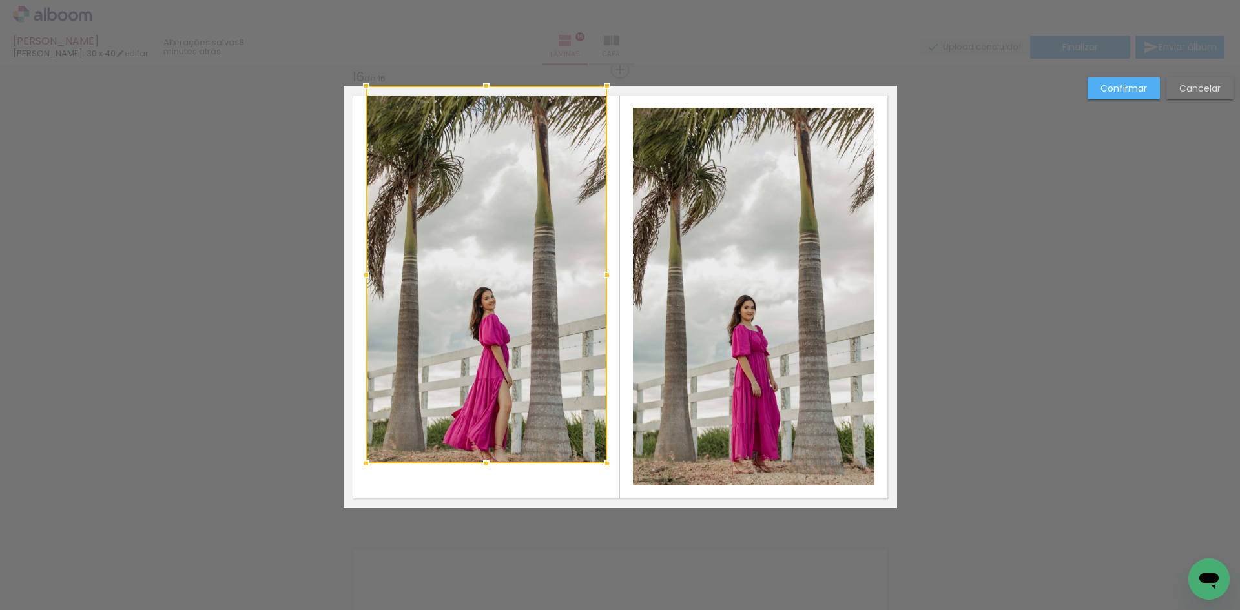
click at [0, 0] on slot "Cancelar" at bounding box center [0, 0] width 0 height 0
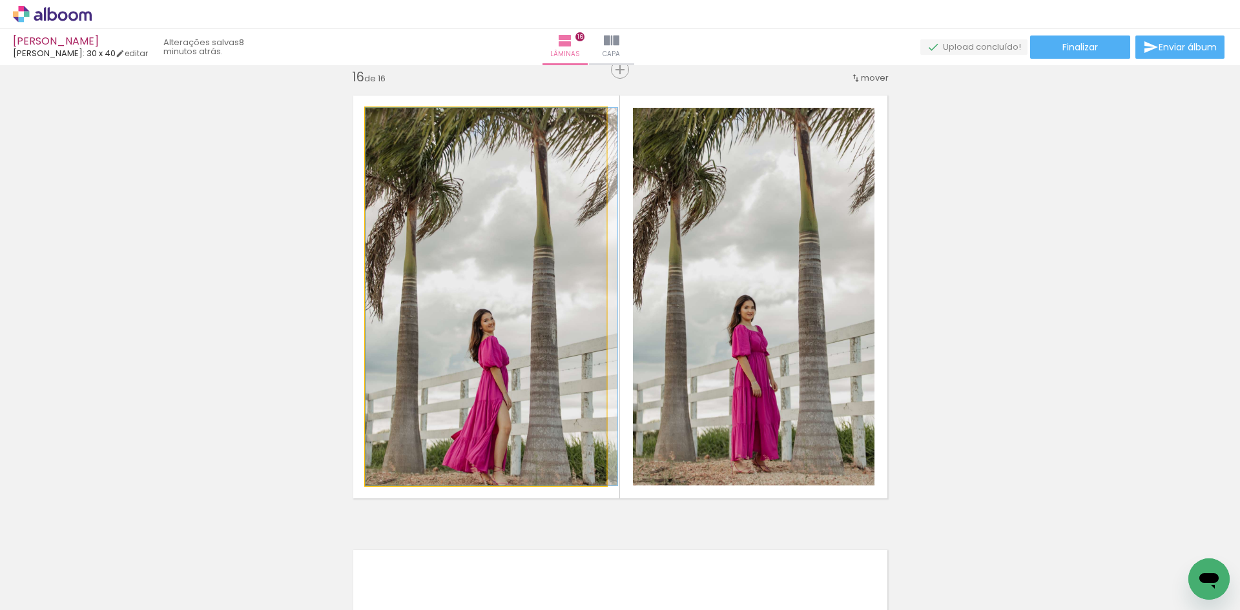
click at [494, 378] on quentale-photo at bounding box center [486, 297] width 241 height 378
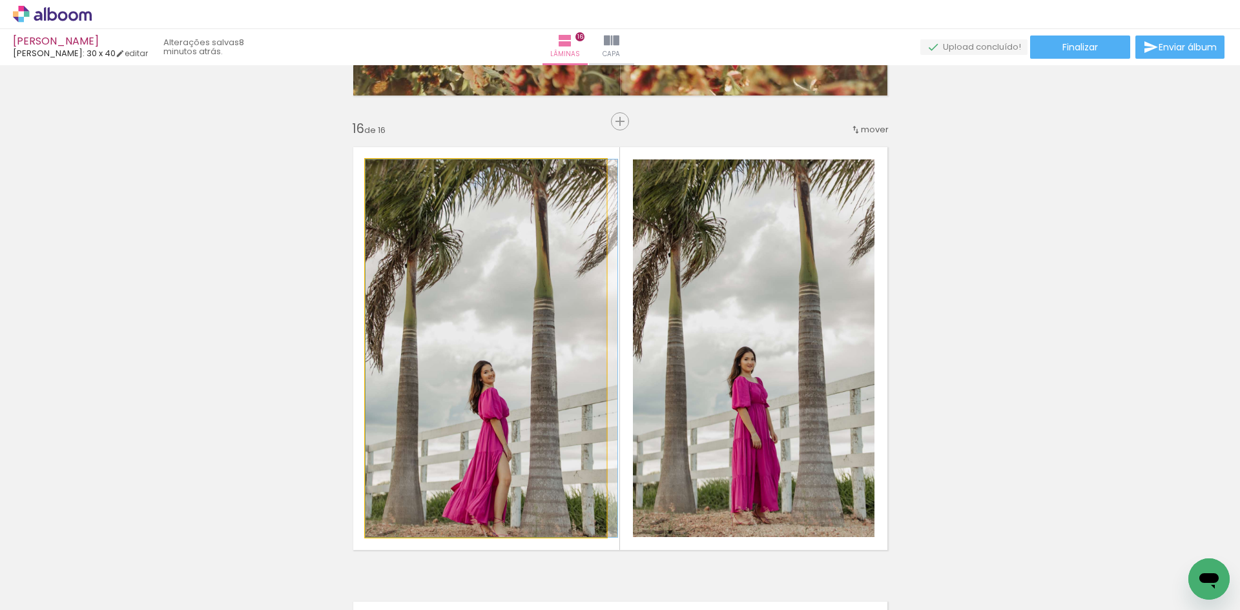
click at [494, 378] on quentale-photo at bounding box center [486, 349] width 241 height 378
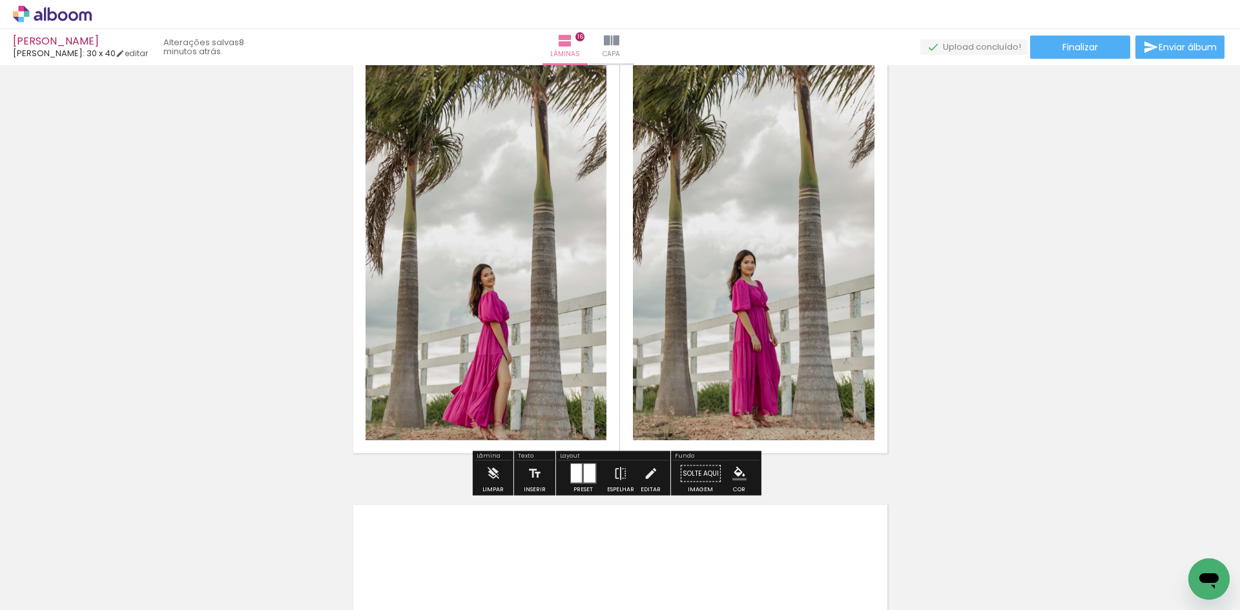
scroll to position [6980, 0]
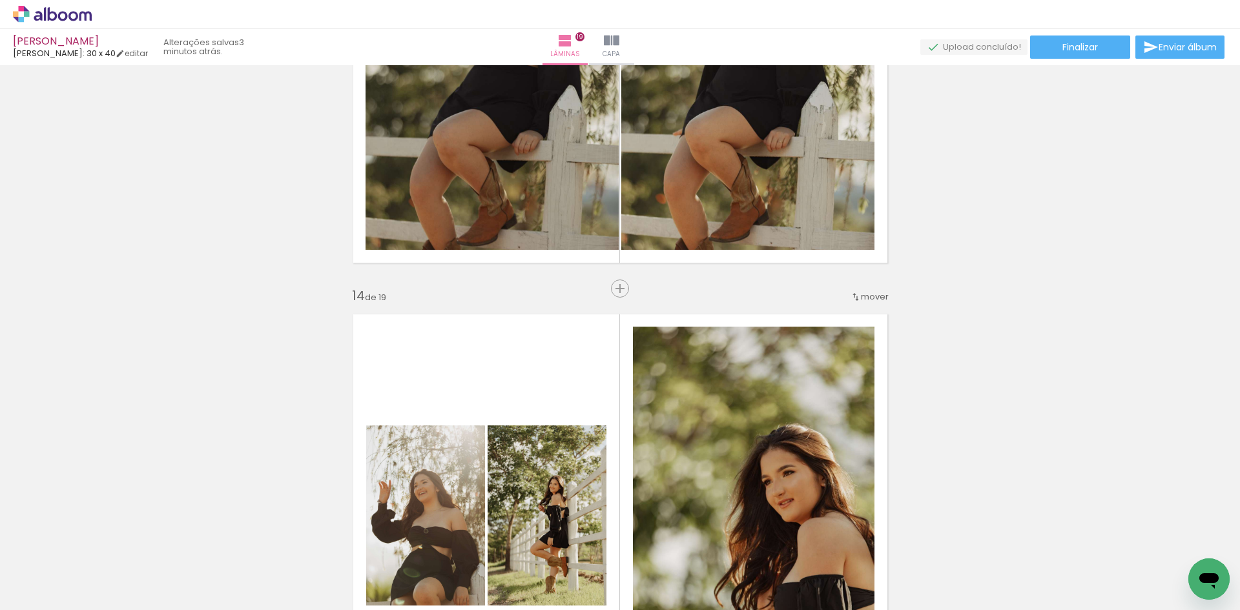
scroll to position [5387, 0]
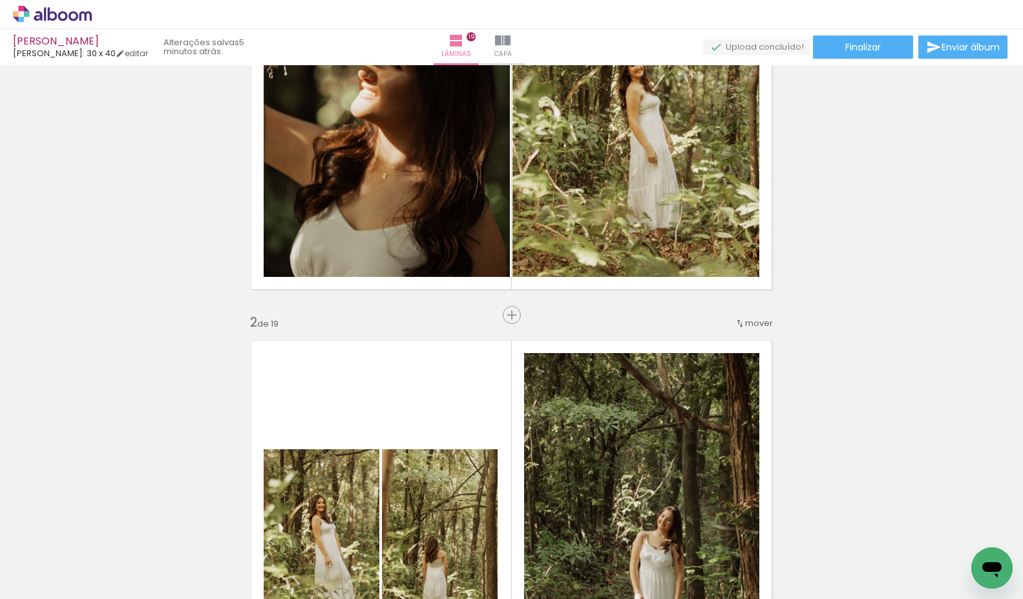
scroll to position [65, 0]
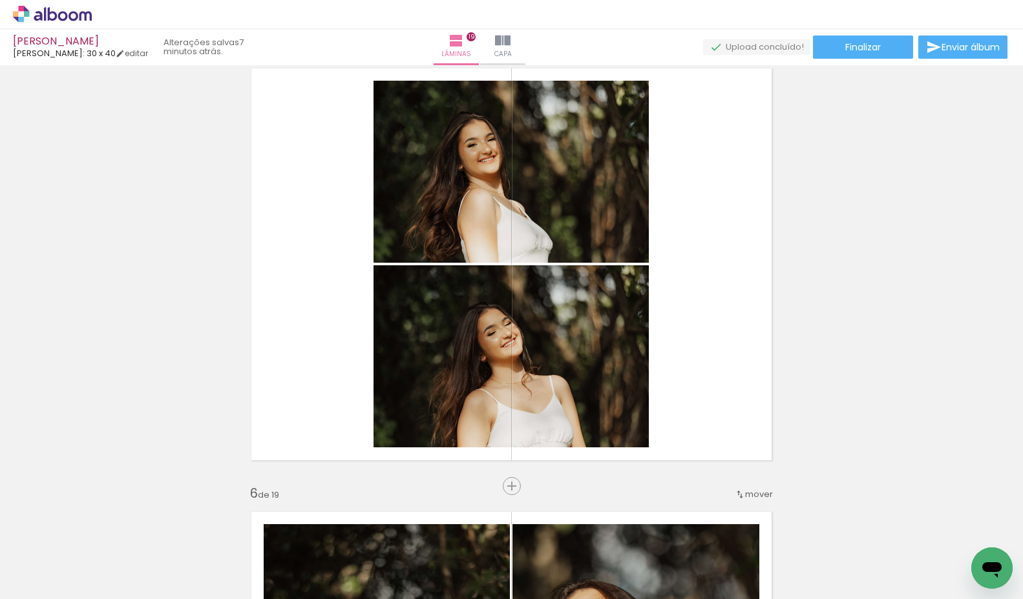
scroll to position [1173, 0]
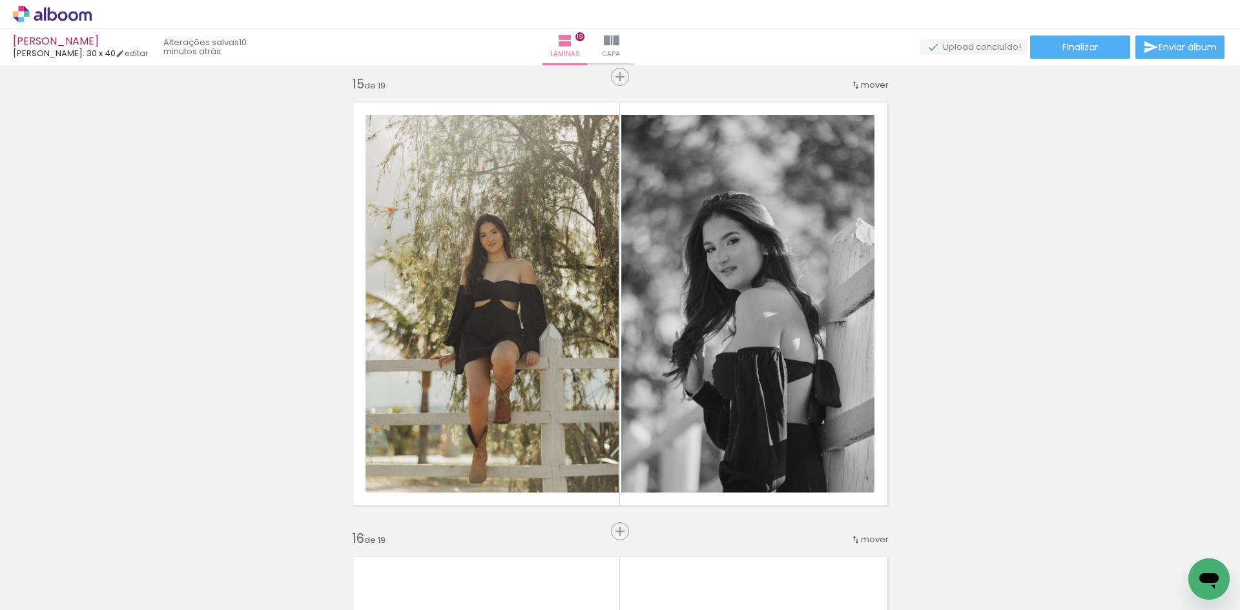
scroll to position [6348, 0]
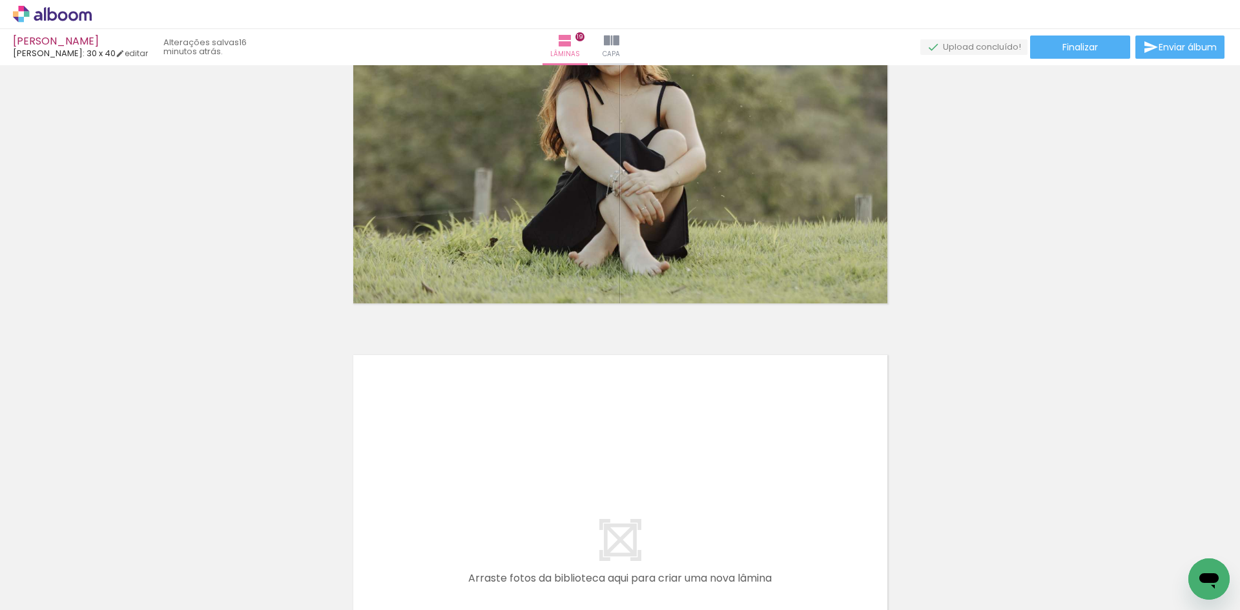
scroll to position [8010, 0]
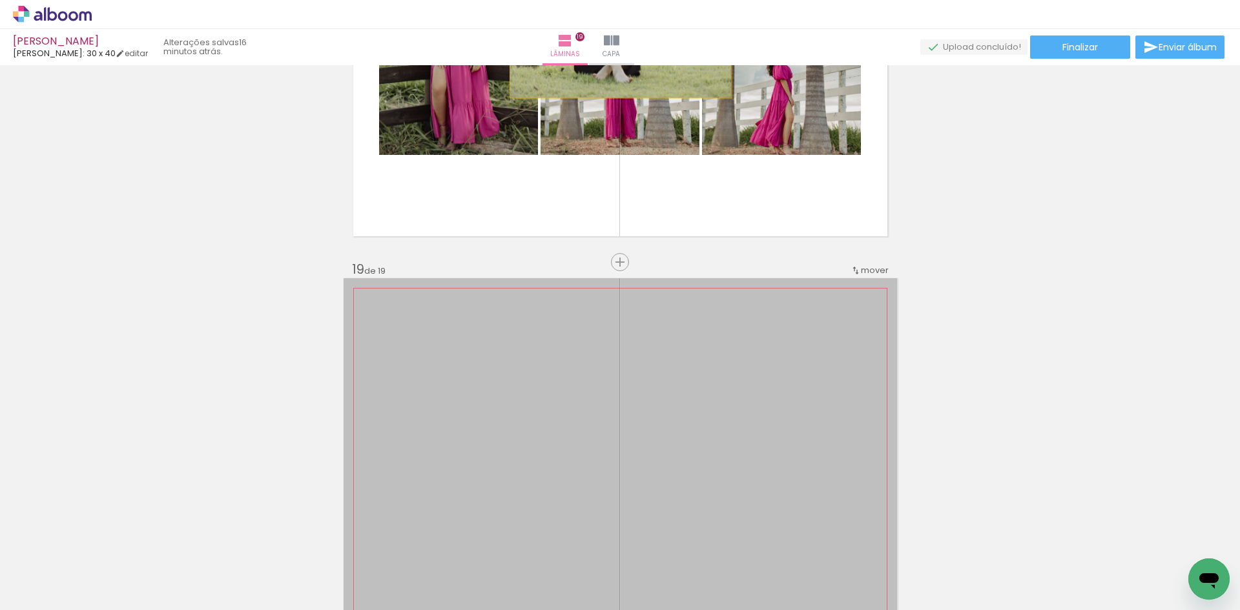
drag, startPoint x: 652, startPoint y: 464, endPoint x: 616, endPoint y: 14, distance: 452.3
click at [616, 0] on div "ANA CAROLINA Luiz Fotógrafo: 30 x 40 editar 16 minutos atrás. Lâminas 19 Capa F…" at bounding box center [620, 0] width 1240 height 0
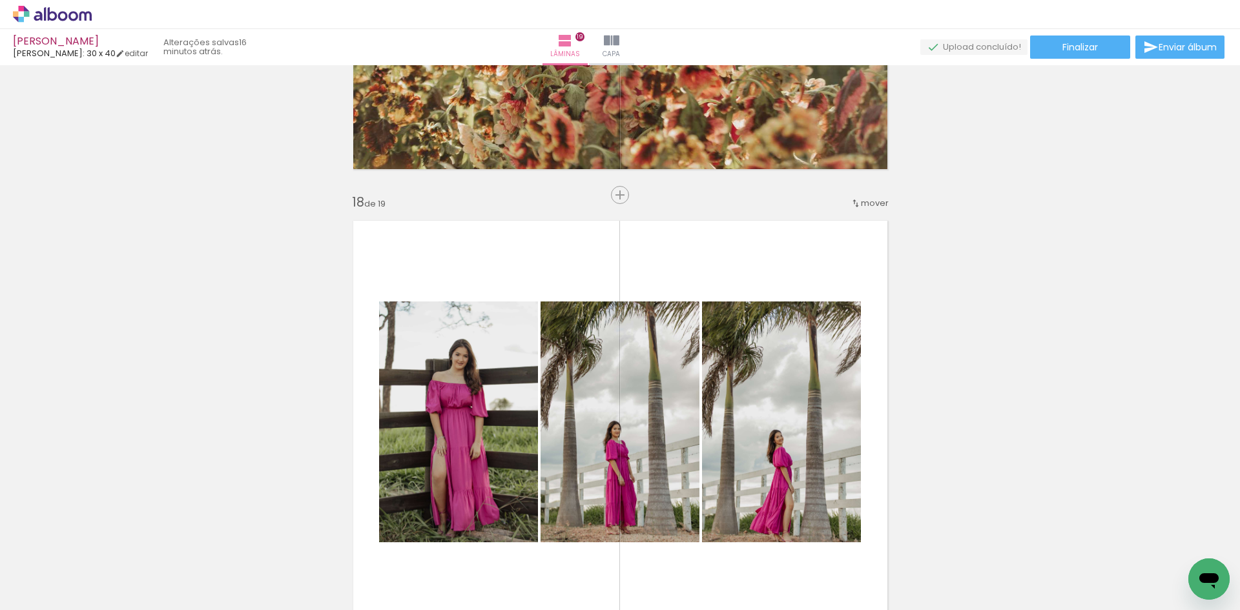
scroll to position [7945, 0]
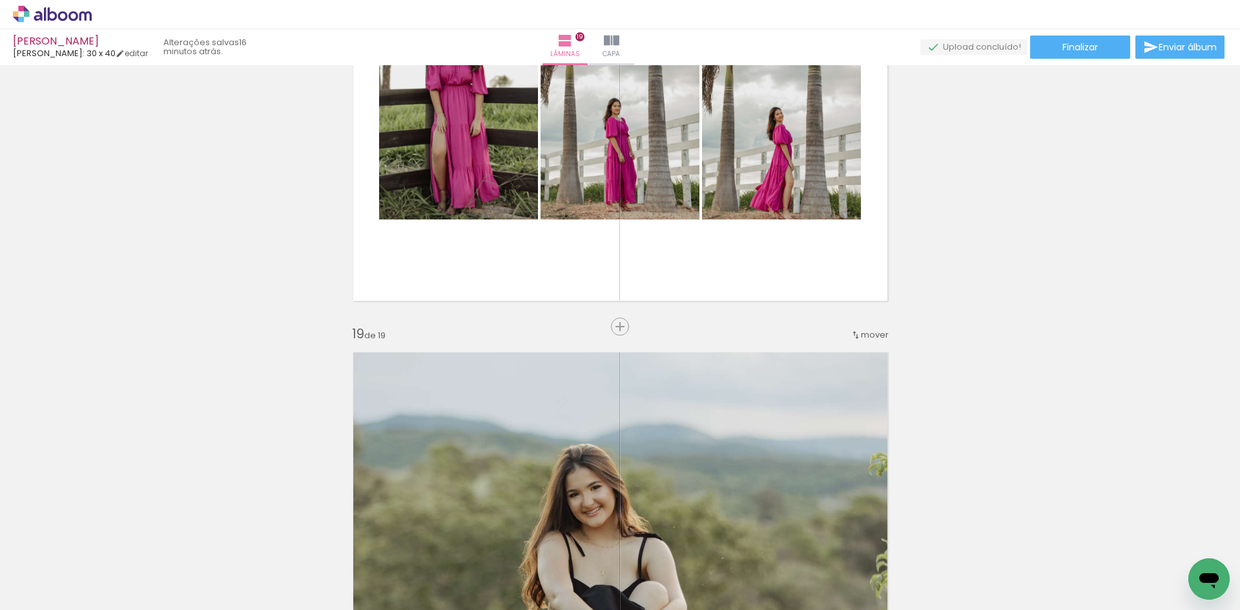
click at [853, 337] on iron-icon at bounding box center [856, 335] width 10 height 10
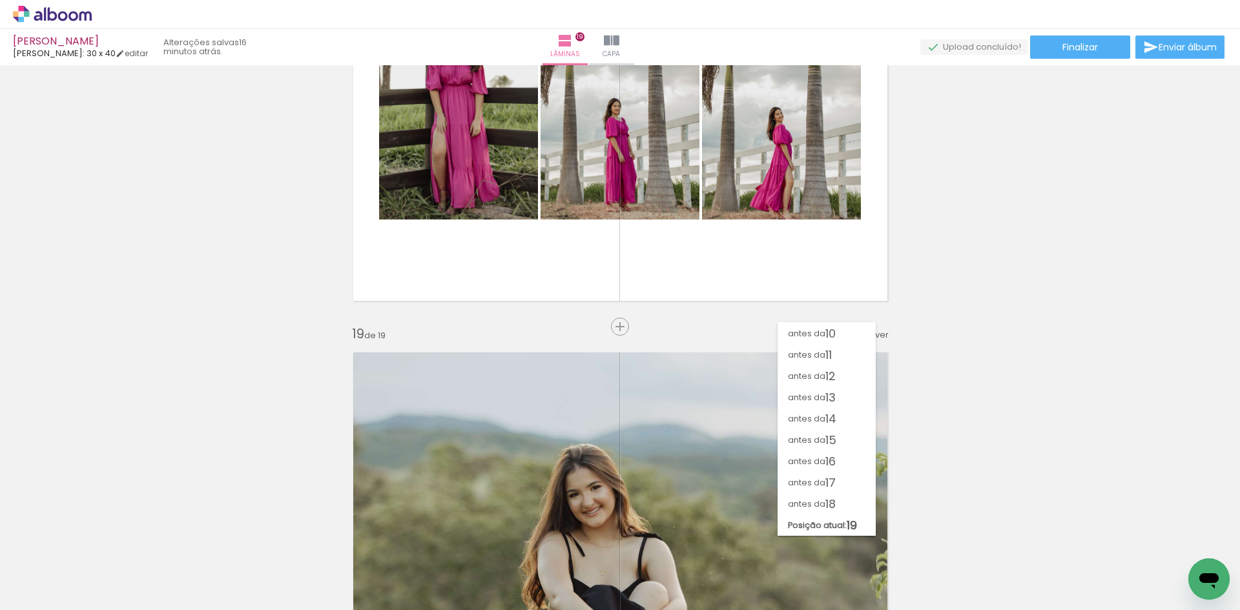
scroll to position [191, 0]
click at [842, 495] on paper-item "antes da 18" at bounding box center [827, 504] width 98 height 21
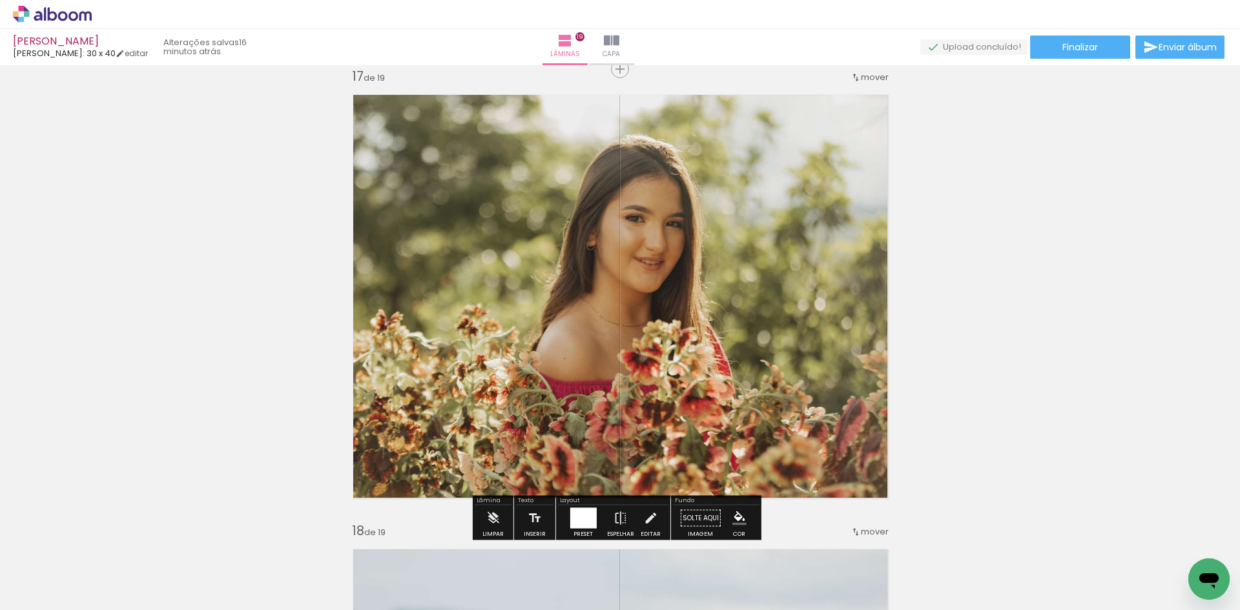
scroll to position [7166, 0]
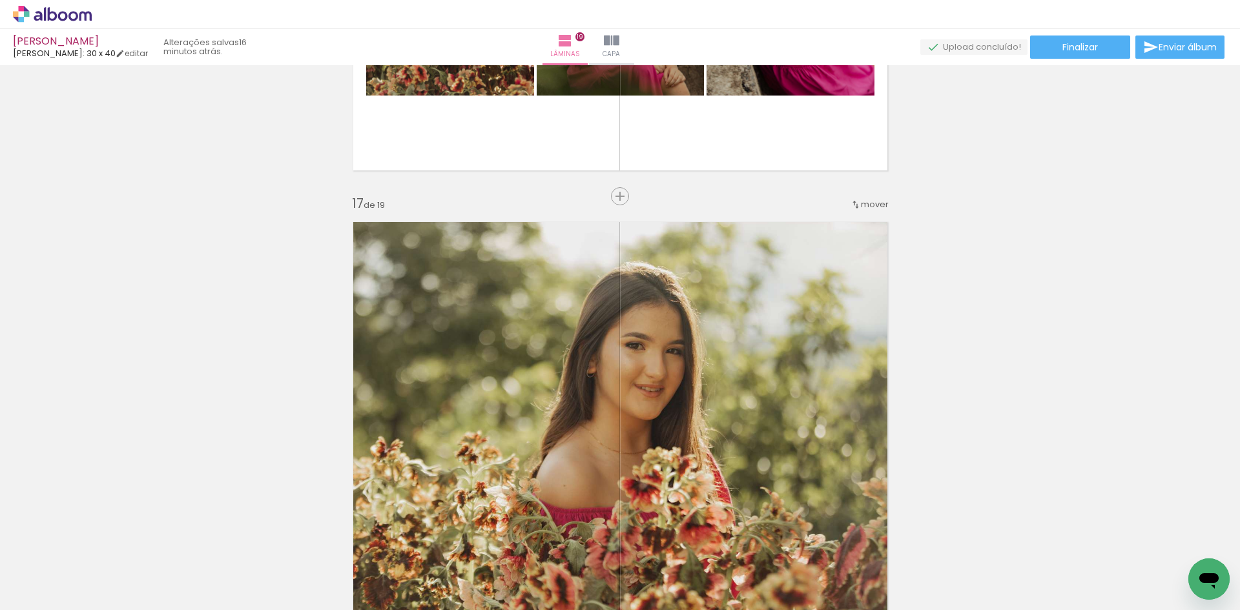
click at [862, 205] on span "mover" at bounding box center [875, 204] width 28 height 12
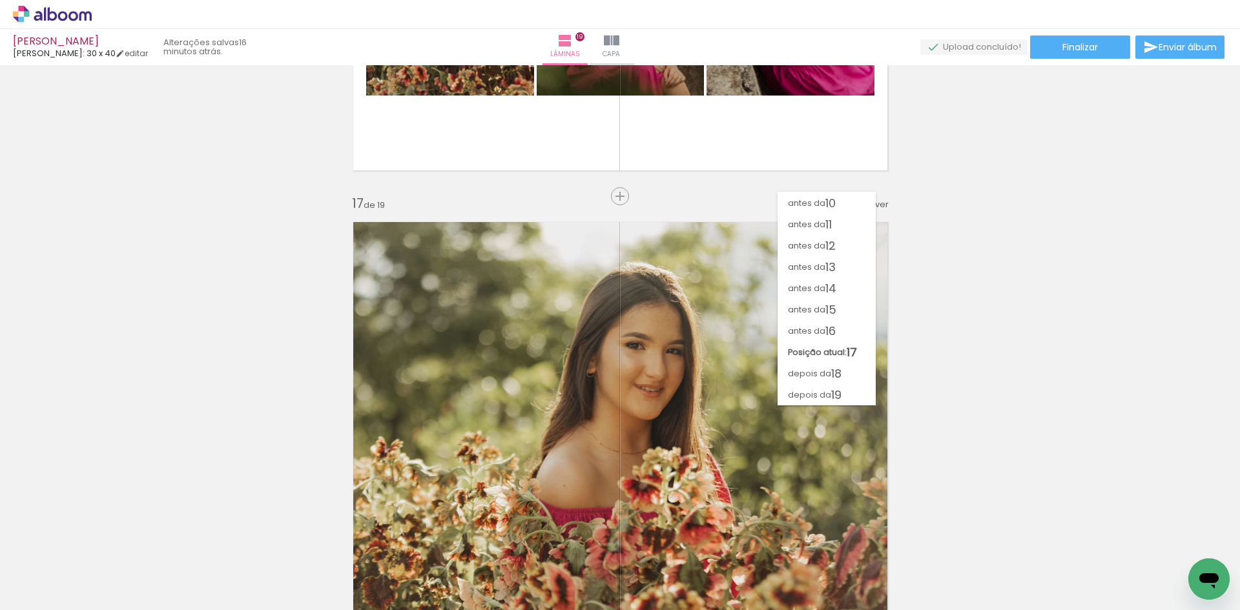
scroll to position [191, 0]
click at [866, 328] on paper-item "antes da 16" at bounding box center [827, 330] width 98 height 21
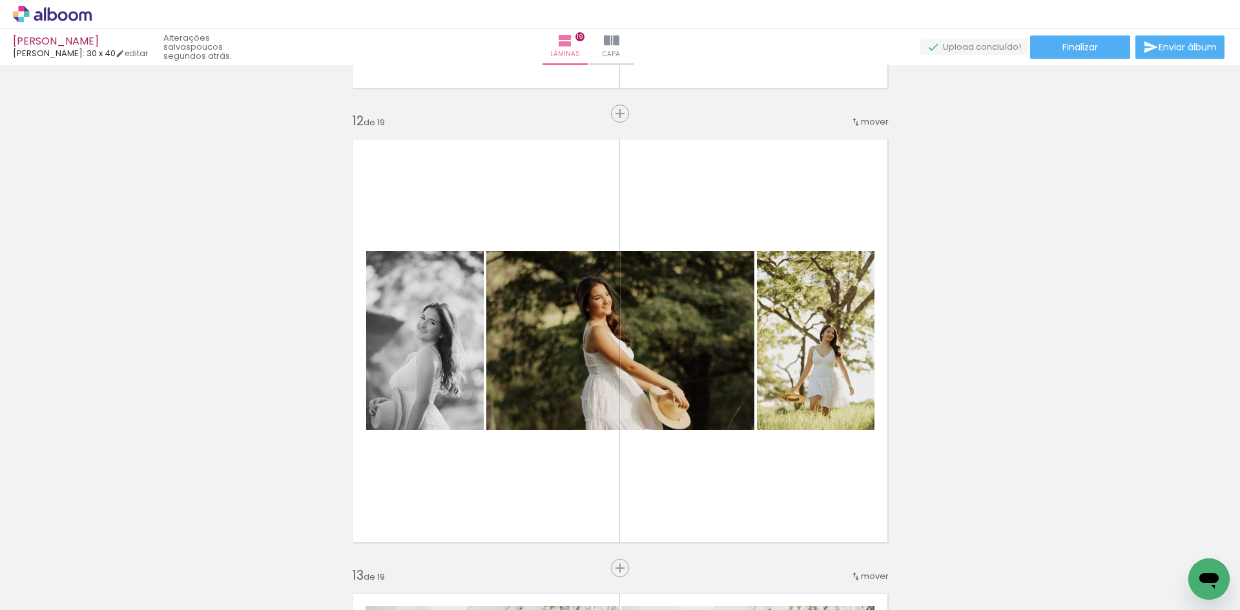
scroll to position [4965, 0]
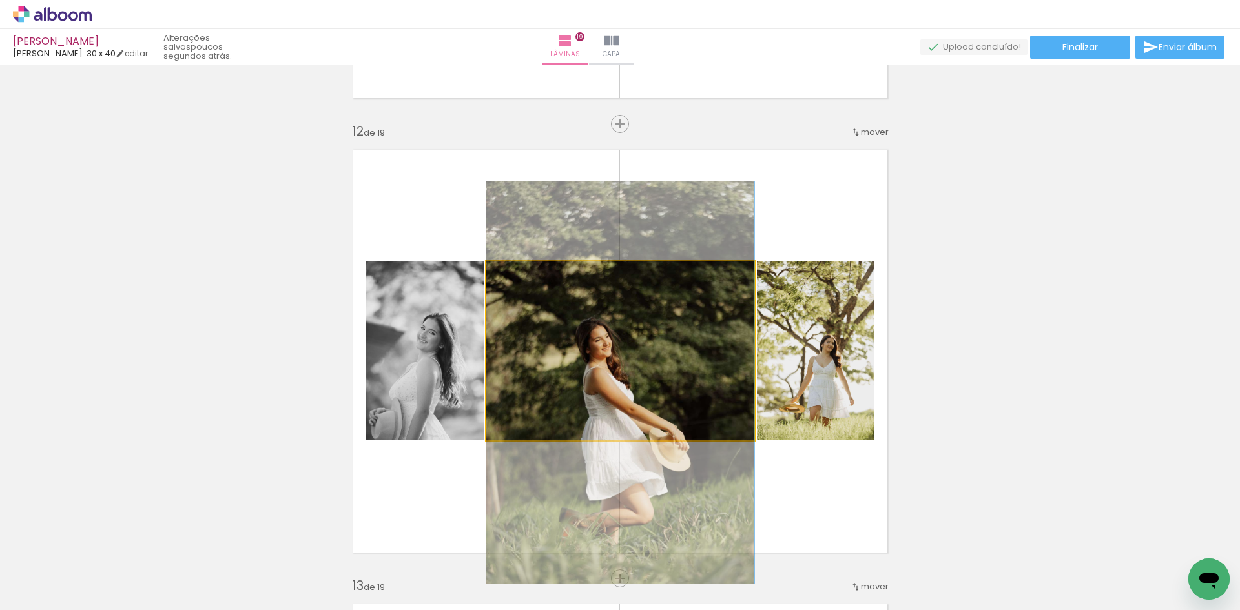
drag, startPoint x: 619, startPoint y: 336, endPoint x: 652, endPoint y: 368, distance: 46.2
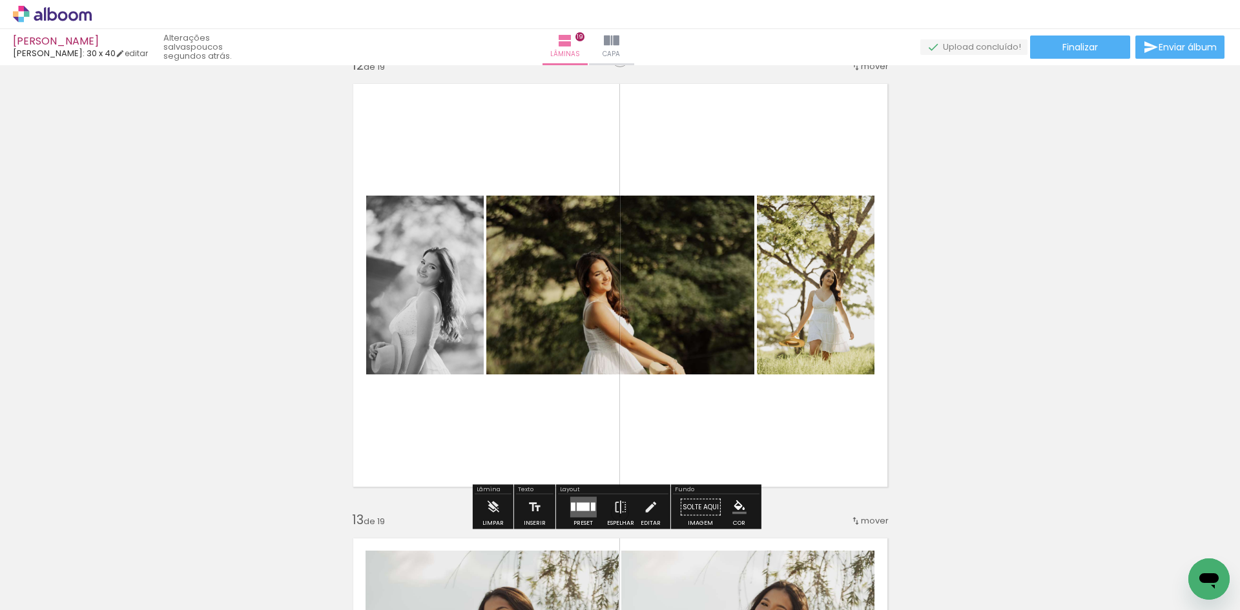
scroll to position [5094, 0]
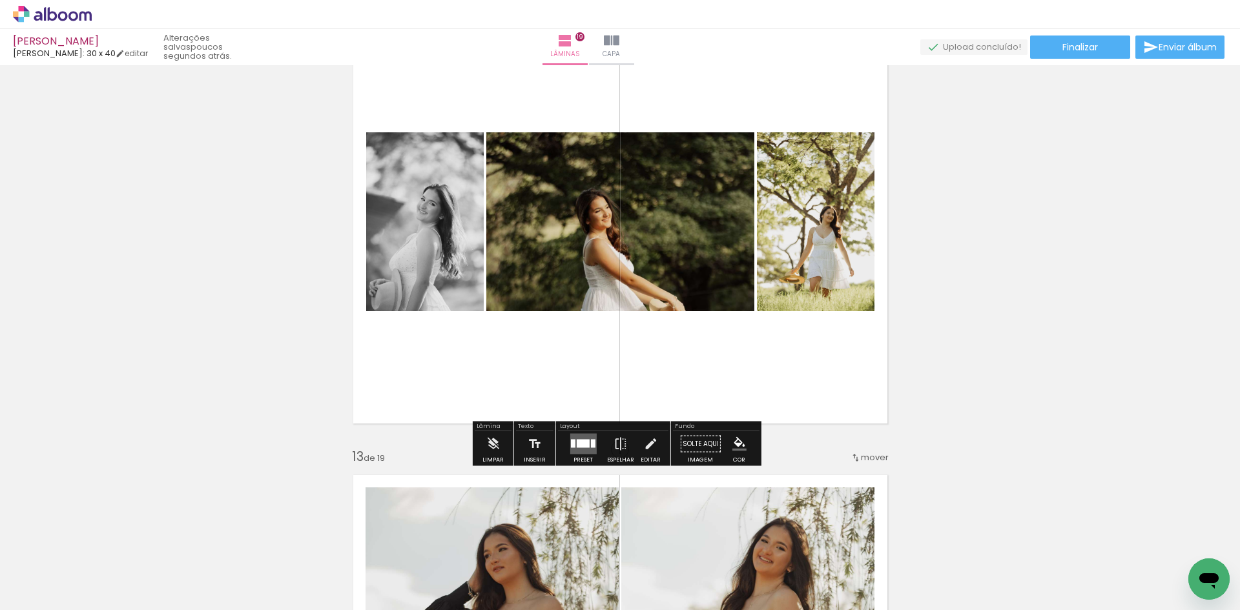
click at [573, 450] on quentale-layouter at bounding box center [583, 444] width 26 height 21
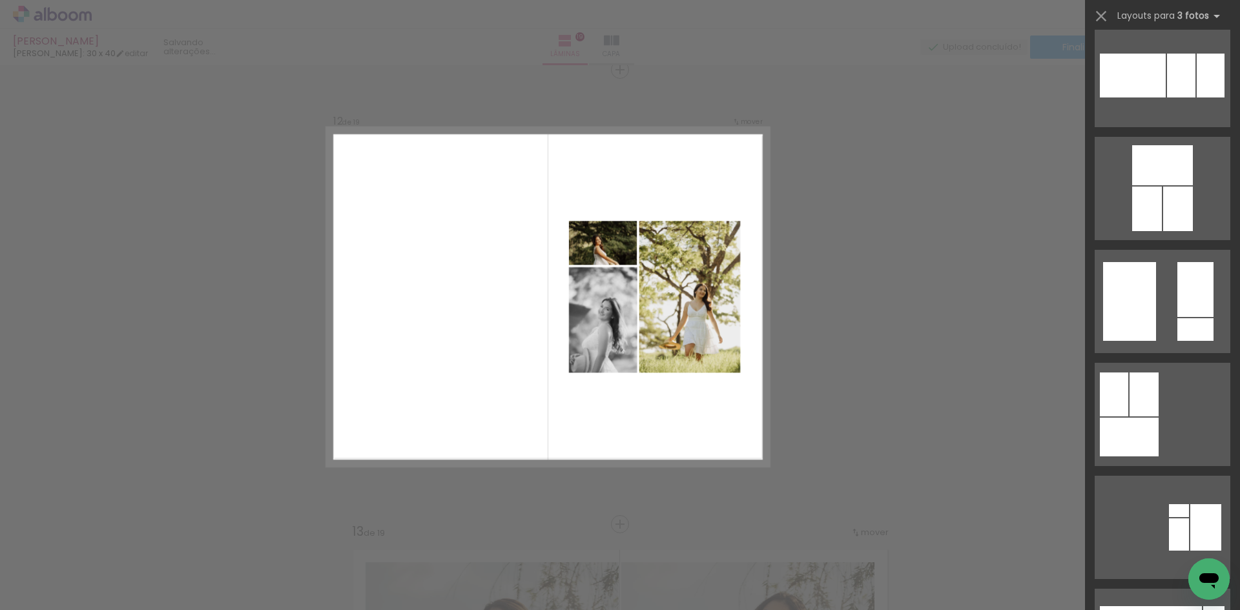
scroll to position [6912, 0]
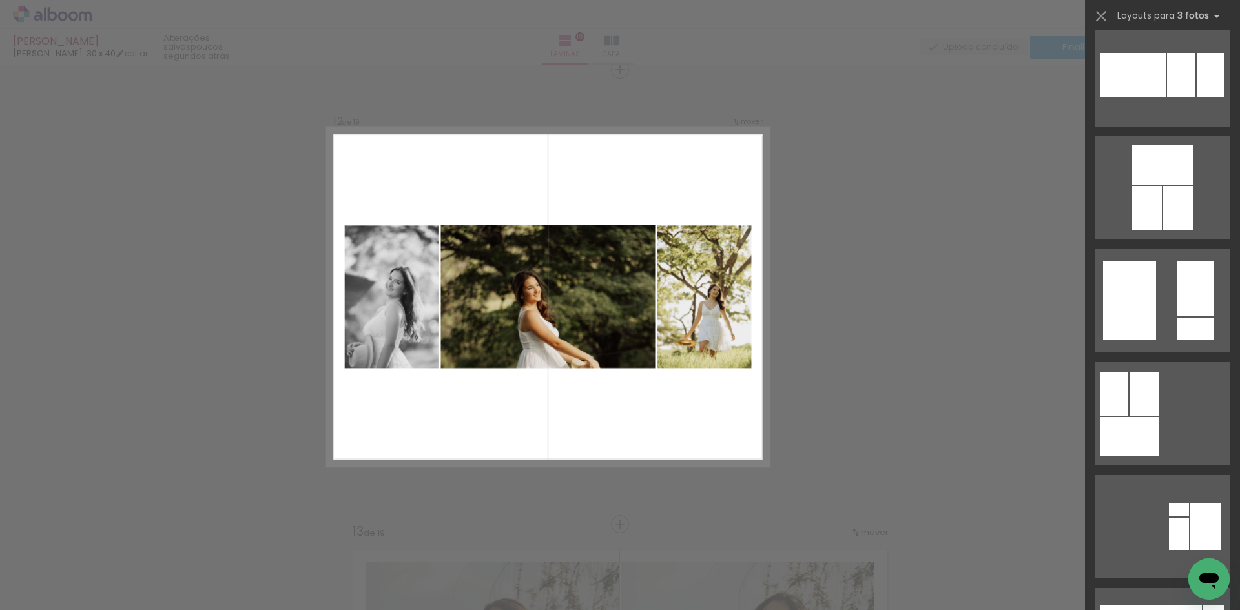
click at [603, 250] on quentale-photo at bounding box center [548, 296] width 214 height 143
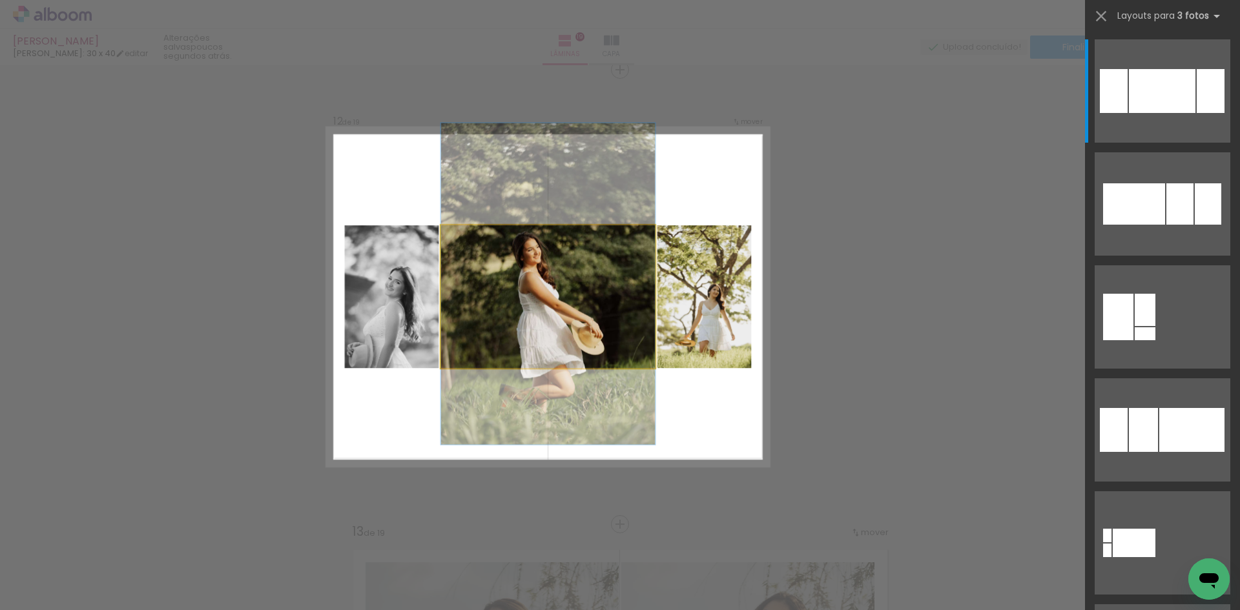
drag, startPoint x: 609, startPoint y: 284, endPoint x: 610, endPoint y: 236, distance: 47.8
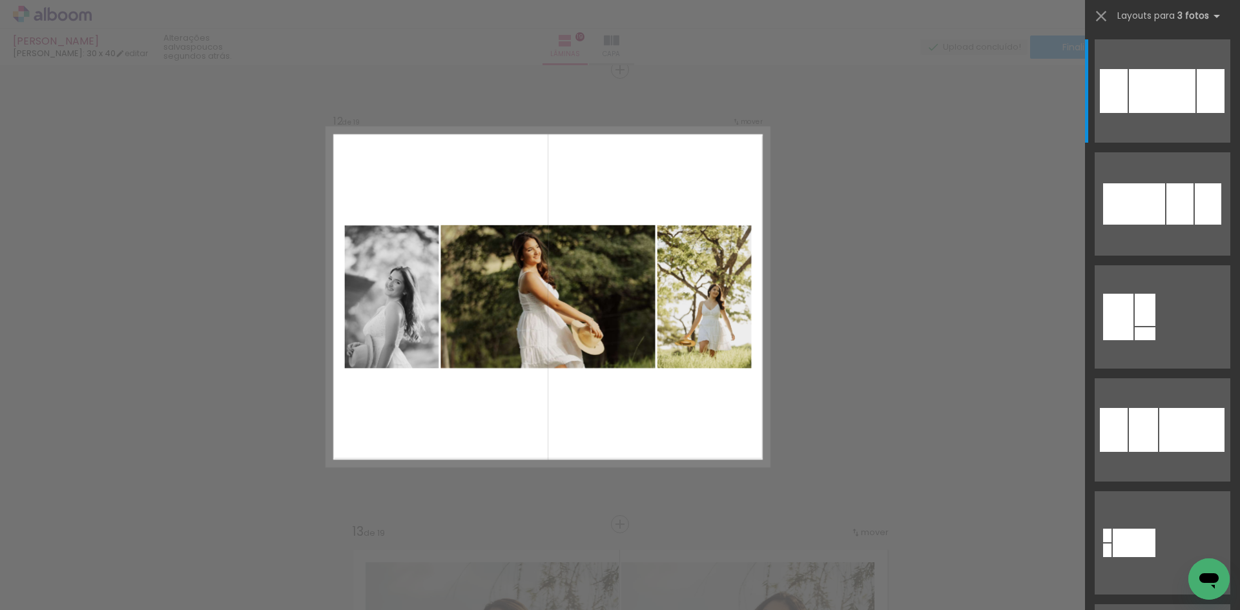
click at [607, 280] on quentale-photo at bounding box center [548, 296] width 214 height 143
click at [1099, 13] on iron-icon at bounding box center [1101, 16] width 18 height 18
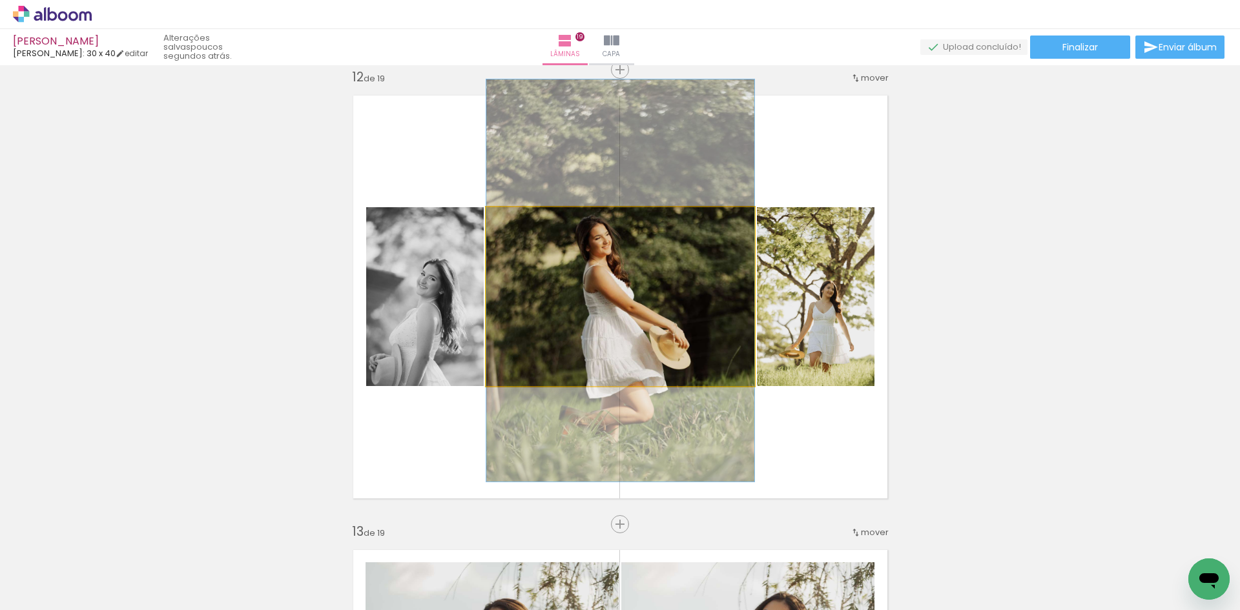
click at [644, 279] on quentale-photo at bounding box center [620, 296] width 268 height 179
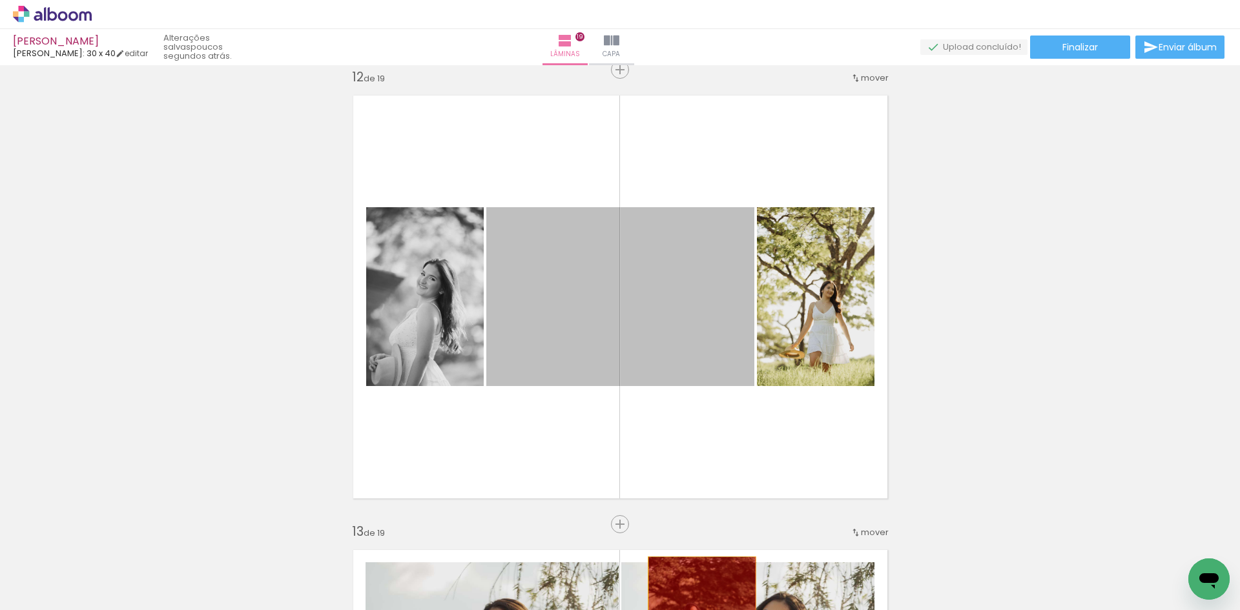
drag, startPoint x: 644, startPoint y: 279, endPoint x: 697, endPoint y: 593, distance: 318.4
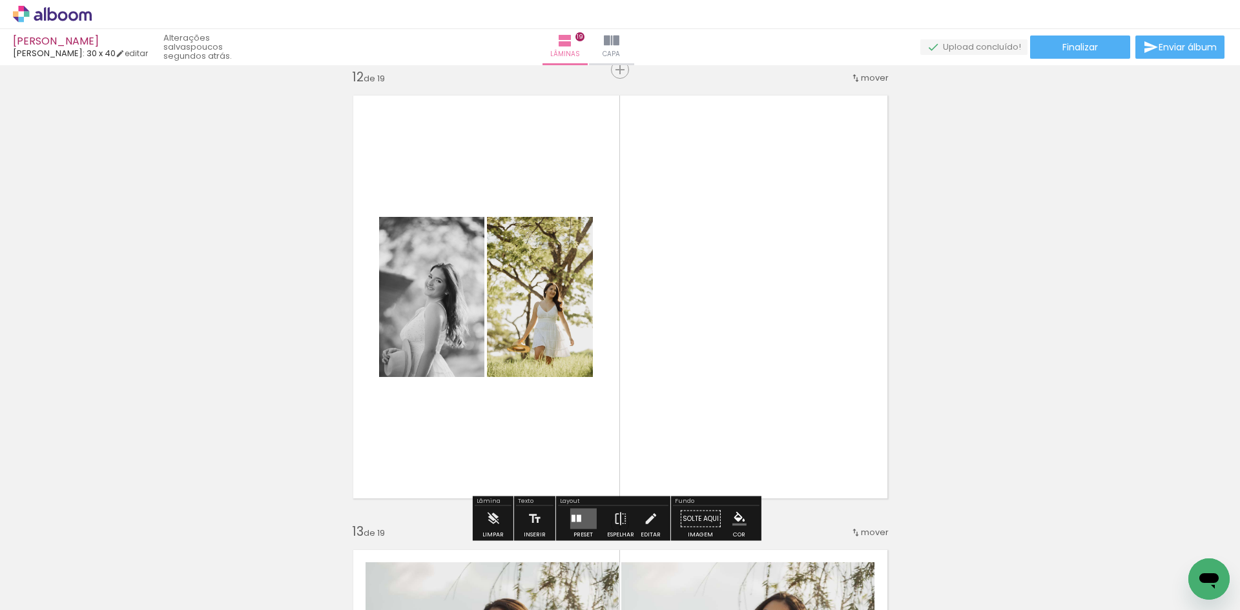
click at [578, 523] on quentale-layouter at bounding box center [583, 519] width 26 height 21
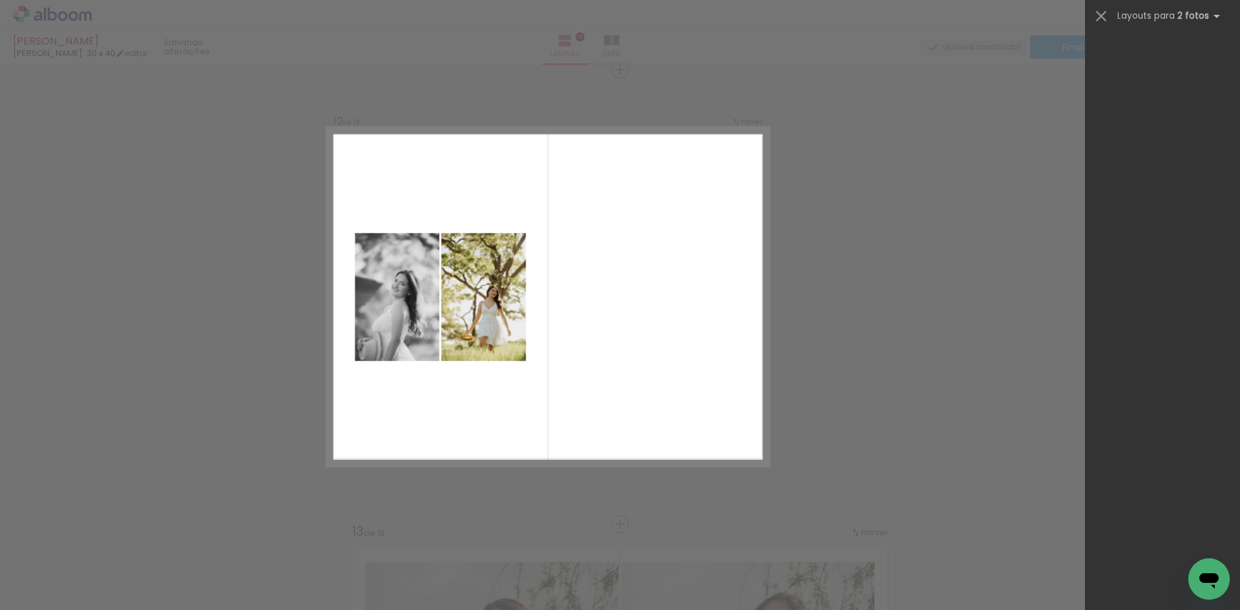
scroll to position [0, 0]
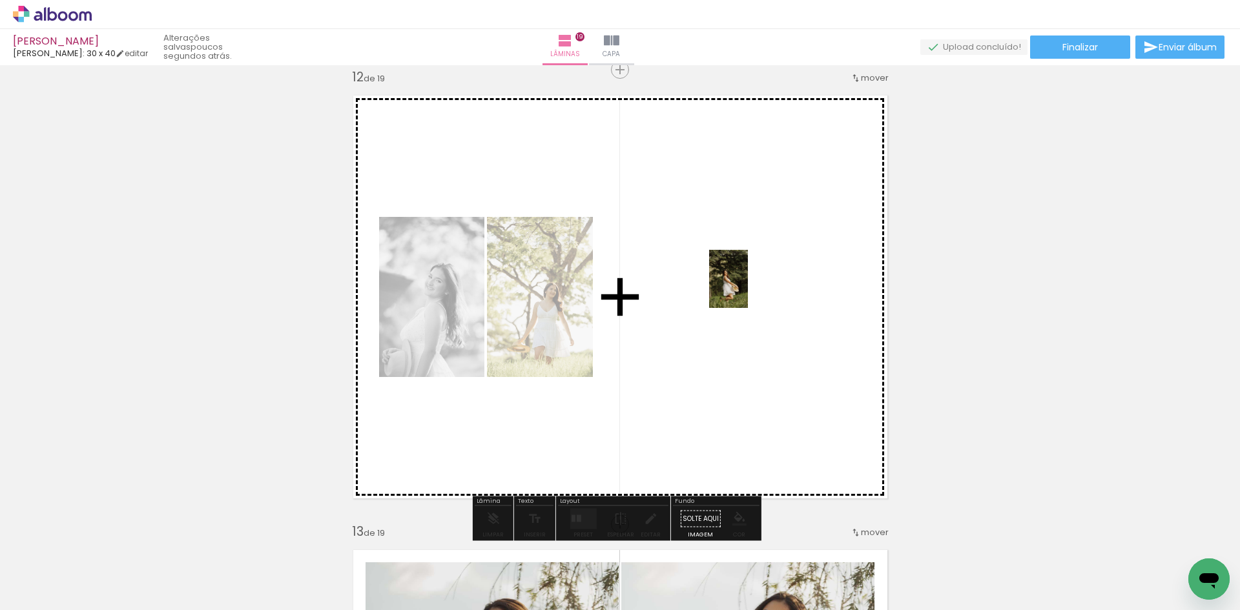
drag, startPoint x: 112, startPoint y: 577, endPoint x: 748, endPoint y: 289, distance: 697.9
click at [748, 289] on quentale-workspace at bounding box center [620, 305] width 1240 height 610
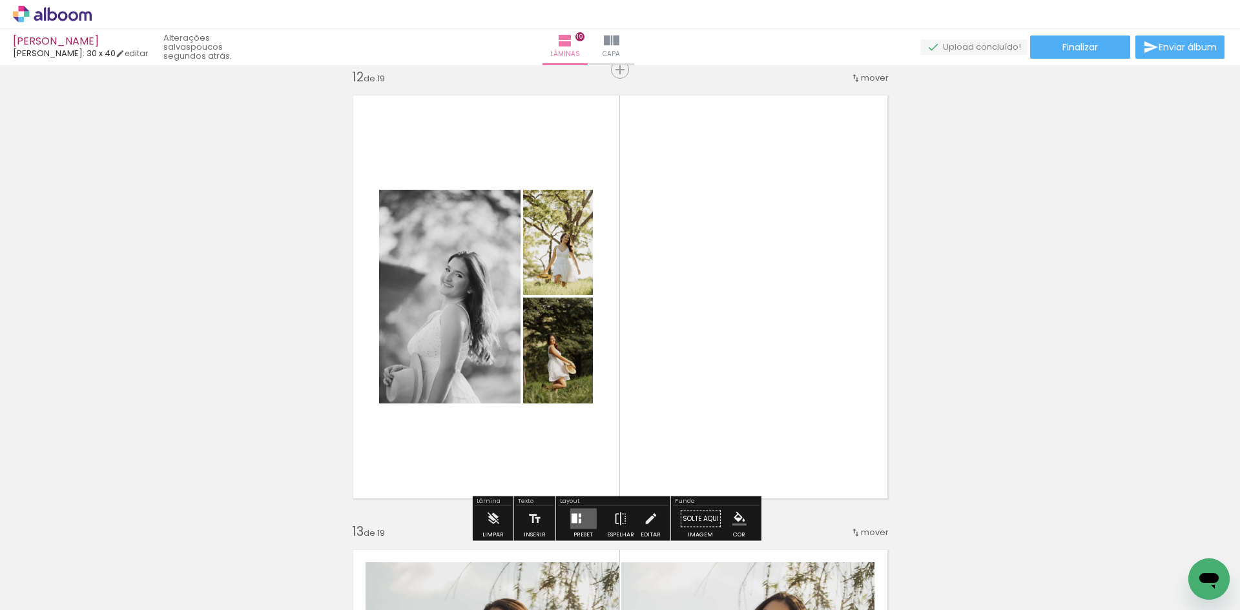
click at [572, 519] on div at bounding box center [574, 519] width 6 height 10
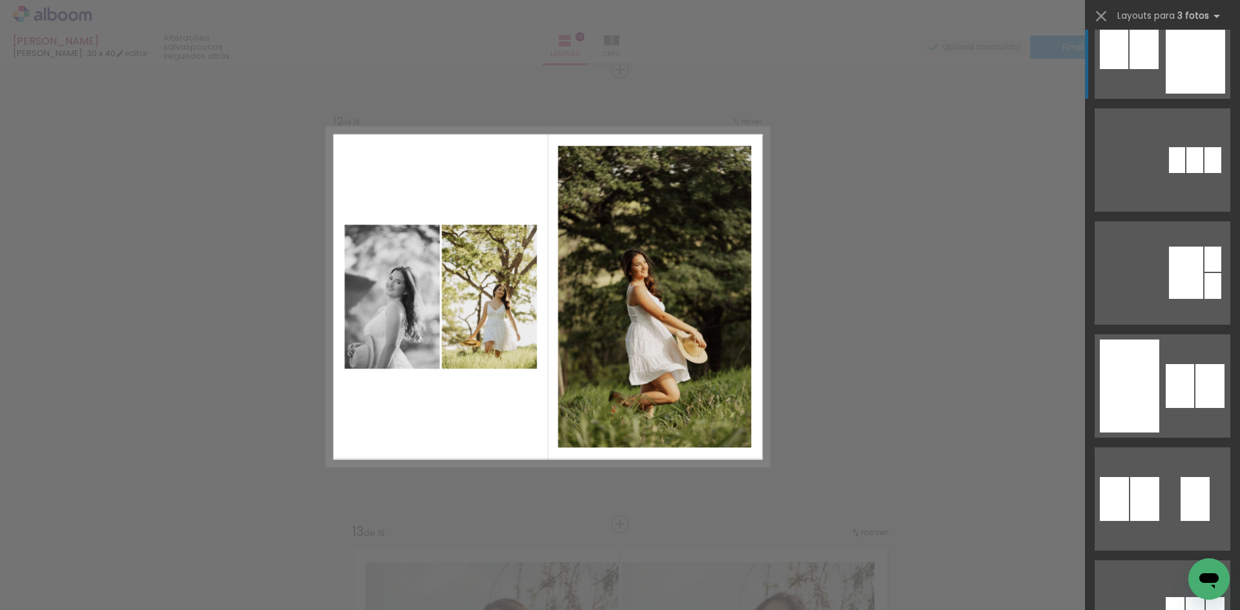
scroll to position [388, 0]
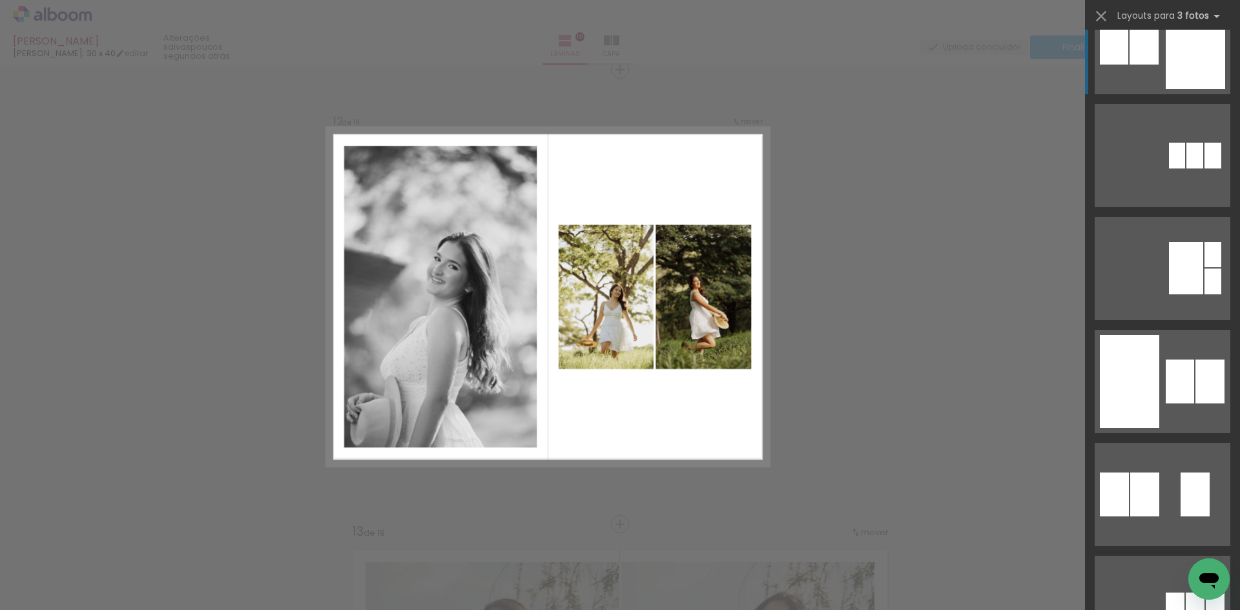
click at [1184, 94] on quentale-layouter at bounding box center [1163, 42] width 136 height 103
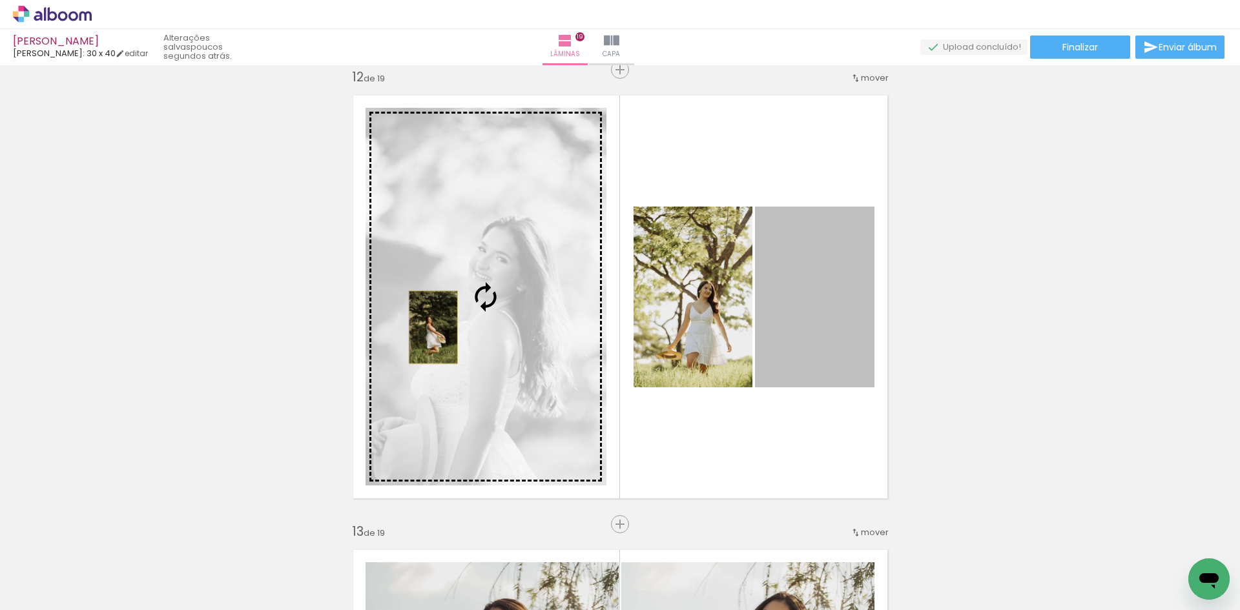
drag, startPoint x: 837, startPoint y: 333, endPoint x: 428, endPoint y: 327, distance: 408.9
click at [0, 0] on slot at bounding box center [0, 0] width 0 height 0
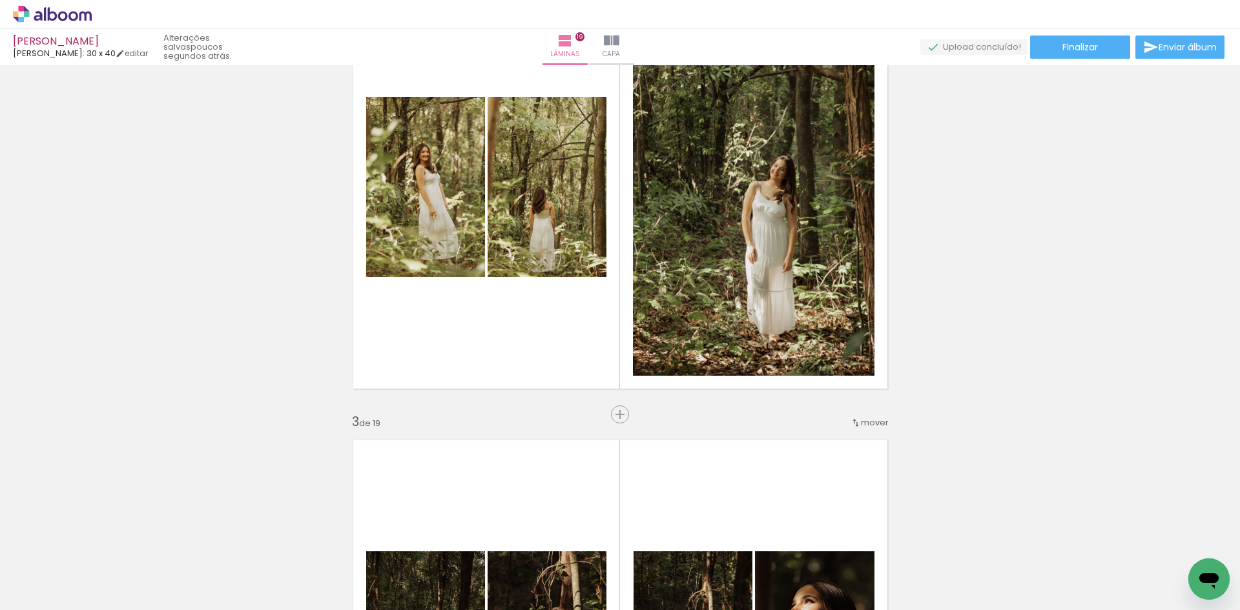
scroll to position [775, 0]
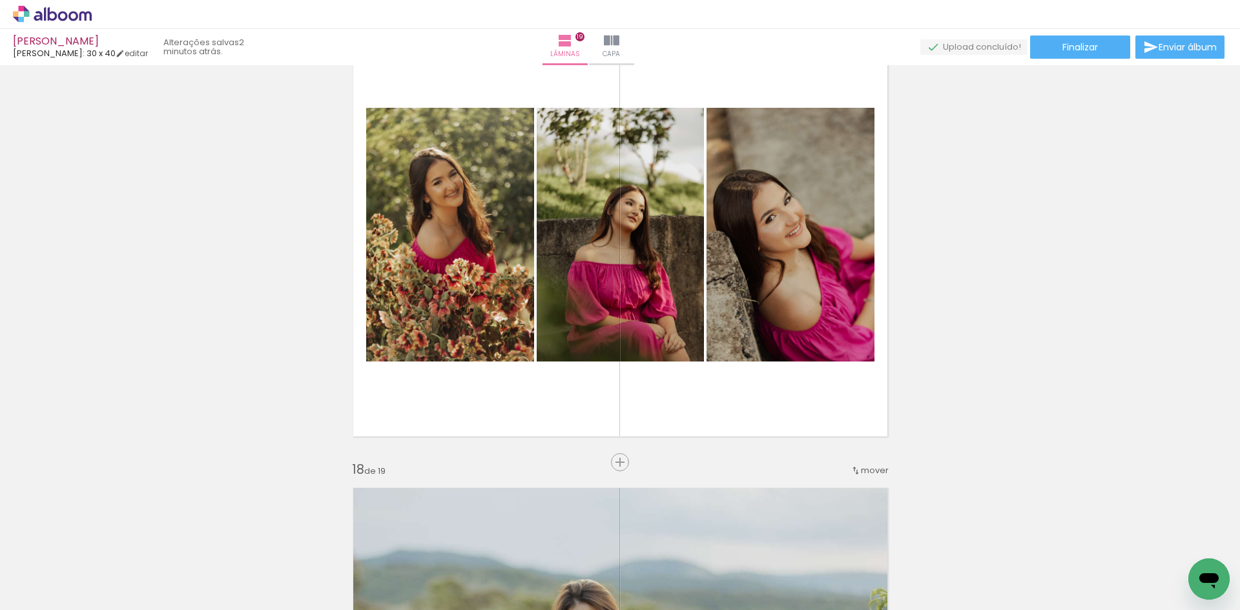
scroll to position [7428, 0]
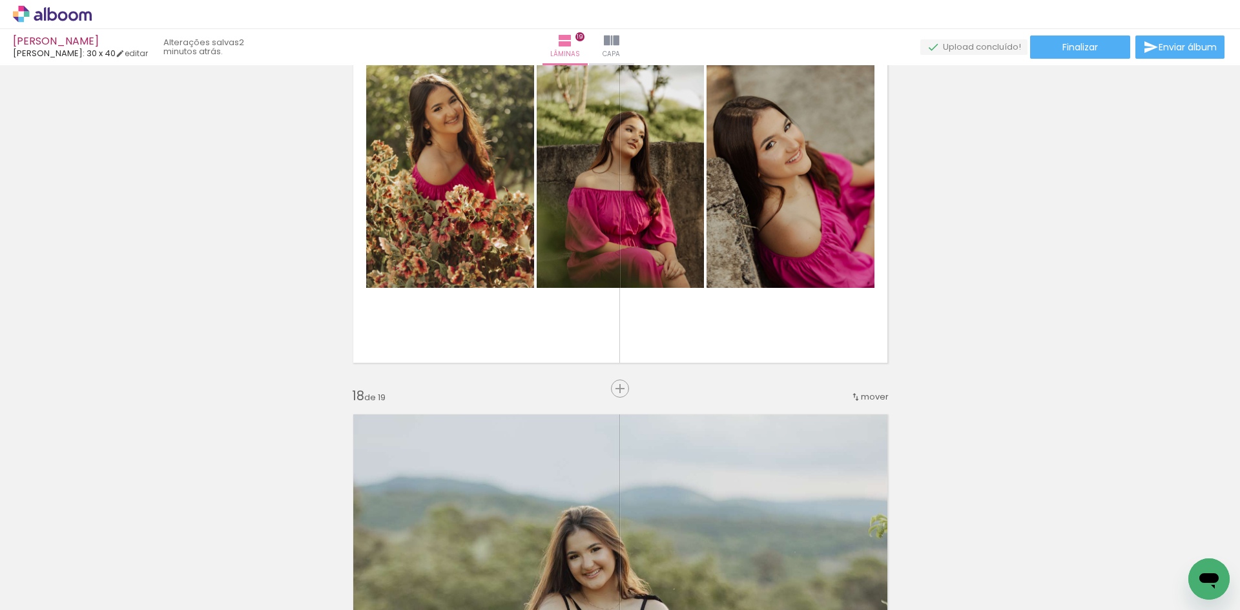
click at [618, 392] on span "Inserir lâmina" at bounding box center [626, 389] width 50 height 8
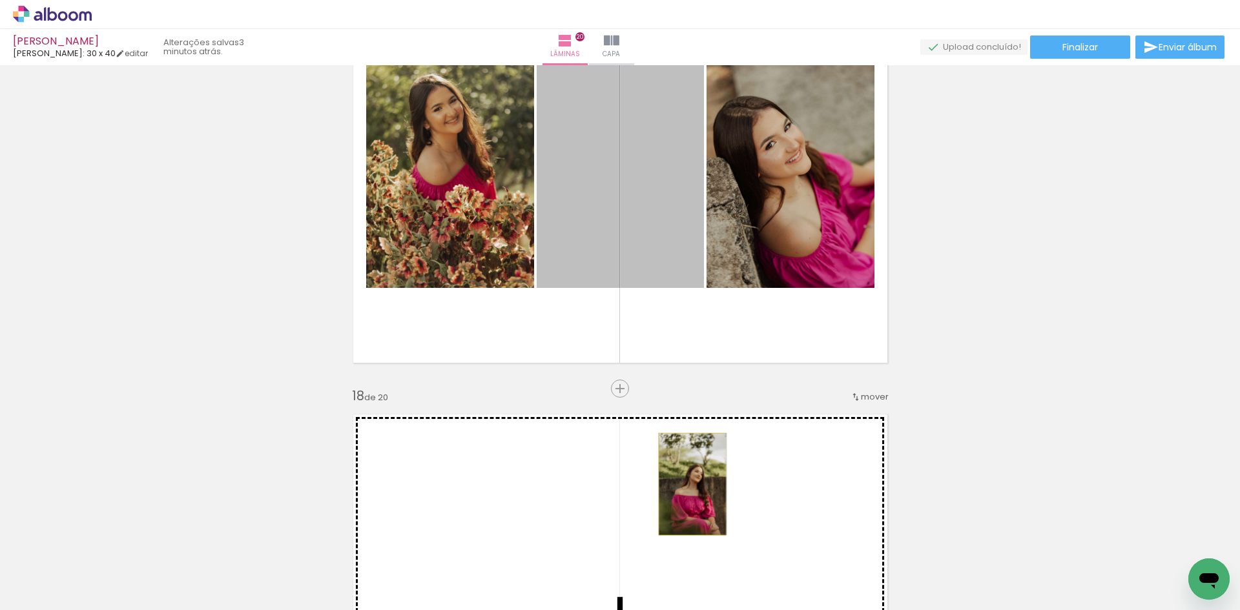
drag, startPoint x: 714, startPoint y: 448, endPoint x: 687, endPoint y: 484, distance: 45.4
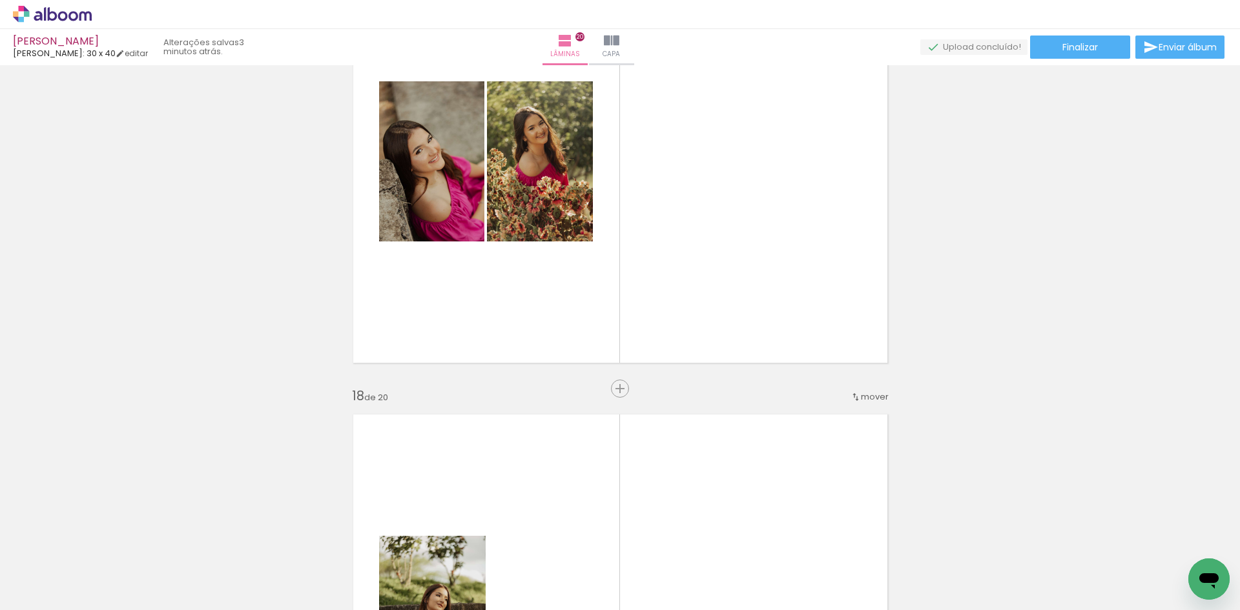
scroll to position [7816, 0]
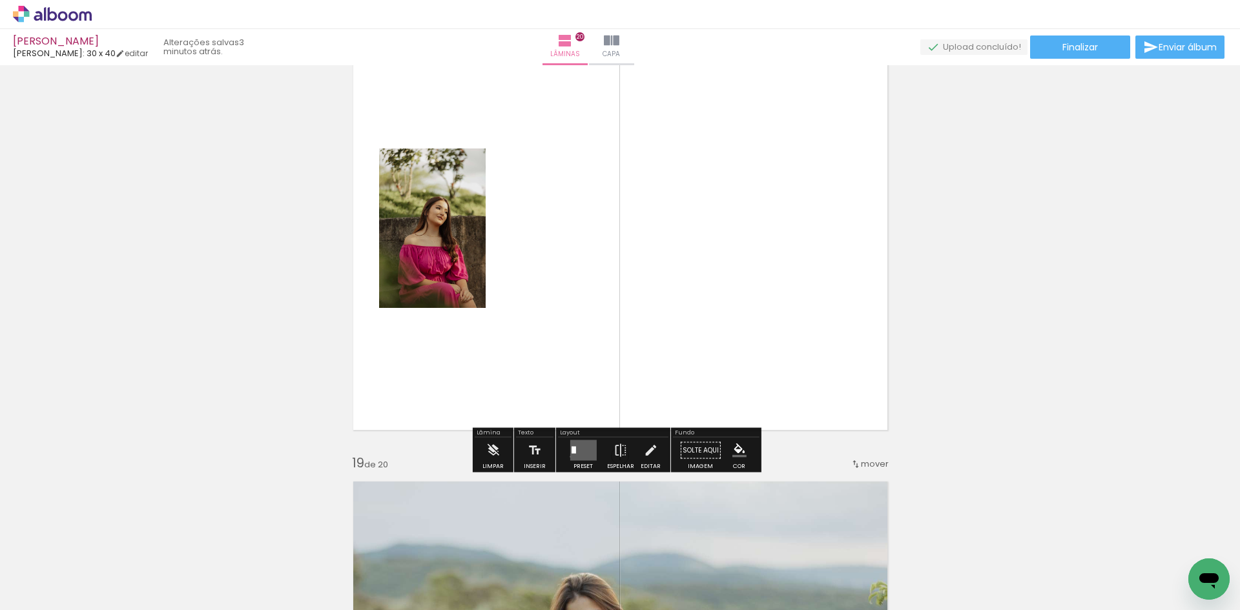
click at [570, 457] on quentale-layouter at bounding box center [583, 451] width 26 height 21
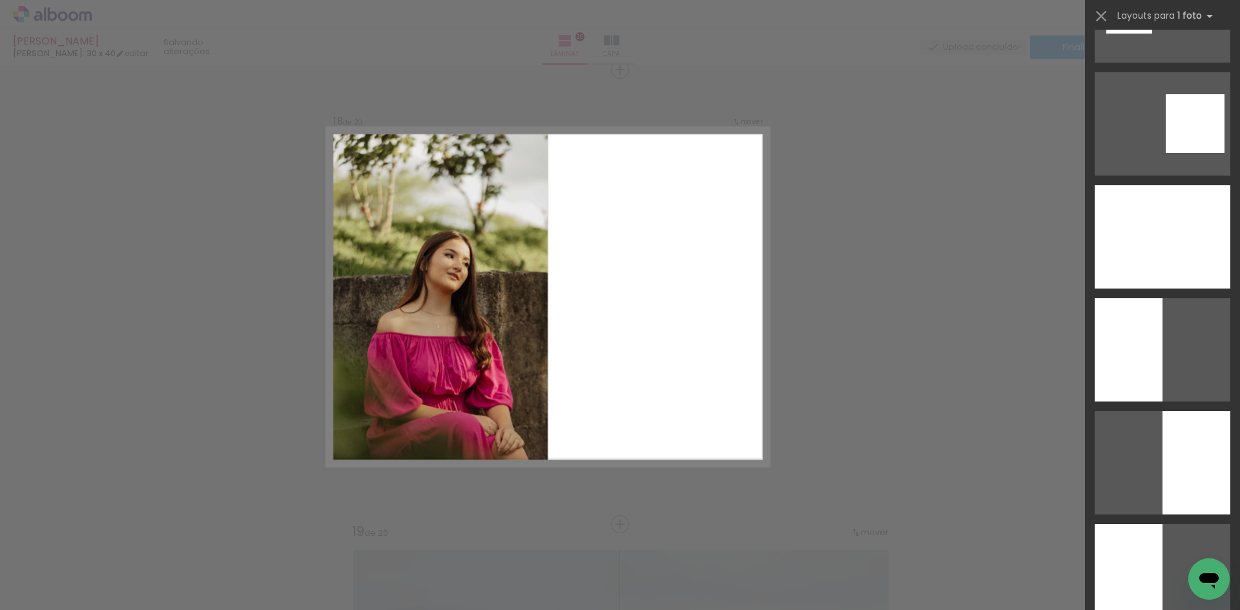
scroll to position [2648, 0]
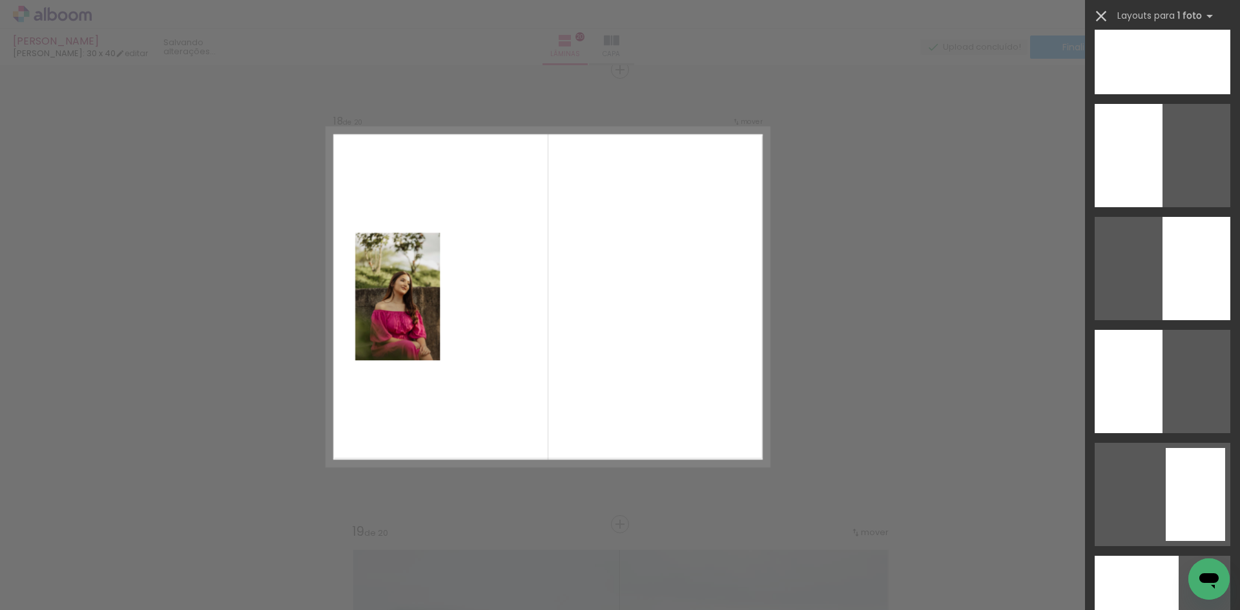
click at [1092, 17] on iron-icon at bounding box center [1101, 16] width 18 height 18
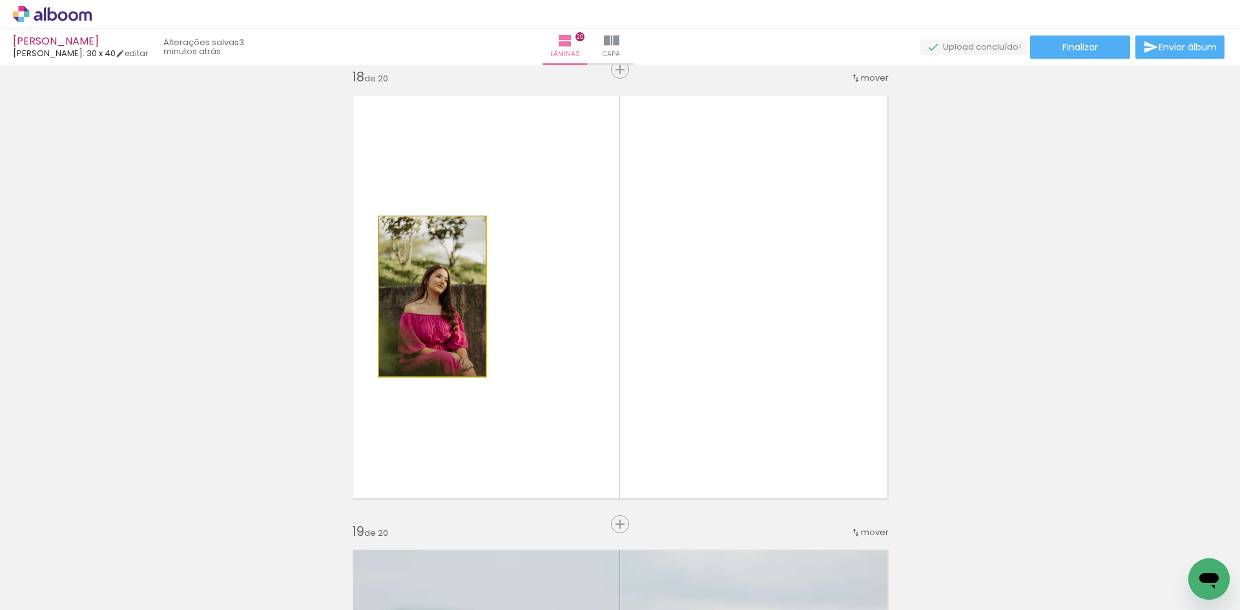
drag, startPoint x: 446, startPoint y: 294, endPoint x: 474, endPoint y: 284, distance: 29.4
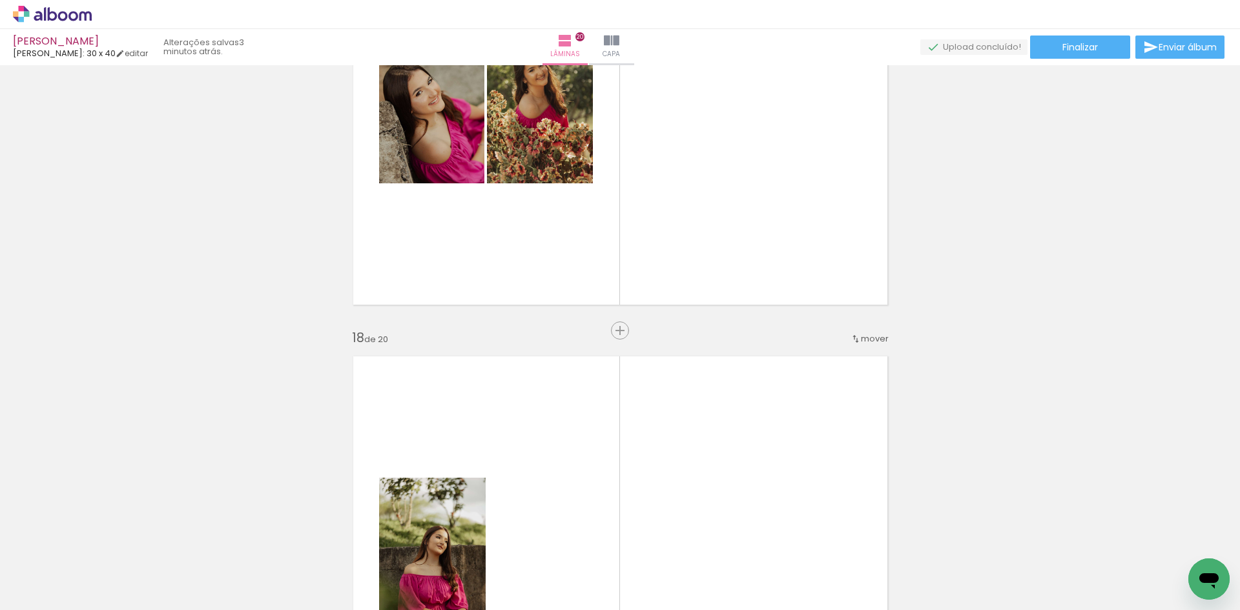
scroll to position [7554, 0]
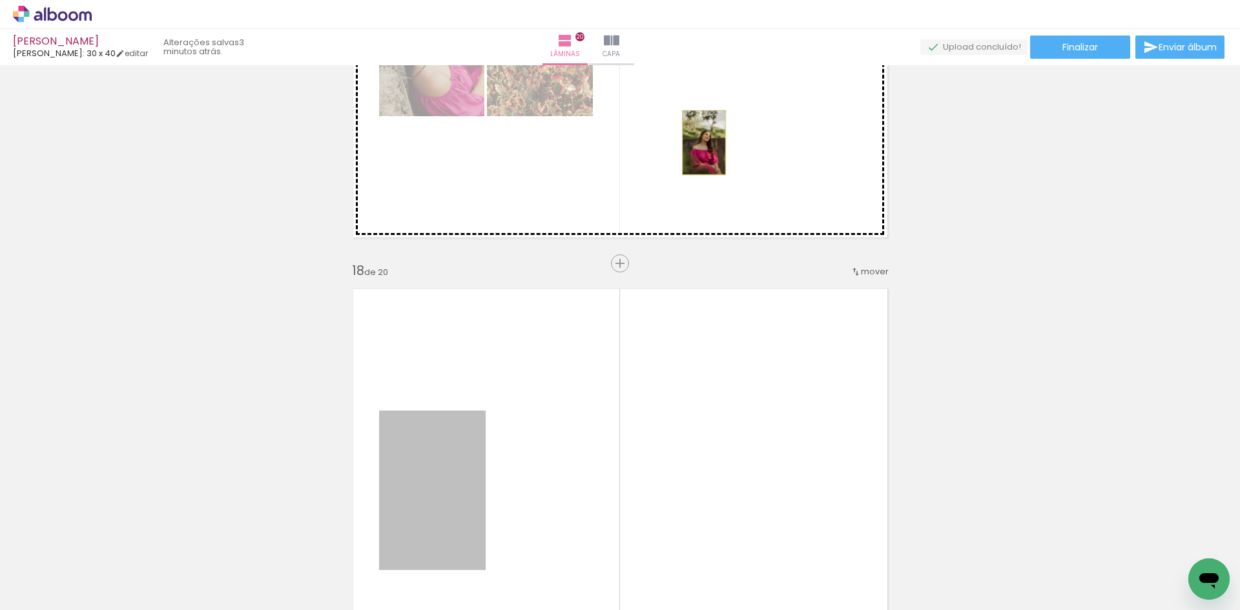
drag, startPoint x: 441, startPoint y: 472, endPoint x: 699, endPoint y: 143, distance: 417.8
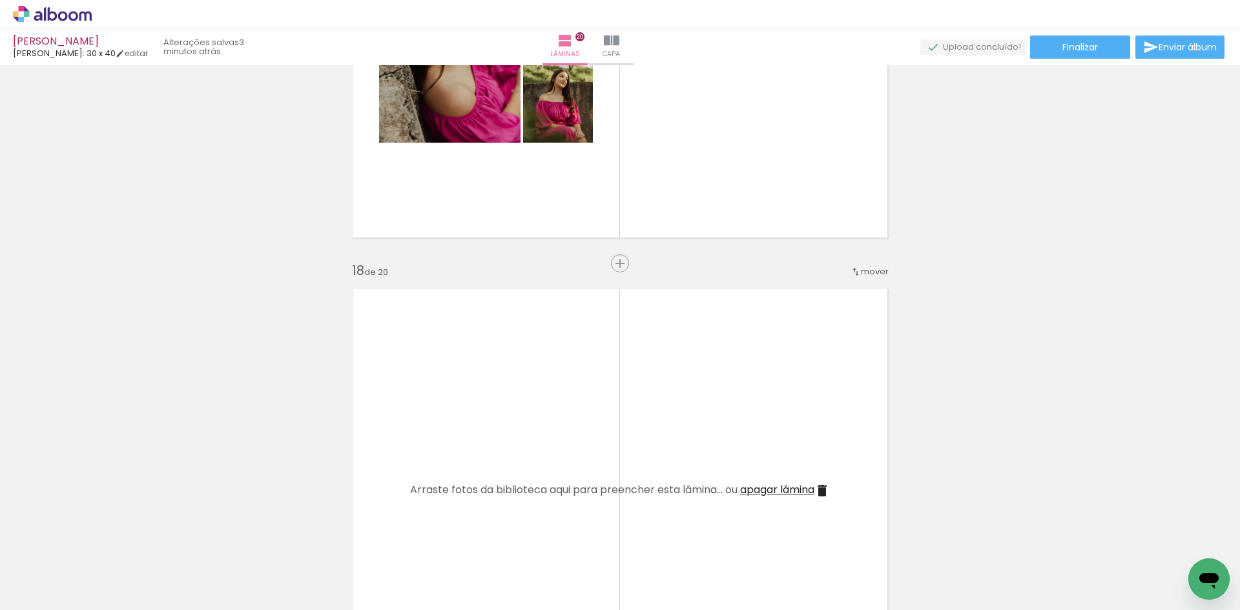
click at [821, 492] on iron-icon at bounding box center [823, 491] width 16 height 16
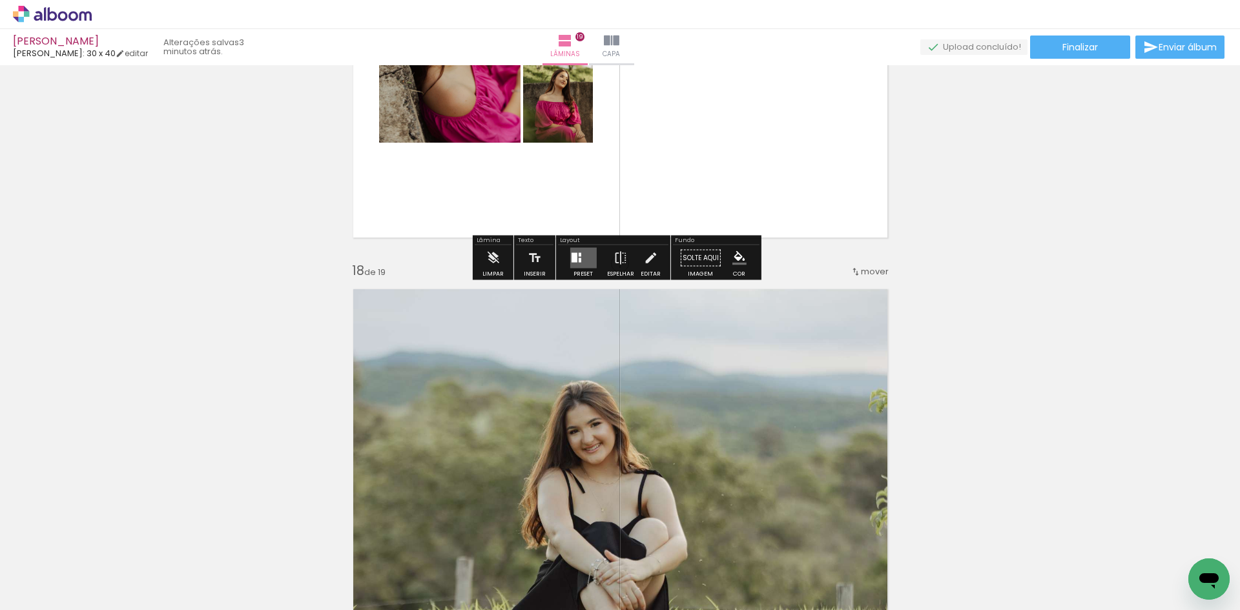
scroll to position [7295, 0]
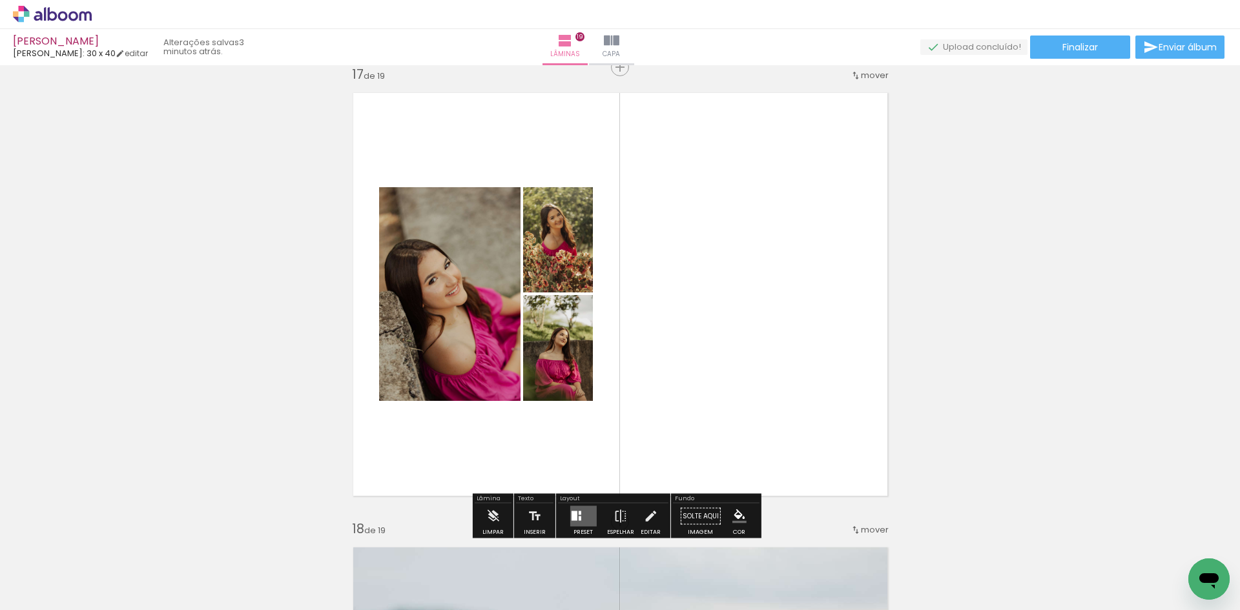
click at [579, 514] on quentale-layouter at bounding box center [583, 516] width 26 height 21
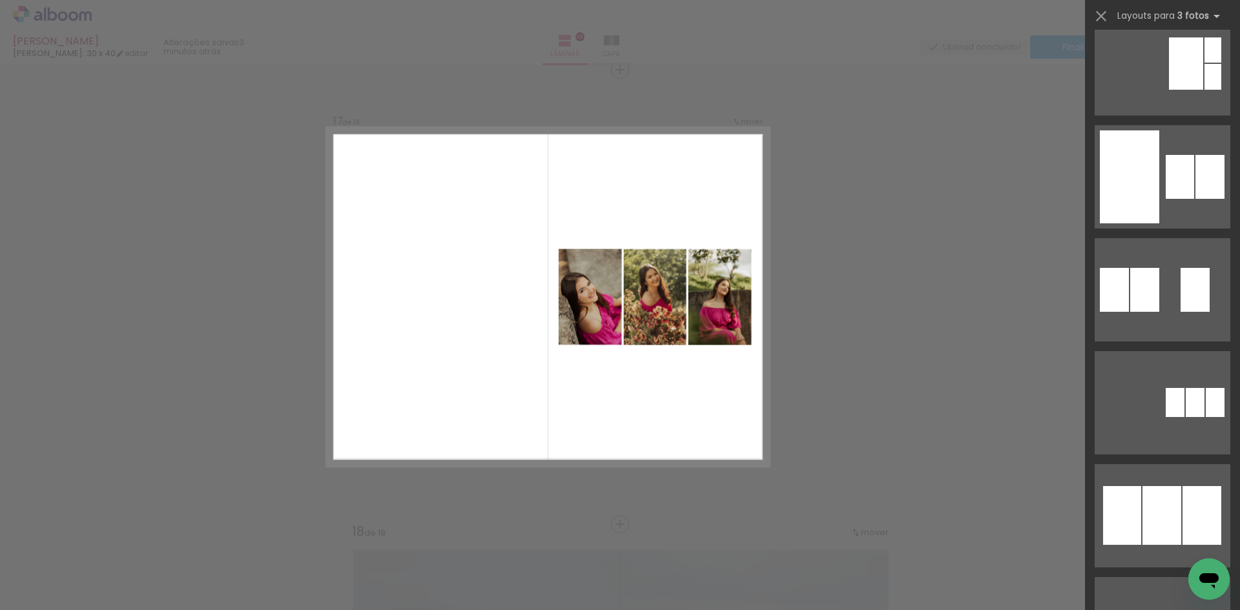
scroll to position [711, 0]
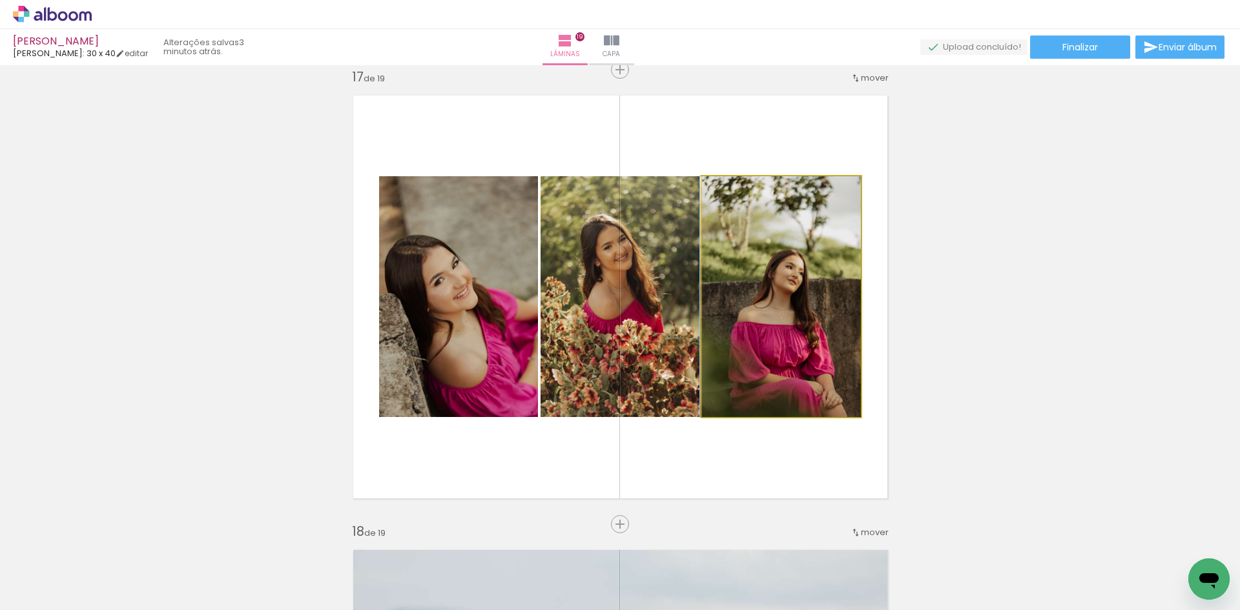
drag, startPoint x: 810, startPoint y: 320, endPoint x: 656, endPoint y: 315, distance: 153.8
click at [0, 0] on slot at bounding box center [0, 0] width 0 height 0
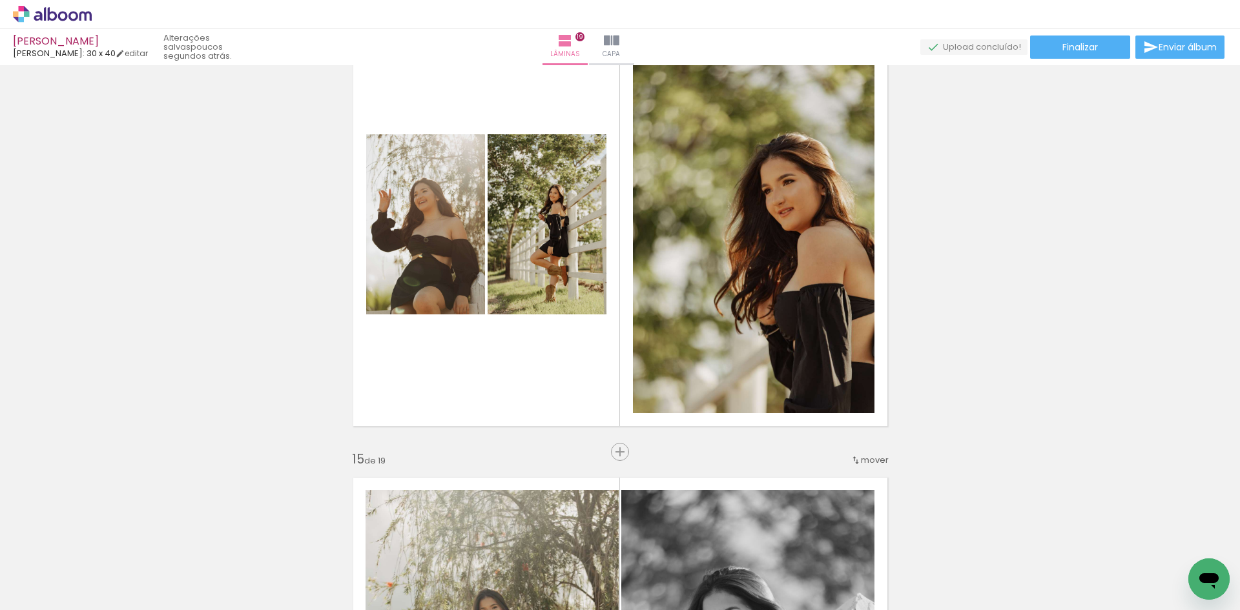
scroll to position [5807, 0]
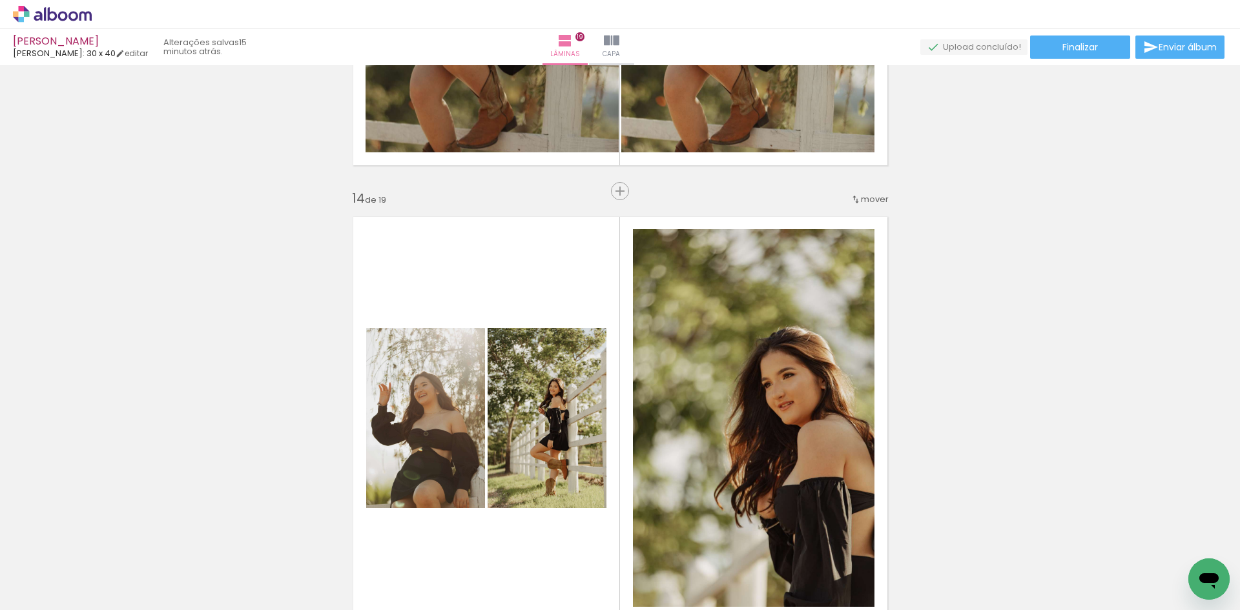
scroll to position [0, 2559]
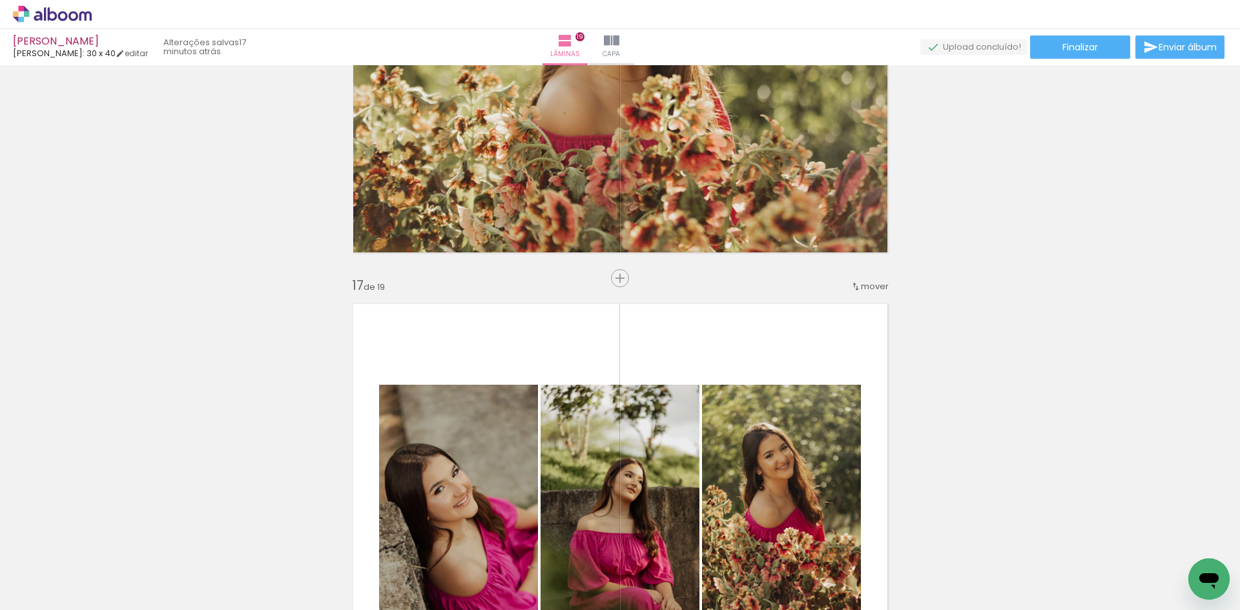
scroll to position [7099, 0]
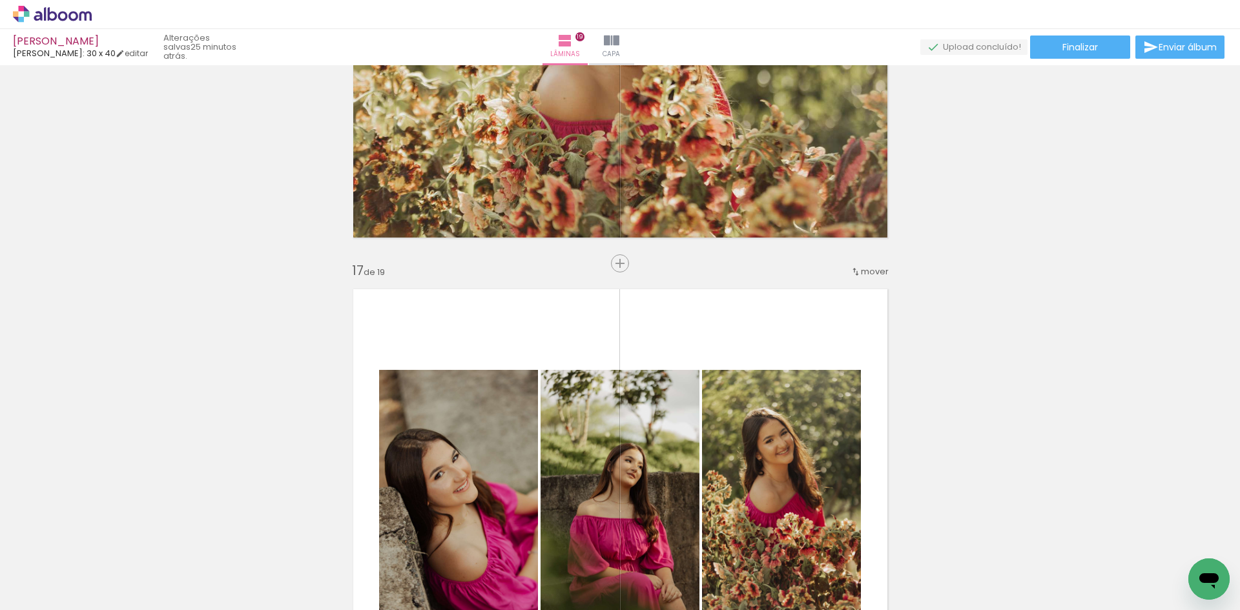
scroll to position [0, 2559]
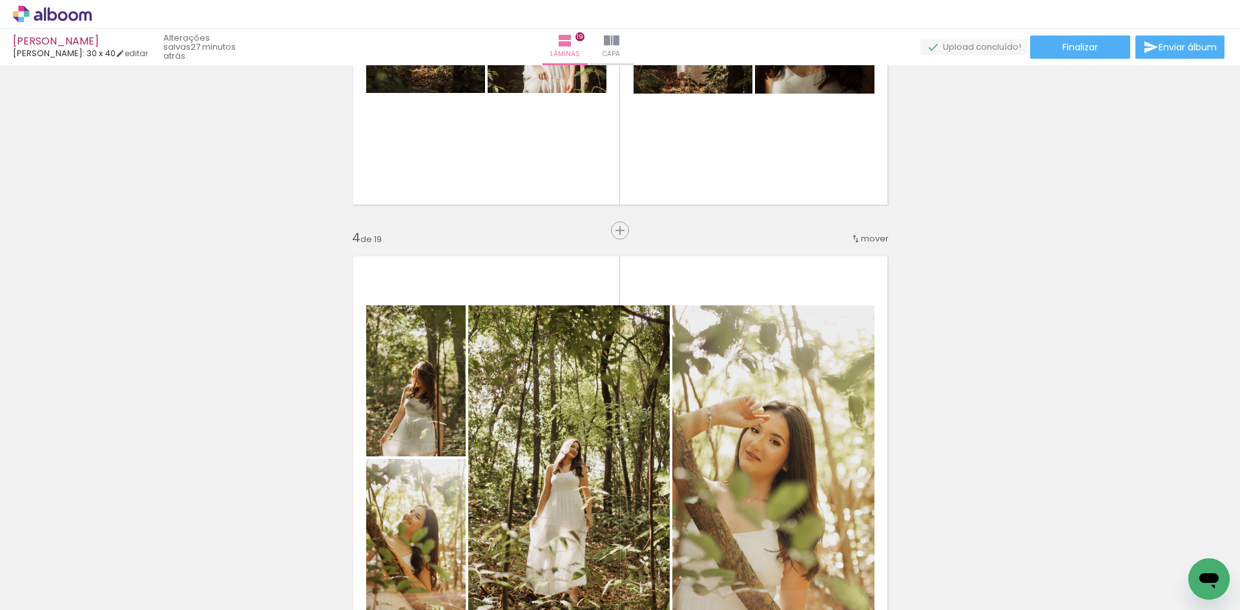
scroll to position [1252, 0]
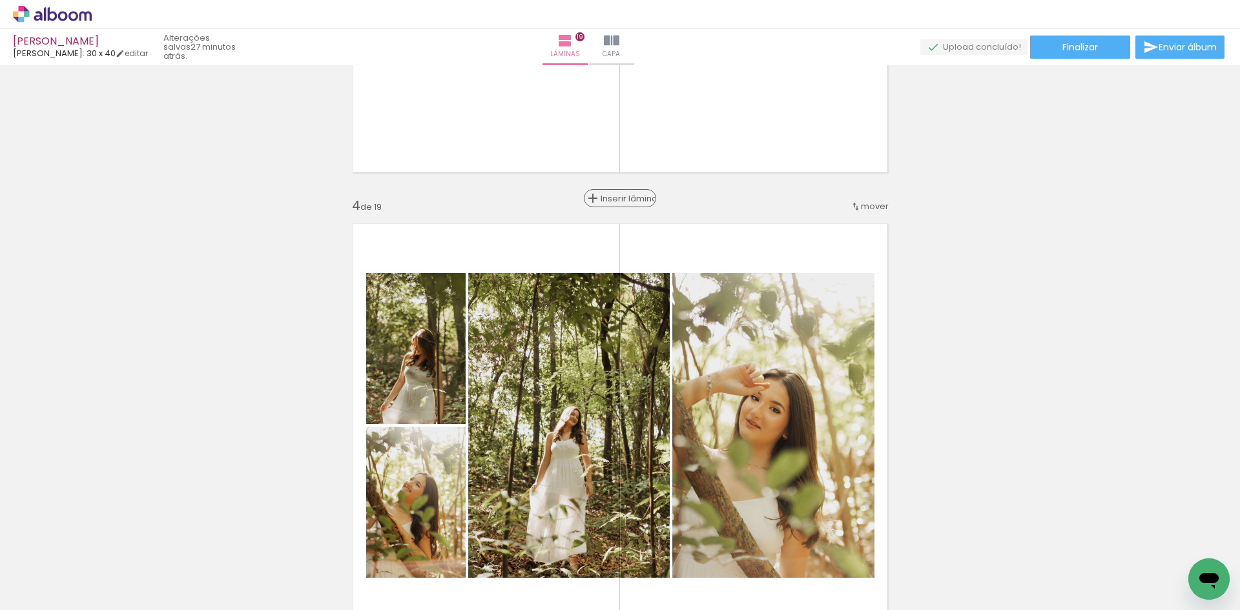
click at [618, 203] on span "Inserir lâmina" at bounding box center [626, 198] width 50 height 8
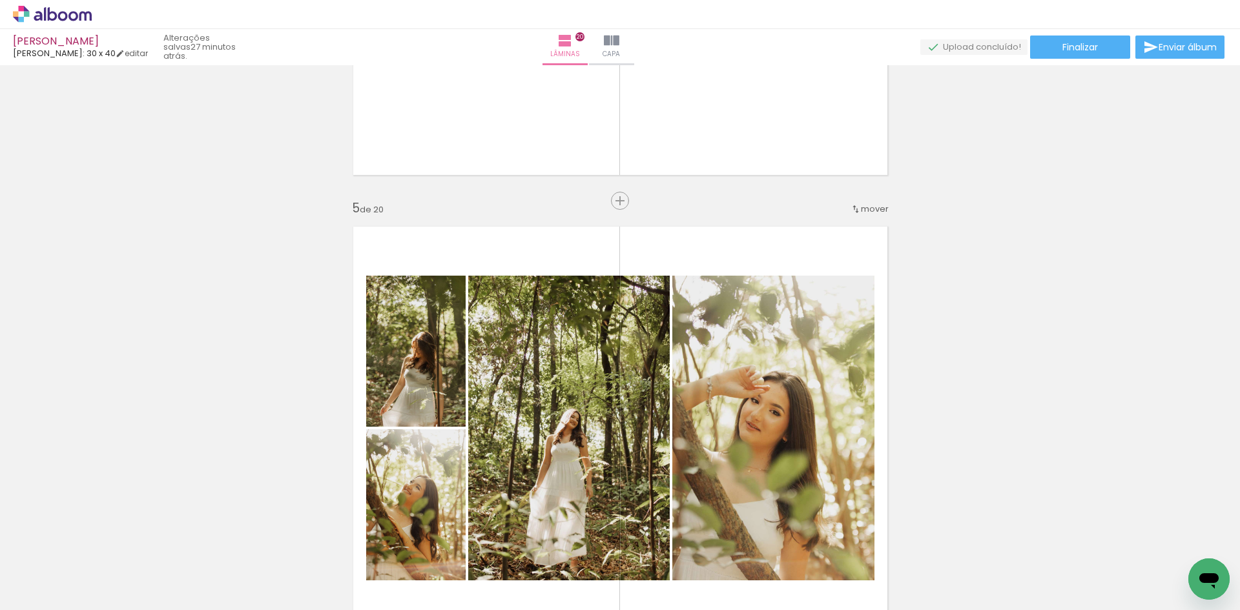
scroll to position [1769, 0]
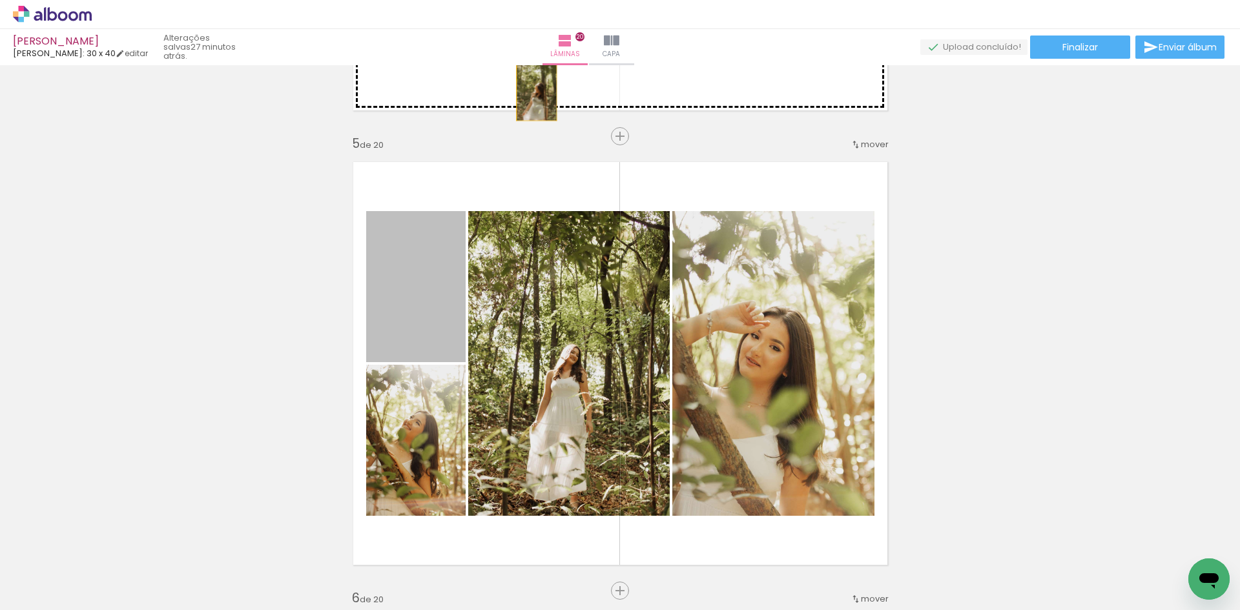
drag, startPoint x: 444, startPoint y: 334, endPoint x: 532, endPoint y: 90, distance: 258.9
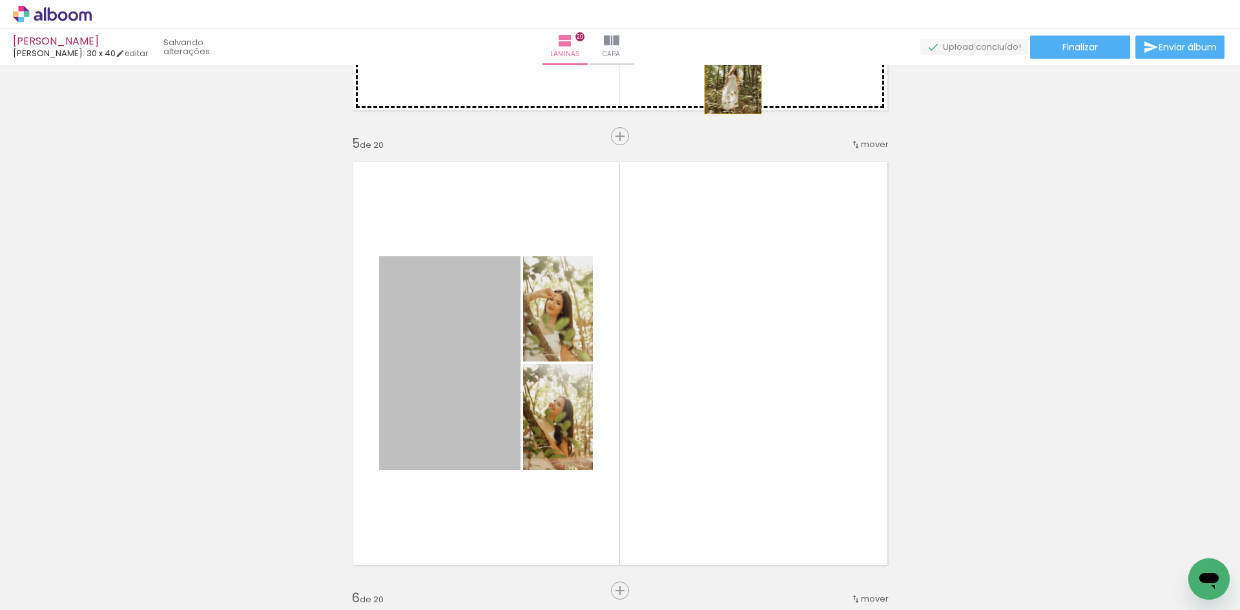
drag, startPoint x: 470, startPoint y: 360, endPoint x: 728, endPoint y: 71, distance: 387.0
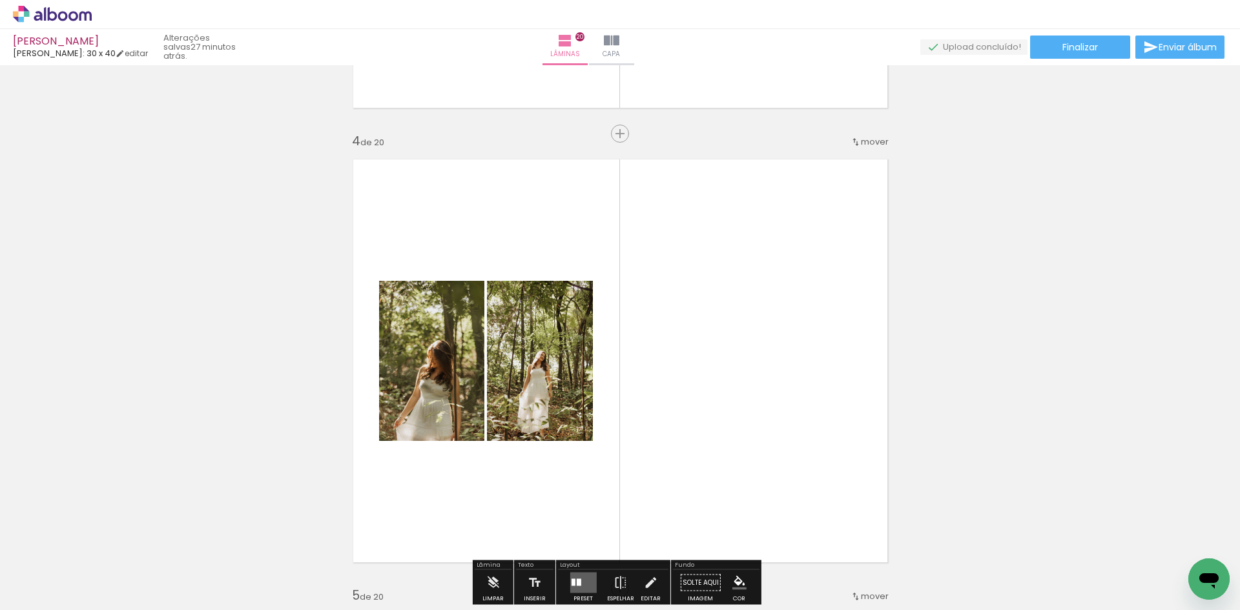
scroll to position [1446, 0]
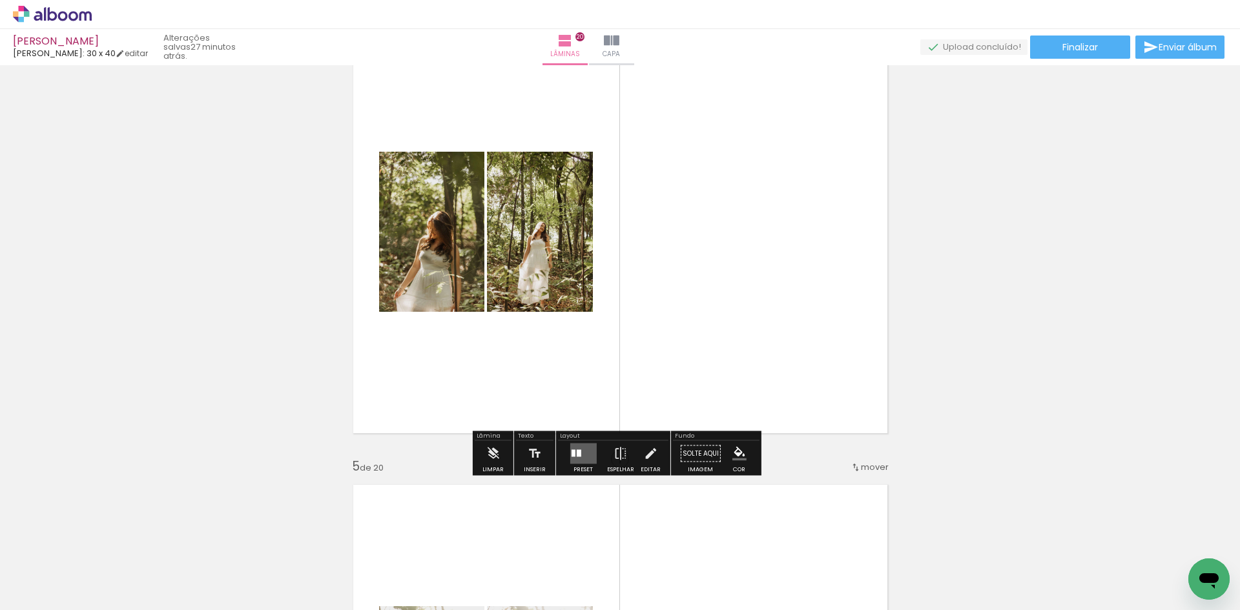
click at [578, 450] on quentale-layouter at bounding box center [583, 454] width 26 height 21
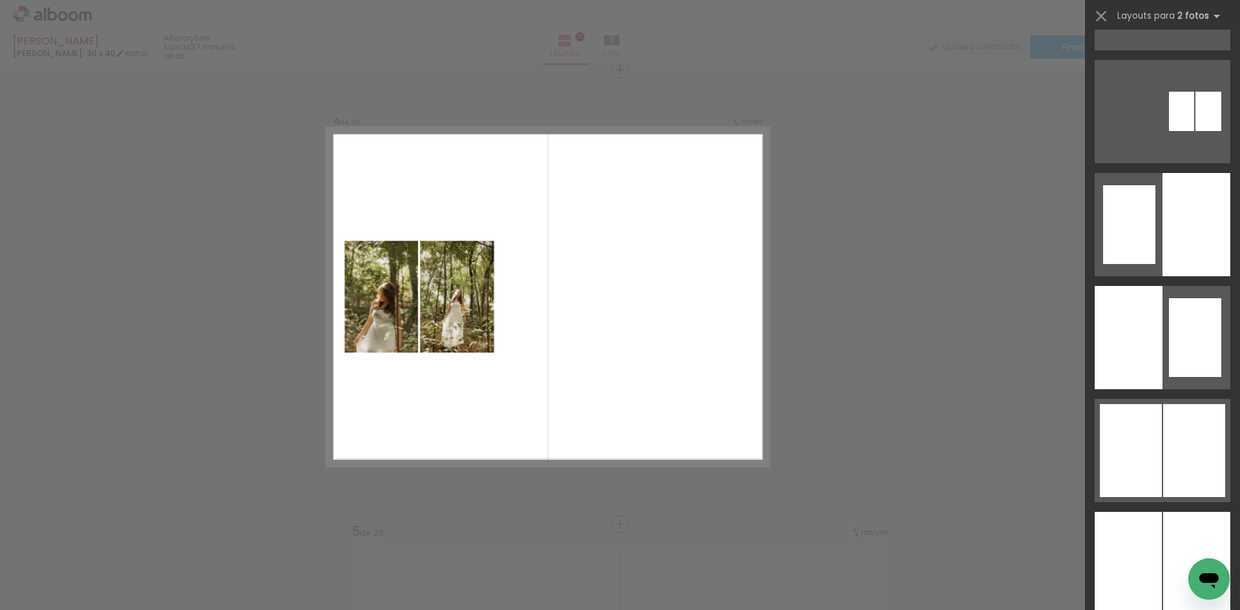
scroll to position [775, 0]
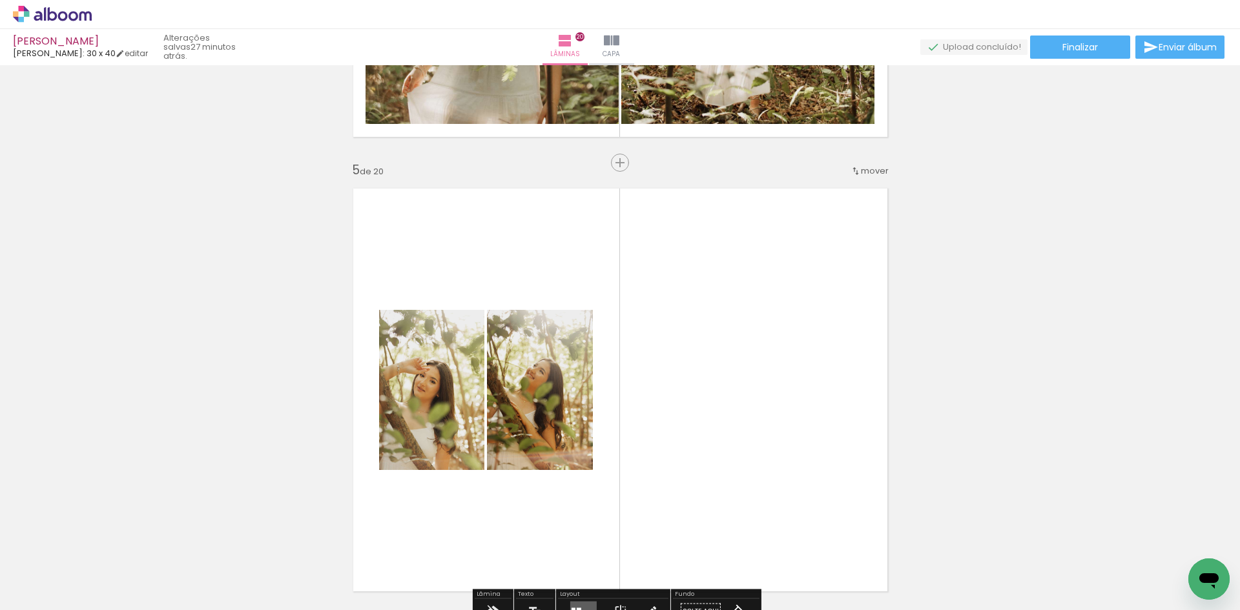
scroll to position [1833, 0]
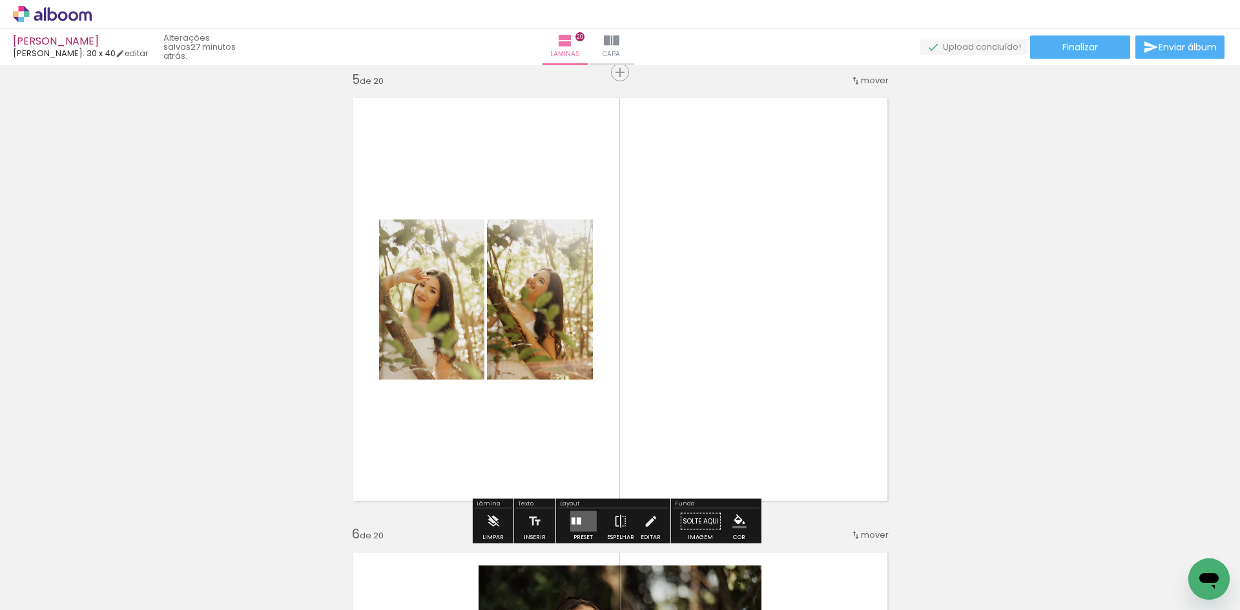
click at [571, 519] on div at bounding box center [573, 521] width 4 height 7
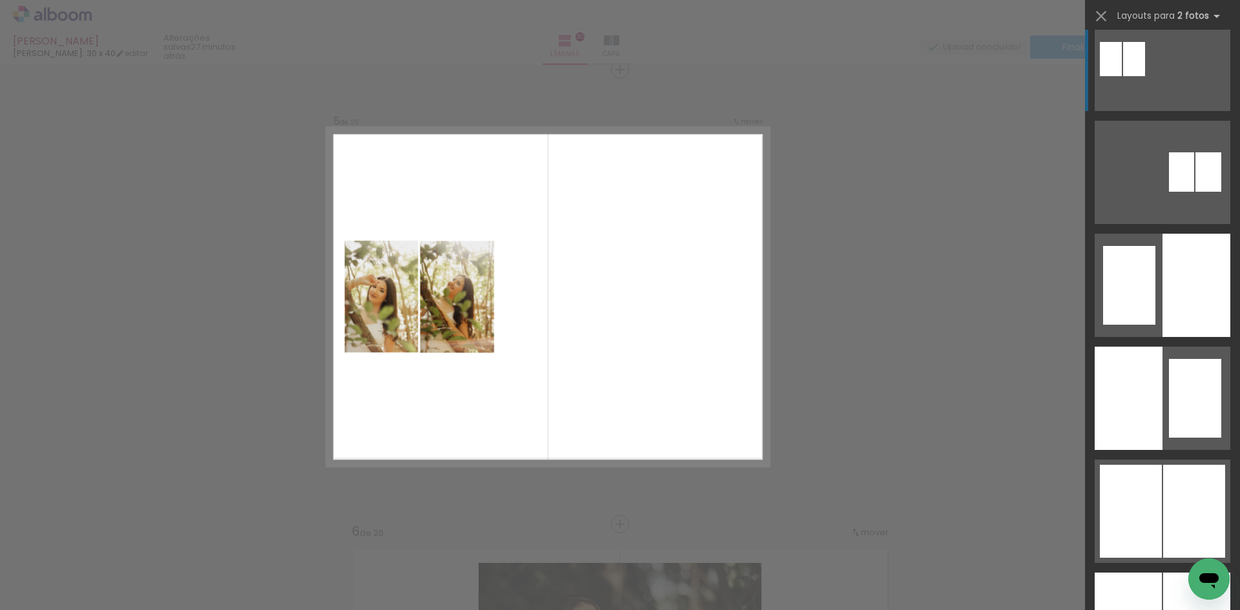
scroll to position [711, 0]
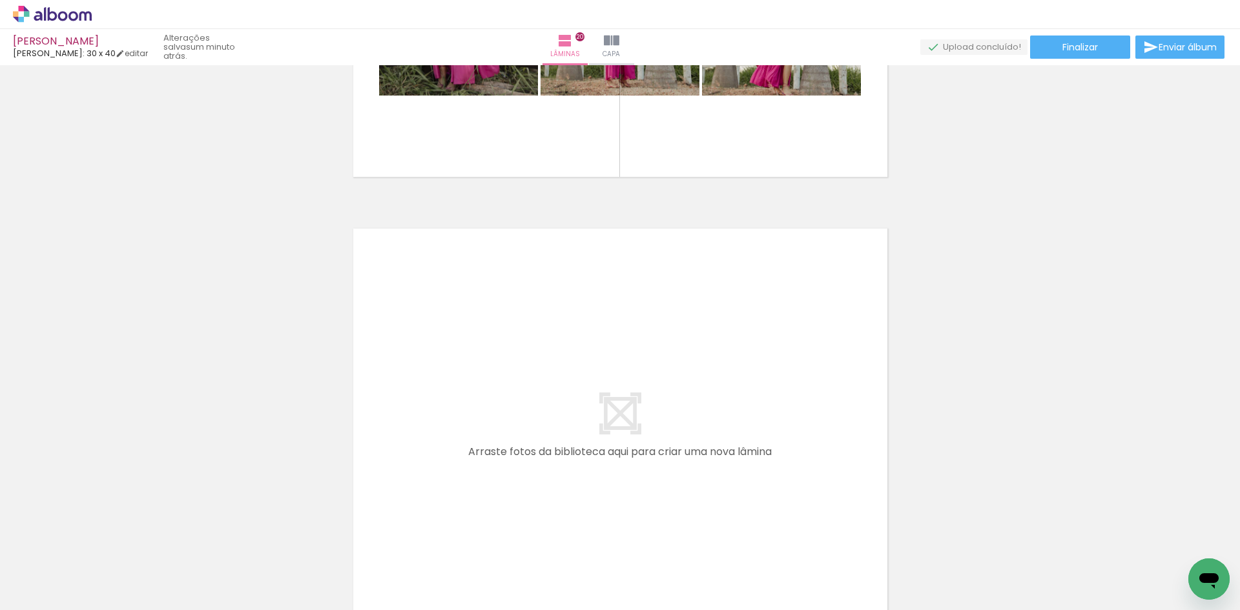
scroll to position [9136, 0]
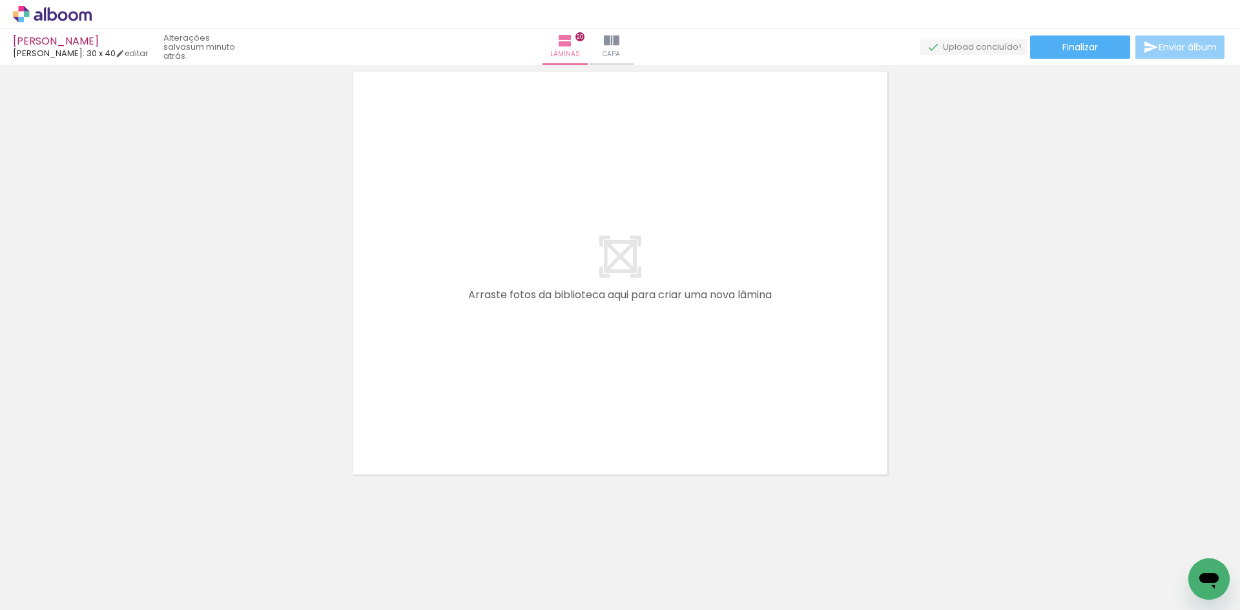
click at [1185, 48] on span "Enviar álbum" at bounding box center [1188, 47] width 58 height 9
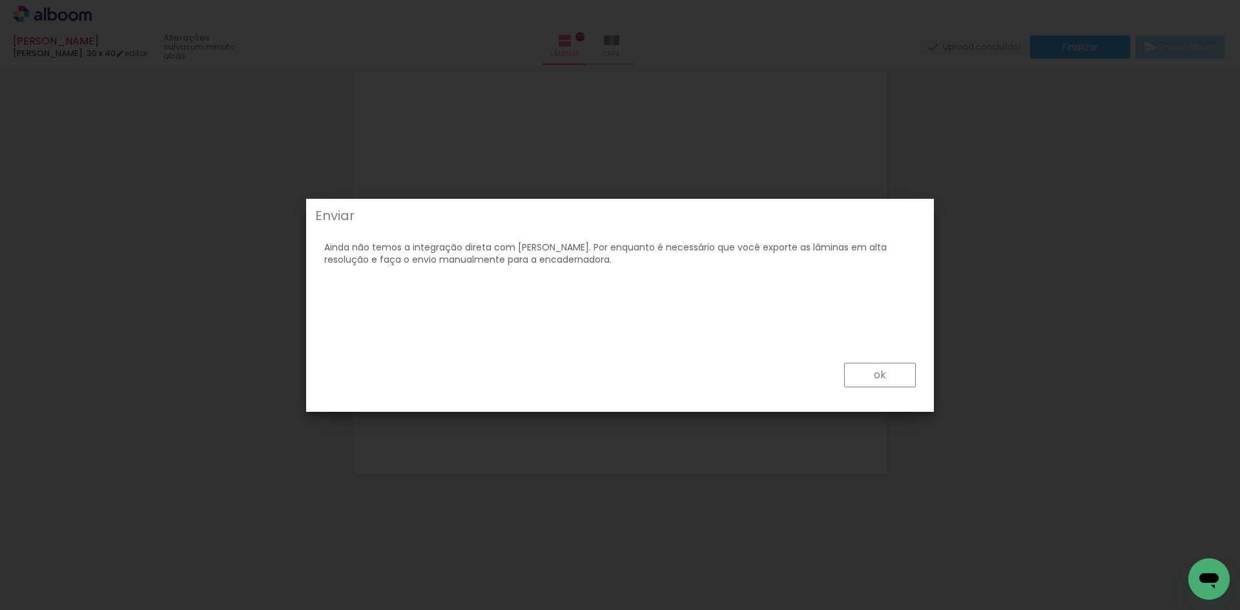
click at [860, 369] on paper-button "ok" at bounding box center [880, 375] width 72 height 25
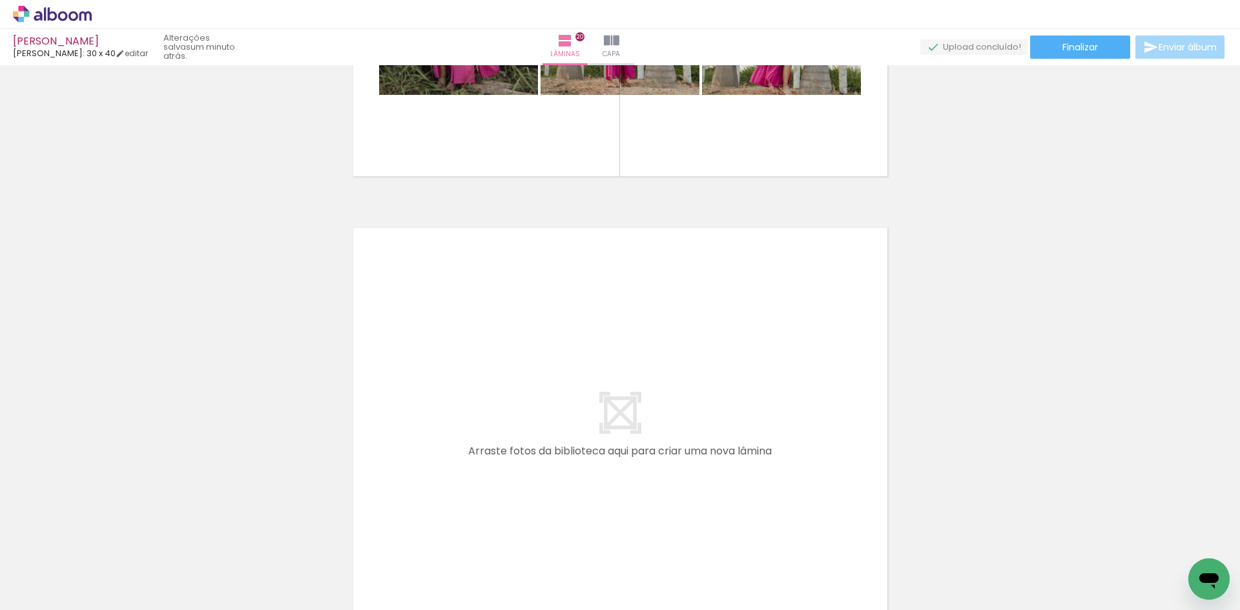
scroll to position [8877, 0]
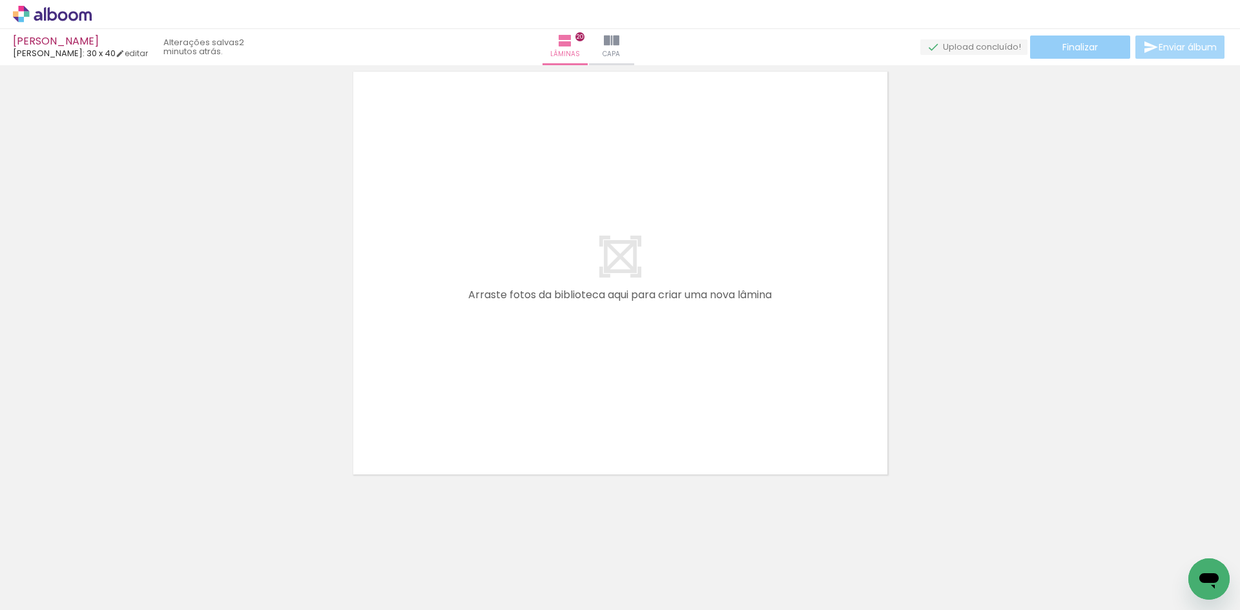
scroll to position [8748, 0]
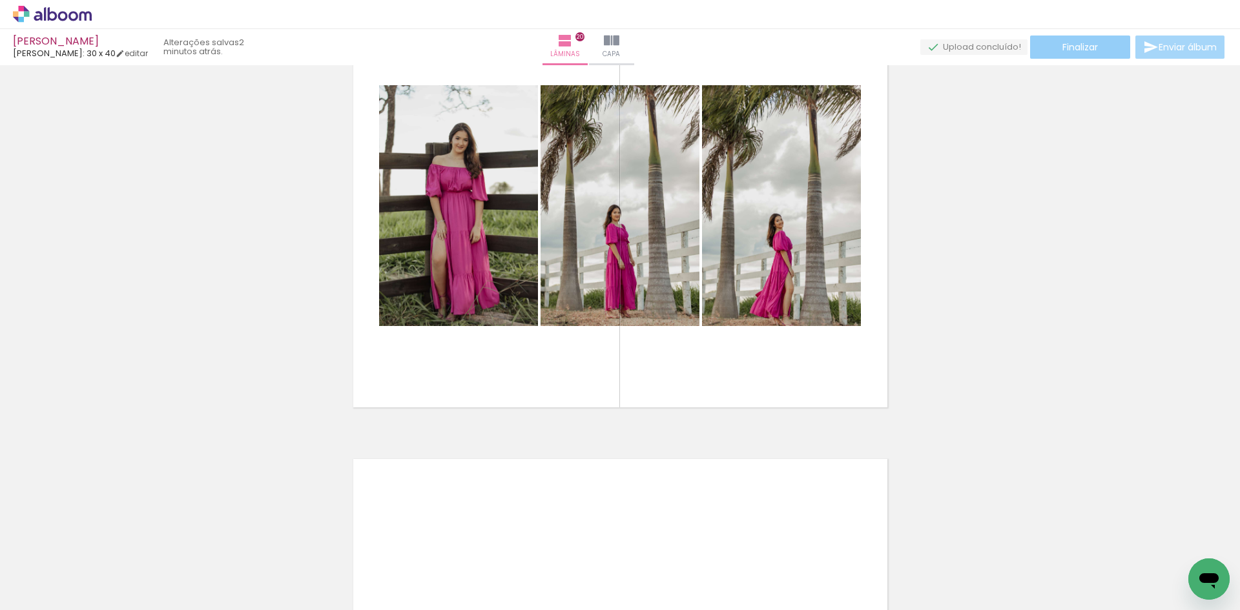
click at [1074, 48] on span "Finalizar" at bounding box center [1081, 47] width 36 height 9
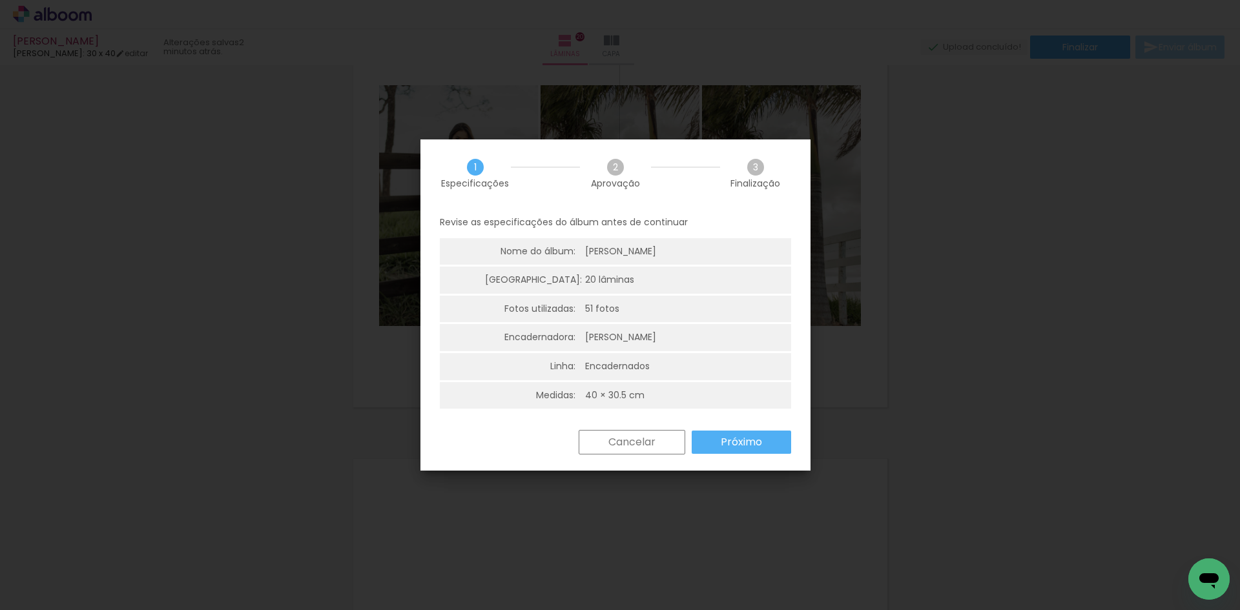
click at [753, 452] on paper-button "Próximo" at bounding box center [741, 442] width 99 height 23
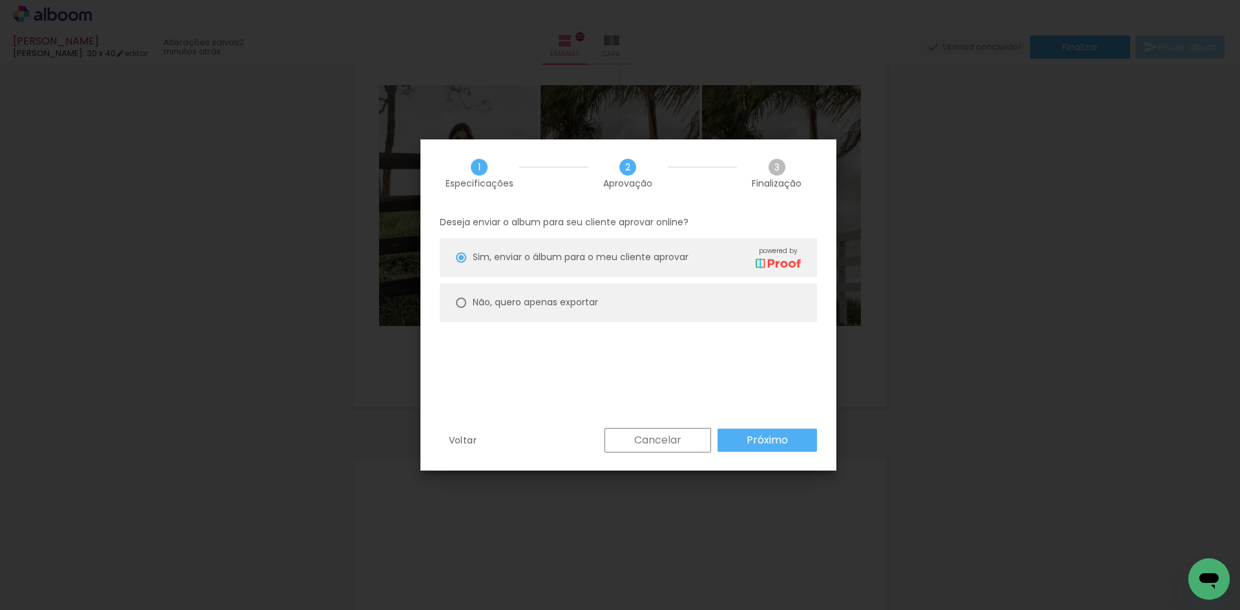
click at [0, 0] on slot "Não, quero apenas exportar" at bounding box center [0, 0] width 0 height 0
type paper-radio-button "on"
click at [0, 0] on slot "Próximo" at bounding box center [0, 0] width 0 height 0
type input "Alta, 300 DPI"
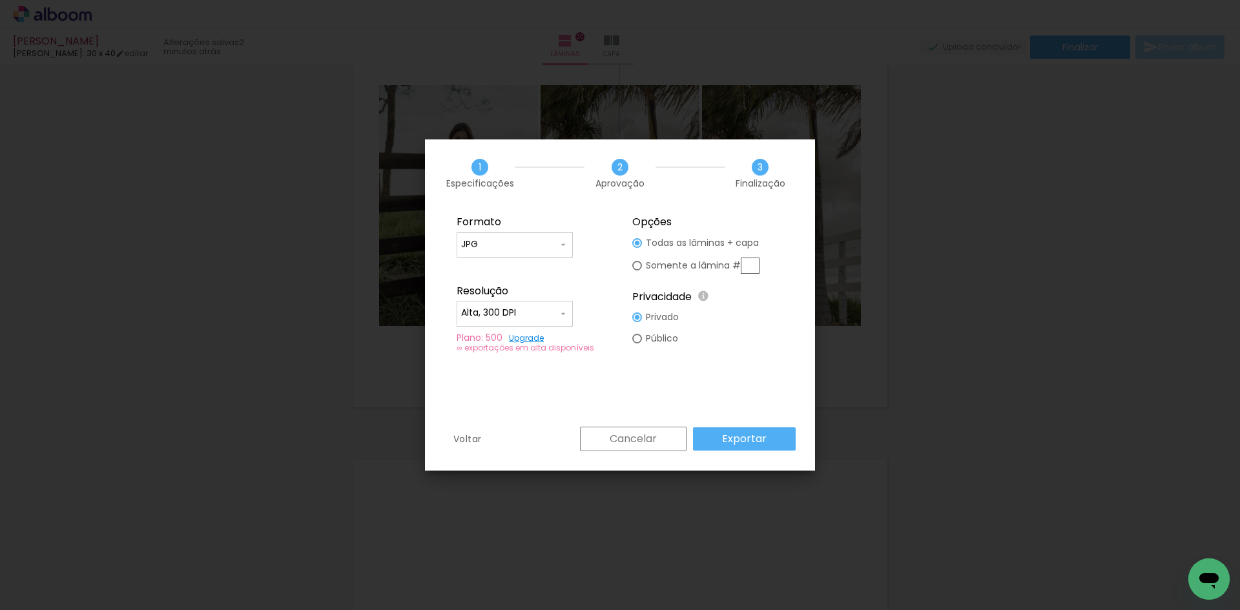
click at [769, 434] on paper-button "Exportar" at bounding box center [744, 439] width 103 height 23
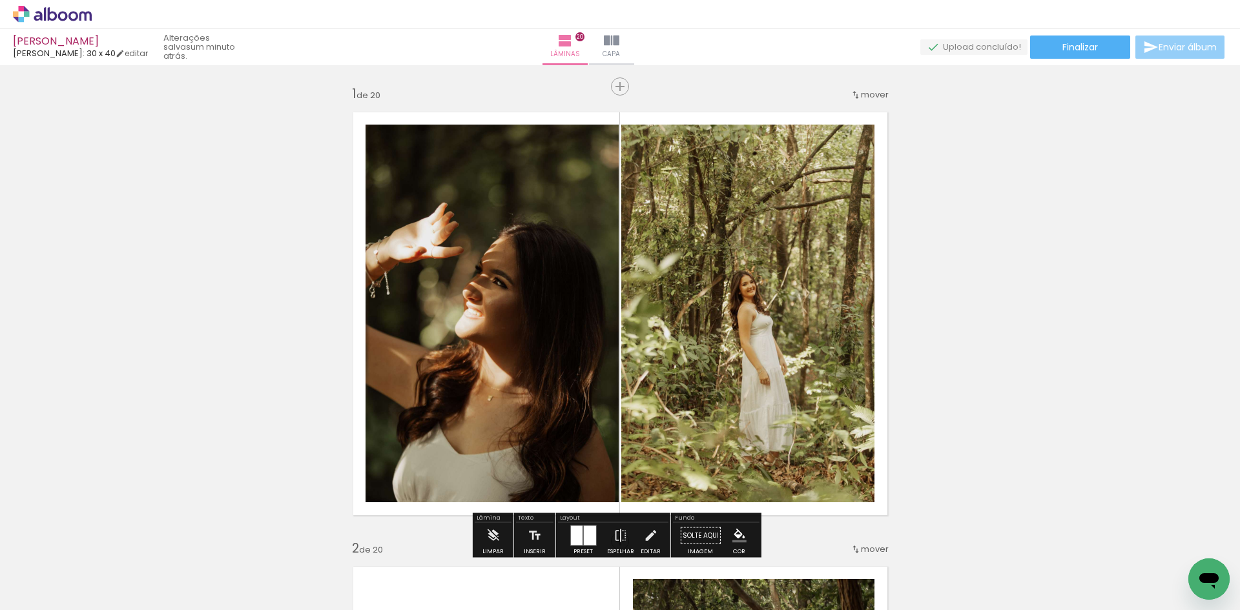
click at [1172, 47] on span "Enviar álbum" at bounding box center [1188, 47] width 58 height 9
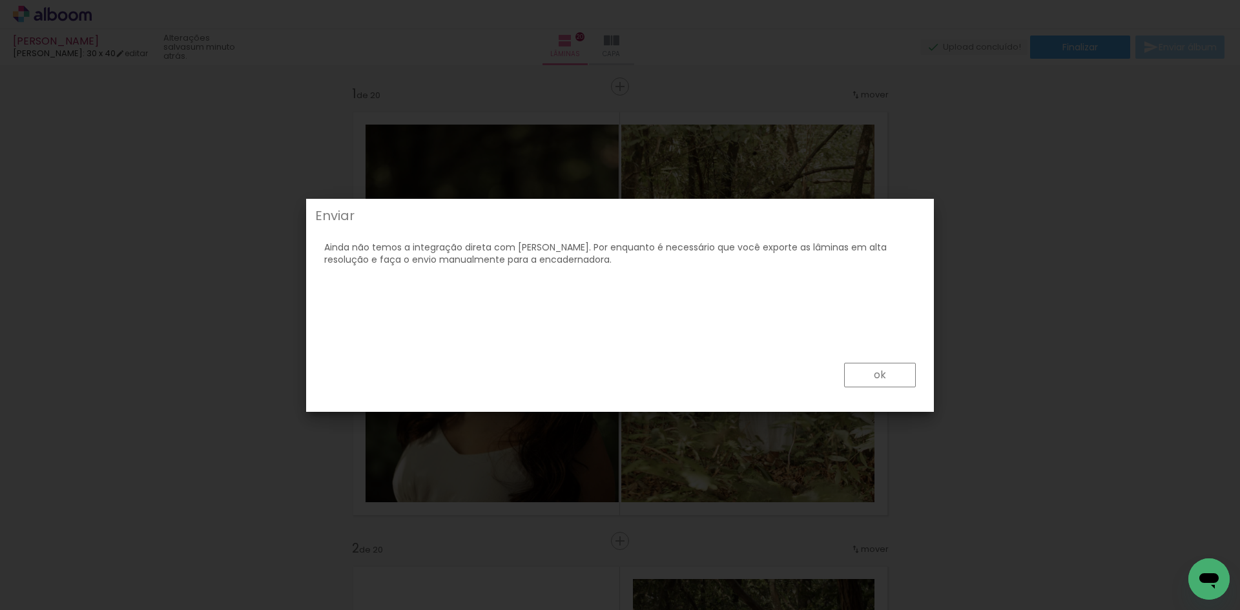
click at [897, 382] on paper-button "ok" at bounding box center [880, 375] width 72 height 25
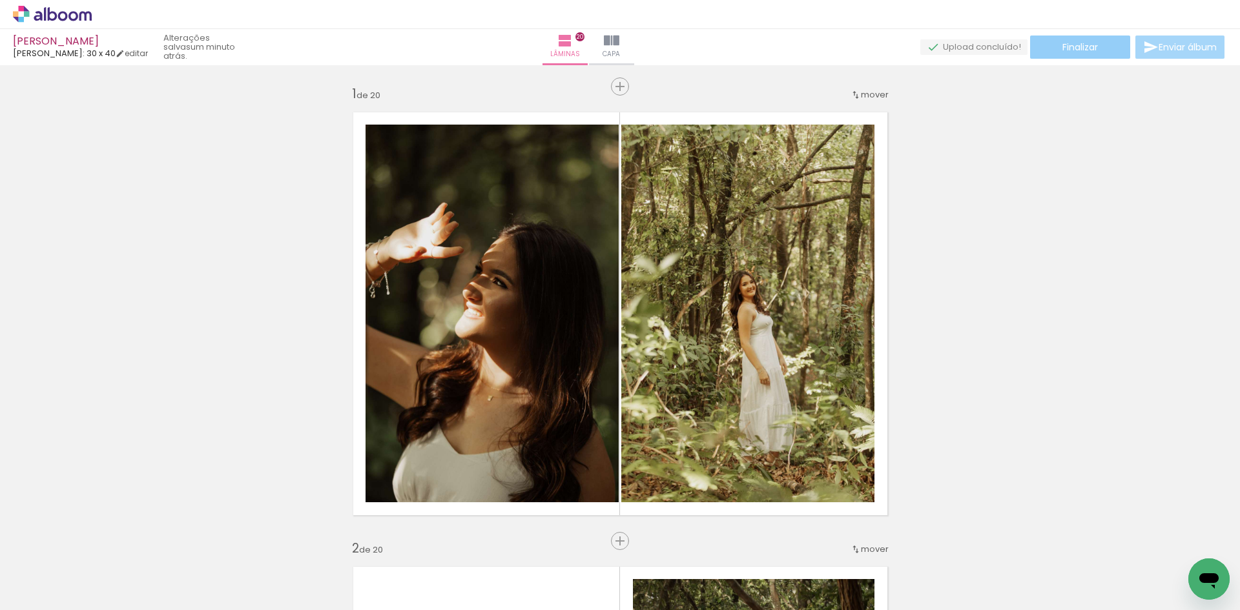
click at [1086, 50] on span "Finalizar" at bounding box center [1081, 47] width 36 height 9
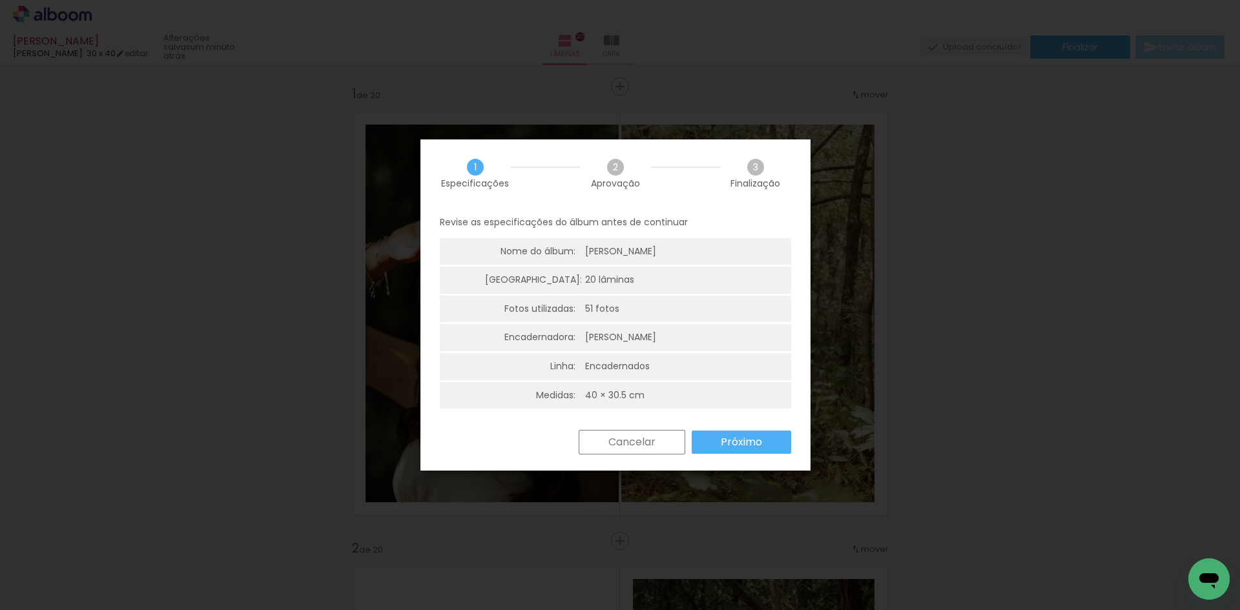
click at [0, 0] on slot "Próximo" at bounding box center [0, 0] width 0 height 0
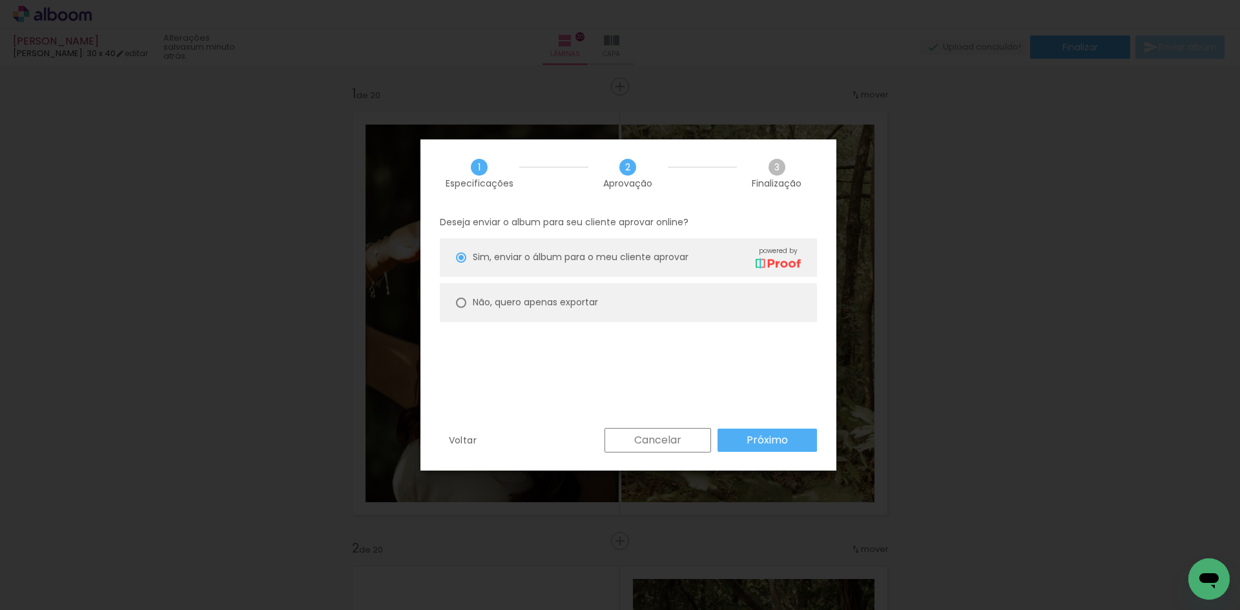
click at [636, 304] on paper-radio-button "Não, quero apenas exportar" at bounding box center [628, 303] width 377 height 39
type paper-radio-button "on"
click at [0, 0] on slot "Próximo" at bounding box center [0, 0] width 0 height 0
type input "Alta, 300 DPI"
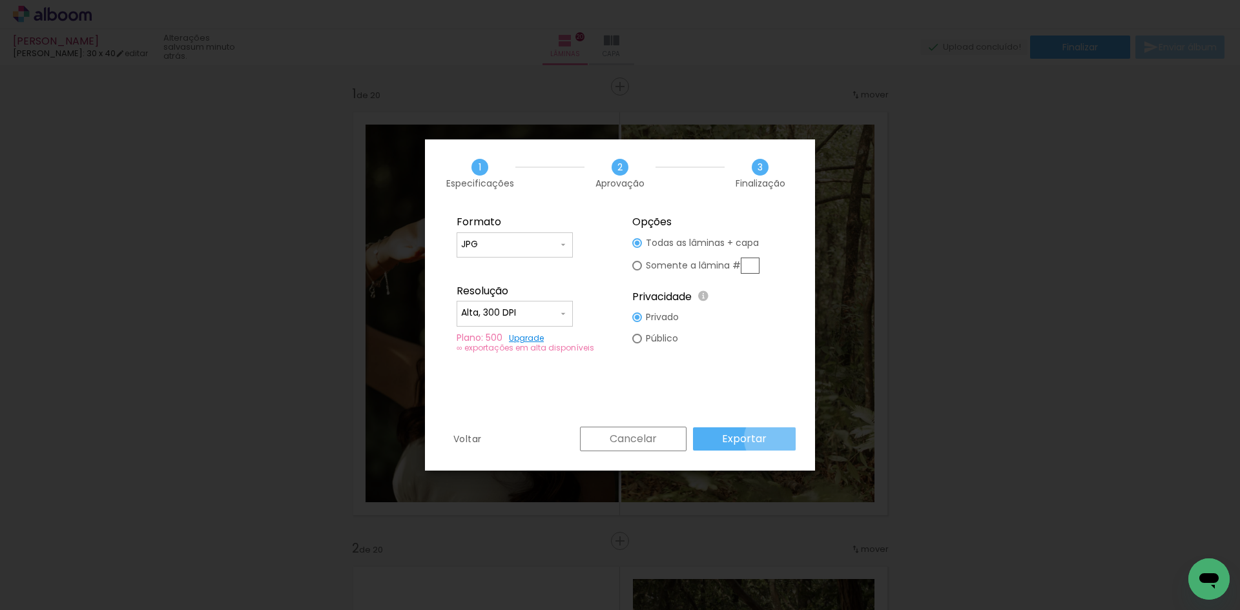
click at [776, 439] on paper-button "Exportar" at bounding box center [744, 439] width 103 height 23
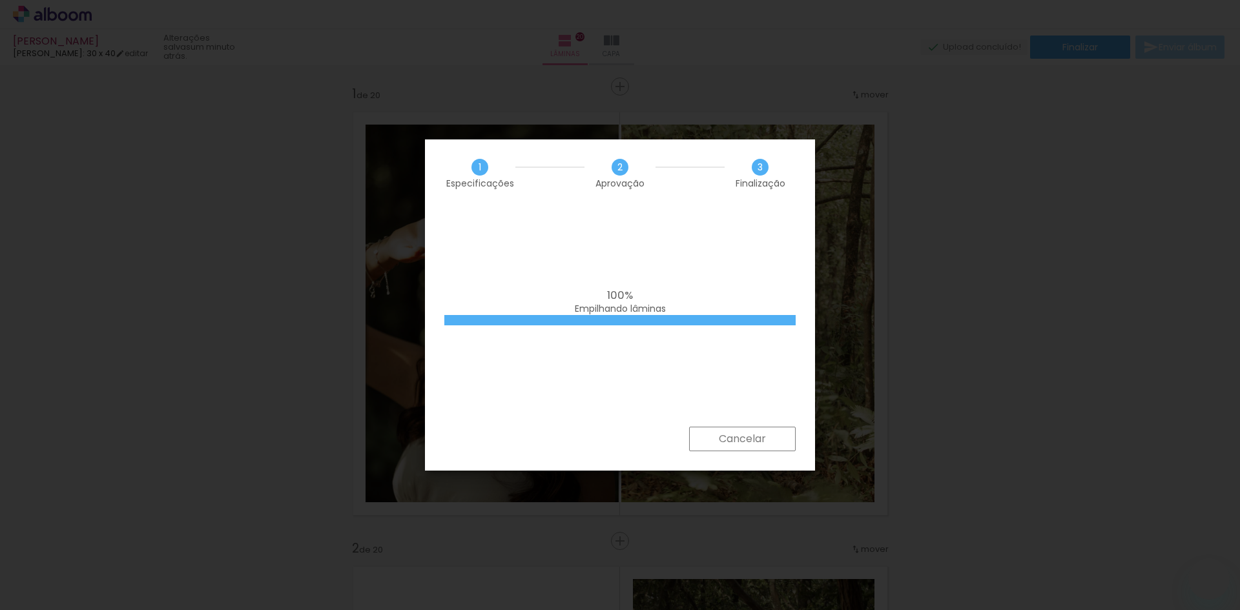
click at [734, 373] on div "100% Empilhando lâminas" at bounding box center [620, 317] width 390 height 220
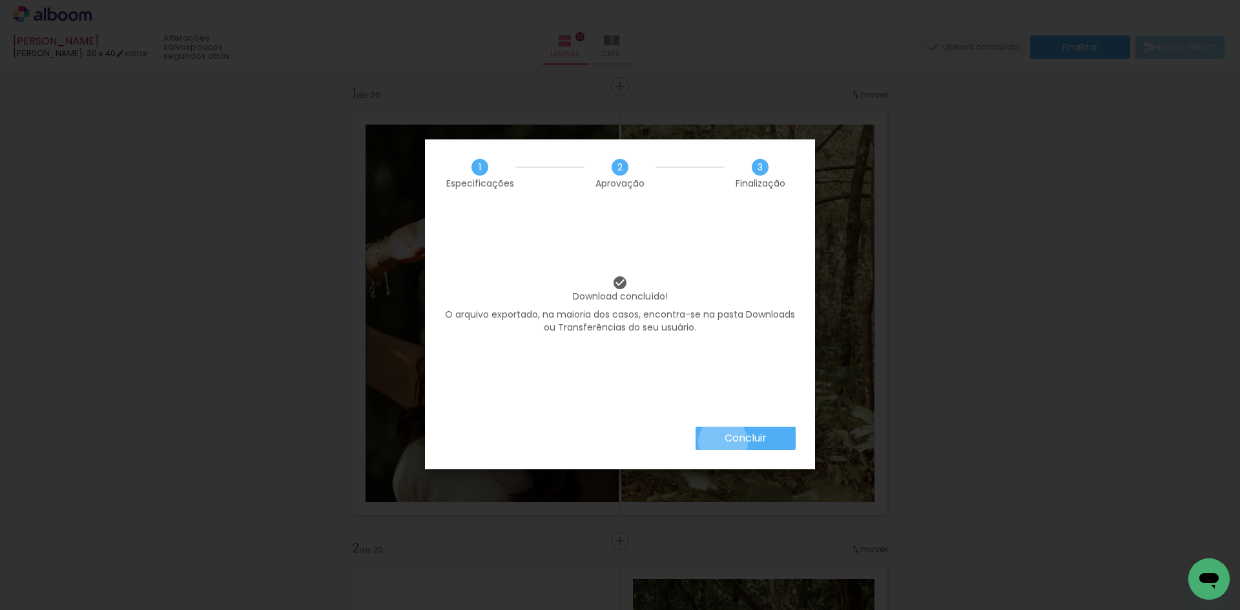
click at [722, 442] on paper-button "Concluir" at bounding box center [746, 438] width 100 height 23
